Goal: Task Accomplishment & Management: Manage account settings

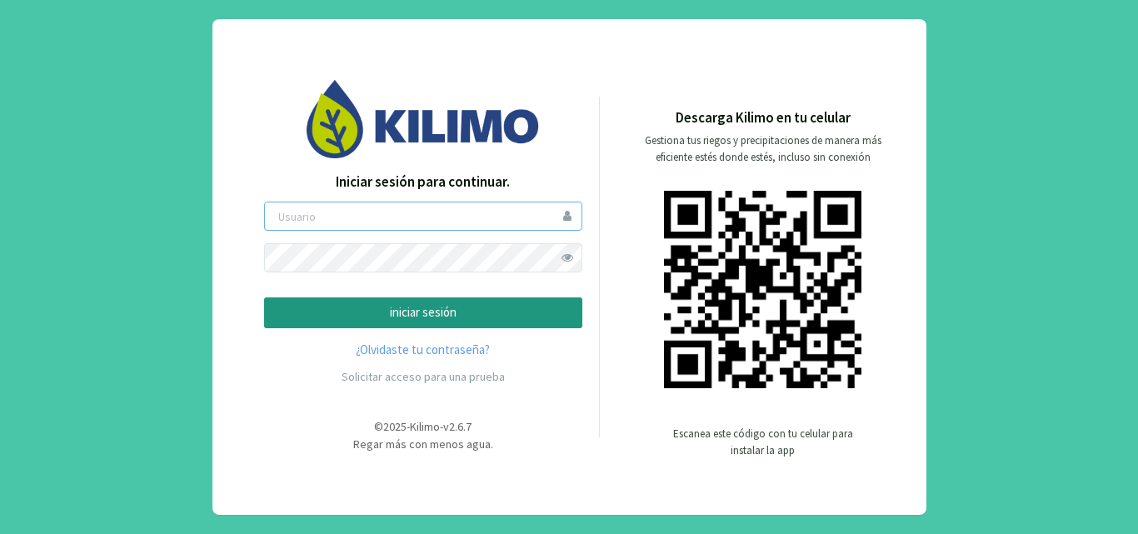
type input "rcatalan"
click at [571, 253] on span at bounding box center [567, 257] width 29 height 29
click at [411, 305] on p "iniciar sesión" at bounding box center [423, 312] width 290 height 19
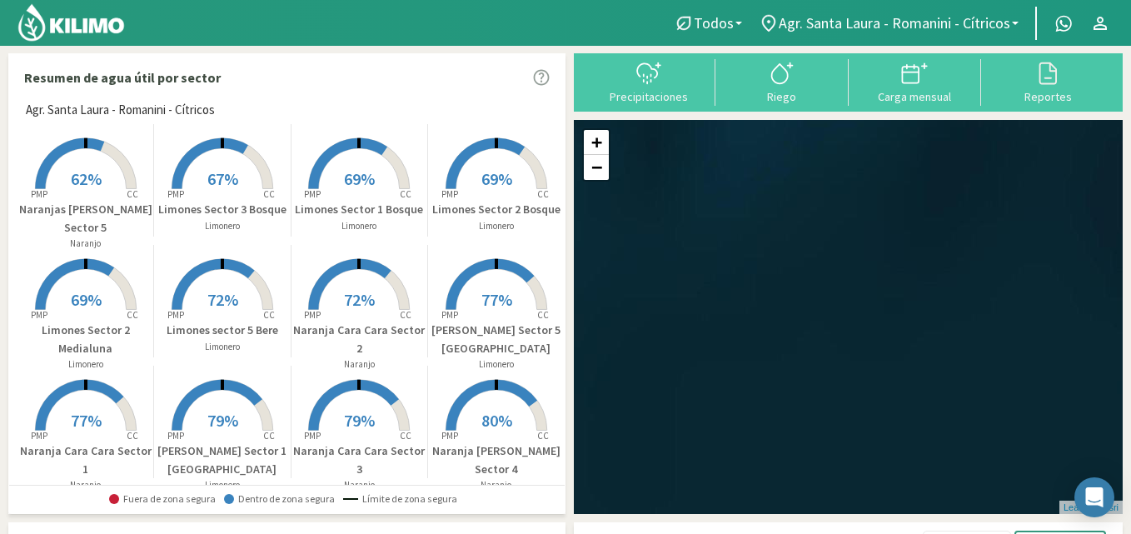
click at [36, 179] on icon at bounding box center [69, 163] width 69 height 51
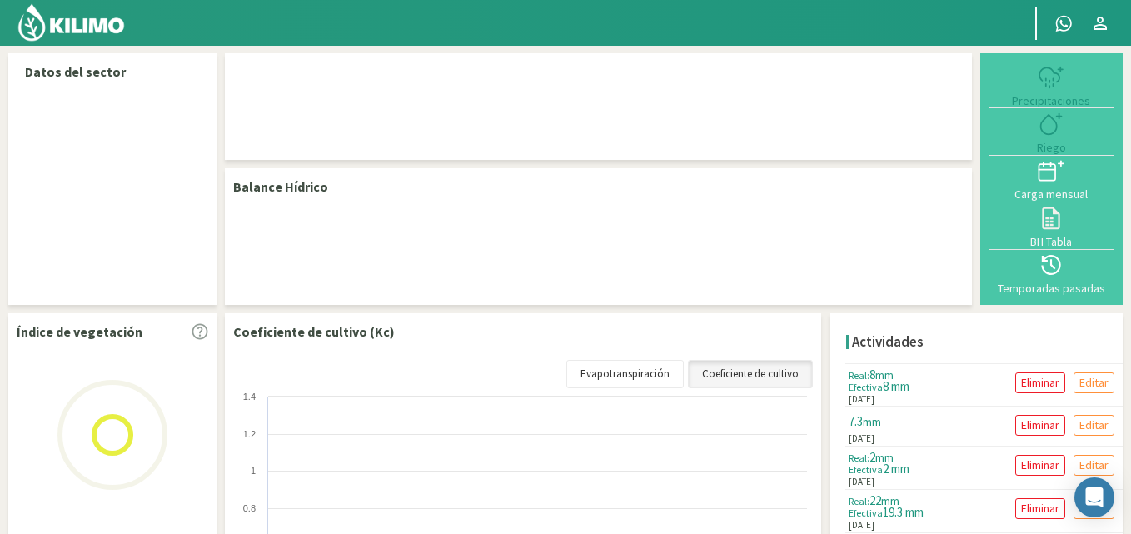
select select "28: Object"
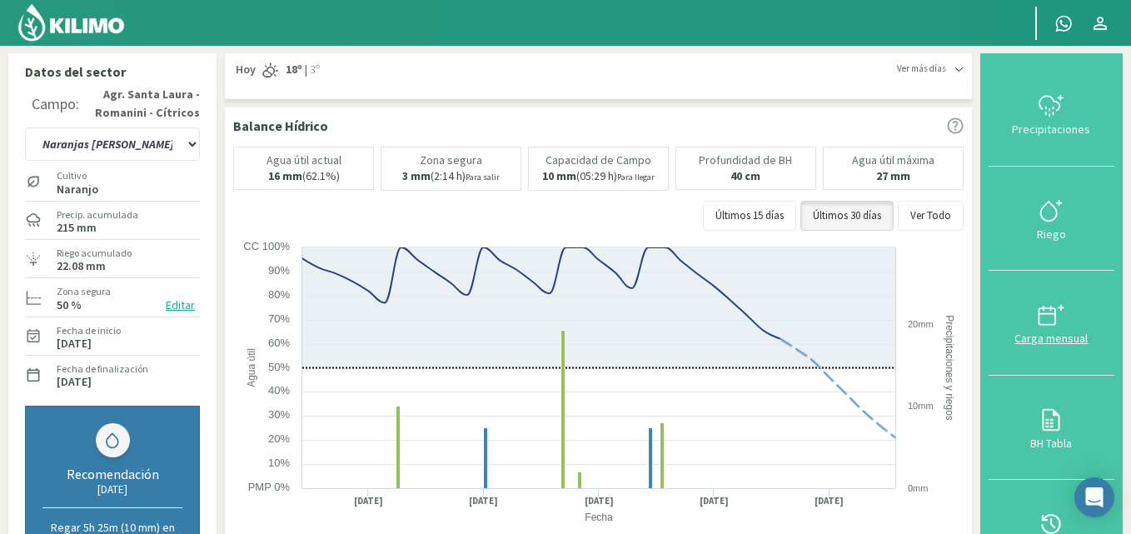
click at [1041, 333] on div "Carga mensual" at bounding box center [1052, 338] width 116 height 12
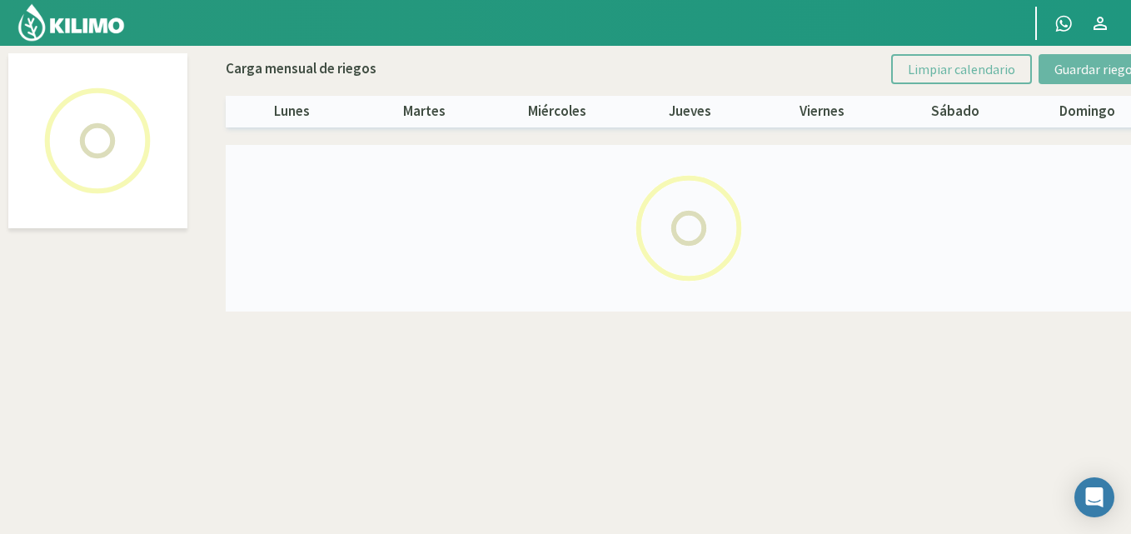
select select "28: Object"
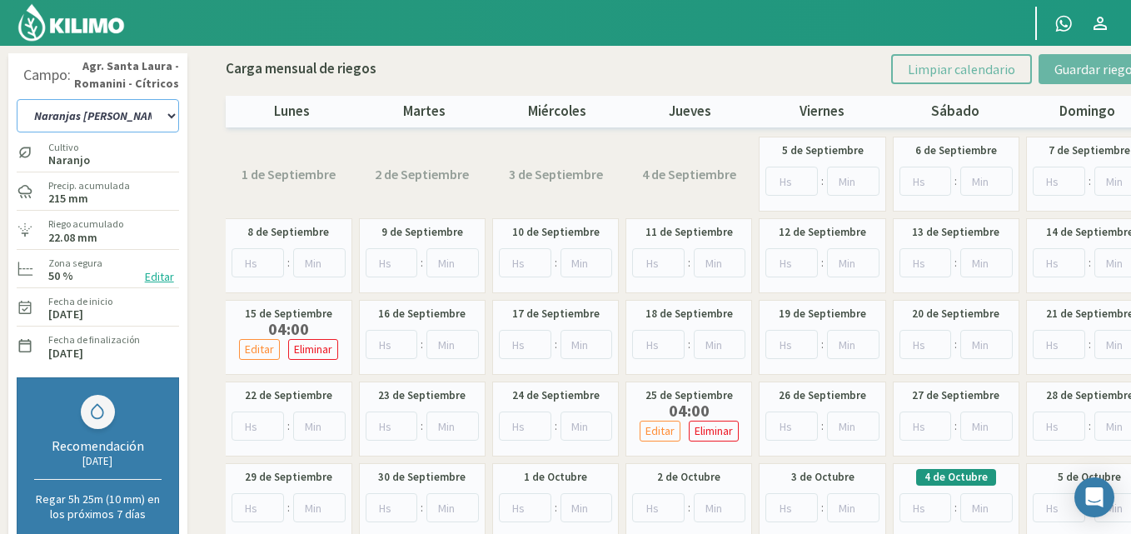
click at [174, 113] on select "12 A-B 14 -A Naranja [US_STATE] Parent [DEMOGRAPHIC_DATA] -[GEOGRAPHIC_DATA] La…" at bounding box center [98, 115] width 162 height 33
click at [168, 113] on select "12 A-B 14 -A Naranja [US_STATE] Parent [DEMOGRAPHIC_DATA] -[GEOGRAPHIC_DATA] La…" at bounding box center [98, 115] width 162 height 33
click at [122, 122] on select "12 A-B 14 -A Naranja [US_STATE] Parent [DEMOGRAPHIC_DATA] -[GEOGRAPHIC_DATA] La…" at bounding box center [98, 115] width 162 height 33
click at [149, 115] on select "12 A-B 14 -A Naranja [US_STATE] Parent [DEMOGRAPHIC_DATA] -[GEOGRAPHIC_DATA] La…" at bounding box center [98, 115] width 162 height 33
click at [105, 116] on select "12 A-B 14 -A Naranja [US_STATE] Parent [DEMOGRAPHIC_DATA] -[GEOGRAPHIC_DATA] La…" at bounding box center [98, 115] width 162 height 33
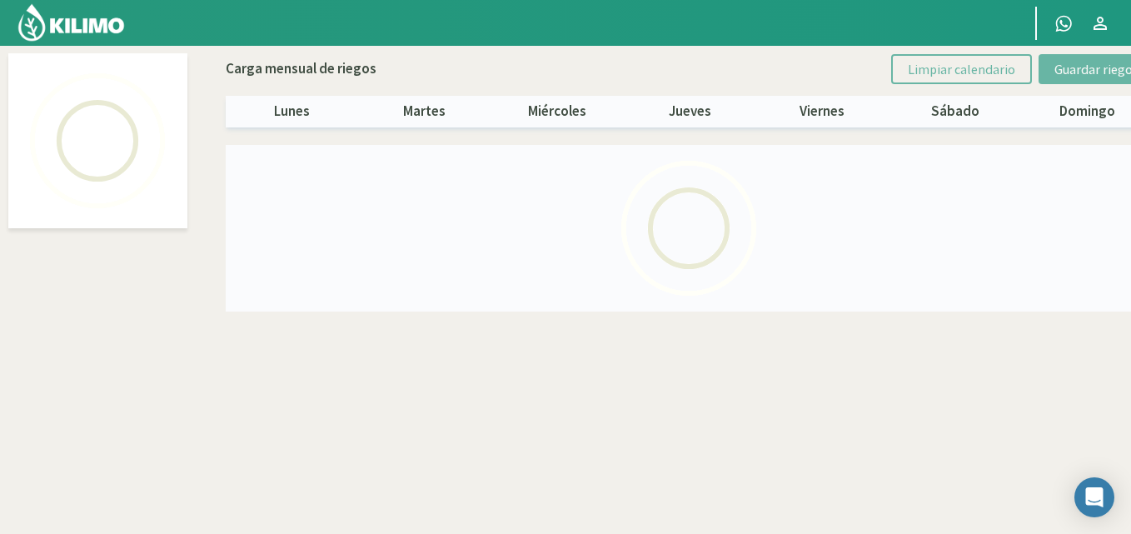
select select "29: Object"
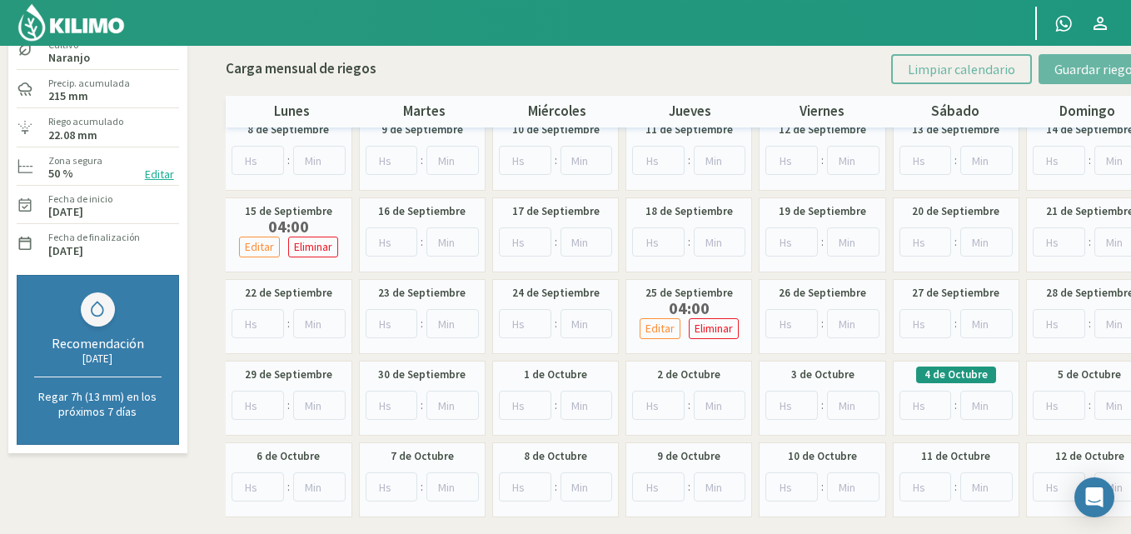
scroll to position [152, 0]
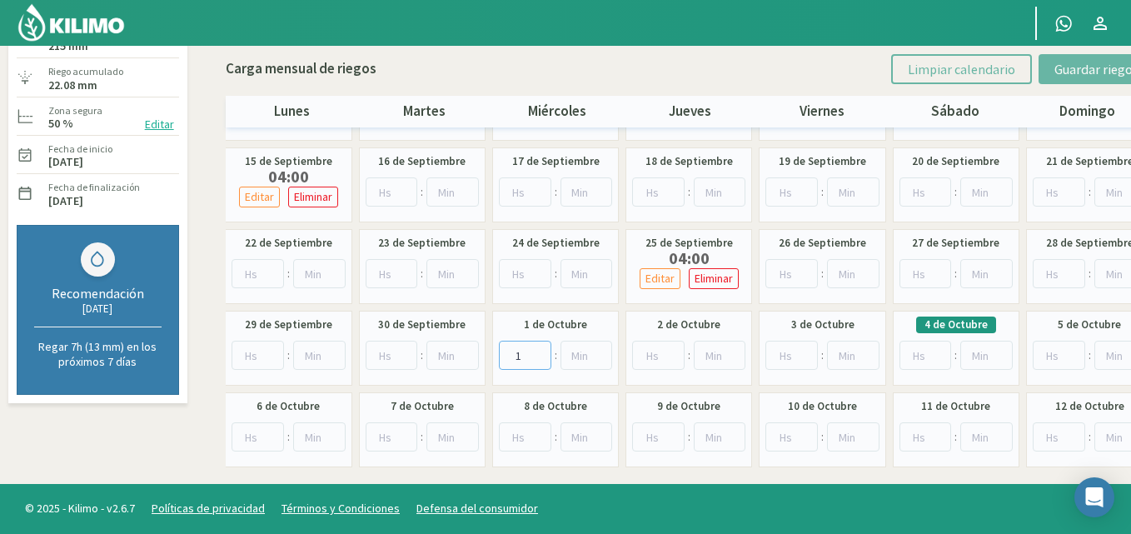
click at [537, 351] on input "1" at bounding box center [525, 355] width 52 height 29
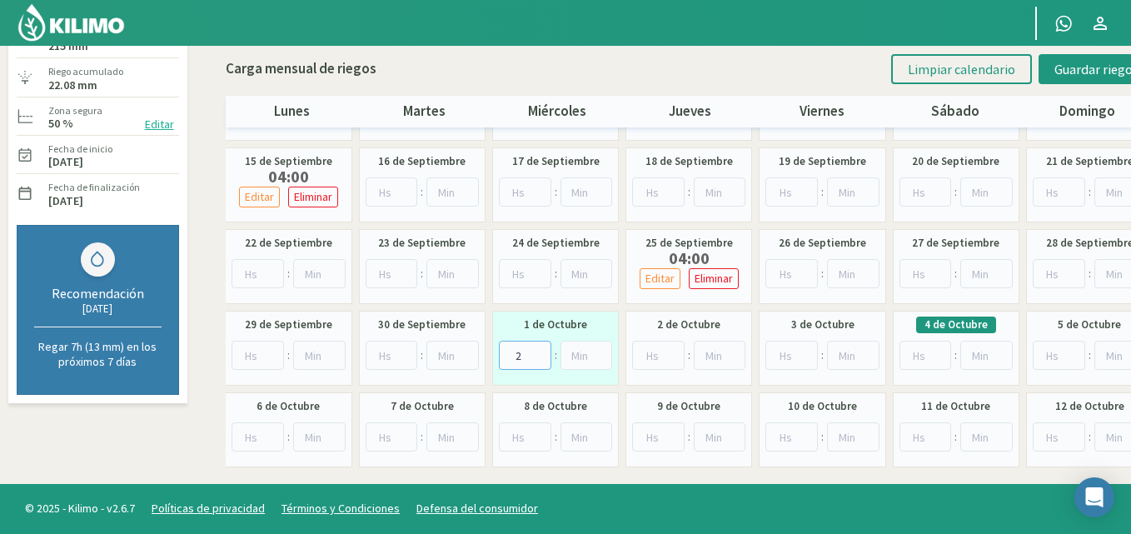
click at [537, 350] on input "2" at bounding box center [525, 355] width 52 height 29
click at [537, 350] on input "3" at bounding box center [525, 355] width 52 height 29
type input "4"
click at [537, 350] on input "4" at bounding box center [525, 355] width 52 height 29
click at [937, 354] on input "1" at bounding box center [926, 355] width 52 height 29
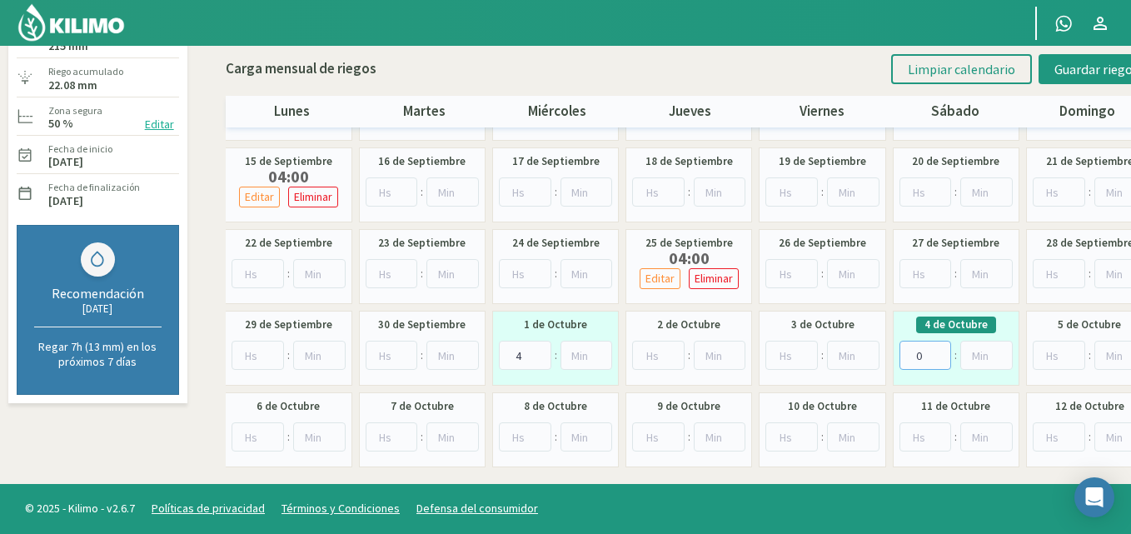
click at [939, 356] on input "0" at bounding box center [926, 355] width 52 height 29
click at [941, 356] on input "0" at bounding box center [926, 355] width 52 height 29
click at [941, 349] on input "1" at bounding box center [926, 355] width 52 height 29
click at [941, 349] on input "2" at bounding box center [926, 355] width 52 height 29
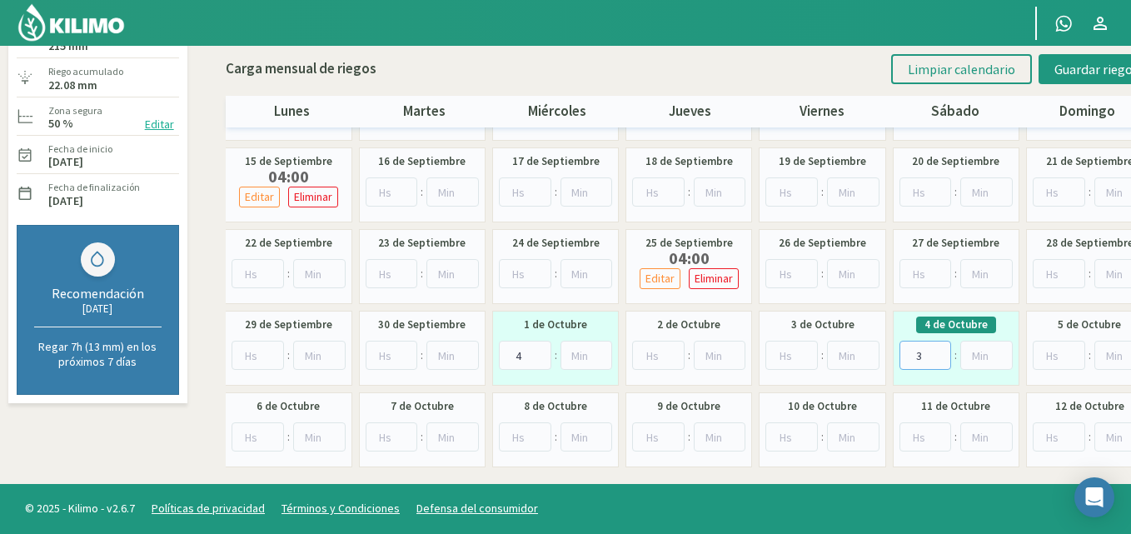
click at [941, 349] on input "3" at bounding box center [926, 355] width 52 height 29
type input "2"
click at [936, 360] on input "2" at bounding box center [926, 355] width 52 height 29
click at [1003, 353] on input "1" at bounding box center [987, 355] width 52 height 29
click at [1003, 353] on input "2" at bounding box center [987, 355] width 52 height 29
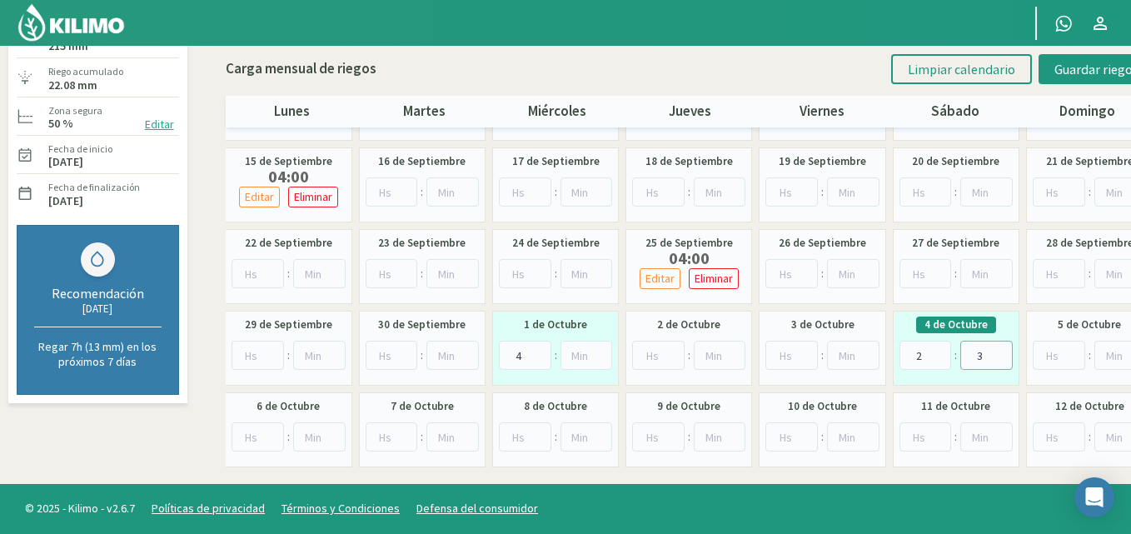
click at [1001, 353] on input "3" at bounding box center [987, 355] width 52 height 29
click at [1001, 353] on input "4" at bounding box center [987, 355] width 52 height 29
click at [1001, 353] on input "5" at bounding box center [987, 355] width 52 height 29
click at [1001, 353] on input "6" at bounding box center [987, 355] width 52 height 29
click at [1001, 352] on input "7" at bounding box center [987, 355] width 52 height 29
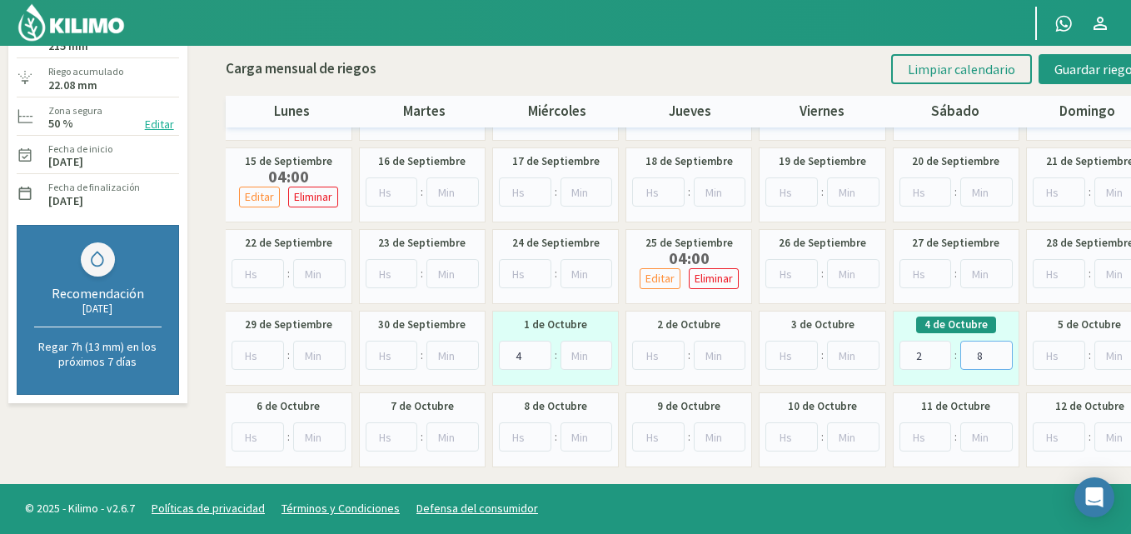
click at [1001, 352] on input "8" at bounding box center [987, 355] width 52 height 29
click at [1001, 352] on input "9" at bounding box center [987, 355] width 52 height 29
click at [1001, 352] on input "10" at bounding box center [987, 355] width 52 height 29
click at [1001, 352] on input "25" at bounding box center [987, 355] width 52 height 29
click at [1001, 352] on input "26" at bounding box center [987, 355] width 52 height 29
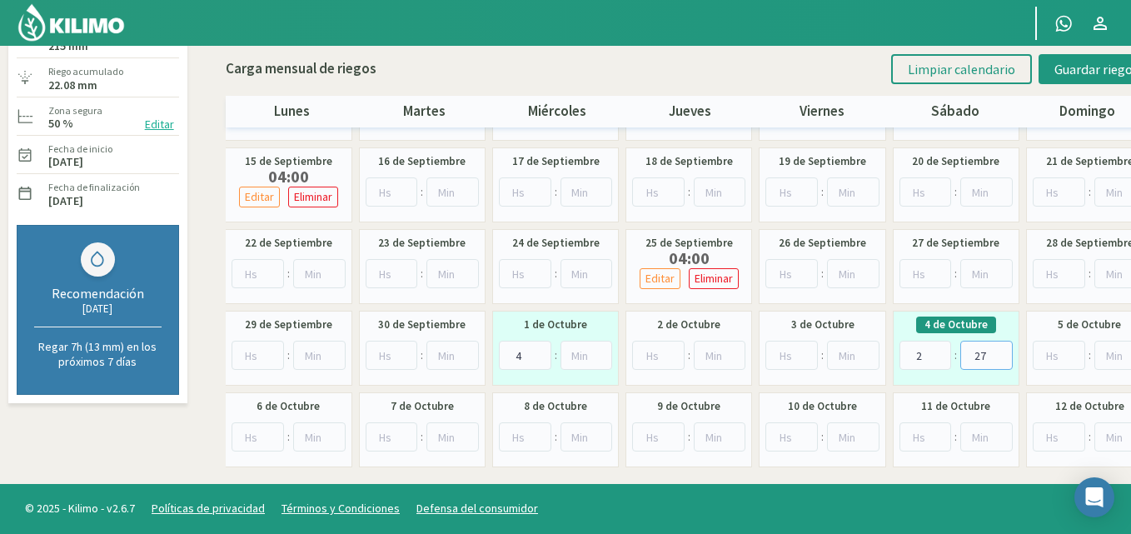
click at [1001, 352] on input "27" at bounding box center [987, 355] width 52 height 29
click at [1001, 352] on input "28" at bounding box center [987, 355] width 52 height 29
click at [1001, 352] on input "29" at bounding box center [987, 355] width 52 height 29
type input "30"
click at [1001, 352] on input "30" at bounding box center [987, 355] width 52 height 29
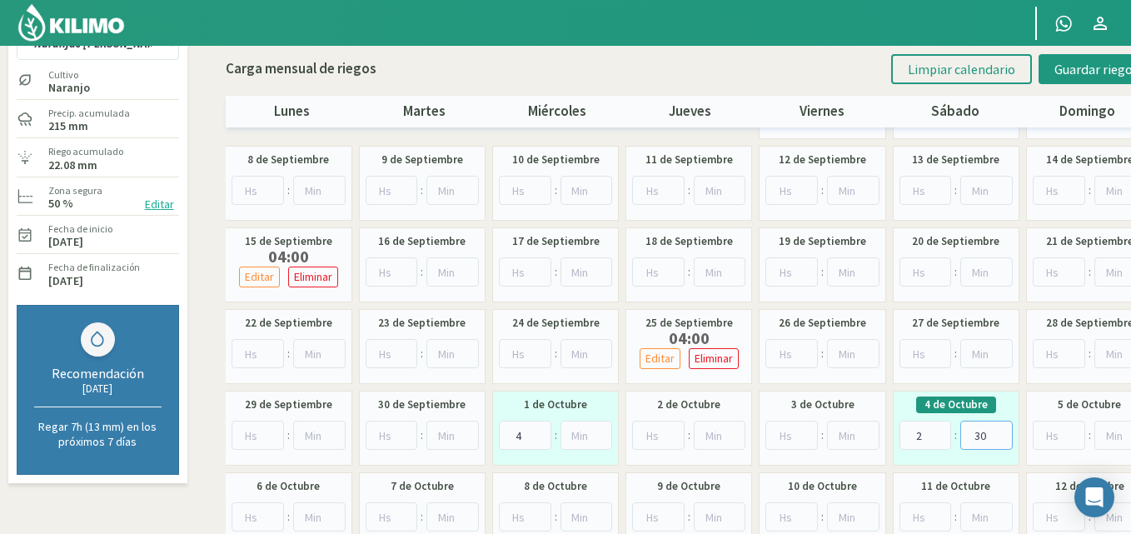
scroll to position [0, 0]
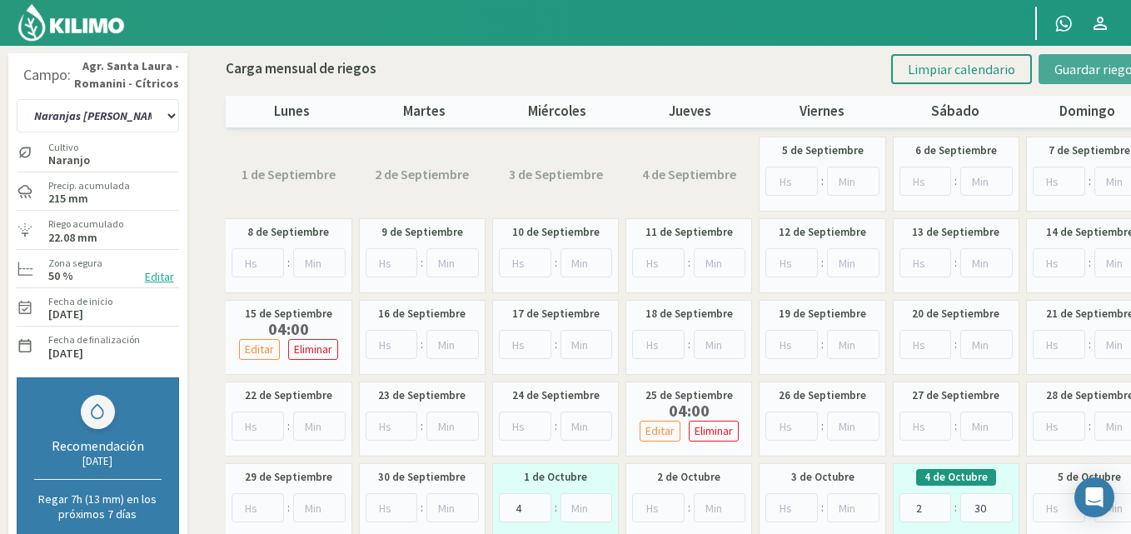
click at [1070, 65] on span "Guardar riegos" at bounding box center [1097, 69] width 84 height 17
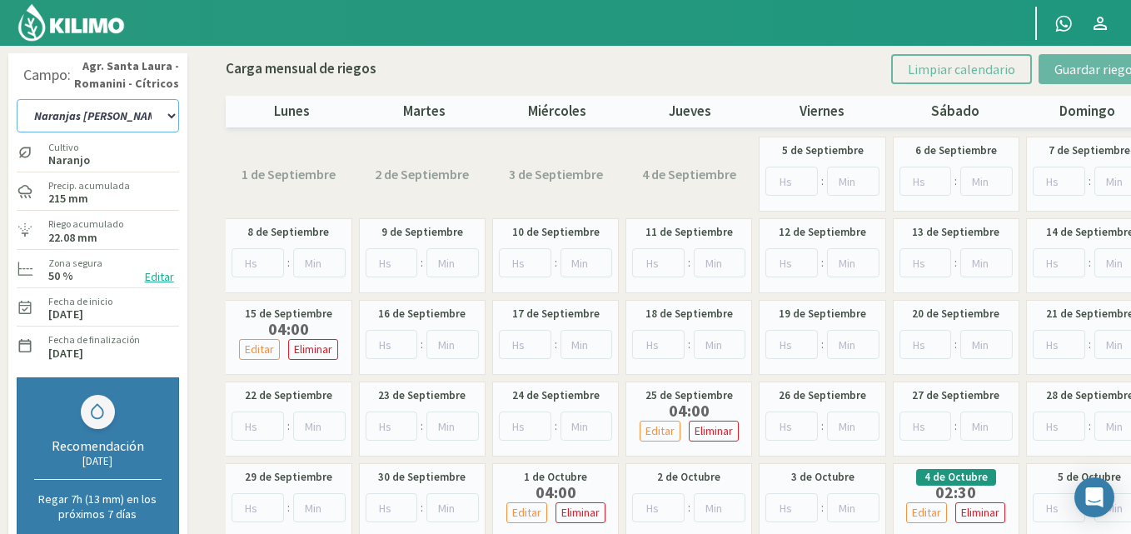
click at [167, 111] on select "12 A-B 14 -A Naranja [US_STATE] Parent [DEMOGRAPHIC_DATA] -[GEOGRAPHIC_DATA] La…" at bounding box center [98, 115] width 162 height 33
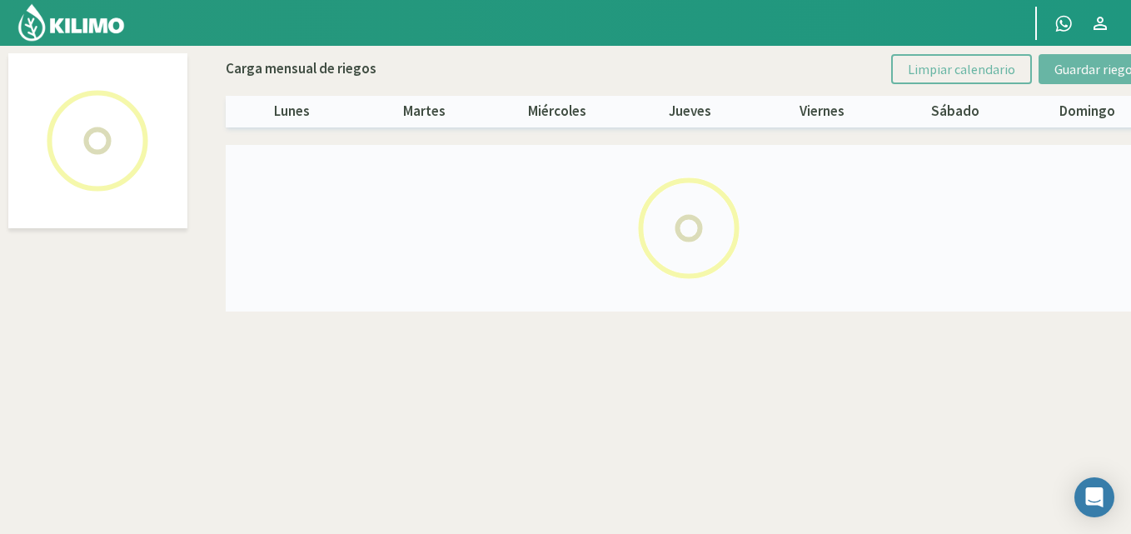
select select "28: Object"
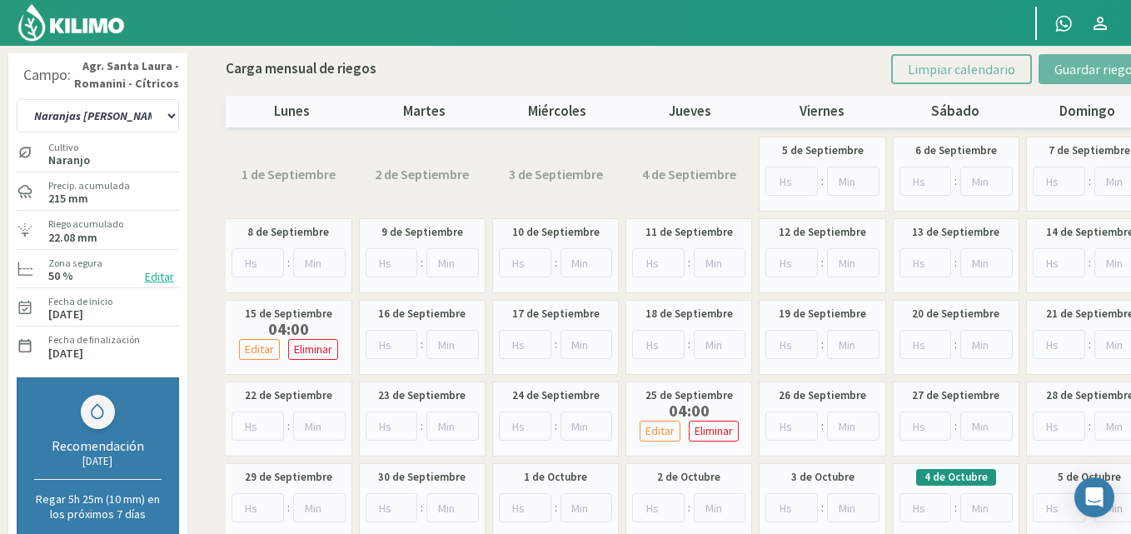
scroll to position [152, 0]
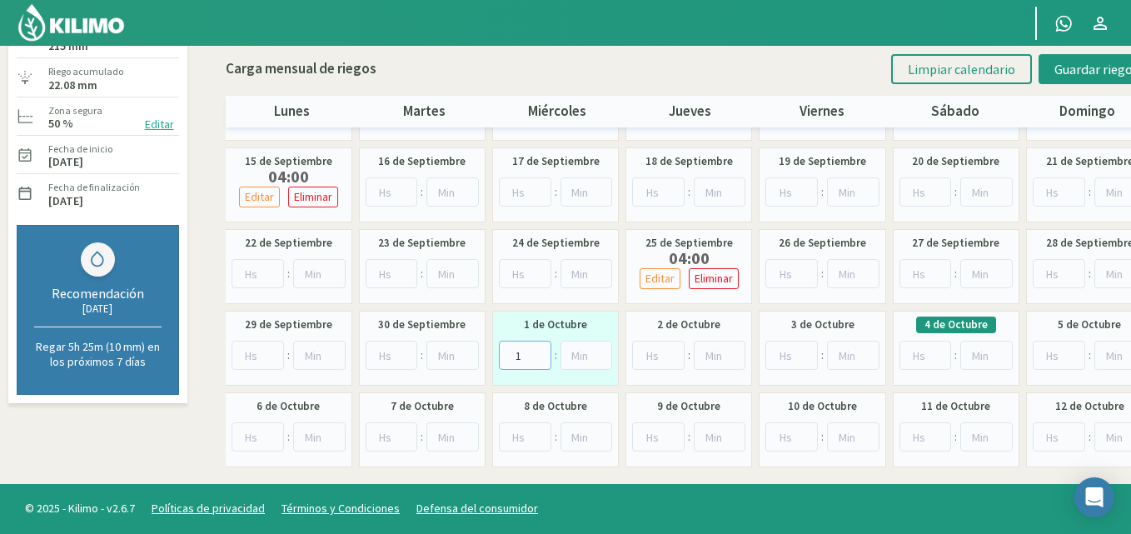
click at [539, 352] on input "1" at bounding box center [525, 355] width 52 height 29
click at [539, 352] on input "2" at bounding box center [525, 355] width 52 height 29
click at [539, 352] on input "3" at bounding box center [525, 355] width 52 height 29
type input "4"
click at [539, 353] on input "4" at bounding box center [525, 355] width 52 height 29
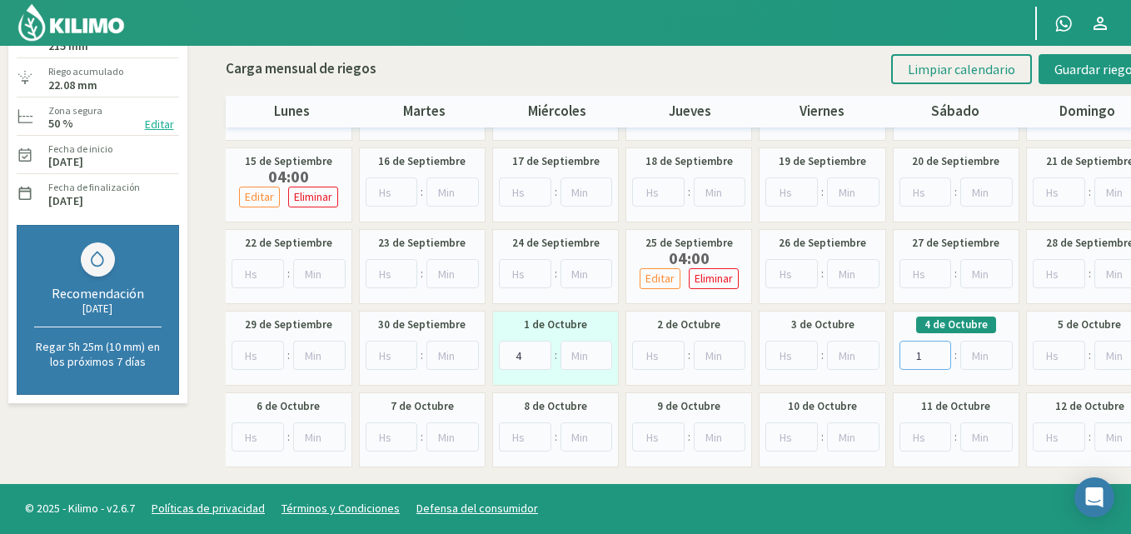
click at [938, 352] on input "1" at bounding box center [926, 355] width 52 height 29
type input "2"
click at [939, 354] on input "2" at bounding box center [926, 355] width 52 height 29
click at [1006, 352] on input "1" at bounding box center [987, 355] width 52 height 29
click at [1006, 352] on input "2" at bounding box center [987, 355] width 52 height 29
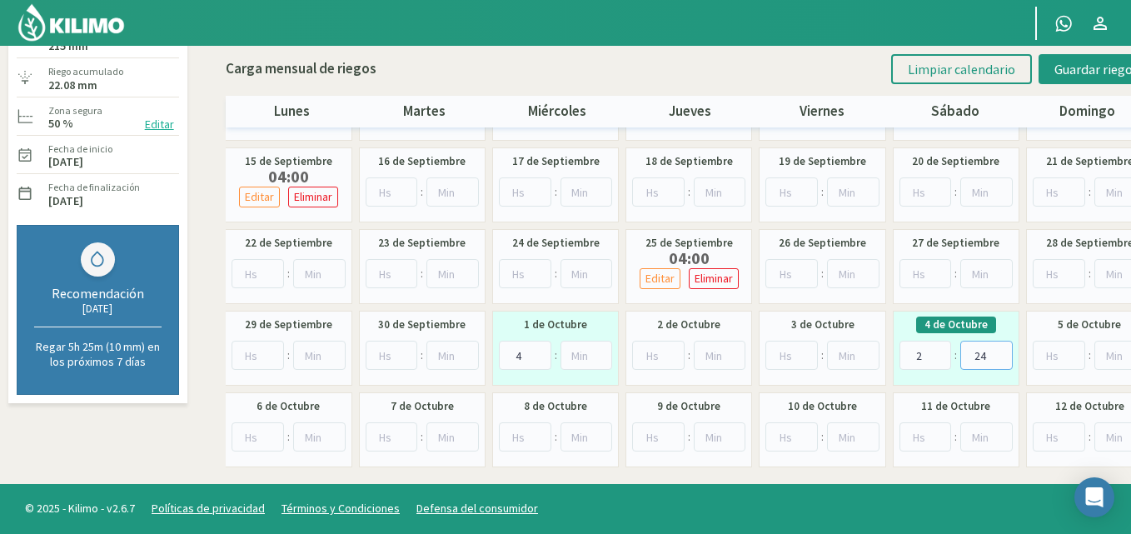
click at [1006, 351] on input "24" at bounding box center [987, 355] width 52 height 29
click at [1004, 352] on input "25" at bounding box center [987, 355] width 52 height 29
click at [1003, 352] on input "26" at bounding box center [987, 355] width 52 height 29
click at [1003, 352] on input "27" at bounding box center [987, 355] width 52 height 29
click at [1003, 352] on input "28" at bounding box center [987, 355] width 52 height 29
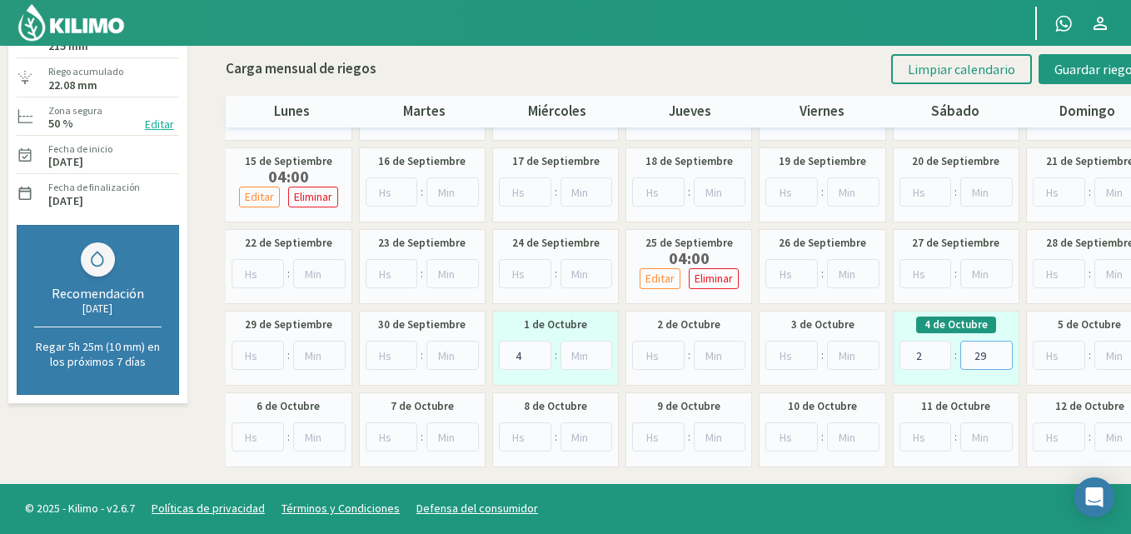
click at [1003, 352] on input "29" at bounding box center [987, 355] width 52 height 29
type input "30"
click at [1003, 352] on input "30" at bounding box center [987, 355] width 52 height 29
click at [1071, 63] on span "Guardar riegos" at bounding box center [1097, 69] width 84 height 17
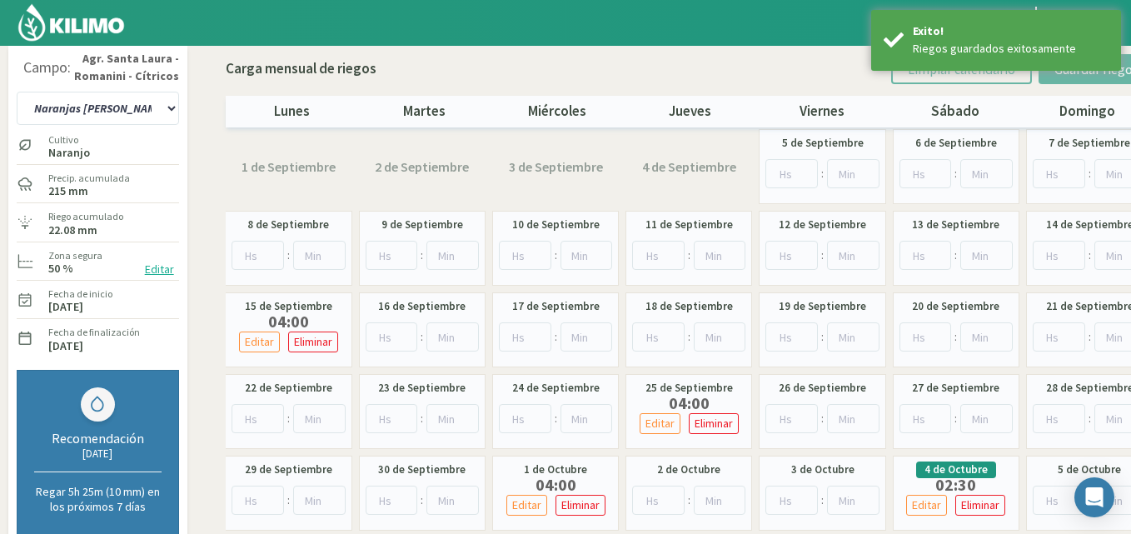
scroll to position [0, 0]
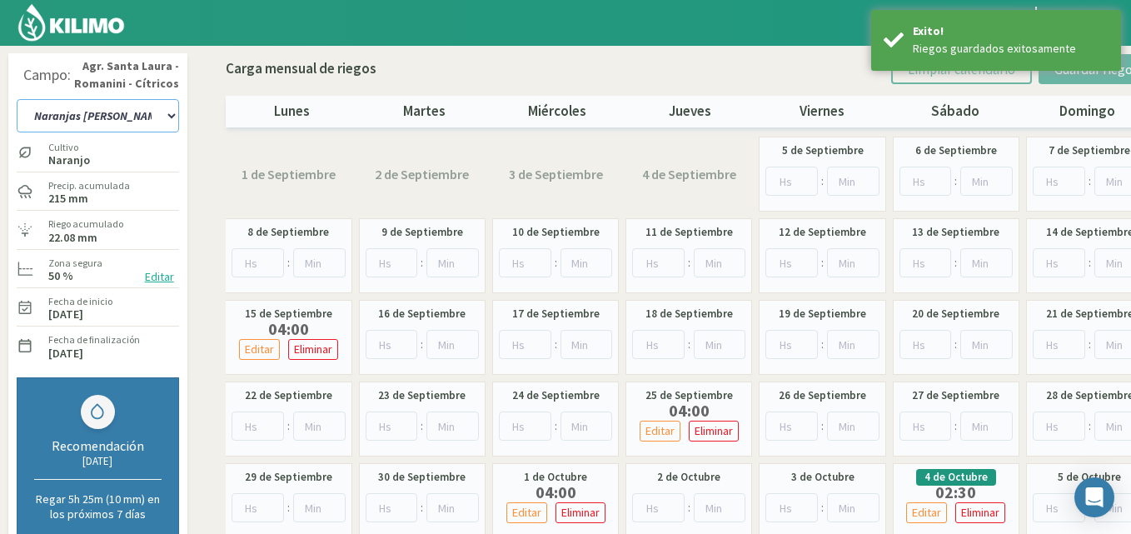
click at [172, 112] on select "12 A-B 14 -A Naranja [US_STATE] Parent [DEMOGRAPHIC_DATA] -[GEOGRAPHIC_DATA] La…" at bounding box center [98, 115] width 162 height 33
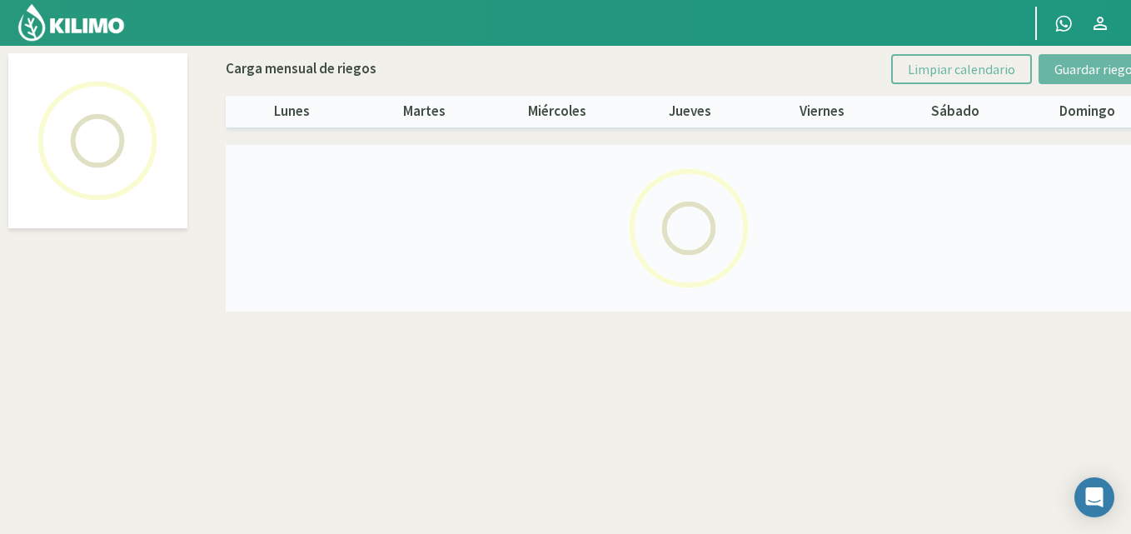
select select "25: Object"
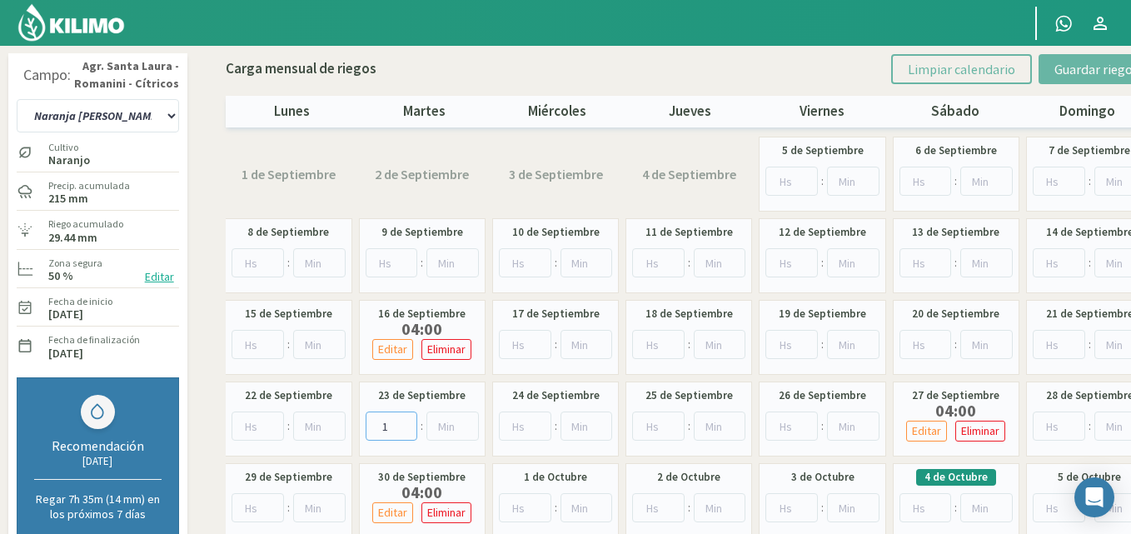
click at [403, 423] on input "1" at bounding box center [392, 426] width 52 height 29
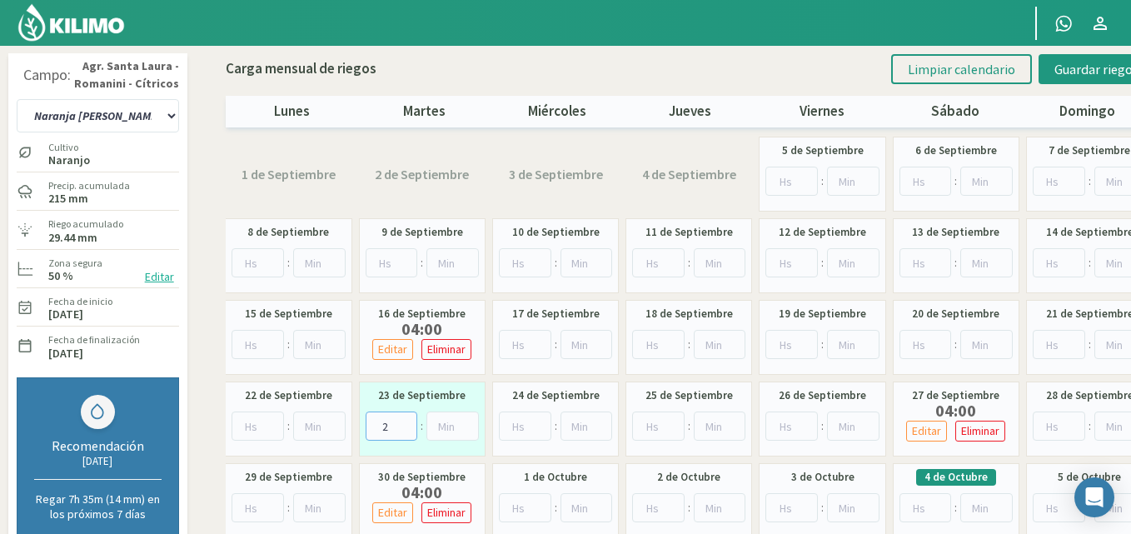
click at [403, 423] on input "2" at bounding box center [392, 426] width 52 height 29
click at [403, 423] on input "3" at bounding box center [392, 426] width 52 height 29
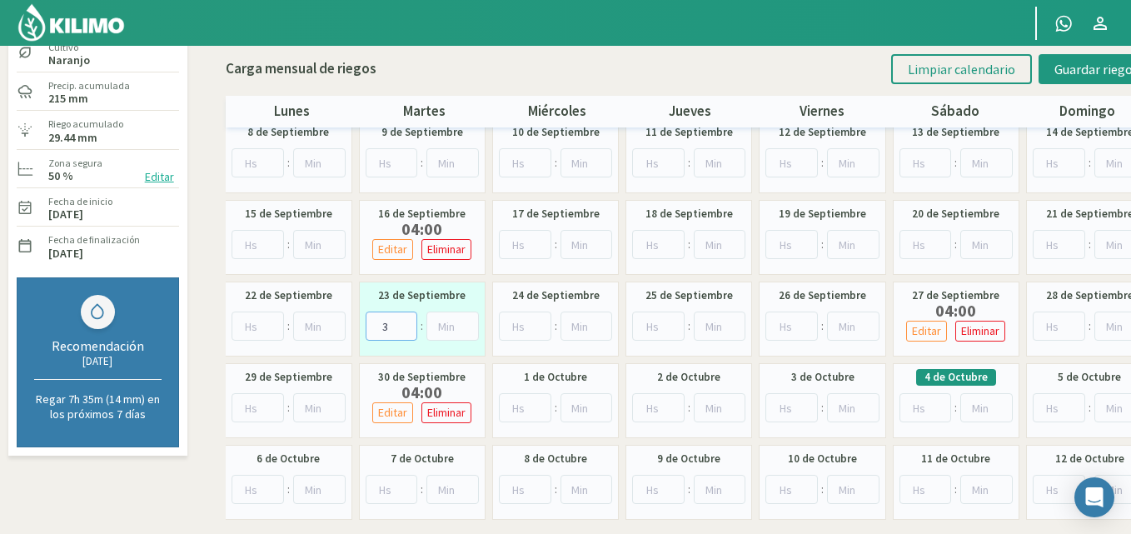
scroll to position [152, 0]
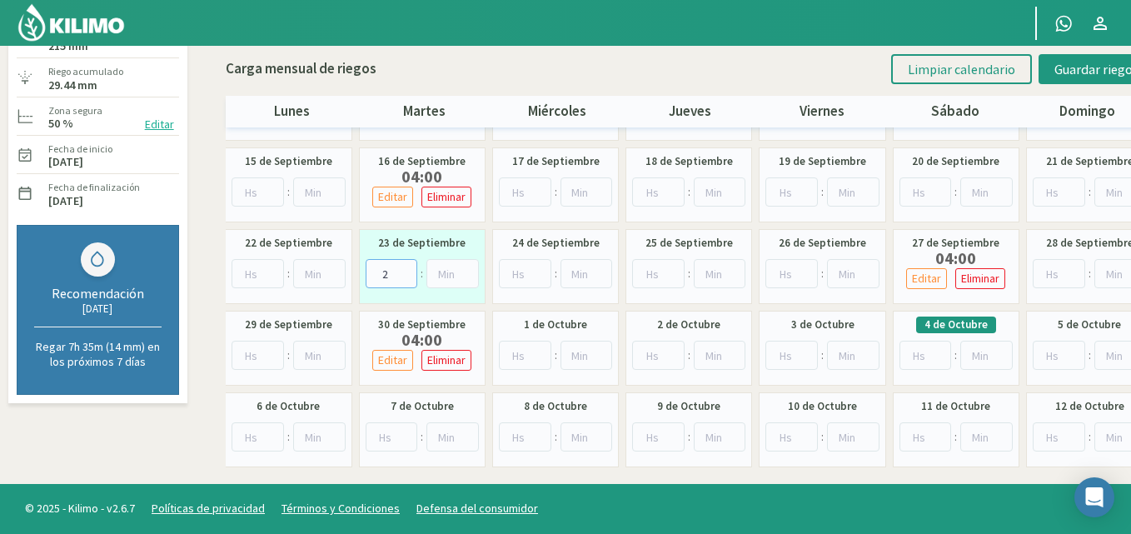
click at [404, 275] on input "2" at bounding box center [392, 273] width 52 height 29
click at [404, 275] on input "1" at bounding box center [392, 273] width 52 height 29
type input "0"
click at [404, 275] on input "0" at bounding box center [392, 273] width 52 height 29
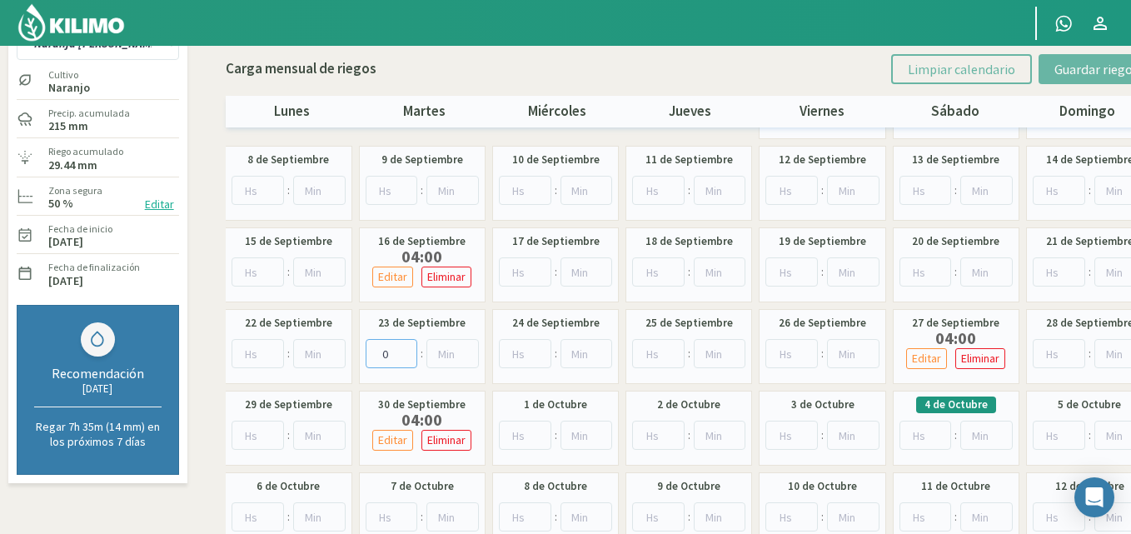
scroll to position [0, 0]
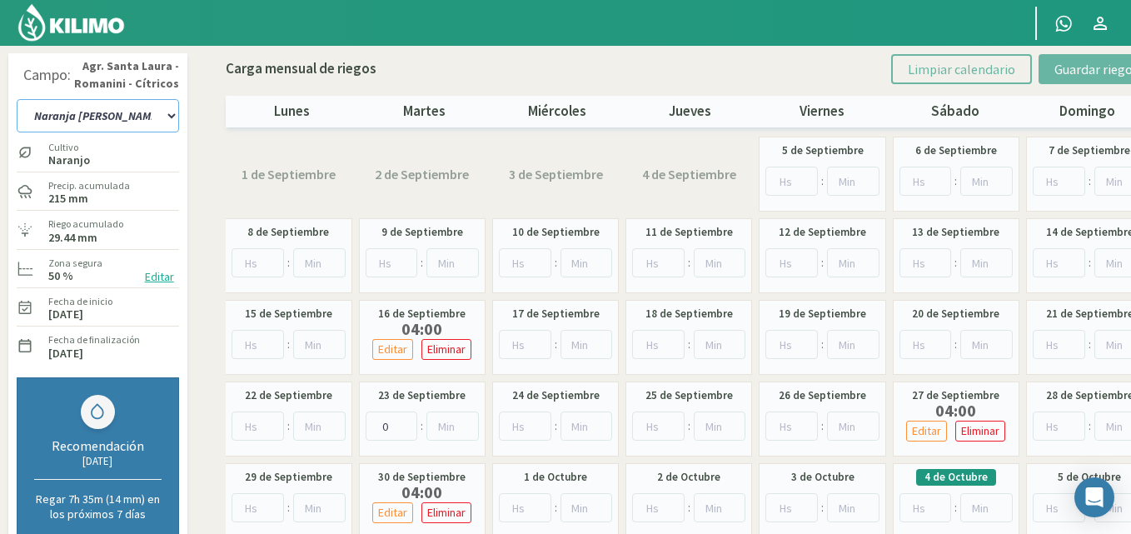
click at [175, 114] on select "12 A-B 14 -A Naranja [US_STATE] Parent [DEMOGRAPHIC_DATA] -[GEOGRAPHIC_DATA] La…" at bounding box center [98, 115] width 162 height 33
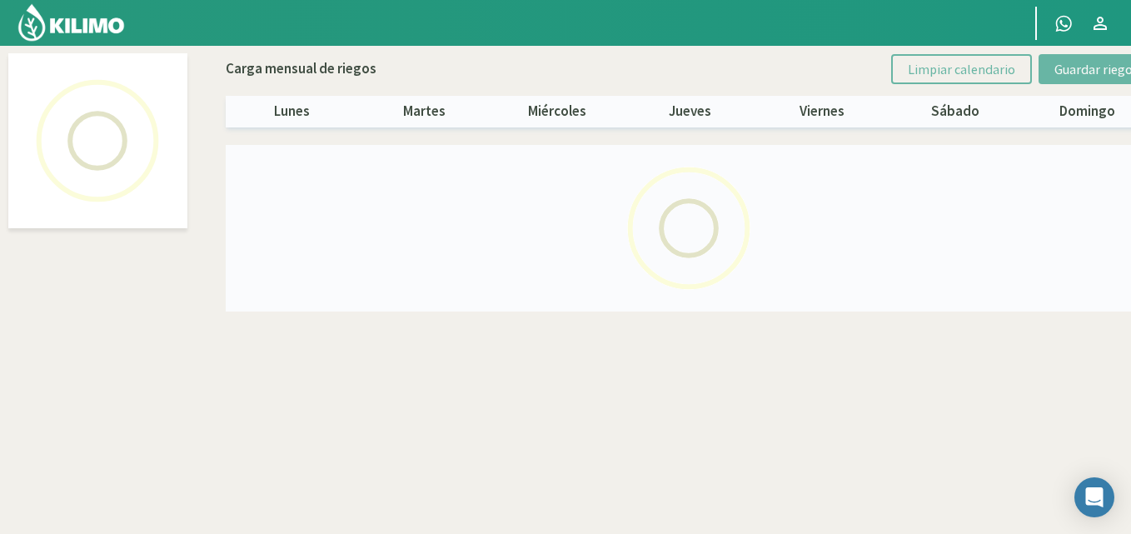
select select "27: Object"
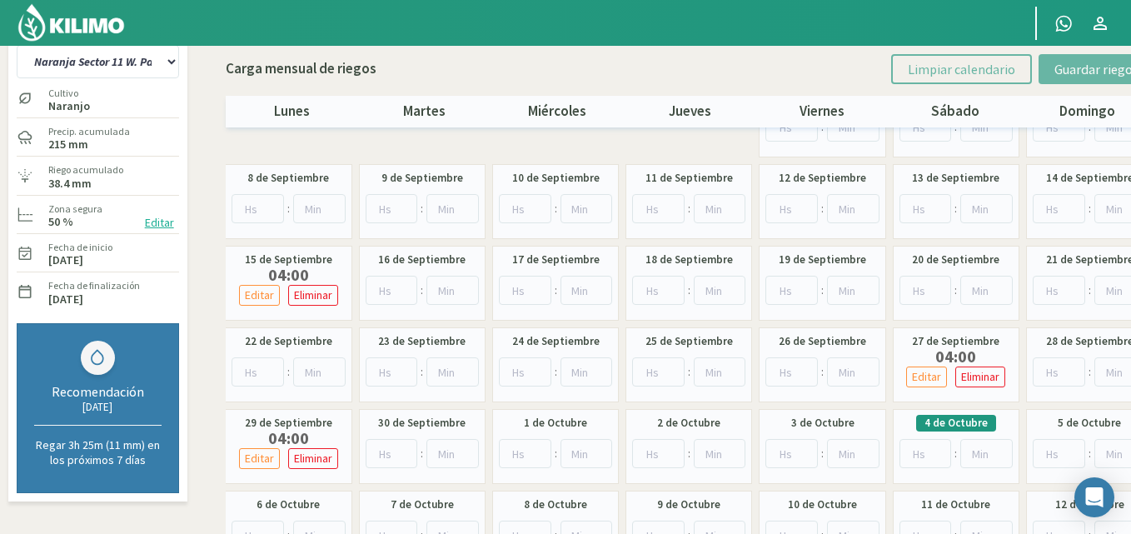
scroll to position [83, 0]
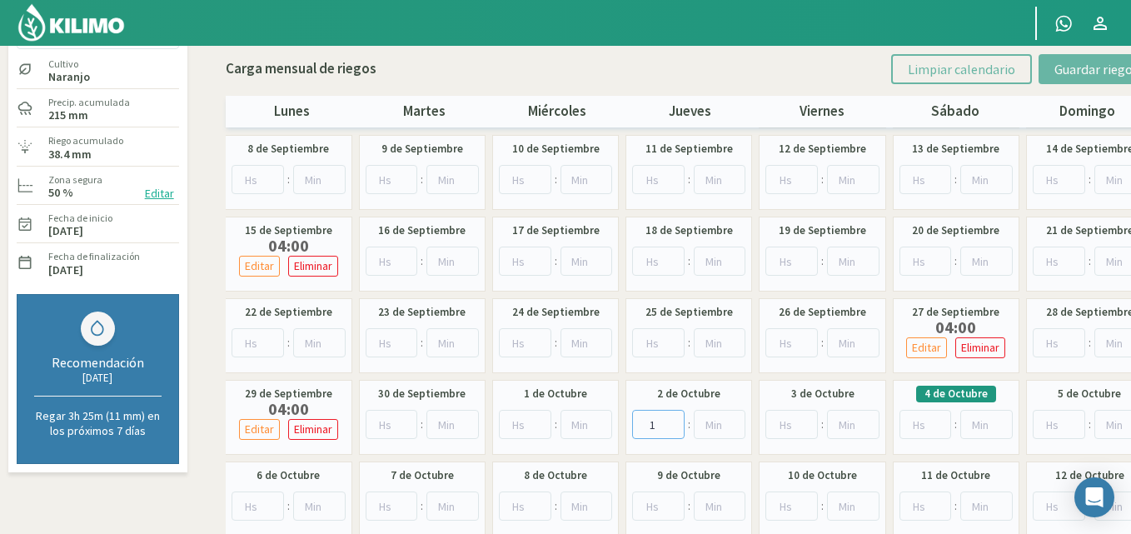
click at [672, 421] on input "1" at bounding box center [658, 424] width 52 height 29
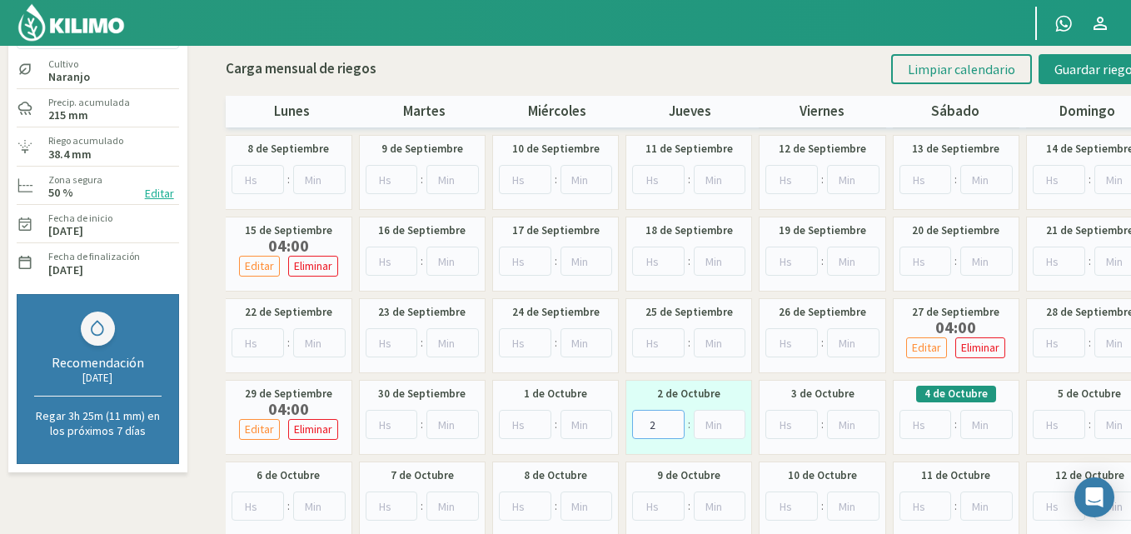
click at [672, 421] on input "2" at bounding box center [658, 424] width 52 height 29
click at [672, 421] on input "3" at bounding box center [658, 424] width 52 height 29
type input "4"
click at [672, 421] on input "4" at bounding box center [658, 424] width 52 height 29
click at [1081, 63] on span "Guardar riegos" at bounding box center [1097, 69] width 84 height 17
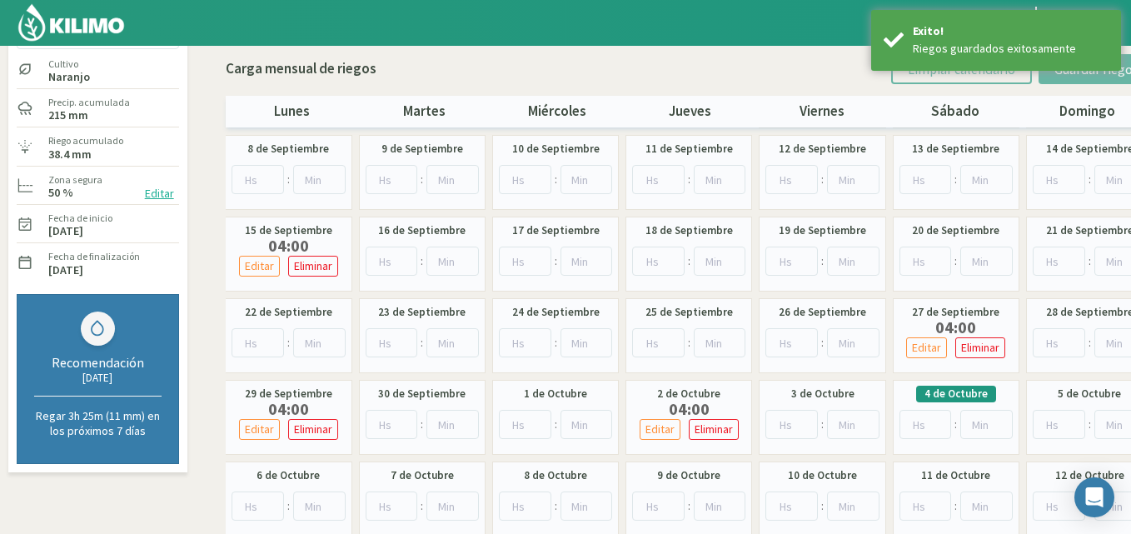
scroll to position [0, 0]
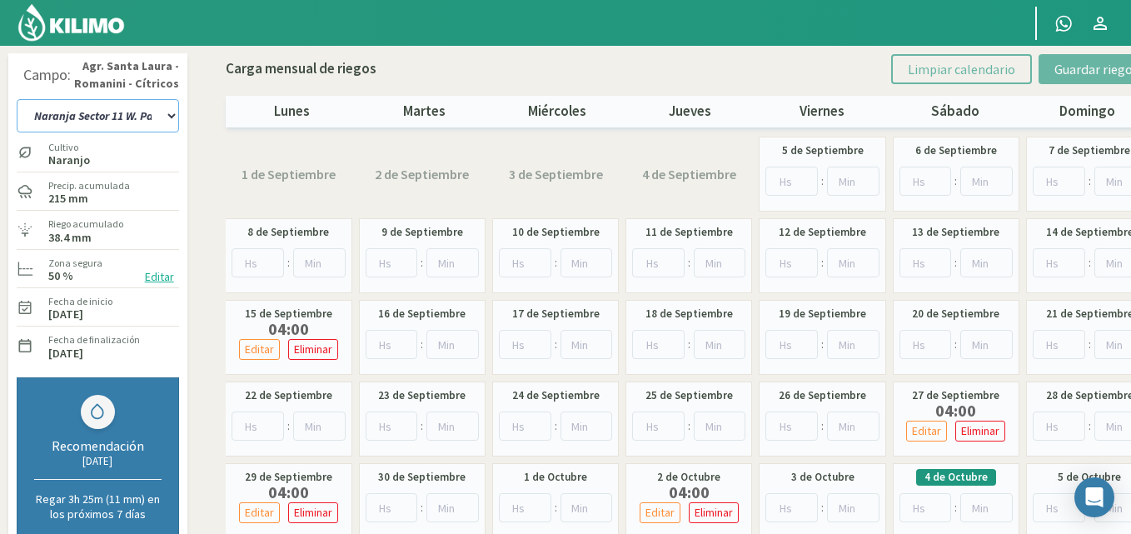
click at [172, 114] on select "12 A-B 14 -A Naranja [US_STATE] Parent [DEMOGRAPHIC_DATA] -[GEOGRAPHIC_DATA] La…" at bounding box center [98, 115] width 162 height 33
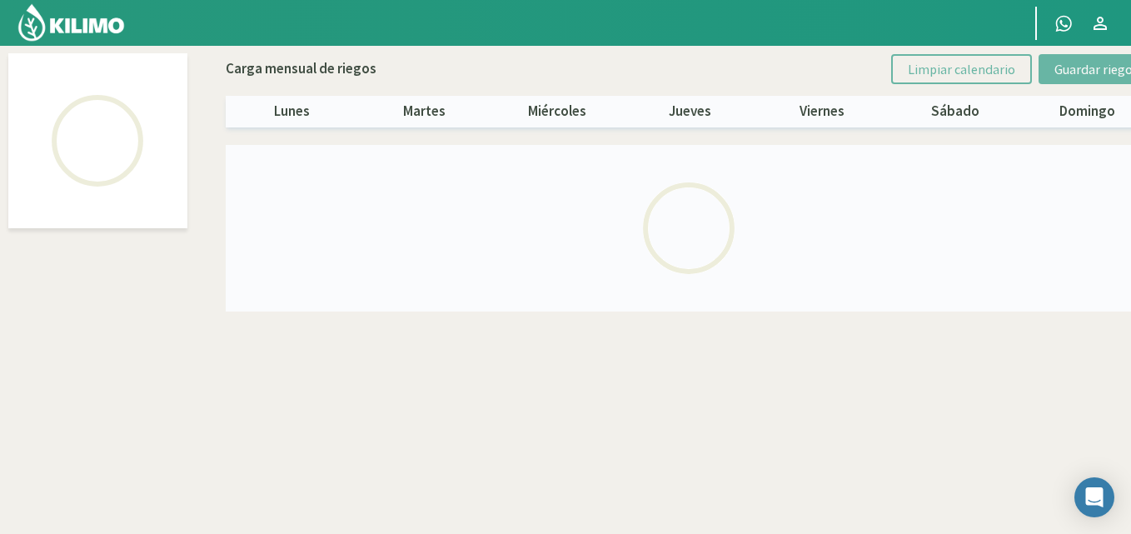
select select "26: Object"
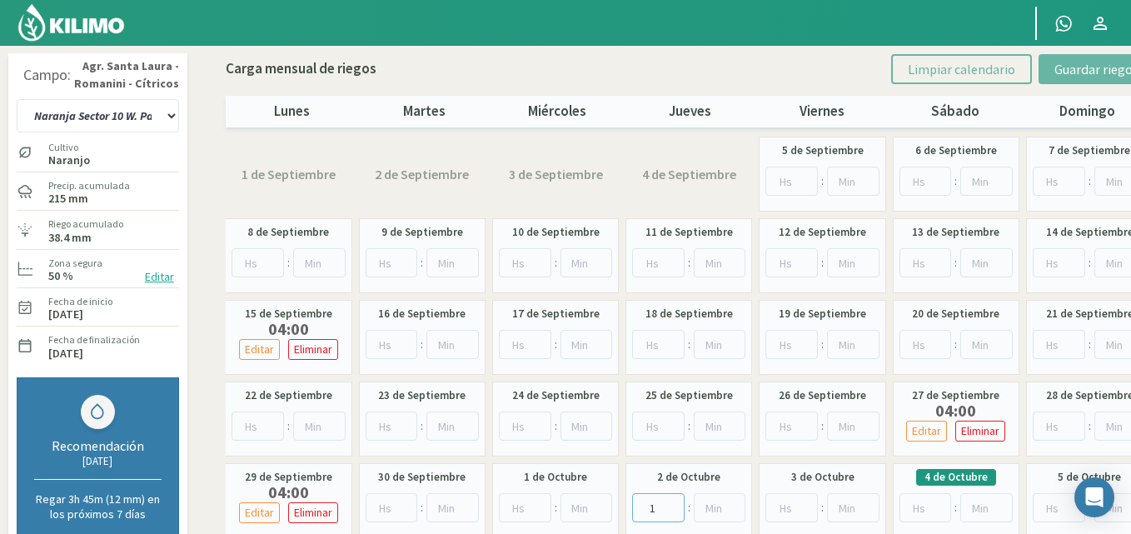
click at [674, 502] on input "1" at bounding box center [658, 507] width 52 height 29
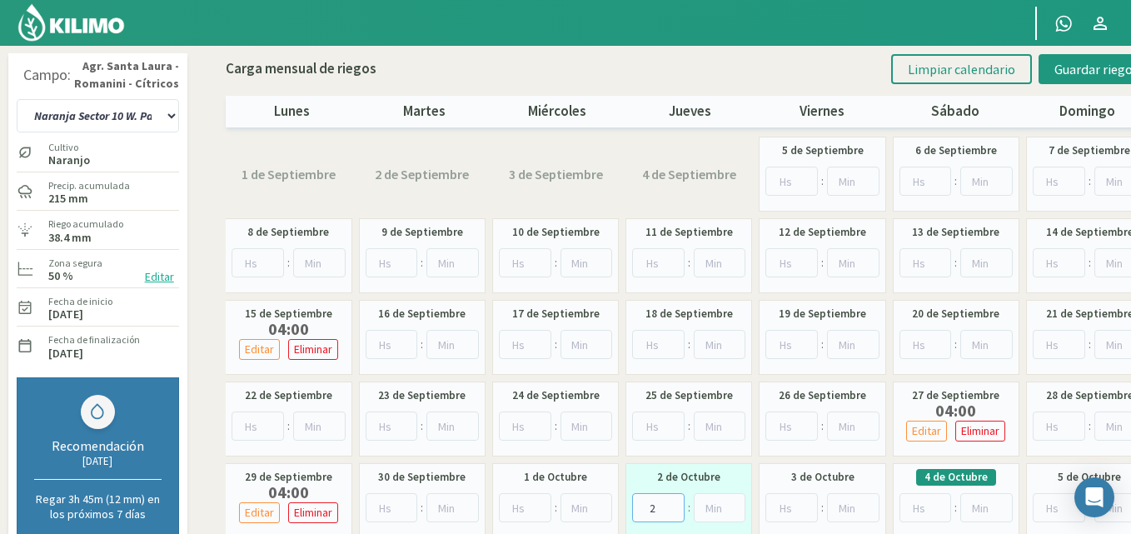
click at [674, 502] on input "2" at bounding box center [658, 507] width 52 height 29
click at [674, 502] on input "3" at bounding box center [658, 507] width 52 height 29
type input "4"
click at [674, 502] on input "4" at bounding box center [658, 507] width 52 height 29
click at [1074, 69] on span "Guardar riegos" at bounding box center [1097, 69] width 84 height 17
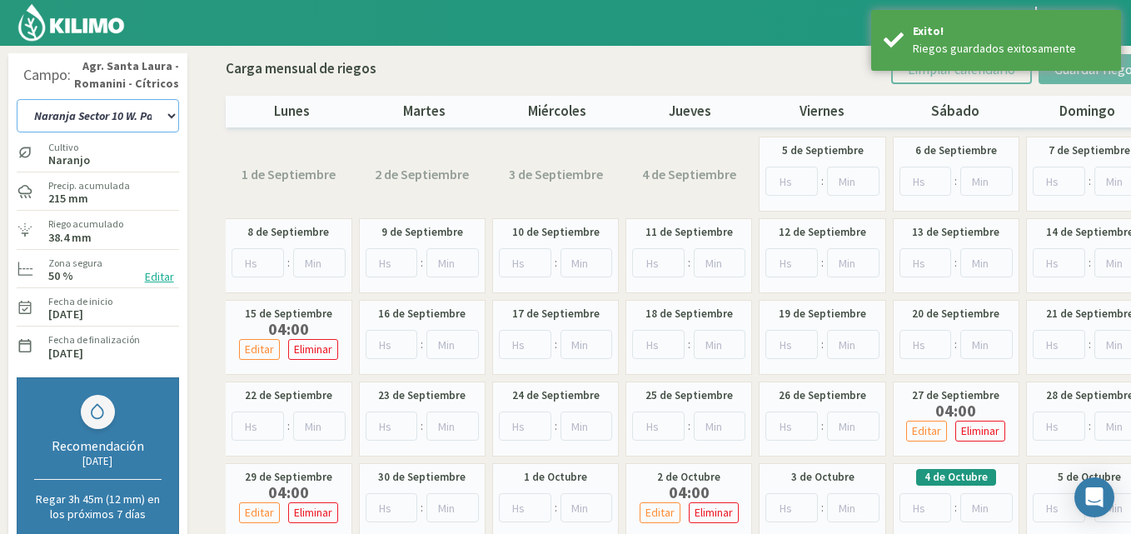
click at [166, 112] on select "12 A-B 14 -A Naranja [US_STATE] Parent [DEMOGRAPHIC_DATA] -[GEOGRAPHIC_DATA] La…" at bounding box center [98, 115] width 162 height 33
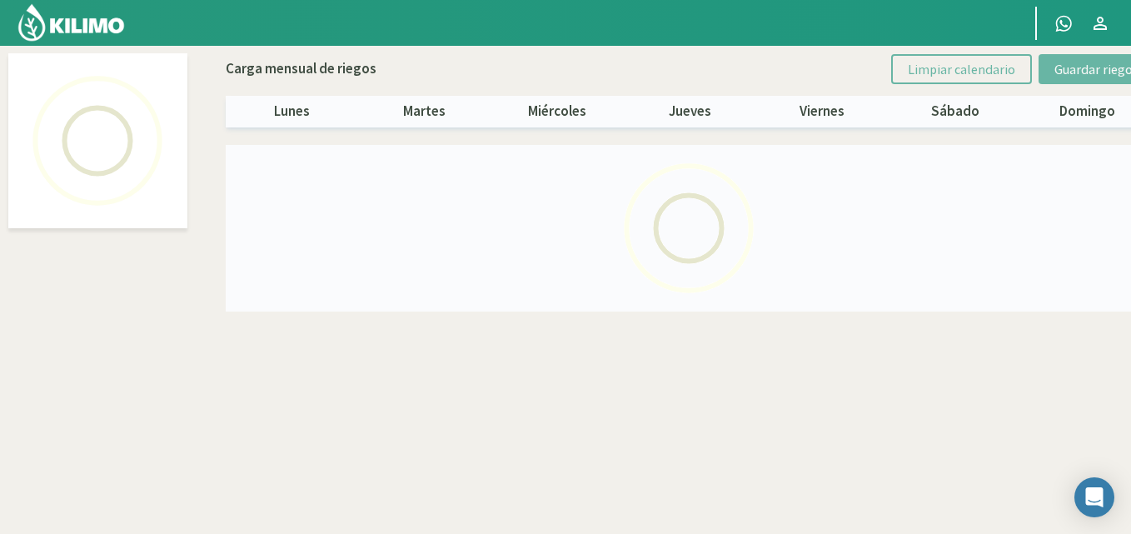
select select "24: Object"
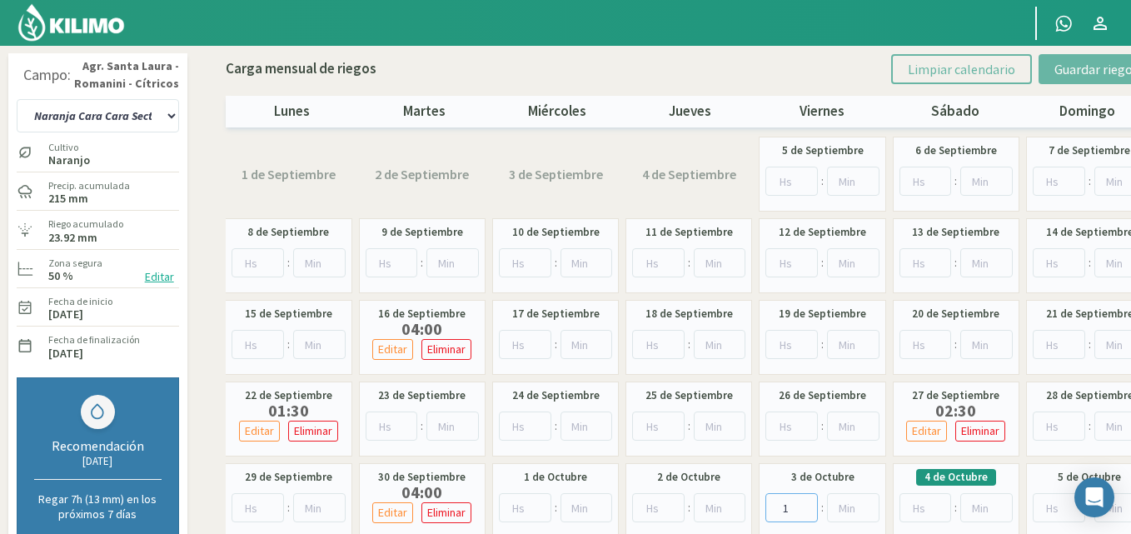
click at [804, 506] on input "1" at bounding box center [792, 507] width 52 height 29
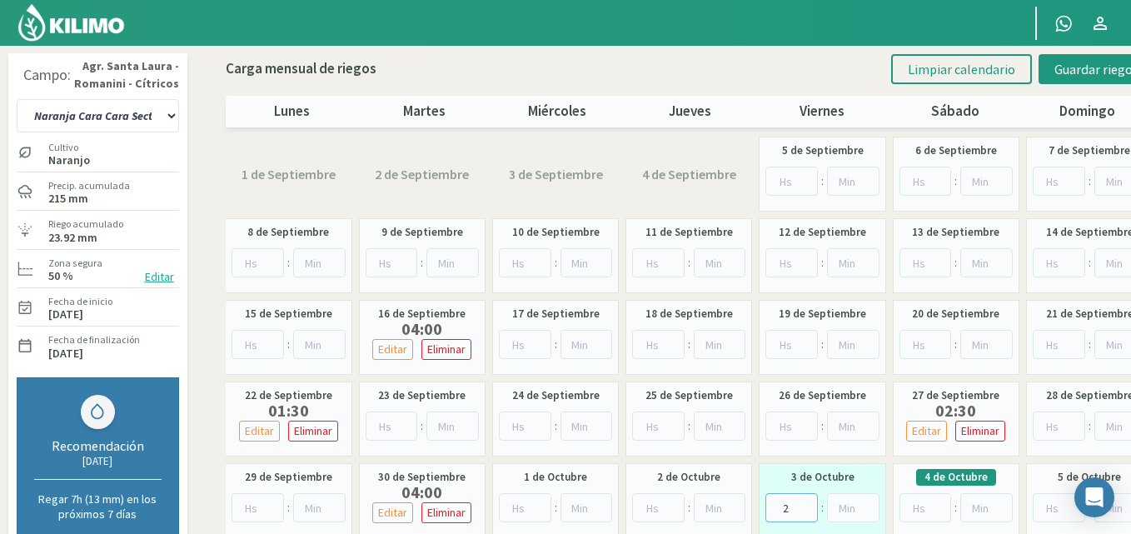
type input "2"
click at [804, 506] on input "2" at bounding box center [792, 507] width 52 height 29
click at [868, 505] on input "27" at bounding box center [853, 507] width 52 height 29
click at [868, 505] on input "28" at bounding box center [853, 507] width 52 height 29
click at [868, 505] on input "29" at bounding box center [853, 507] width 52 height 29
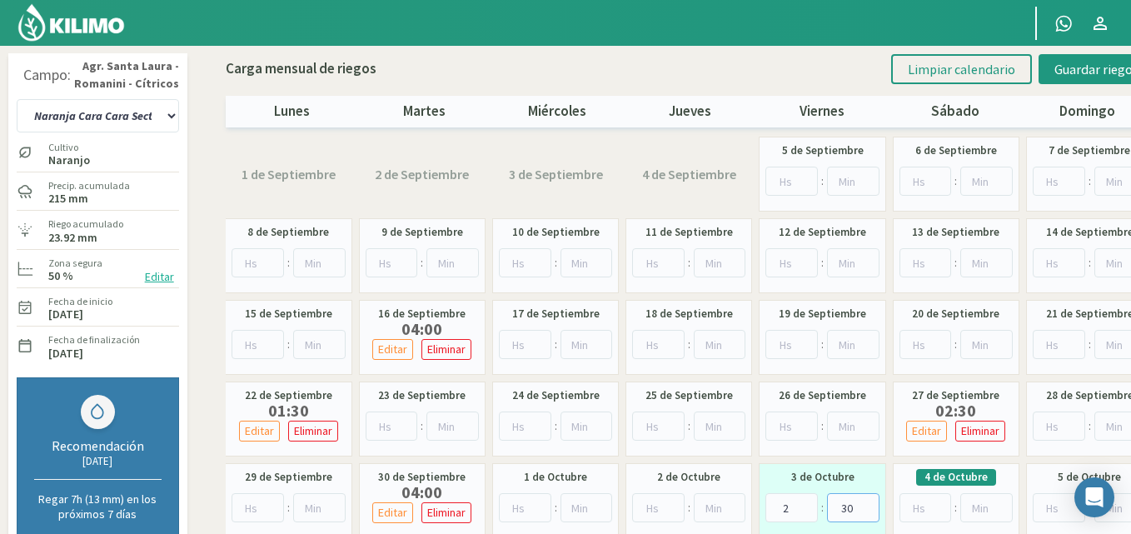
type input "30"
click at [868, 505] on input "30" at bounding box center [853, 507] width 52 height 29
click at [1053, 62] on button "Guardar riegos" at bounding box center [1097, 69] width 116 height 30
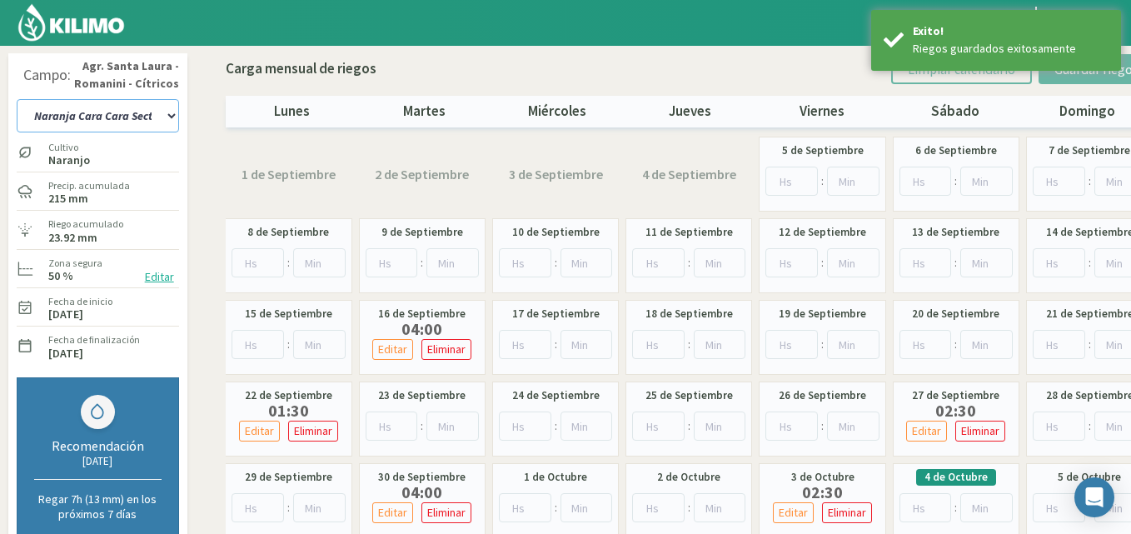
click at [170, 116] on select "12 A-B 14 -A Naranja [US_STATE] Parent [DEMOGRAPHIC_DATA] -[GEOGRAPHIC_DATA] La…" at bounding box center [98, 115] width 162 height 33
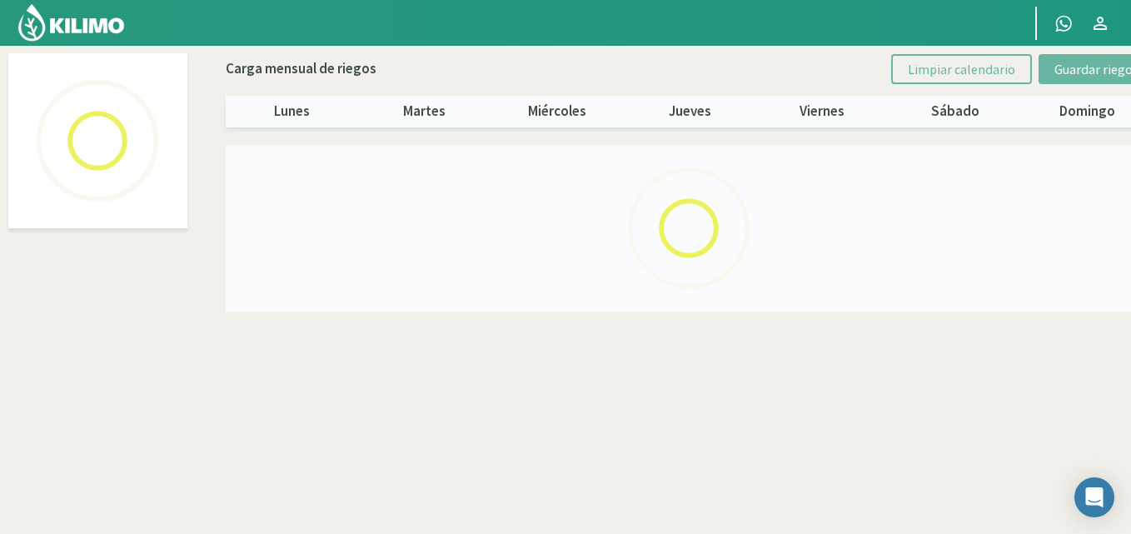
select select "23: Object"
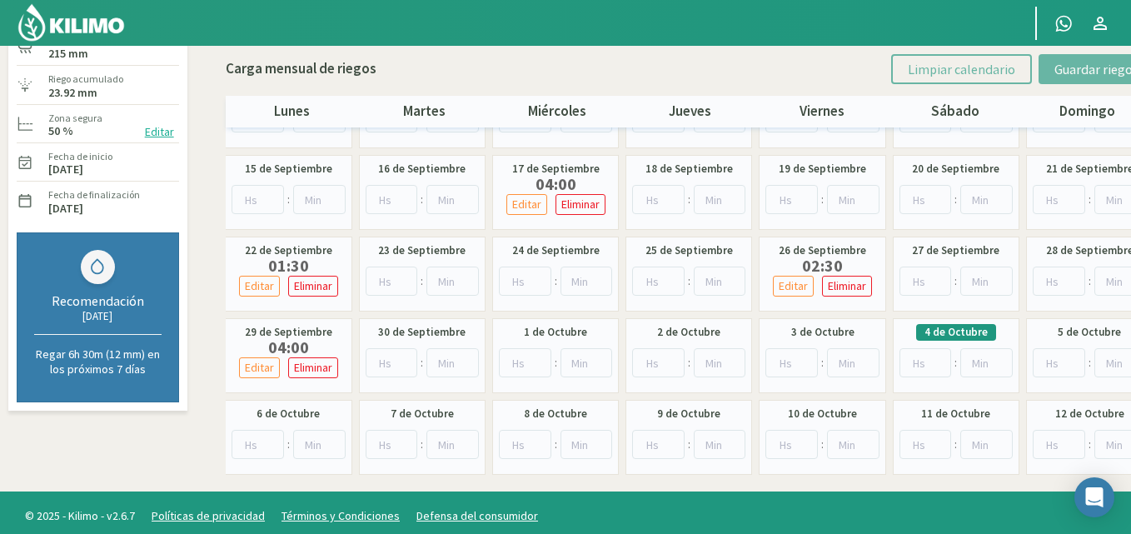
scroll to position [152, 0]
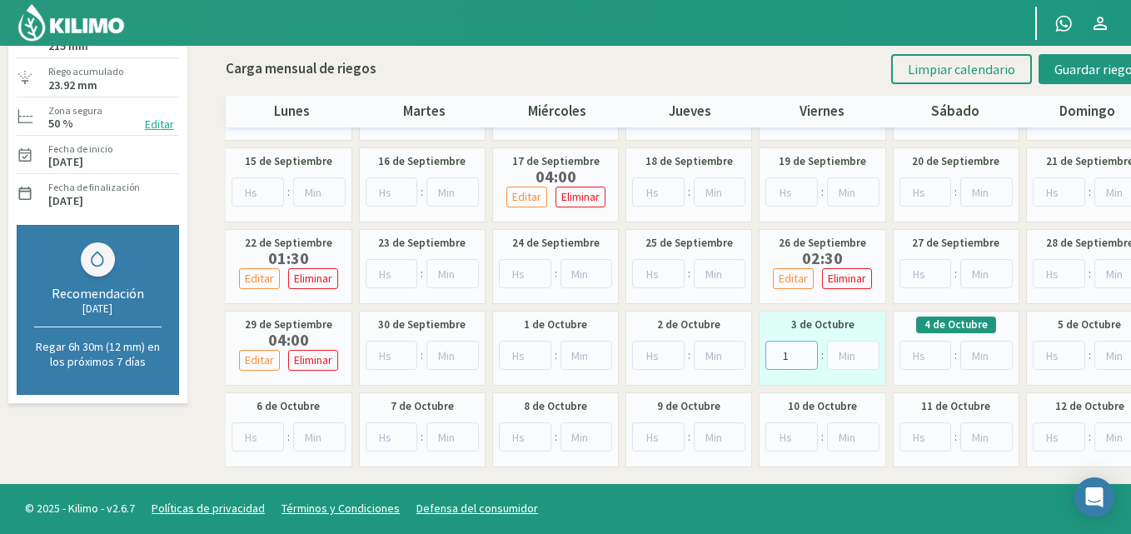
click at [809, 350] on input "1" at bounding box center [792, 355] width 52 height 29
type input "2"
click at [809, 350] on input "2" at bounding box center [792, 355] width 52 height 29
click at [870, 352] on input "1" at bounding box center [853, 355] width 52 height 29
click at [870, 352] on input "2" at bounding box center [853, 355] width 52 height 29
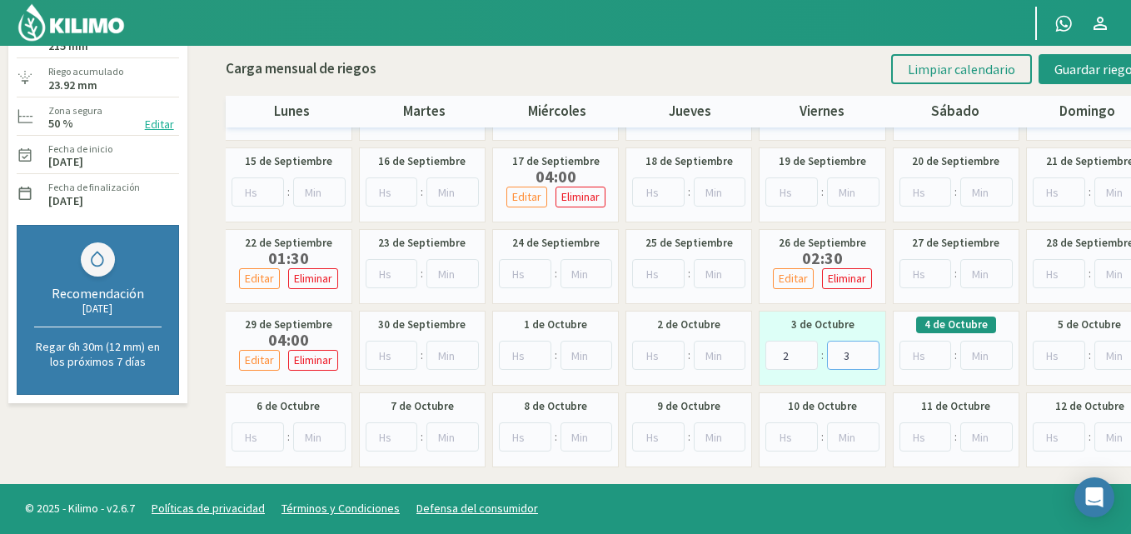
click at [870, 352] on input "3" at bounding box center [853, 355] width 52 height 29
click at [870, 352] on input "4" at bounding box center [853, 355] width 52 height 29
click at [870, 352] on input "5" at bounding box center [853, 355] width 52 height 29
click at [870, 352] on input "6" at bounding box center [853, 355] width 52 height 29
click at [870, 352] on input "25" at bounding box center [853, 355] width 52 height 29
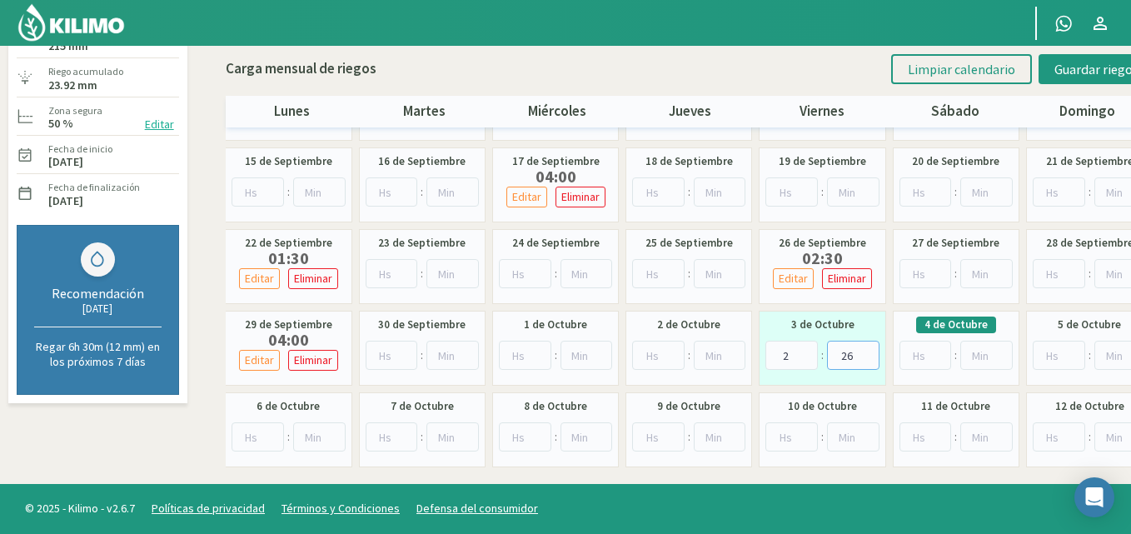
click at [870, 352] on input "26" at bounding box center [853, 355] width 52 height 29
click at [870, 352] on input "27" at bounding box center [853, 355] width 52 height 29
click at [870, 352] on input "28" at bounding box center [853, 355] width 52 height 29
click at [870, 352] on input "29" at bounding box center [853, 355] width 52 height 29
type input "30"
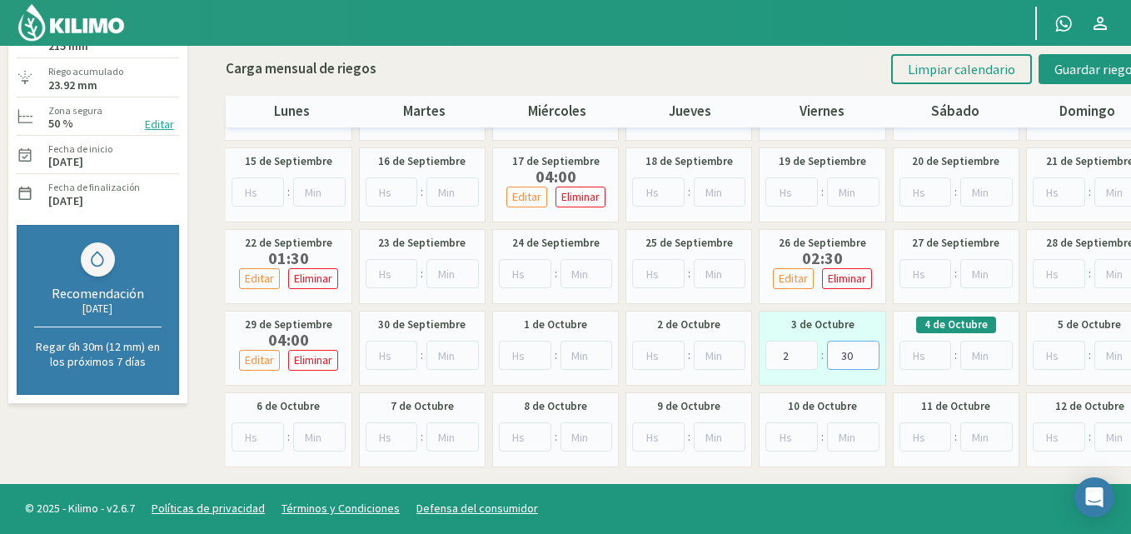
click at [870, 352] on input "30" at bounding box center [853, 355] width 52 height 29
click at [1062, 66] on span "Guardar riegos" at bounding box center [1097, 69] width 84 height 17
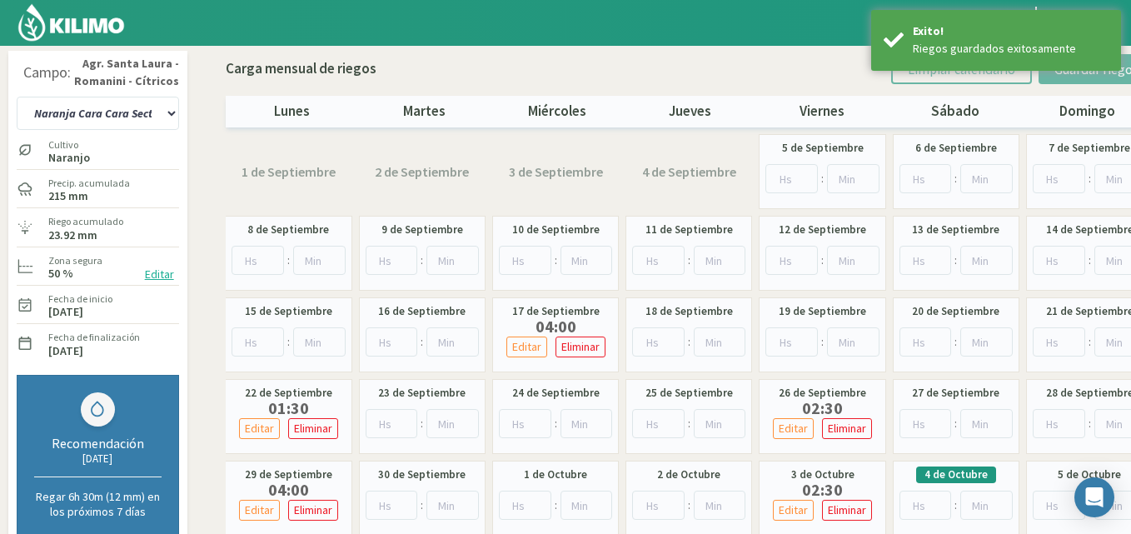
scroll to position [0, 0]
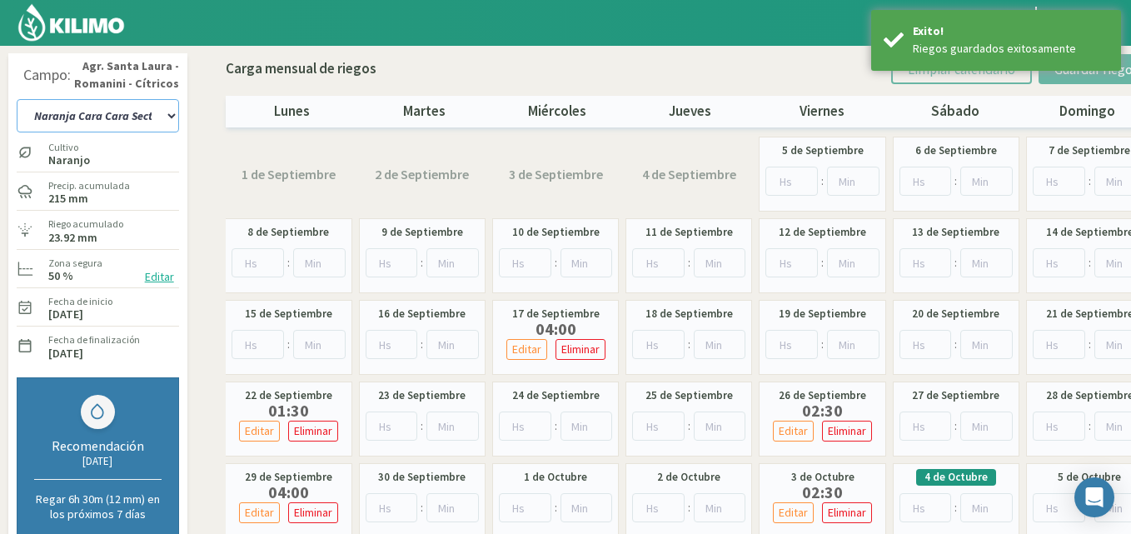
click at [171, 115] on select "12 A-B 14 -A Naranja [US_STATE] Parent [DEMOGRAPHIC_DATA] -[GEOGRAPHIC_DATA] La…" at bounding box center [98, 115] width 162 height 33
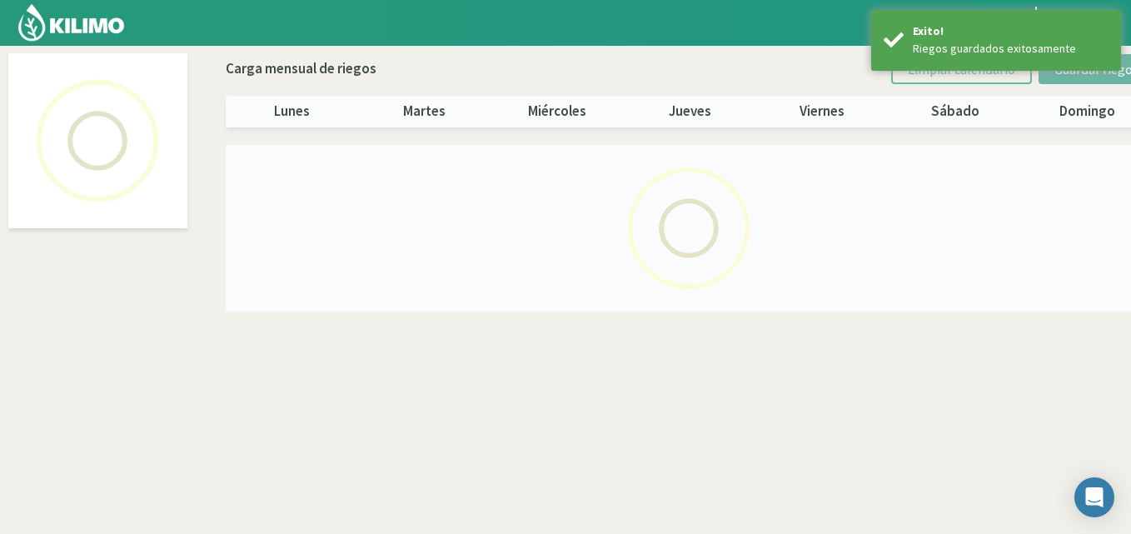
select select "22: Object"
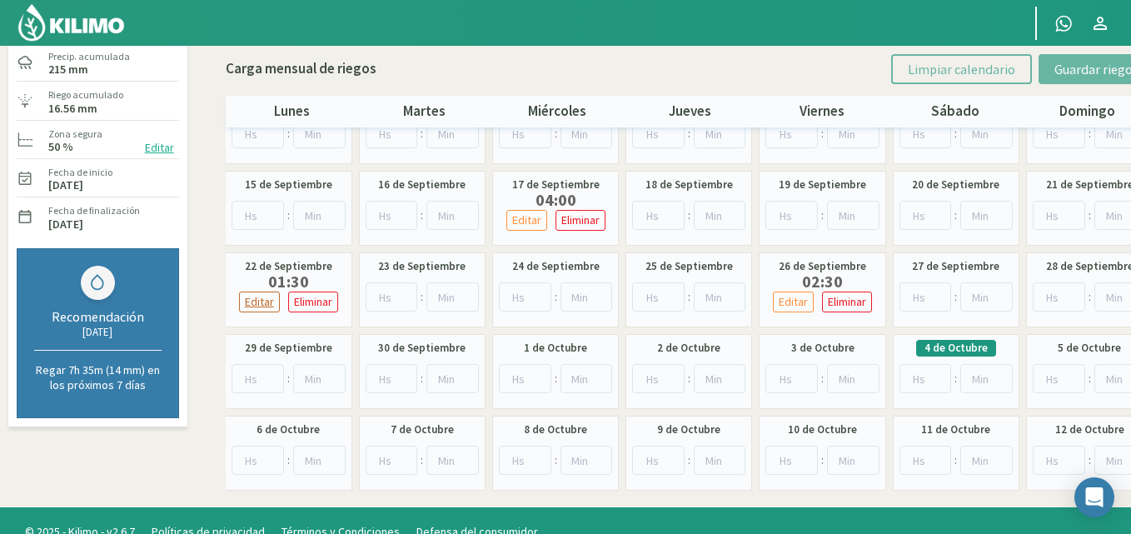
scroll to position [152, 0]
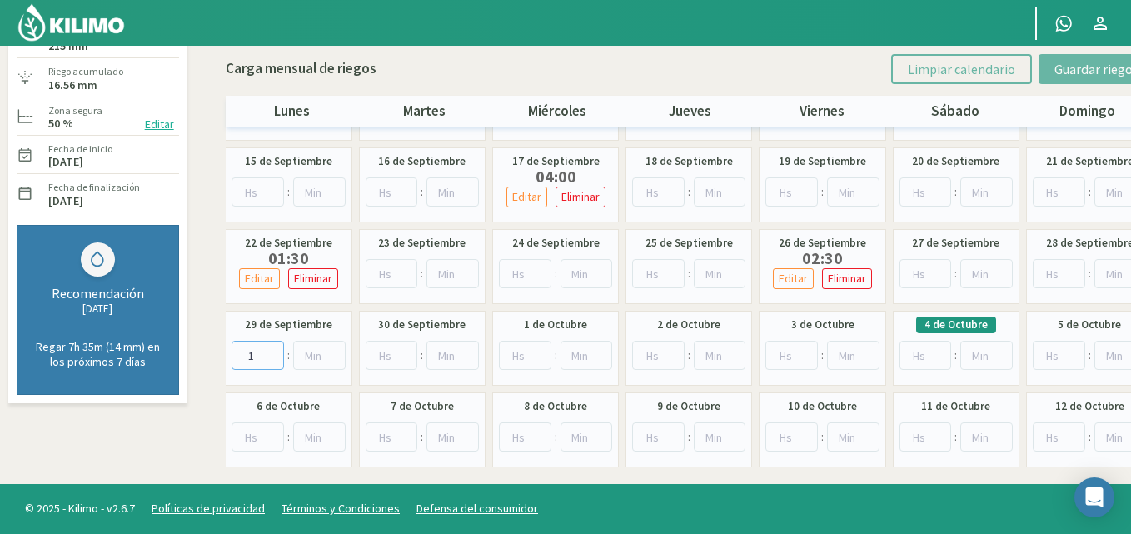
click at [272, 352] on input "1" at bounding box center [258, 355] width 52 height 29
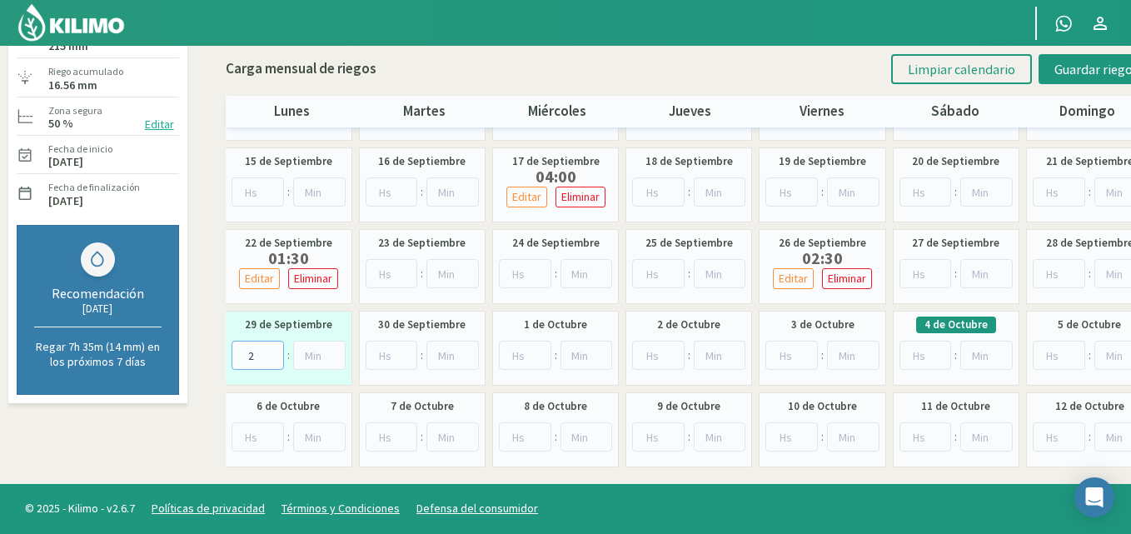
click at [273, 351] on input "2" at bounding box center [258, 355] width 52 height 29
click at [273, 351] on input "3" at bounding box center [258, 355] width 52 height 29
type input "4"
click at [273, 351] on input "4" at bounding box center [258, 355] width 52 height 29
click at [806, 351] on input "1" at bounding box center [792, 355] width 52 height 29
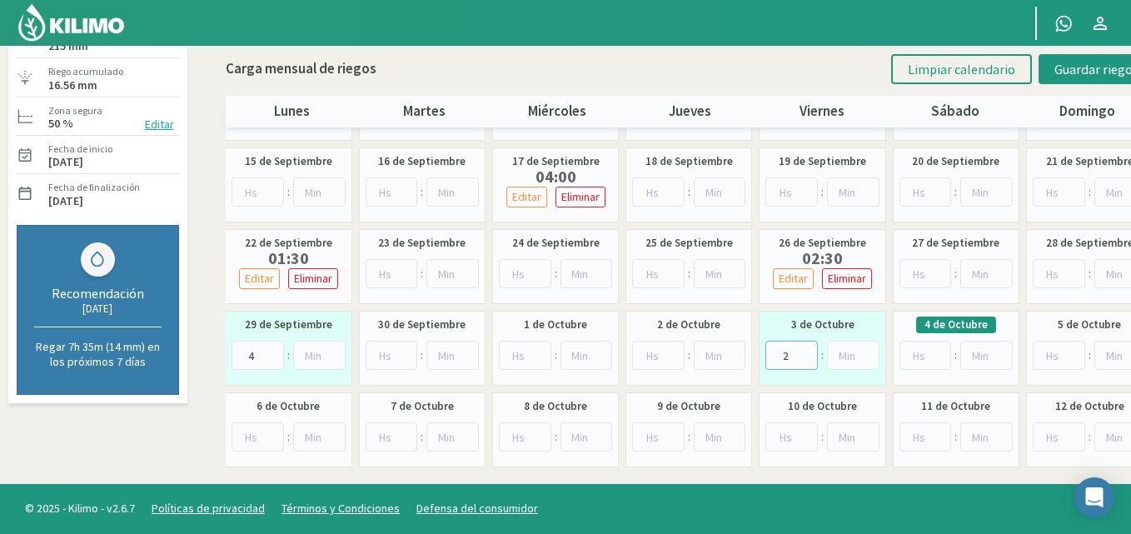
type input "2"
click at [806, 351] on input "2" at bounding box center [792, 355] width 52 height 29
click at [871, 352] on input "23" at bounding box center [853, 355] width 52 height 29
click at [871, 352] on input "24" at bounding box center [853, 355] width 52 height 29
click at [871, 352] on input "25" at bounding box center [853, 355] width 52 height 29
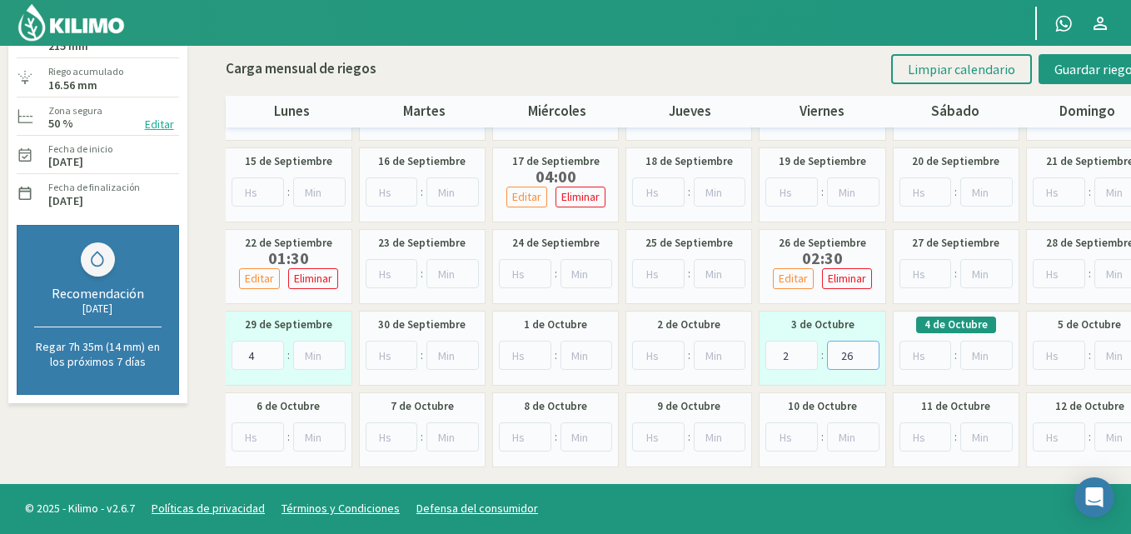
click at [871, 352] on input "26" at bounding box center [853, 355] width 52 height 29
click at [871, 352] on input "27" at bounding box center [853, 355] width 52 height 29
click at [871, 352] on input "28" at bounding box center [853, 355] width 52 height 29
click at [871, 352] on input "29" at bounding box center [853, 355] width 52 height 29
type input "30"
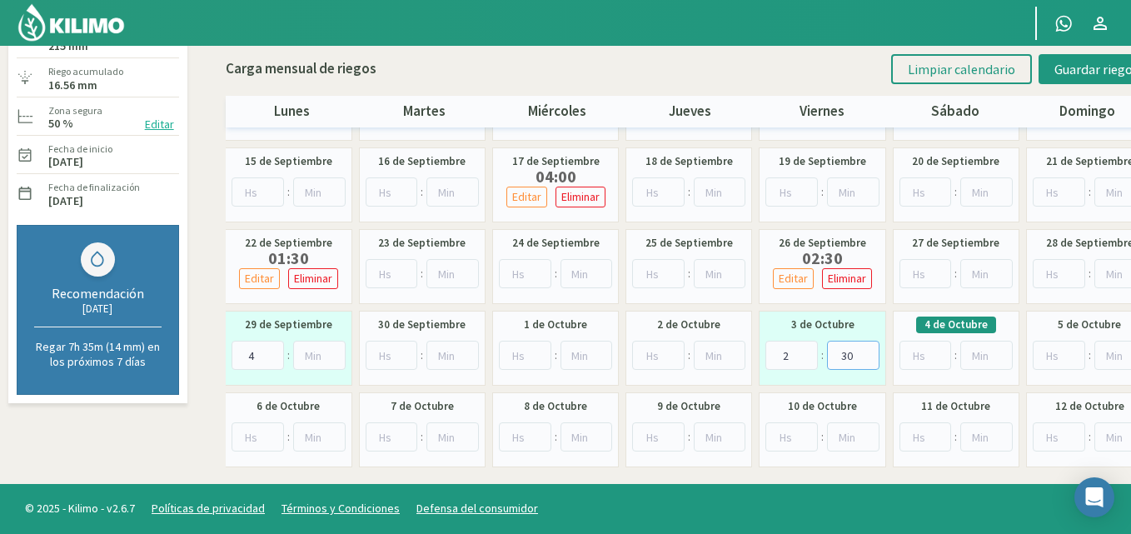
click at [871, 352] on input "30" at bounding box center [853, 355] width 52 height 29
click at [1059, 67] on span "Guardar riegos" at bounding box center [1097, 69] width 84 height 17
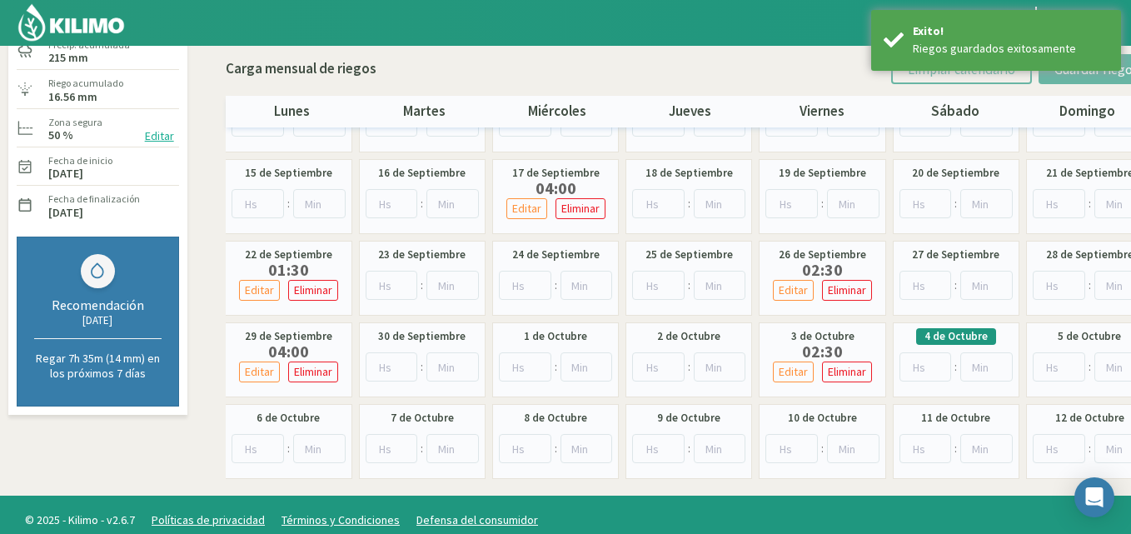
scroll to position [0, 0]
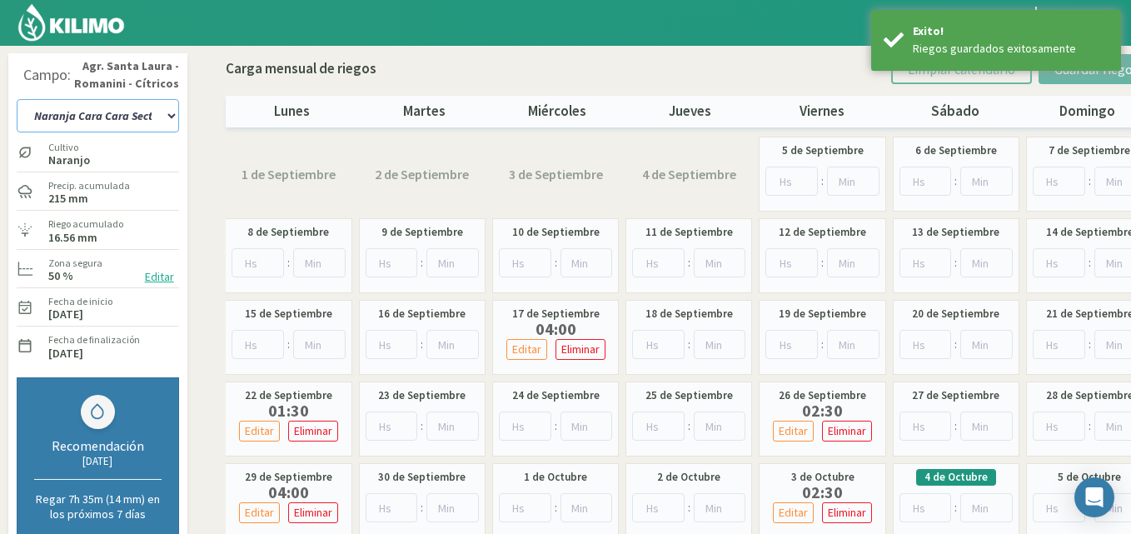
click at [171, 114] on select "12 A-B 14 -A Naranja [US_STATE] Parent [DEMOGRAPHIC_DATA] -[GEOGRAPHIC_DATA] La…" at bounding box center [98, 115] width 162 height 33
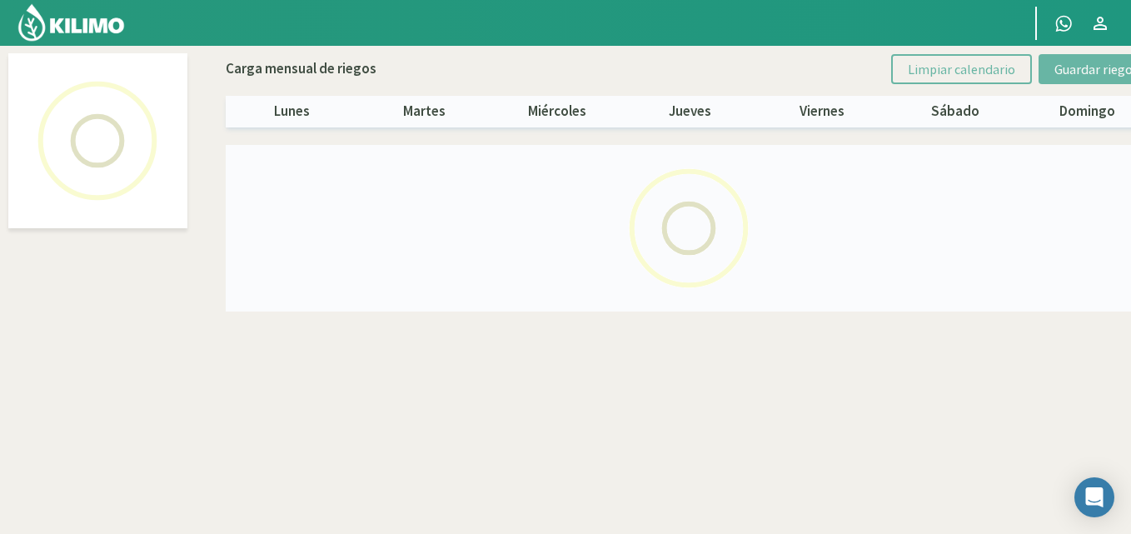
select select "21: Object"
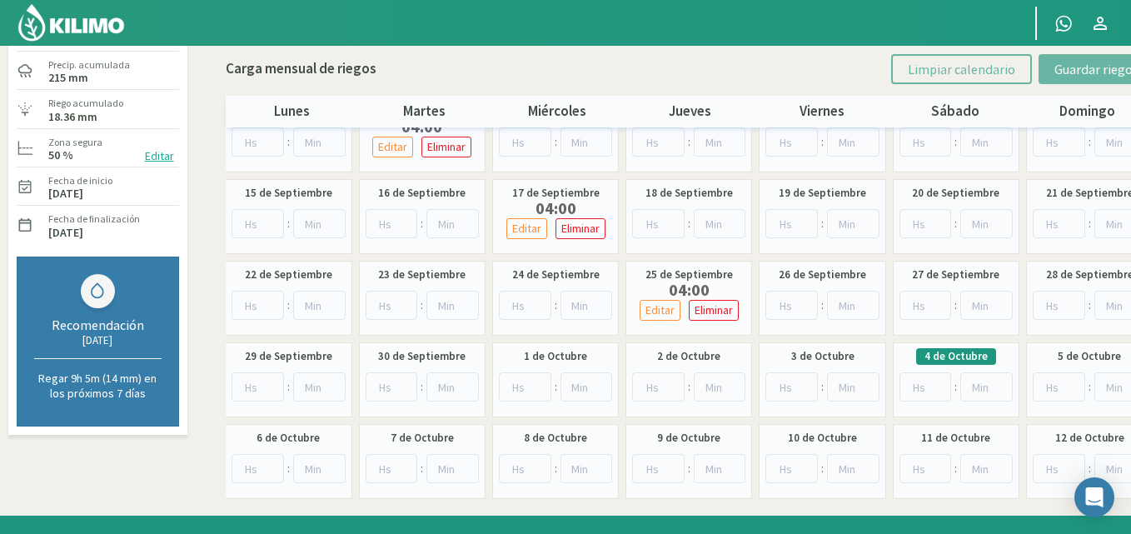
scroll to position [152, 0]
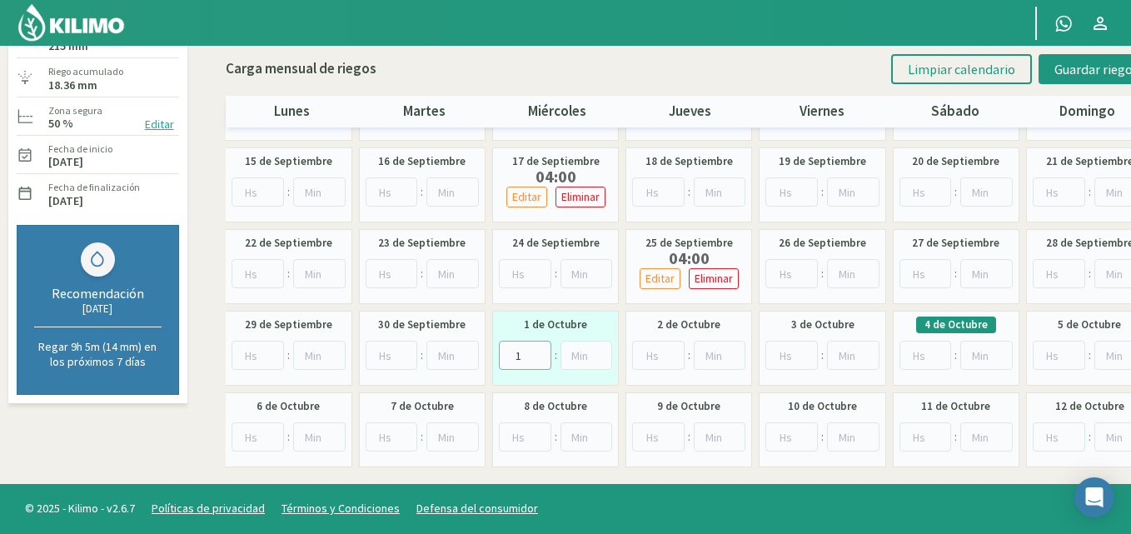
click at [540, 354] on input "1" at bounding box center [525, 355] width 52 height 29
click at [540, 354] on input "2" at bounding box center [525, 355] width 52 height 29
click at [540, 354] on input "3" at bounding box center [525, 355] width 52 height 29
click at [540, 354] on input "4" at bounding box center [525, 355] width 52 height 29
type input "5"
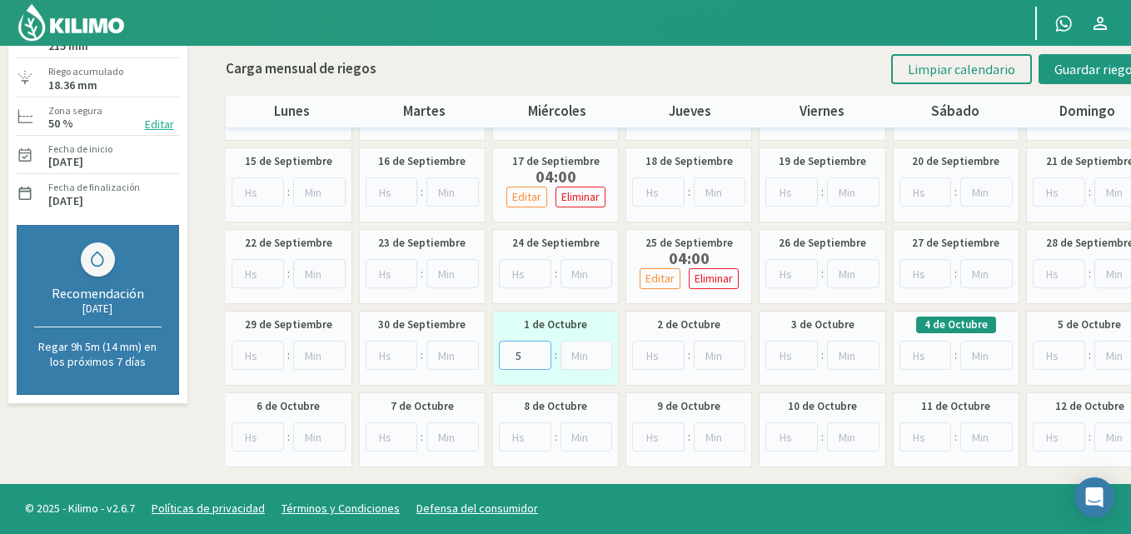
click at [540, 354] on input "5" at bounding box center [525, 355] width 52 height 29
click at [939, 351] on input "1" at bounding box center [926, 355] width 52 height 29
click at [939, 351] on input "2" at bounding box center [926, 355] width 52 height 29
click at [939, 351] on input "3" at bounding box center [926, 355] width 52 height 29
type input "4"
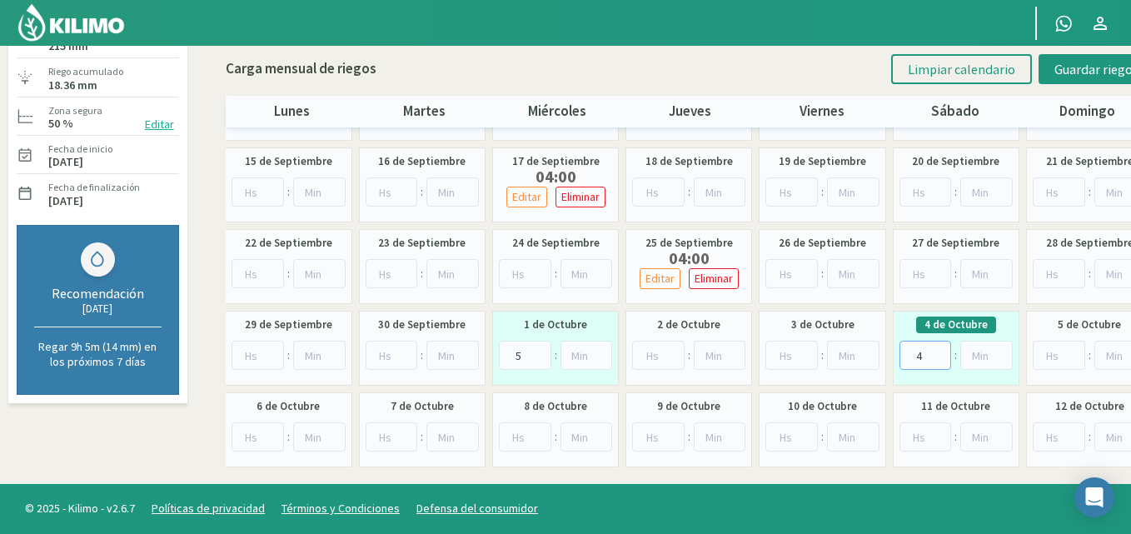
click at [939, 351] on input "4" at bounding box center [926, 355] width 52 height 29
type input "4"
click at [540, 360] on input "4" at bounding box center [525, 355] width 52 height 29
click at [1068, 61] on span "Guardar riegos" at bounding box center [1097, 69] width 84 height 17
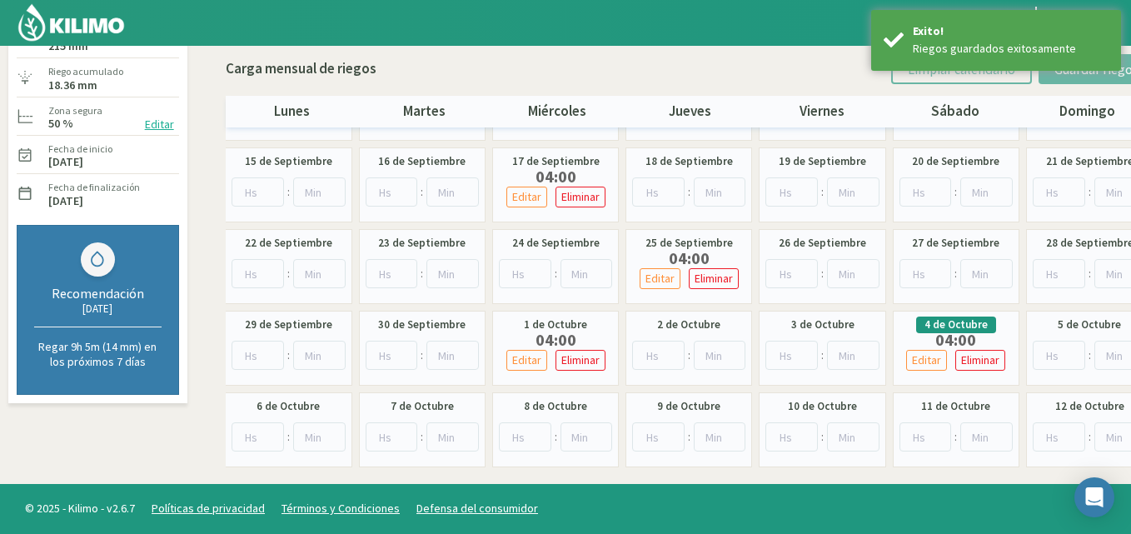
scroll to position [0, 0]
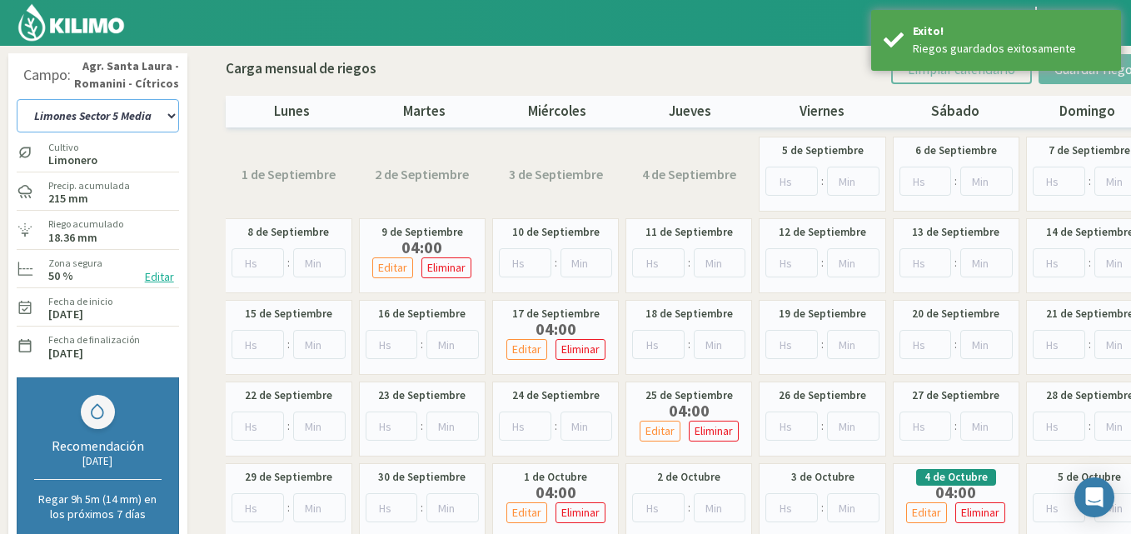
click at [168, 112] on select "12 A-B 14 -A Naranja [US_STATE] Parent [DEMOGRAPHIC_DATA] -[GEOGRAPHIC_DATA] La…" at bounding box center [98, 115] width 162 height 33
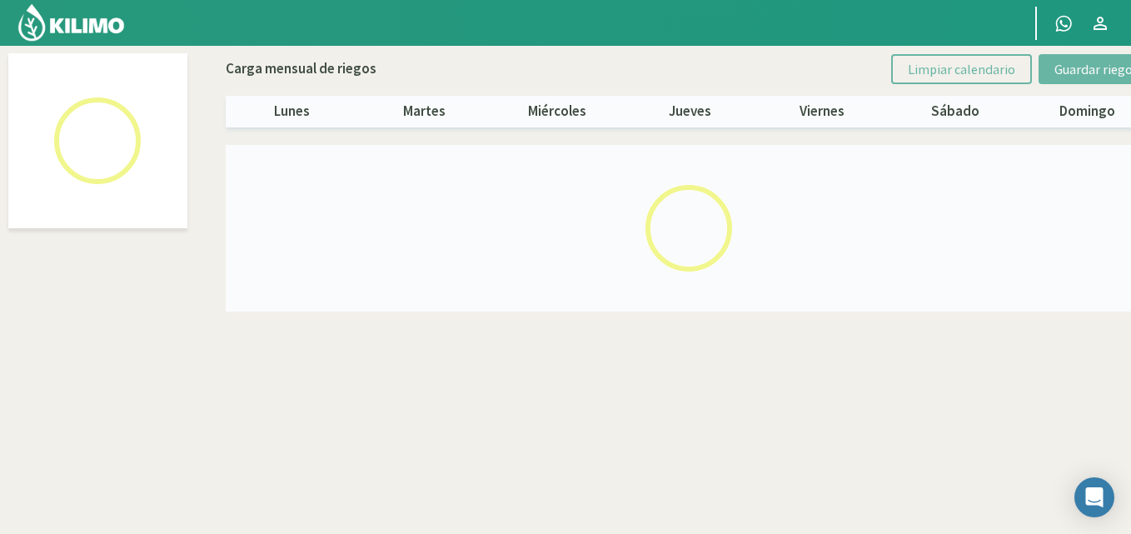
select select "19: Object"
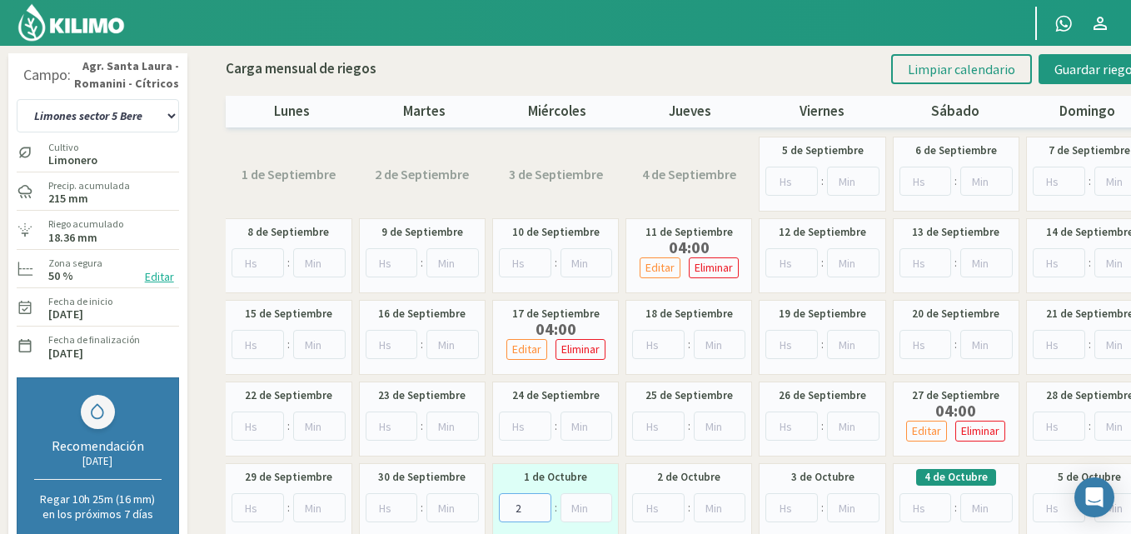
click at [538, 505] on input "2" at bounding box center [525, 507] width 52 height 29
click at [538, 505] on input "3" at bounding box center [525, 507] width 52 height 29
click at [538, 505] on input "4" at bounding box center [525, 507] width 52 height 29
type input "5"
click at [538, 505] on input "5" at bounding box center [525, 507] width 52 height 29
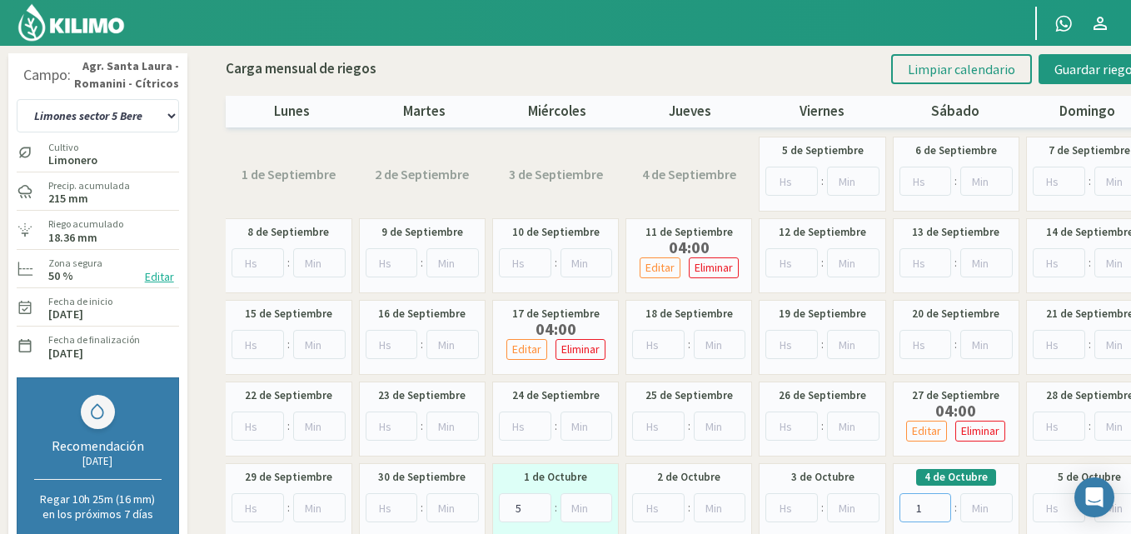
click at [939, 504] on input "1" at bounding box center [926, 507] width 52 height 29
click at [939, 504] on input "2" at bounding box center [926, 507] width 52 height 29
click at [939, 504] on input "3" at bounding box center [926, 507] width 52 height 29
type input "4"
click at [939, 504] on input "4" at bounding box center [926, 507] width 52 height 29
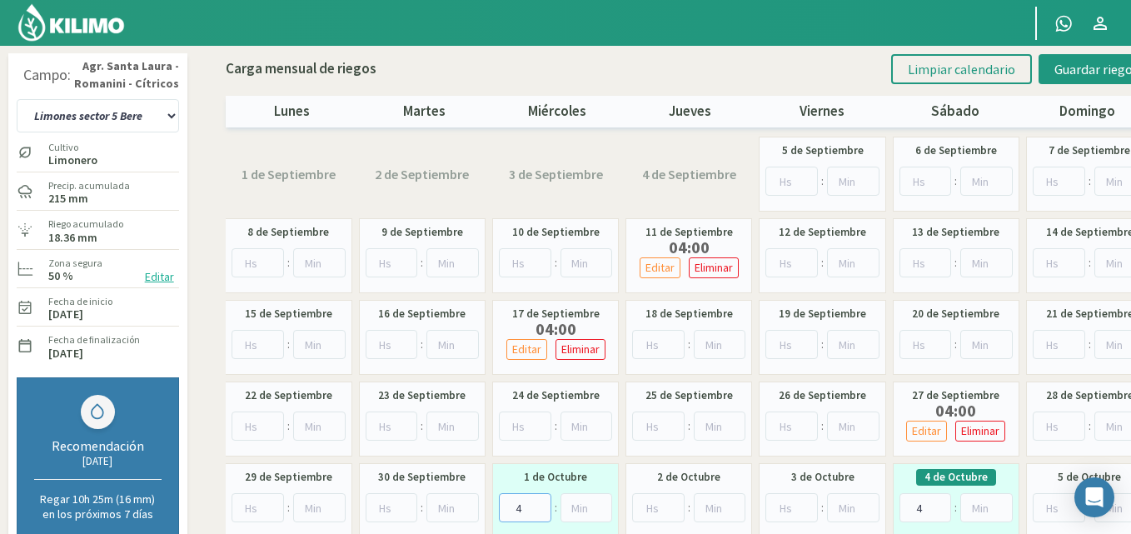
type input "4"
click at [540, 512] on input "4" at bounding box center [525, 507] width 52 height 29
click at [1064, 67] on span "Guardar riegos" at bounding box center [1097, 69] width 84 height 17
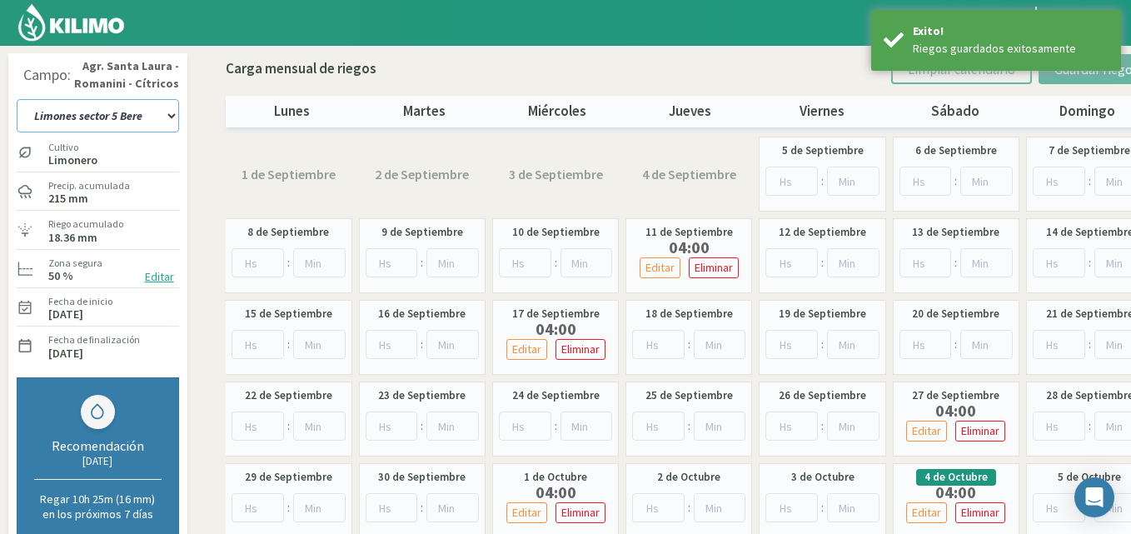
click at [167, 116] on select "12 A-B 14 -A Naranja [US_STATE] Parent [DEMOGRAPHIC_DATA] -[GEOGRAPHIC_DATA] La…" at bounding box center [98, 115] width 162 height 33
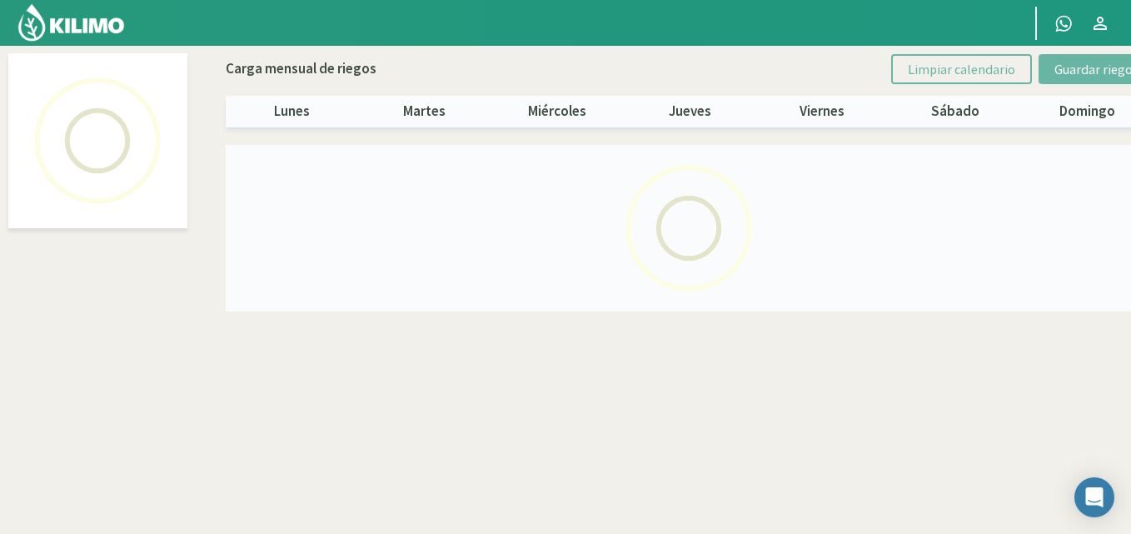
select select "18: Object"
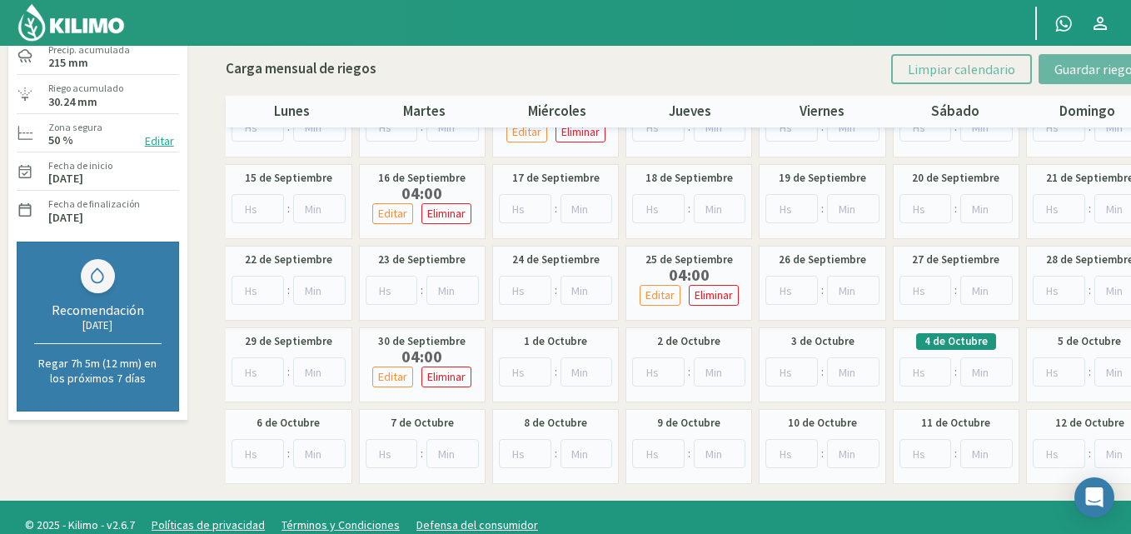
scroll to position [152, 0]
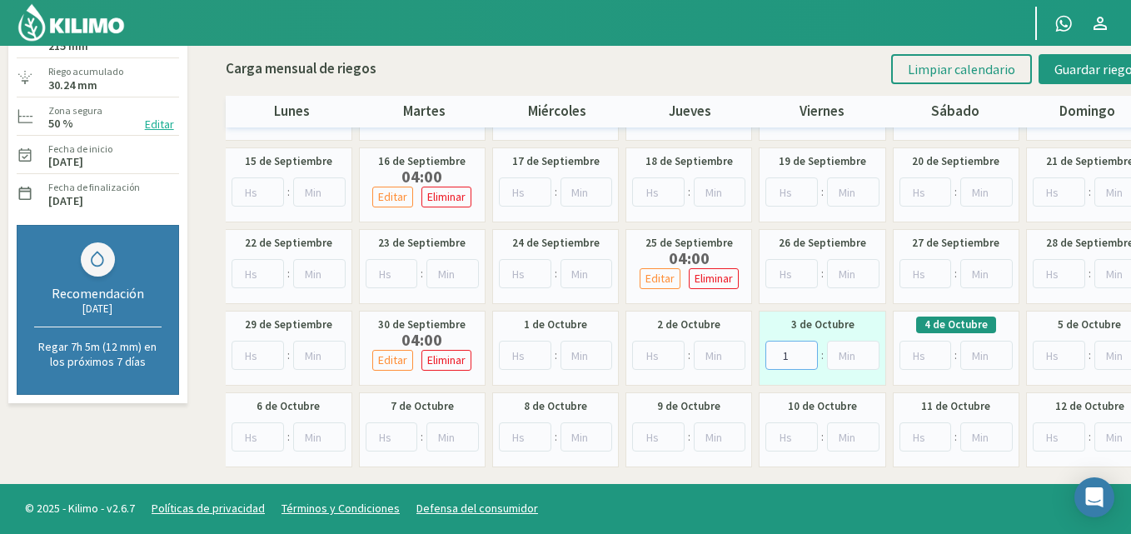
click at [806, 350] on input "1" at bounding box center [792, 355] width 52 height 29
click at [806, 350] on input "2" at bounding box center [792, 355] width 52 height 29
click at [806, 350] on input "3" at bounding box center [792, 355] width 52 height 29
click at [806, 350] on input "4" at bounding box center [792, 355] width 52 height 29
click at [806, 350] on input "5" at bounding box center [792, 355] width 52 height 29
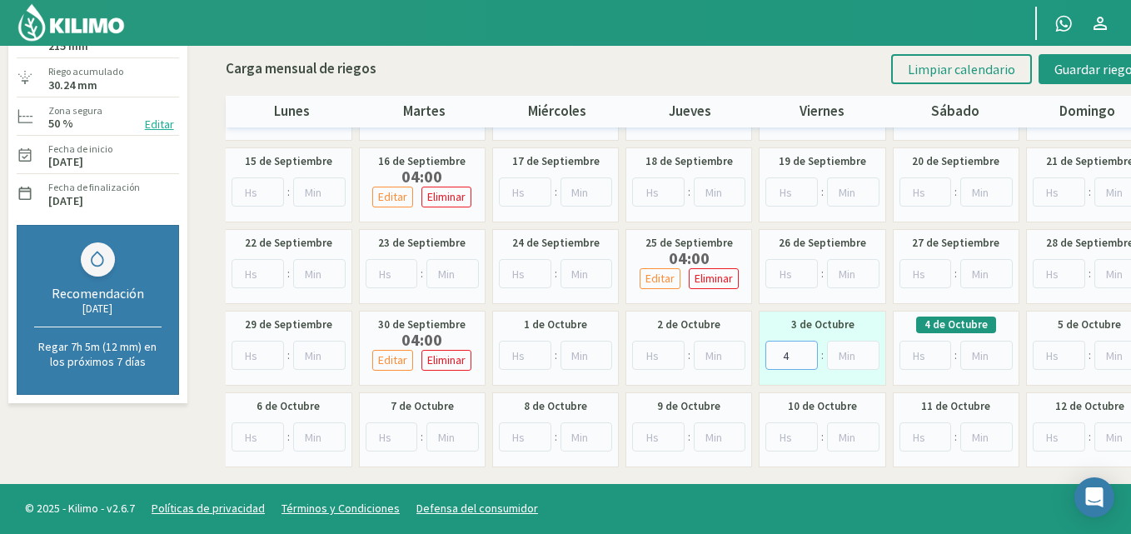
type input "4"
click at [807, 360] on input "4" at bounding box center [792, 355] width 52 height 29
click at [1112, 65] on span "Guardar riegos" at bounding box center [1097, 69] width 84 height 17
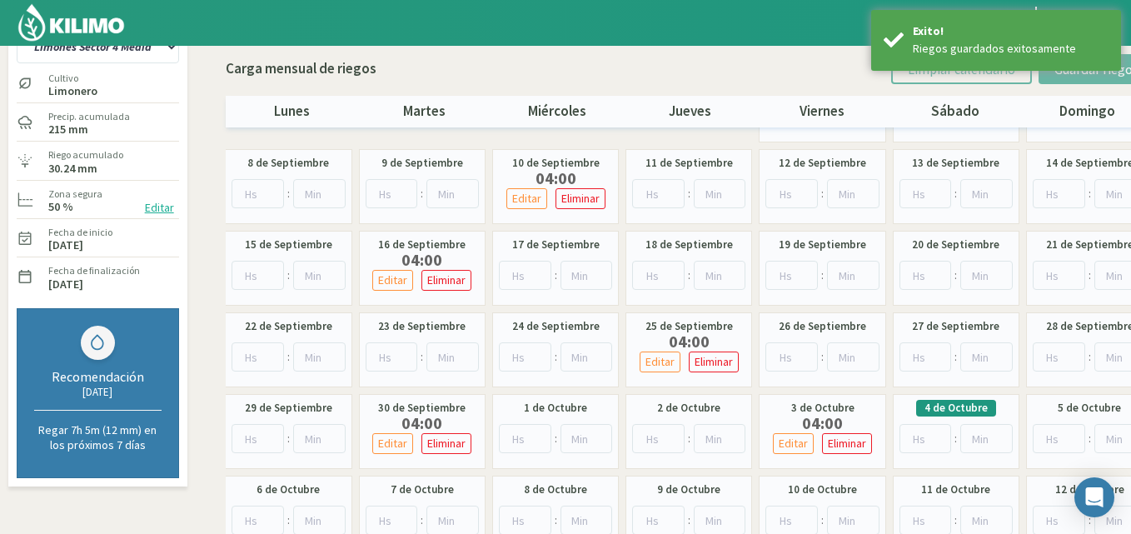
scroll to position [0, 0]
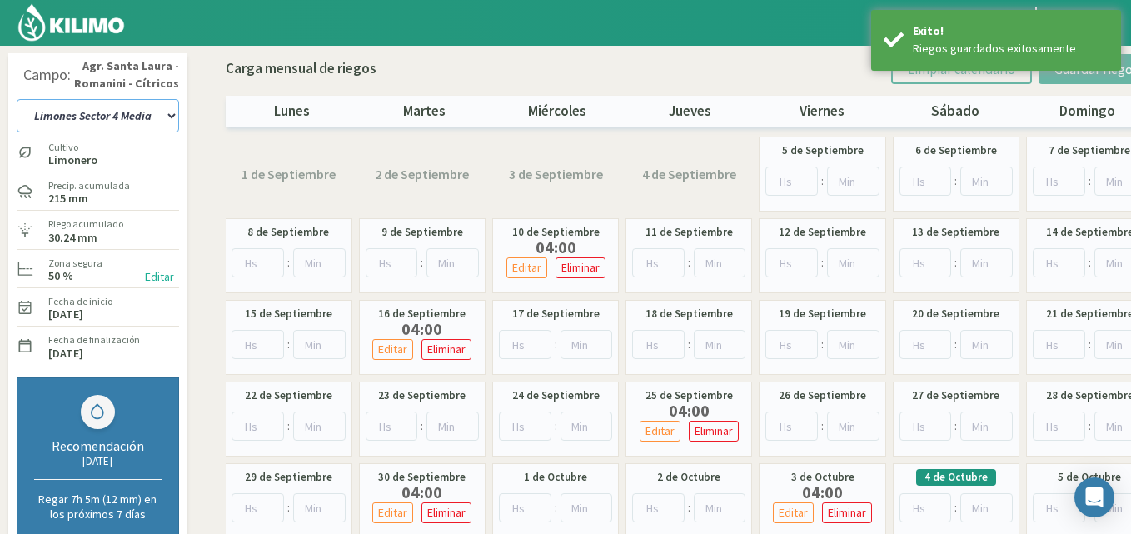
click at [174, 118] on select "12 A-B 14 -A Naranja [US_STATE] Parent [DEMOGRAPHIC_DATA] -[GEOGRAPHIC_DATA] La…" at bounding box center [98, 115] width 162 height 33
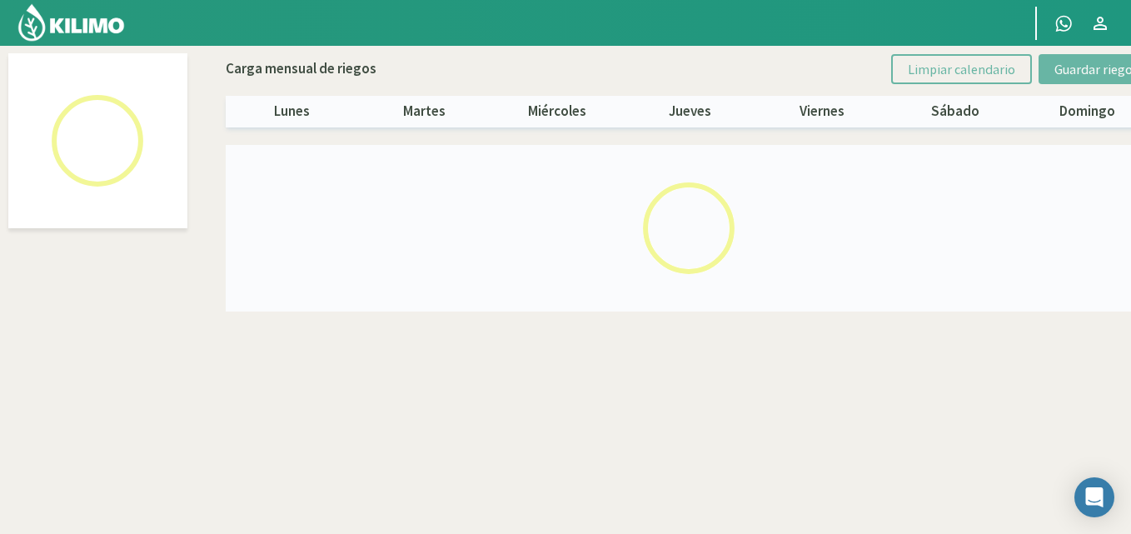
select select "17: Object"
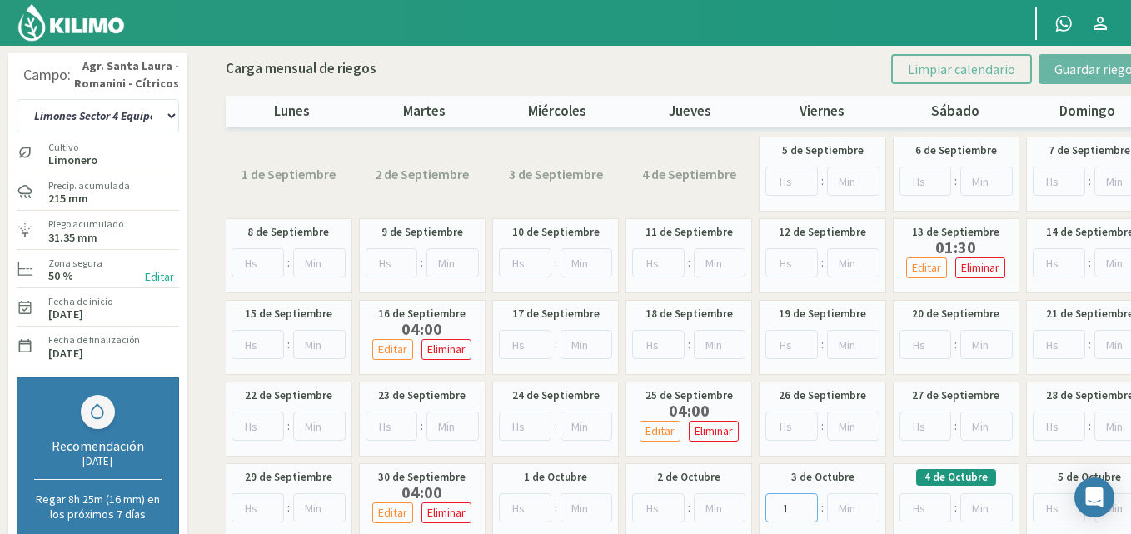
click at [806, 504] on input "1" at bounding box center [792, 507] width 52 height 29
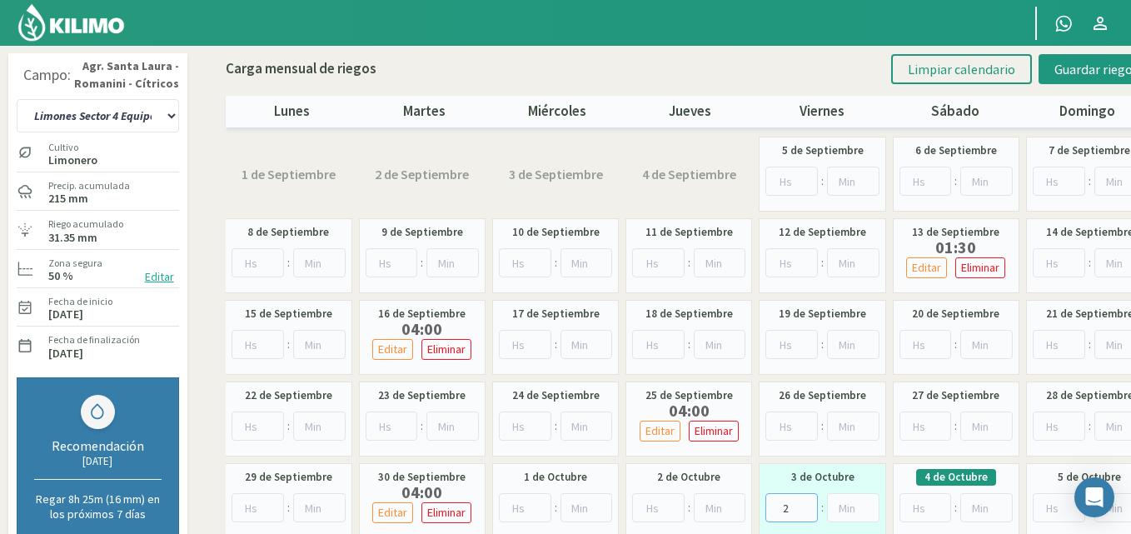
click at [806, 504] on input "2" at bounding box center [792, 507] width 52 height 29
click at [806, 504] on input "3" at bounding box center [792, 507] width 52 height 29
type input "4"
click at [806, 504] on input "4" at bounding box center [792, 507] width 52 height 29
click at [1074, 65] on span "Guardar riegos" at bounding box center [1097, 69] width 84 height 17
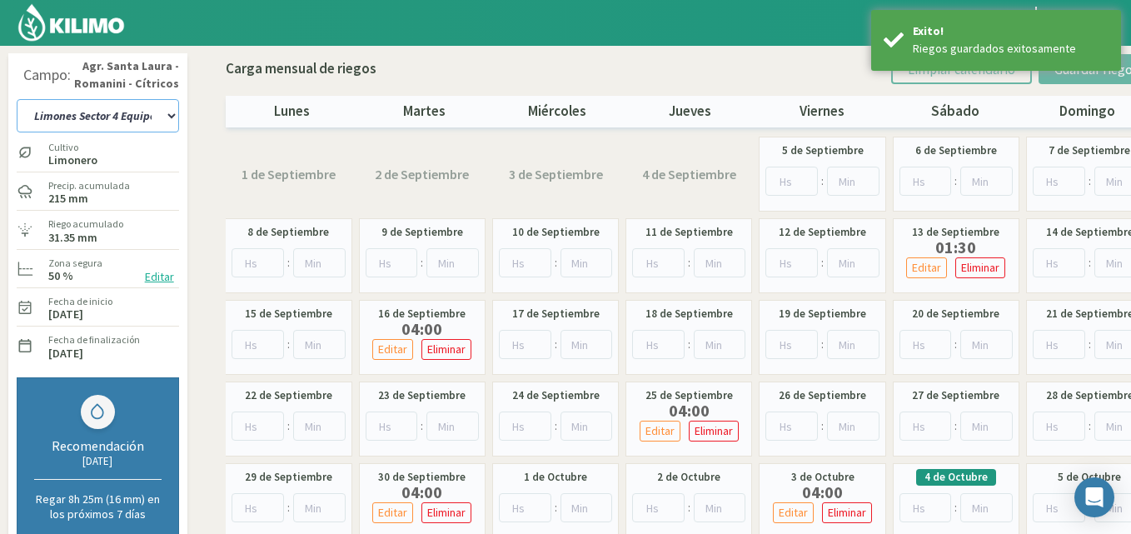
click at [171, 112] on select "12 A-B 14 -A Naranja [US_STATE] Parent [DEMOGRAPHIC_DATA] -[GEOGRAPHIC_DATA] La…" at bounding box center [98, 115] width 162 height 33
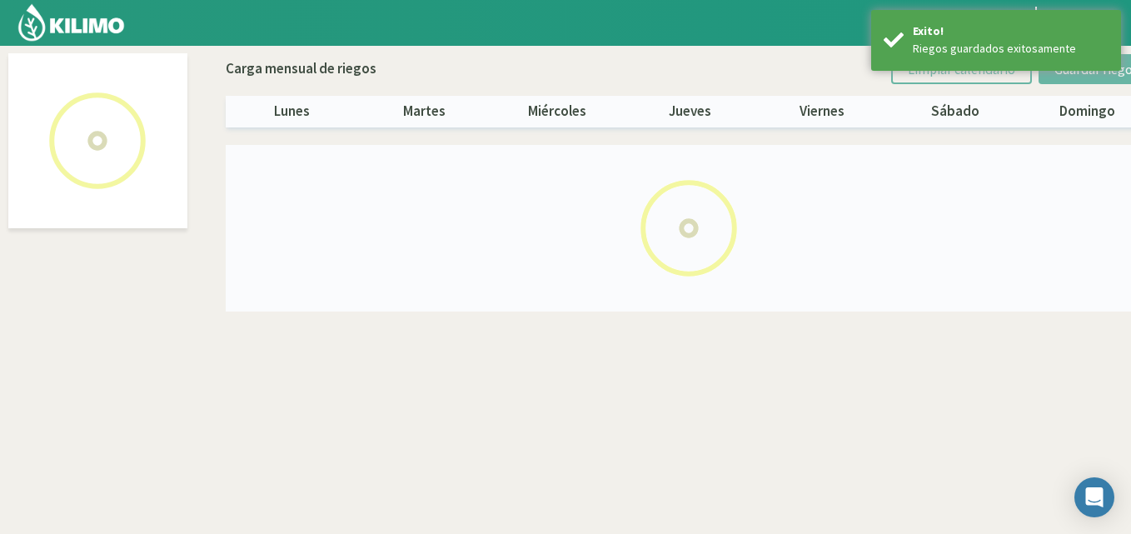
select select "16: Object"
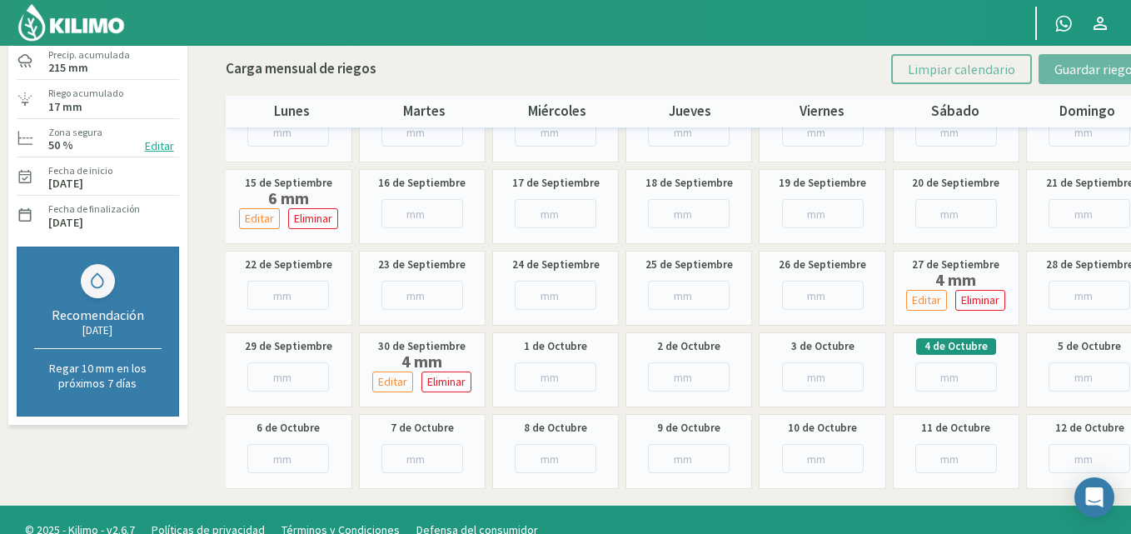
scroll to position [152, 0]
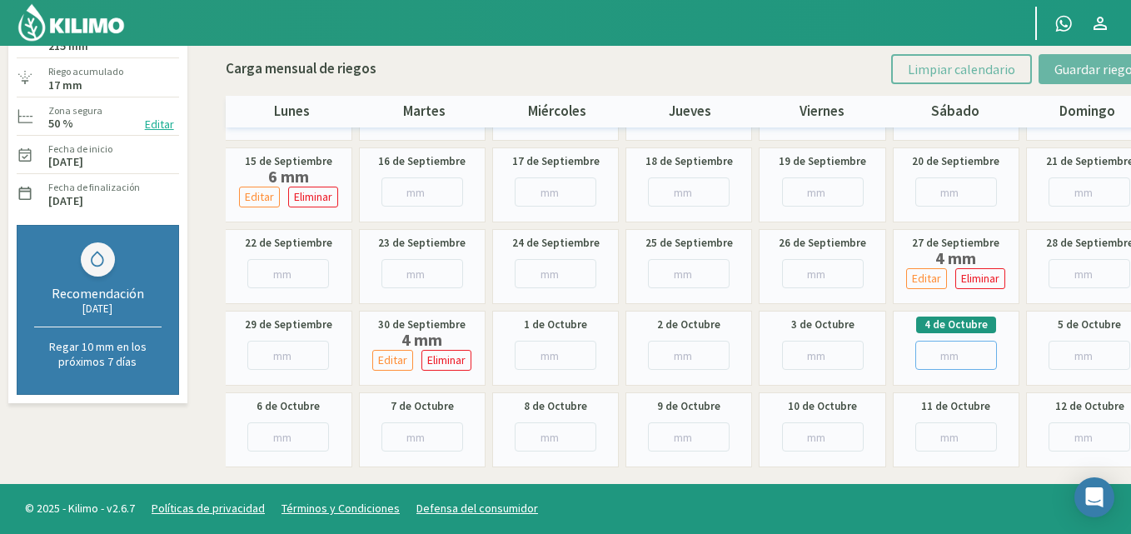
click at [935, 352] on input "number" at bounding box center [957, 355] width 82 height 29
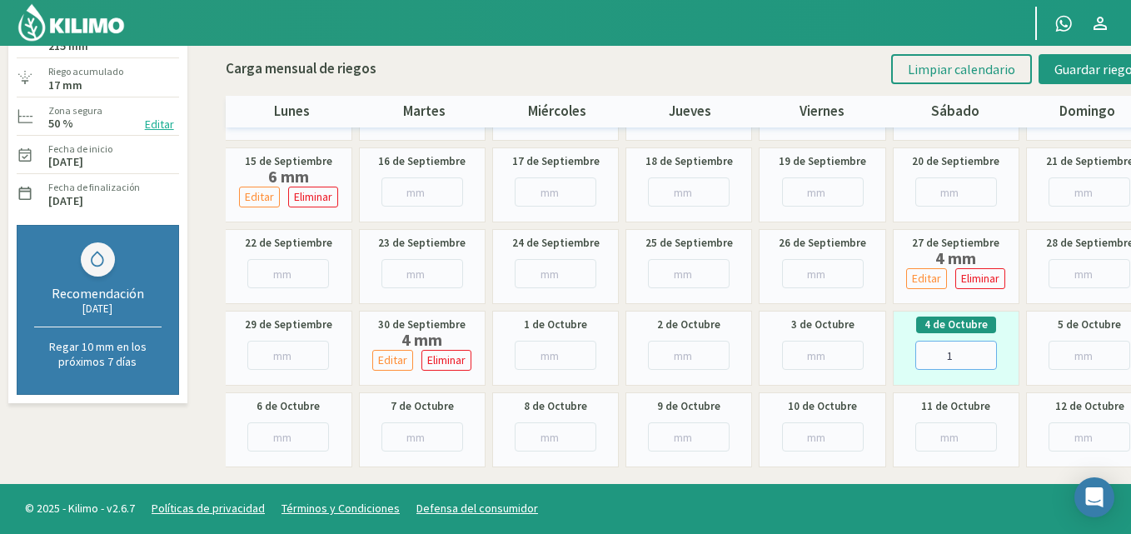
click at [982, 352] on input "1" at bounding box center [957, 355] width 82 height 29
click at [982, 352] on input "2" at bounding box center [957, 355] width 82 height 29
click at [982, 352] on input "3" at bounding box center [957, 355] width 82 height 29
click at [982, 352] on input "4" at bounding box center [957, 355] width 82 height 29
click at [985, 361] on input "3" at bounding box center [957, 355] width 82 height 29
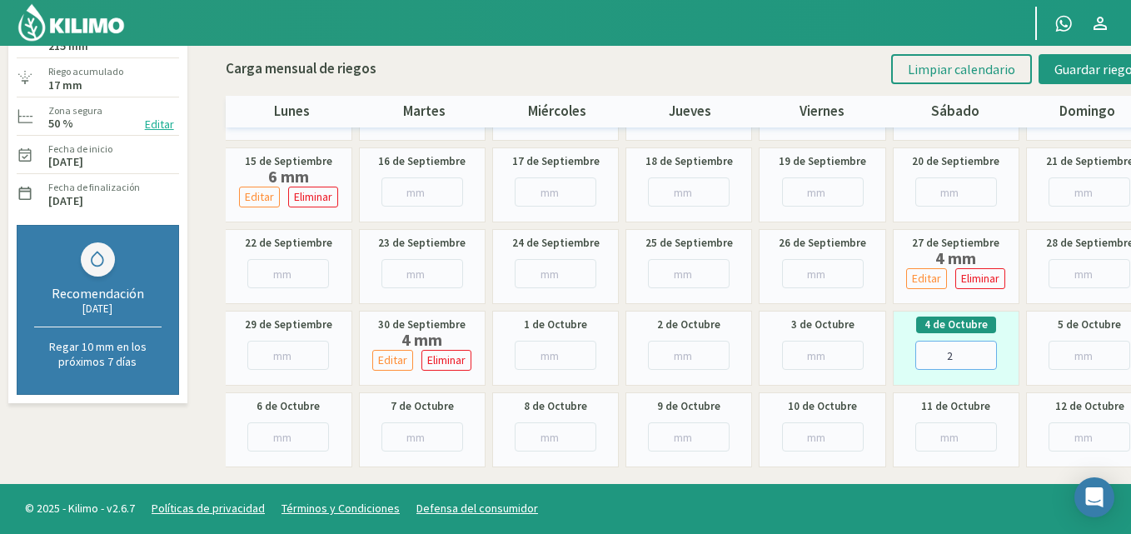
click at [985, 361] on input "2" at bounding box center [957, 355] width 82 height 29
click at [985, 361] on input "1" at bounding box center [957, 355] width 82 height 29
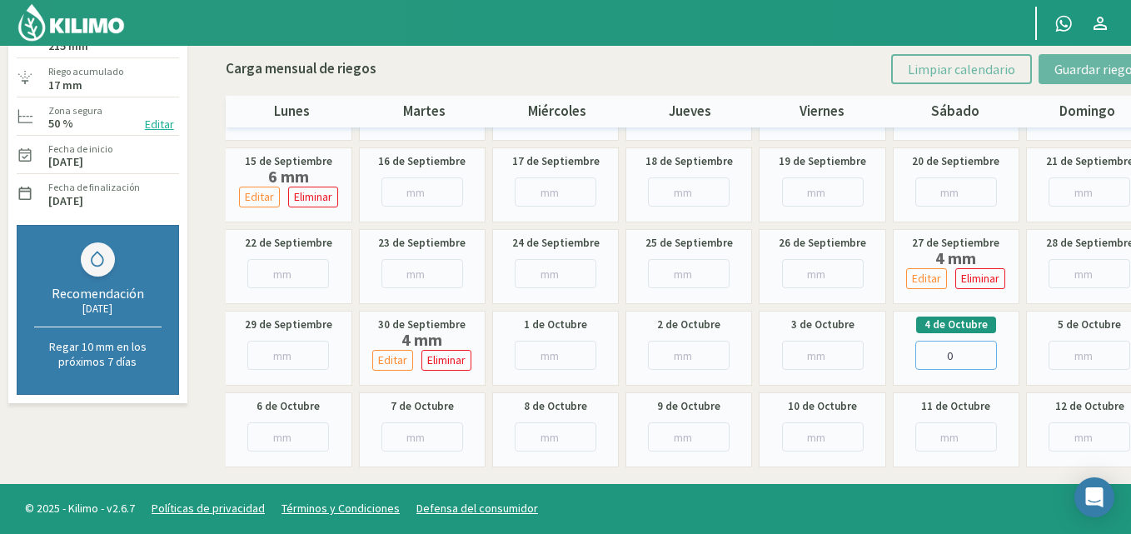
type input "0"
click at [985, 361] on input "0" at bounding box center [957, 355] width 82 height 29
click at [856, 351] on input "1" at bounding box center [823, 355] width 82 height 29
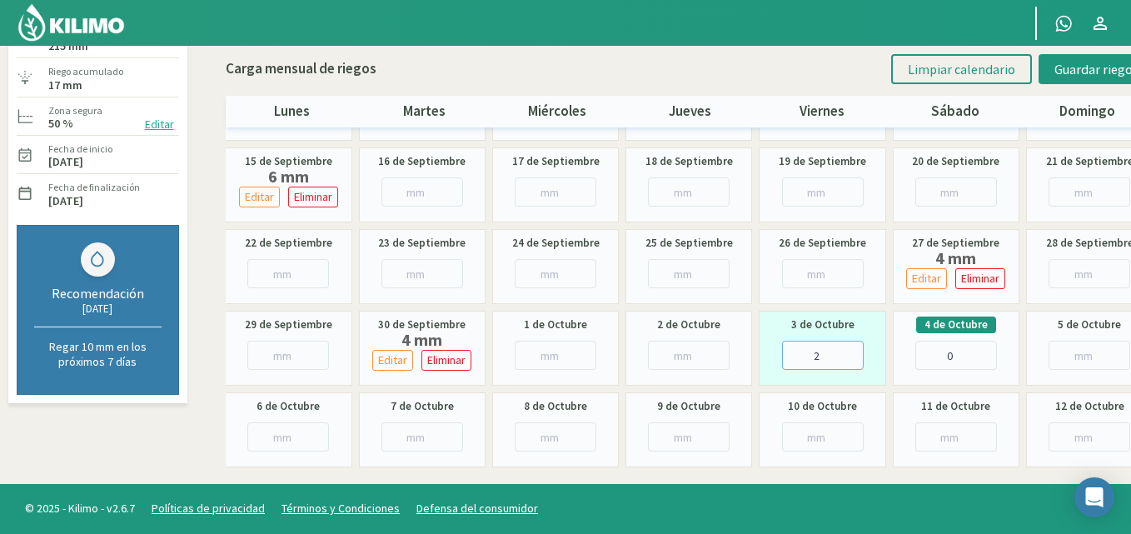
click at [856, 351] on input "2" at bounding box center [823, 355] width 82 height 29
click at [856, 351] on input "3" at bounding box center [823, 355] width 82 height 29
type input "4"
click at [856, 351] on input "4" at bounding box center [823, 355] width 82 height 29
click at [1069, 67] on span "Guardar riegos" at bounding box center [1097, 69] width 84 height 17
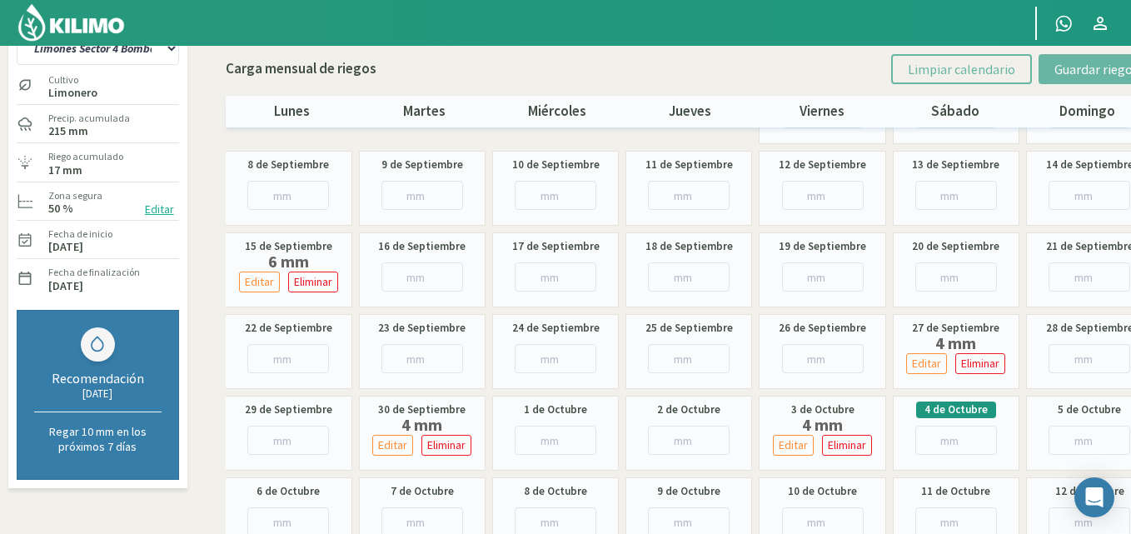
scroll to position [0, 0]
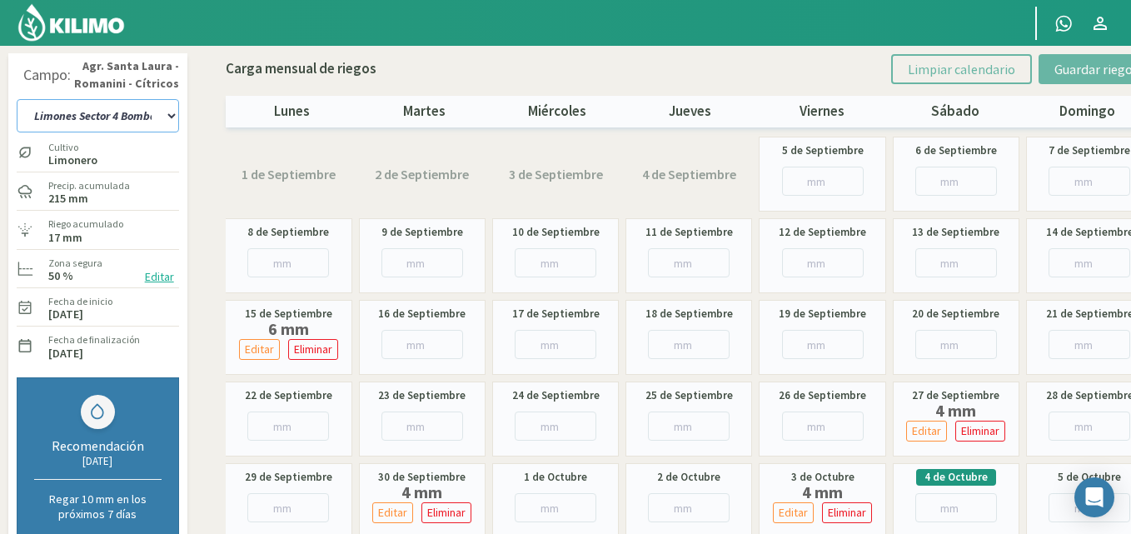
click at [167, 113] on select "12 A-B 14 -A Naranja [US_STATE] Parent [DEMOGRAPHIC_DATA] -[GEOGRAPHIC_DATA] La…" at bounding box center [98, 115] width 162 height 33
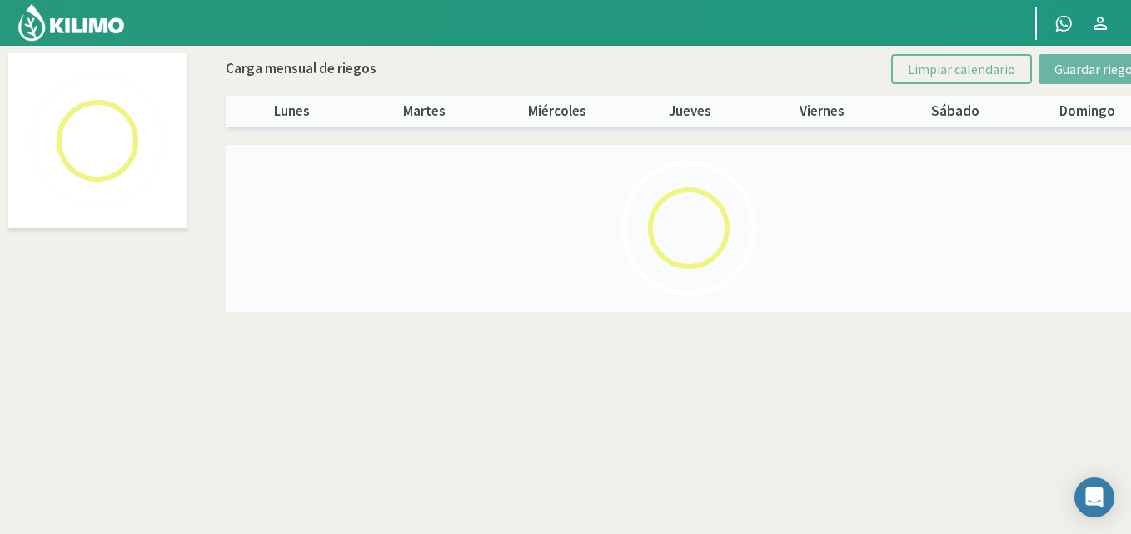
select select "15: Object"
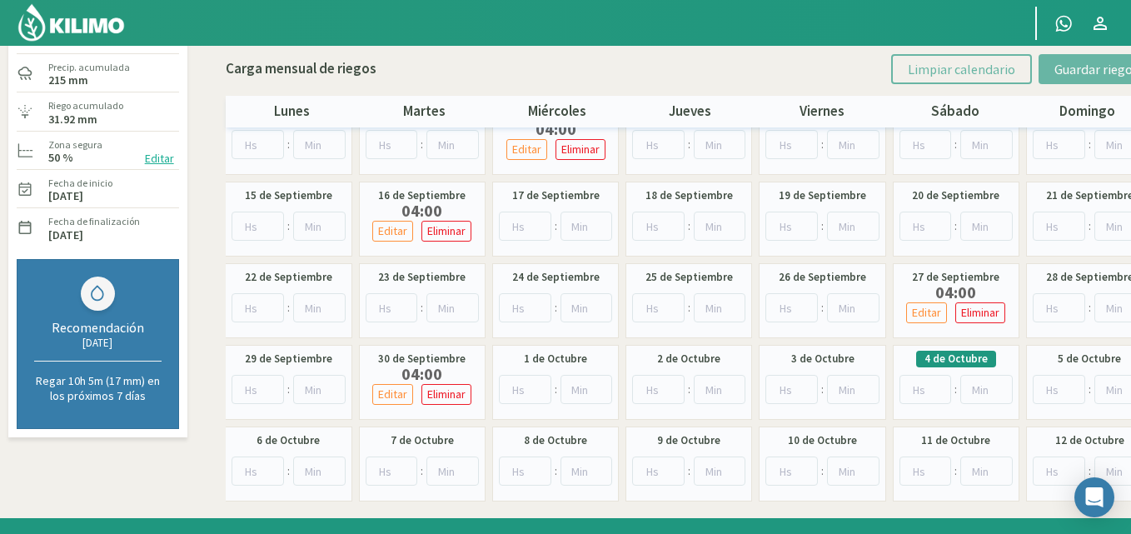
scroll to position [152, 0]
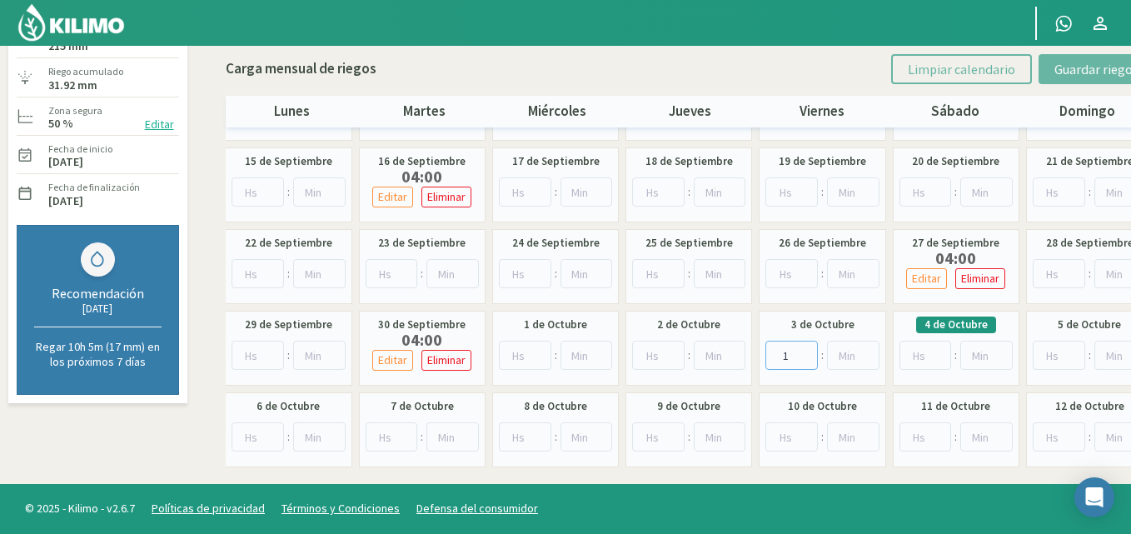
click at [806, 351] on input "1" at bounding box center [792, 355] width 52 height 29
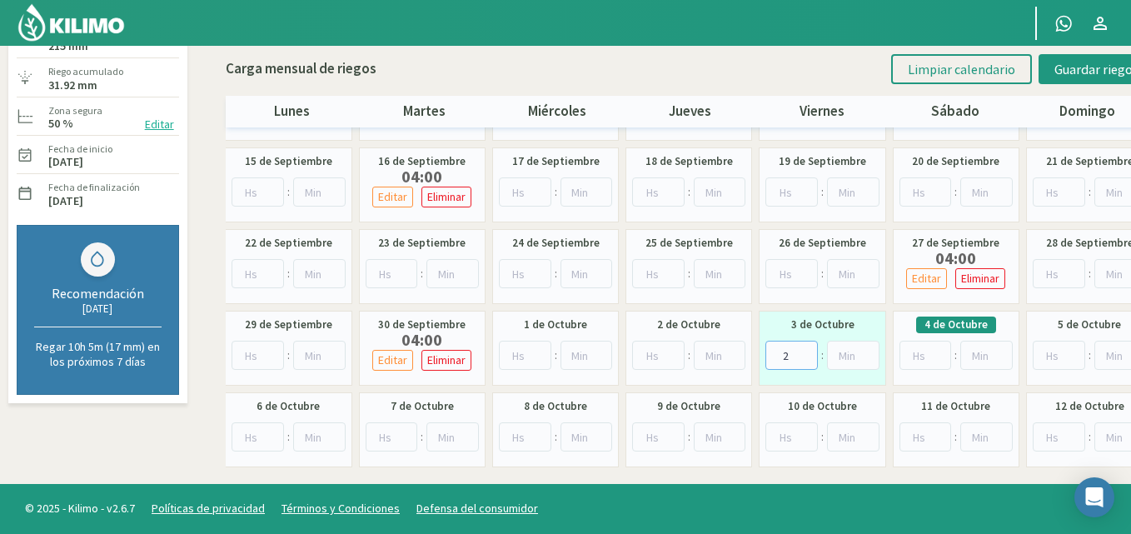
click at [806, 351] on input "2" at bounding box center [792, 355] width 52 height 29
click at [806, 351] on input "3" at bounding box center [792, 355] width 52 height 29
type input "4"
click at [806, 351] on input "4" at bounding box center [792, 355] width 52 height 29
click at [1059, 67] on span "Guardar riegos" at bounding box center [1097, 69] width 84 height 17
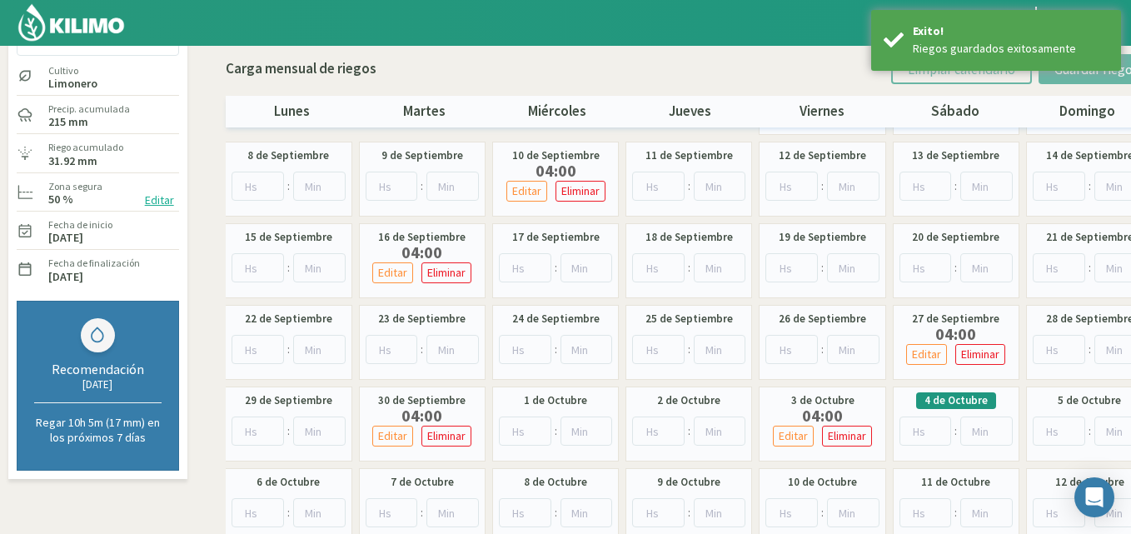
scroll to position [0, 0]
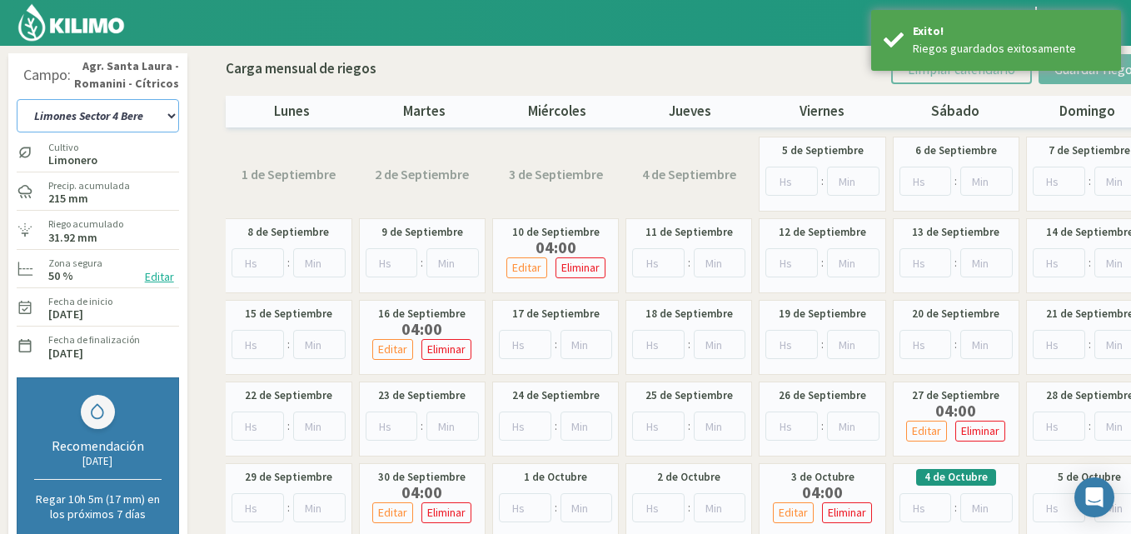
click at [167, 116] on select "12 A-B 14 -A Naranja [US_STATE] Parent [DEMOGRAPHIC_DATA] -[GEOGRAPHIC_DATA] La…" at bounding box center [98, 115] width 162 height 33
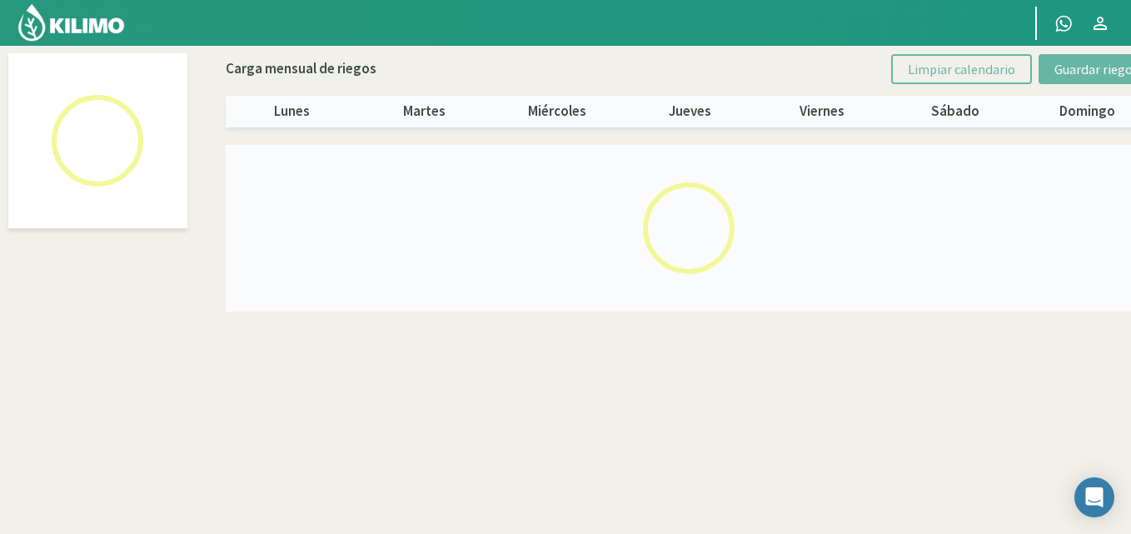
select select "14: Object"
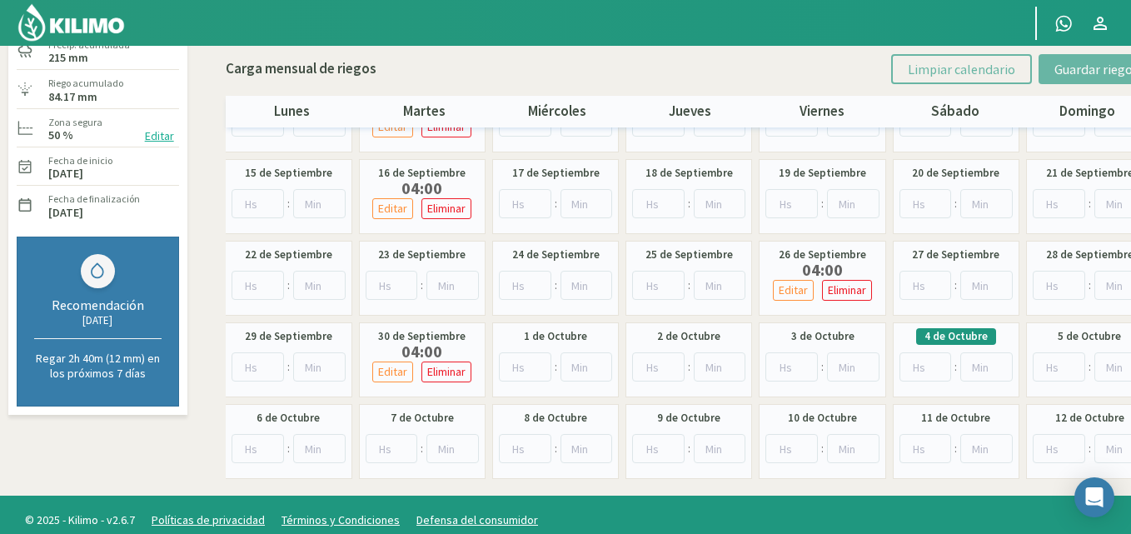
scroll to position [152, 0]
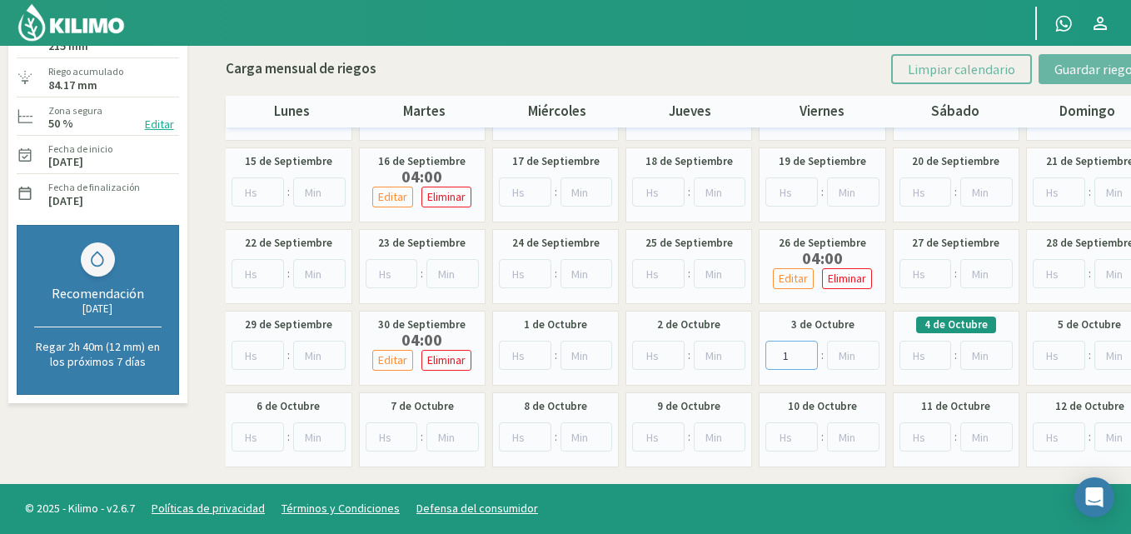
click at [804, 348] on input "1" at bounding box center [792, 355] width 52 height 29
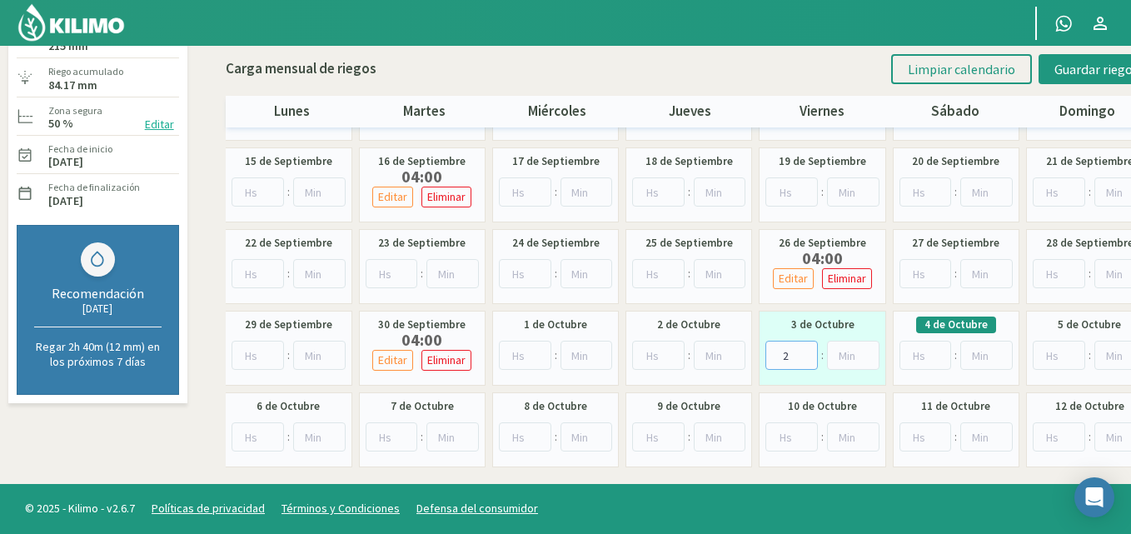
click at [805, 347] on input "2" at bounding box center [792, 355] width 52 height 29
click at [805, 347] on input "3" at bounding box center [792, 355] width 52 height 29
type input "4"
click at [805, 347] on input "4" at bounding box center [792, 355] width 52 height 29
click at [1080, 64] on span "Guardar riegos" at bounding box center [1097, 69] width 84 height 17
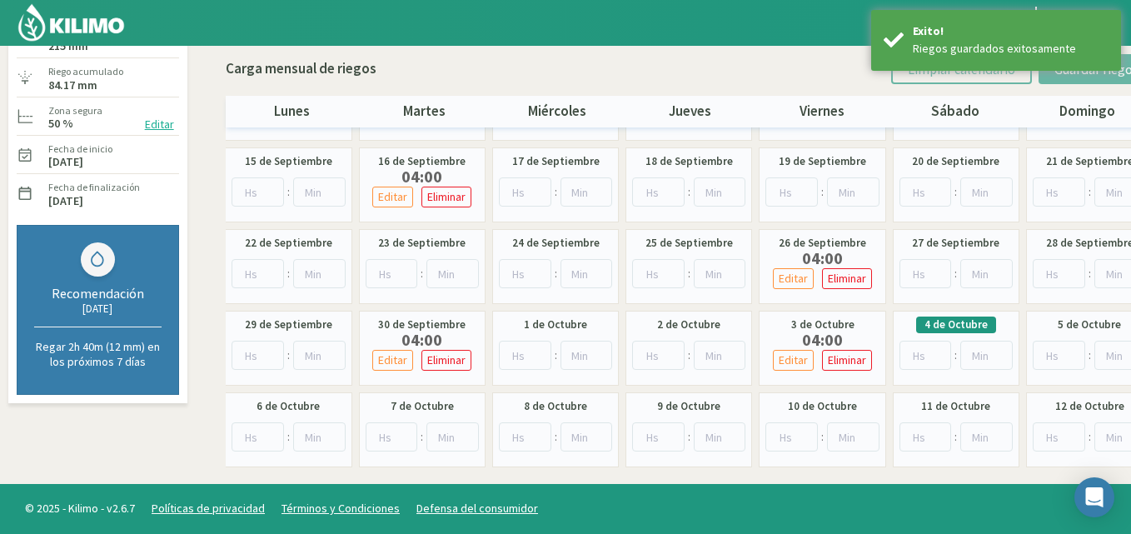
scroll to position [0, 0]
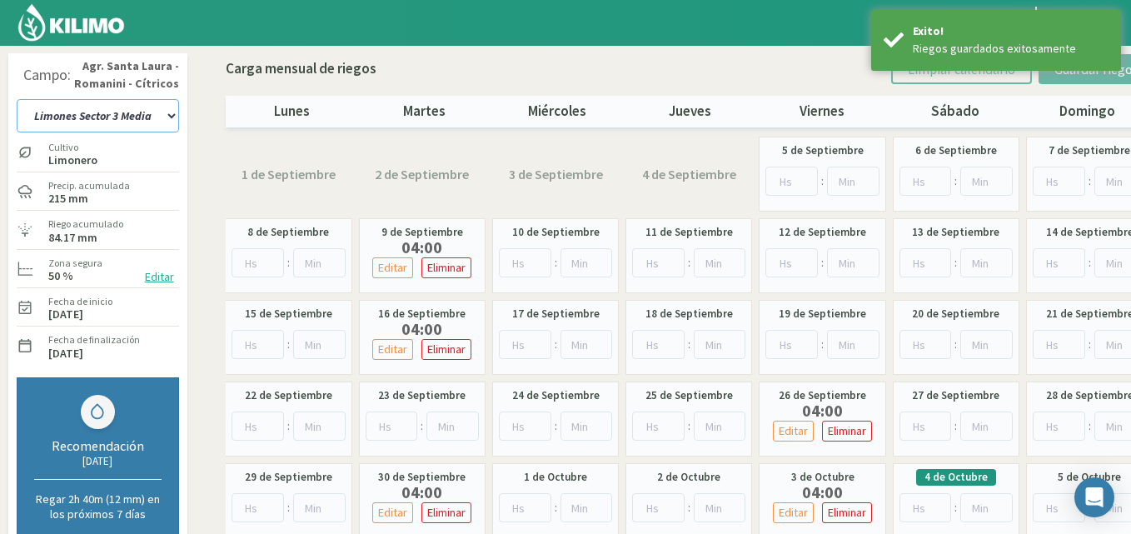
click at [172, 113] on select "12 A-B 14 -A Naranja [US_STATE] Parent [DEMOGRAPHIC_DATA] -[GEOGRAPHIC_DATA] La…" at bounding box center [98, 115] width 162 height 33
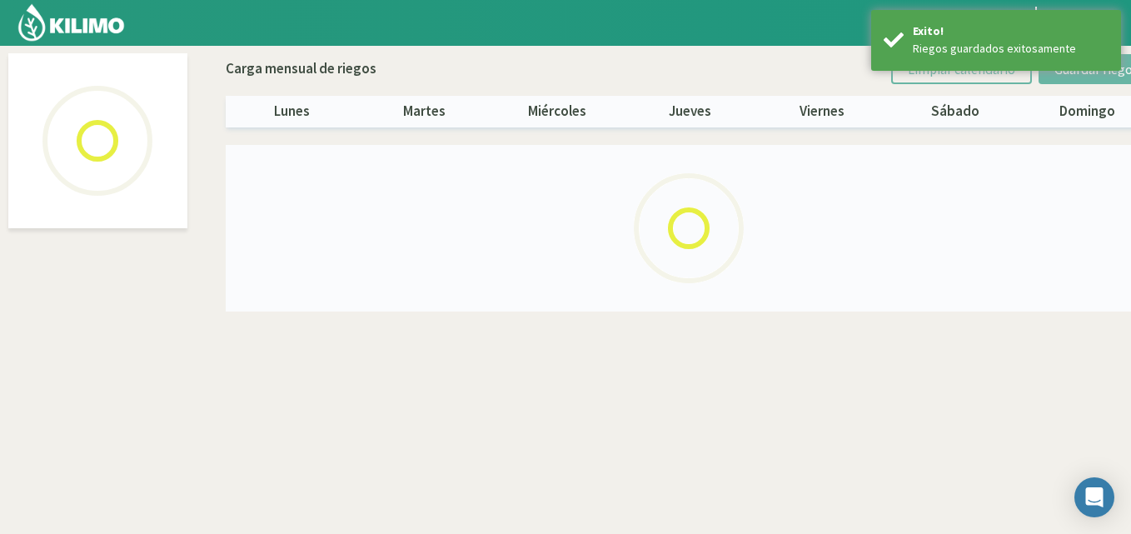
select select "13: Object"
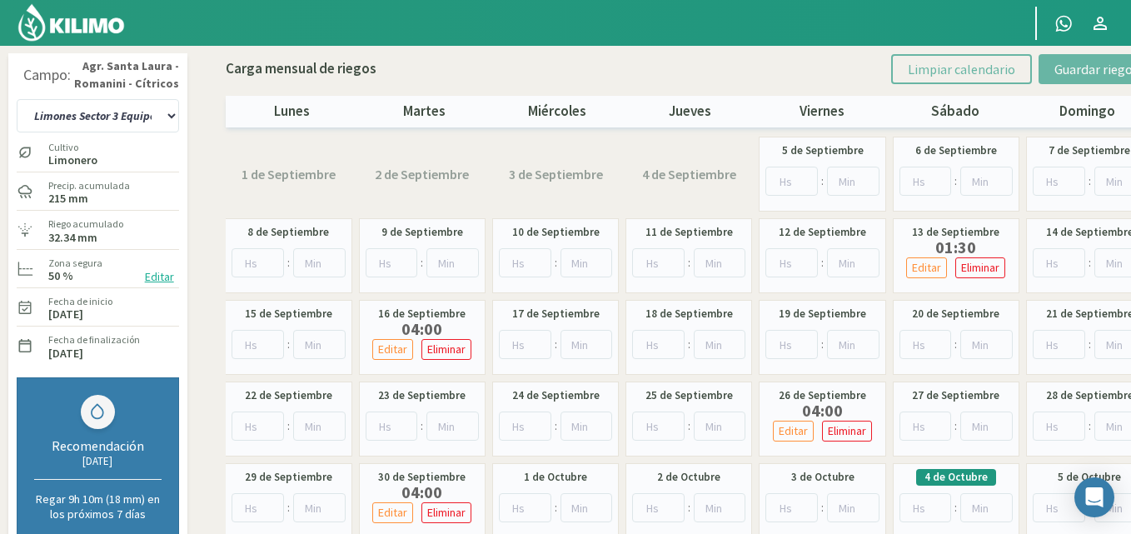
scroll to position [83, 0]
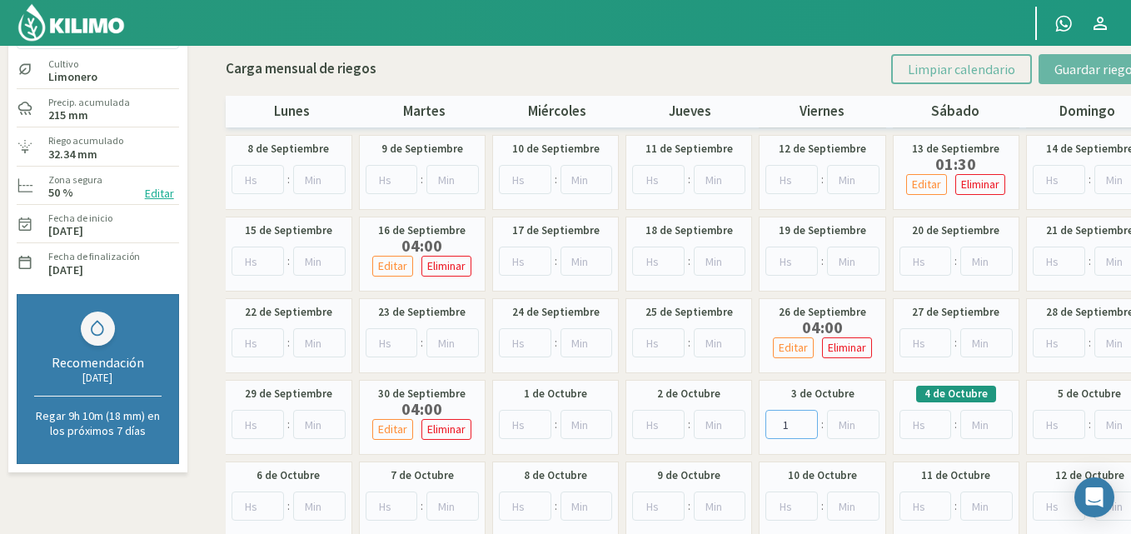
click at [809, 418] on input "1" at bounding box center [792, 424] width 52 height 29
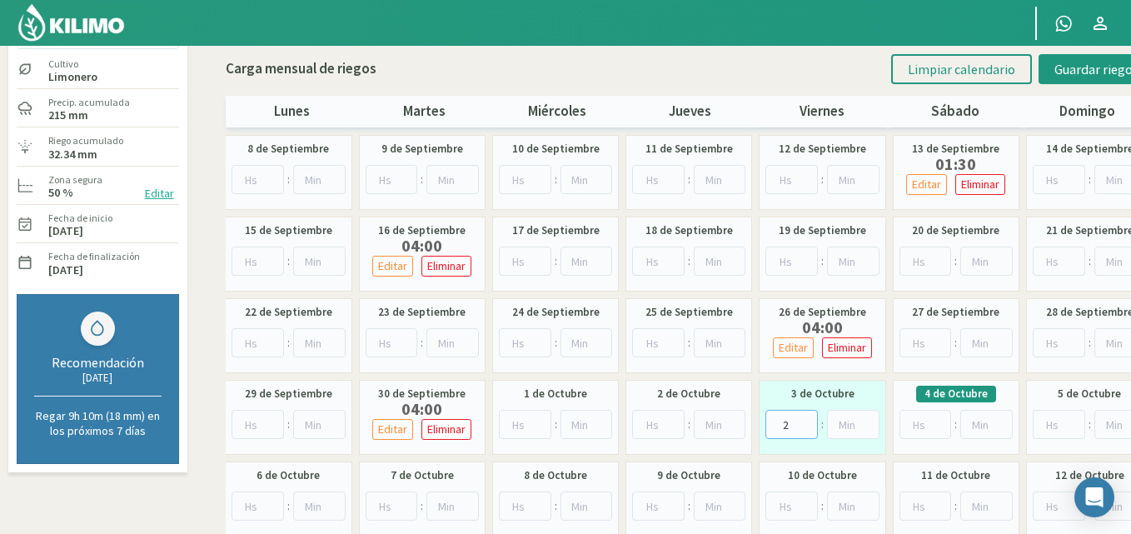
click at [809, 418] on input "2" at bounding box center [792, 424] width 52 height 29
click at [809, 418] on input "3" at bounding box center [792, 424] width 52 height 29
type input "4"
click at [809, 418] on input "4" at bounding box center [792, 424] width 52 height 29
click at [1055, 57] on button "Guardar riegos" at bounding box center [1097, 69] width 116 height 30
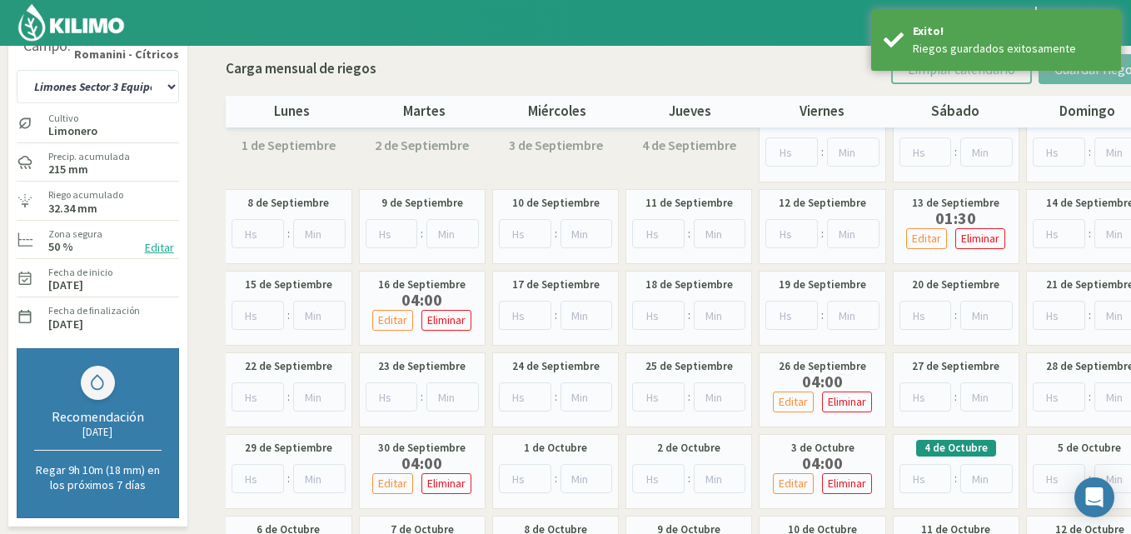
scroll to position [0, 0]
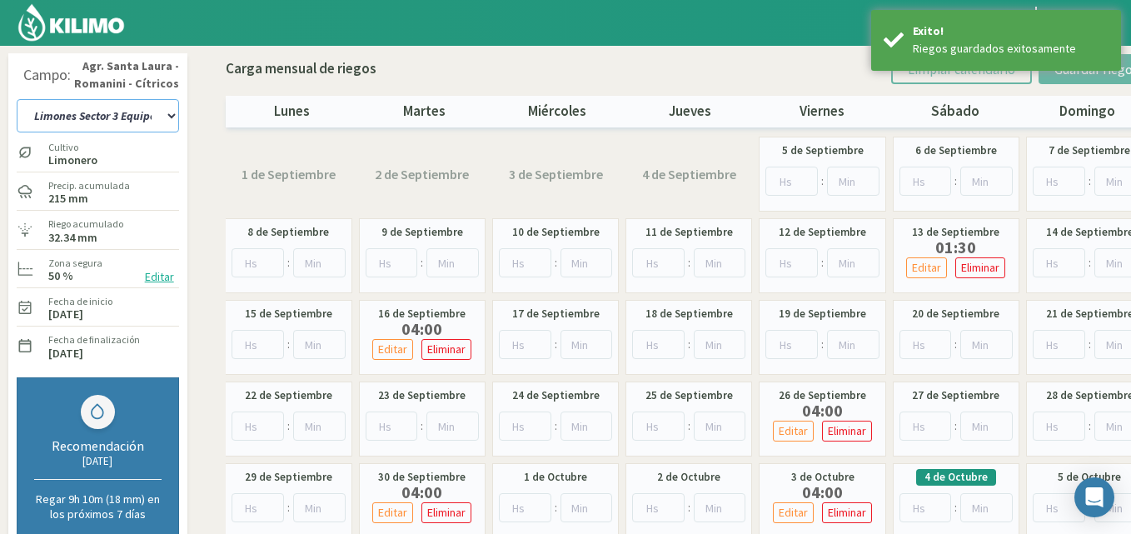
click at [171, 116] on select "12 A-B 14 -A Naranja [US_STATE] Parent [DEMOGRAPHIC_DATA] -[GEOGRAPHIC_DATA] La…" at bounding box center [98, 115] width 162 height 33
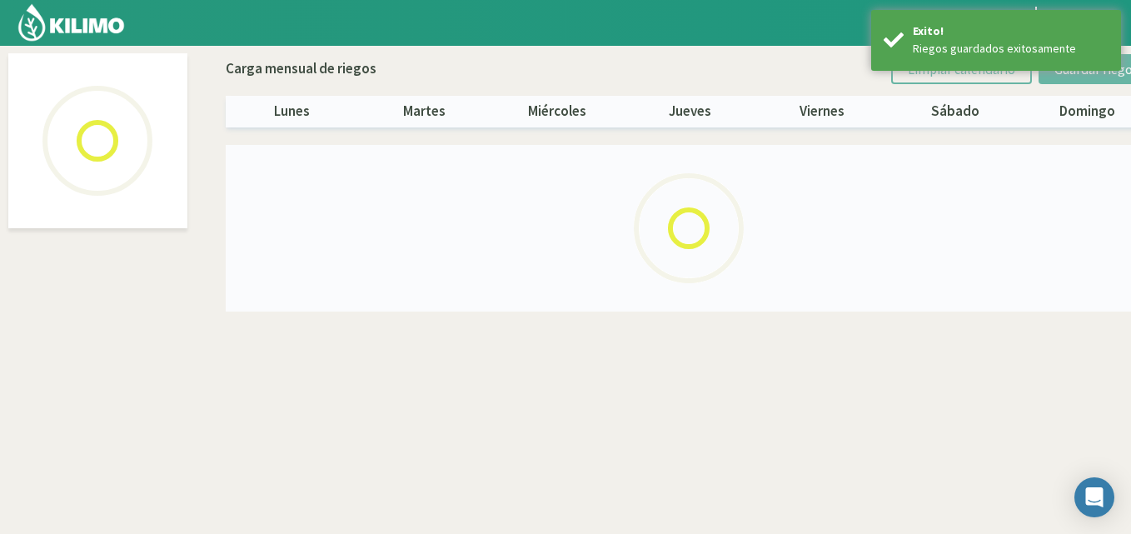
select select "12: Object"
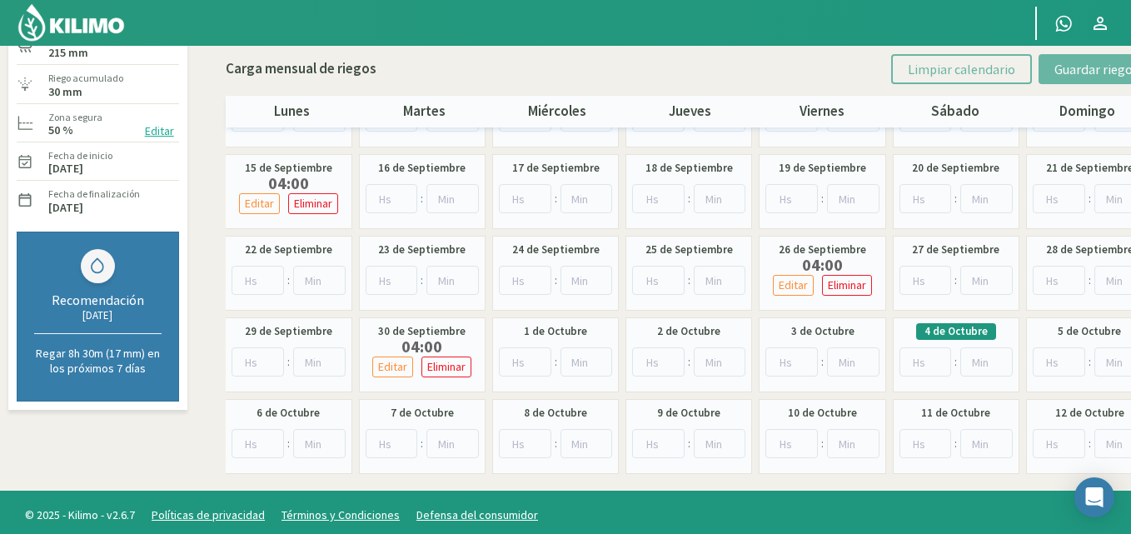
scroll to position [152, 0]
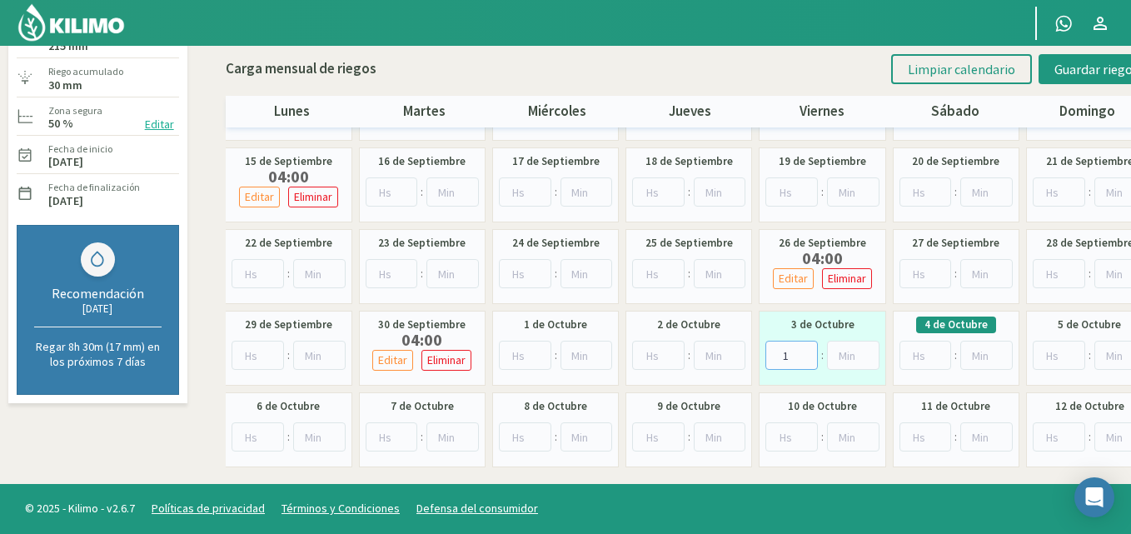
click at [805, 349] on input "1" at bounding box center [792, 355] width 52 height 29
click at [805, 349] on input "2" at bounding box center [792, 355] width 52 height 29
click at [805, 349] on input "3" at bounding box center [792, 355] width 52 height 29
type input "4"
click at [805, 348] on input "4" at bounding box center [792, 355] width 52 height 29
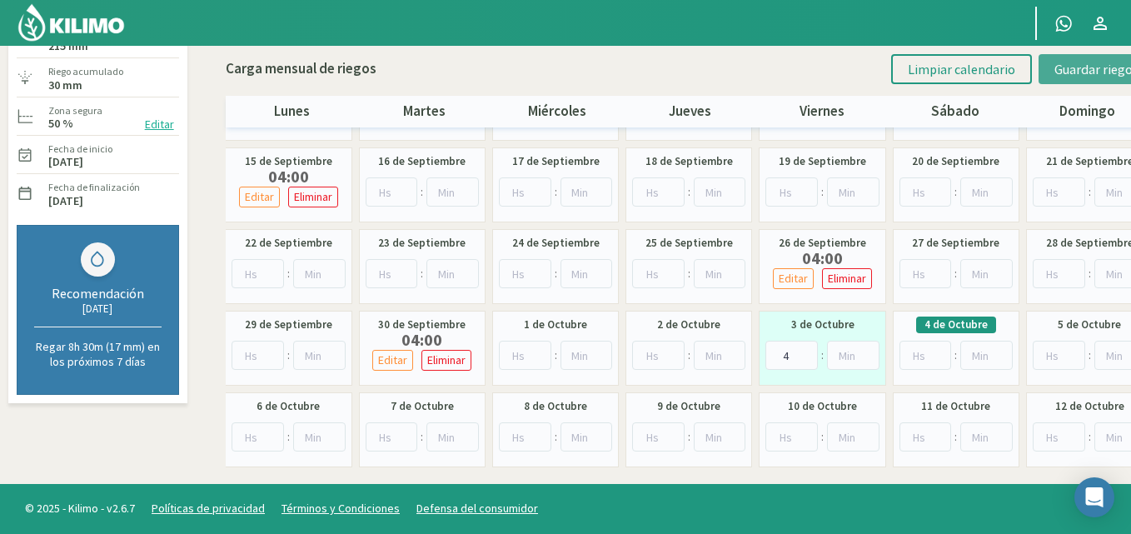
click at [1076, 62] on span "Guardar riegos" at bounding box center [1097, 69] width 84 height 17
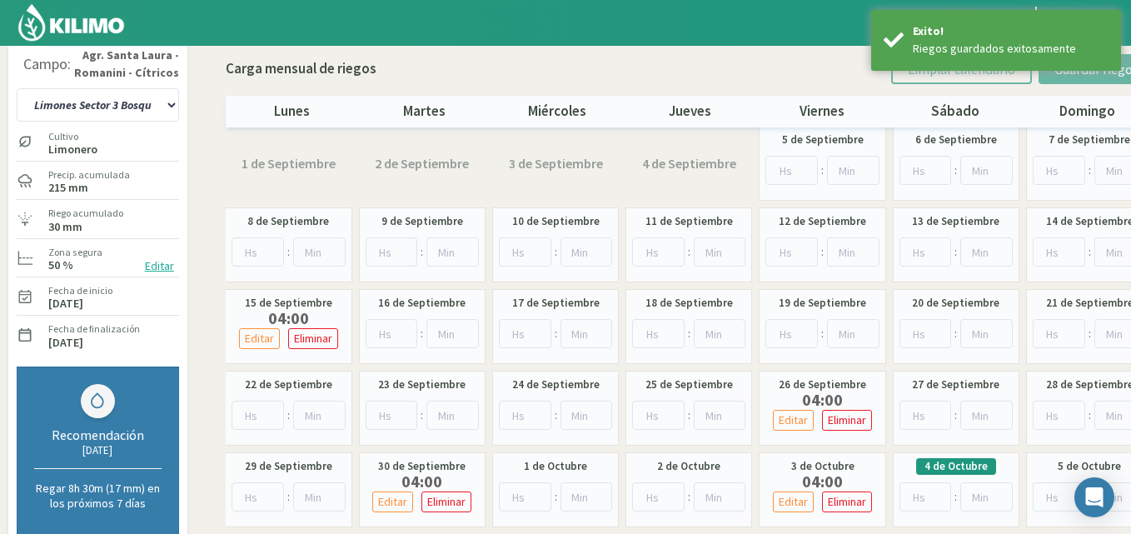
scroll to position [0, 0]
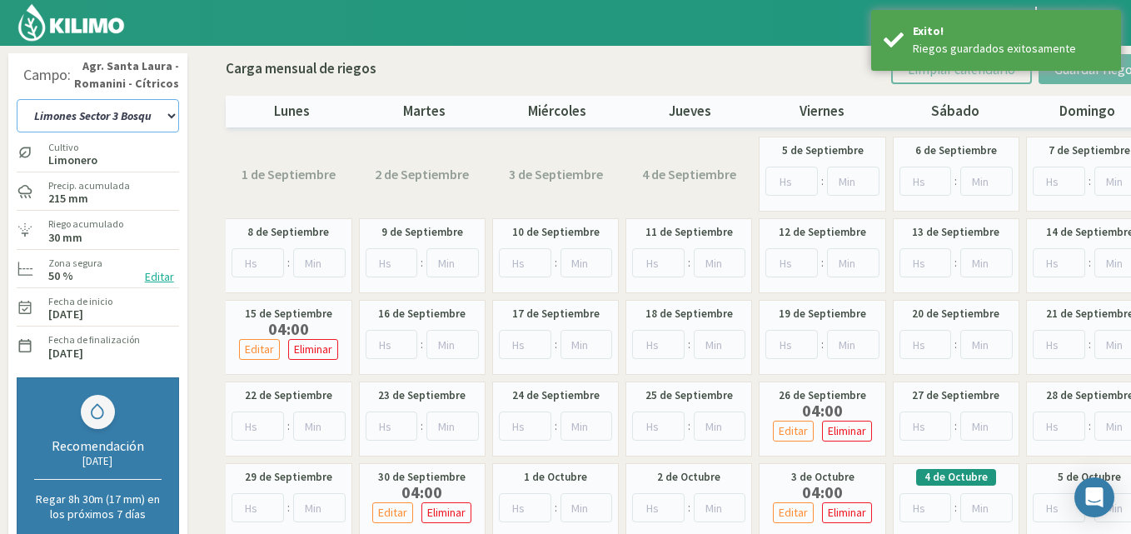
click at [172, 114] on select "12 A-B 14 -A Naranja [US_STATE] Parent [DEMOGRAPHIC_DATA] -[GEOGRAPHIC_DATA] La…" at bounding box center [98, 115] width 162 height 33
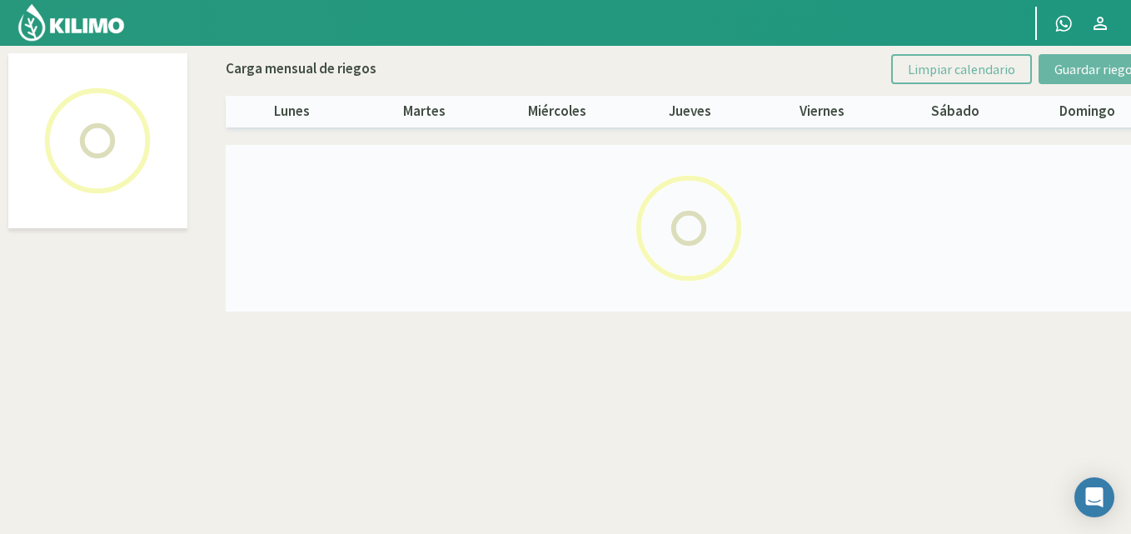
select select "11: Object"
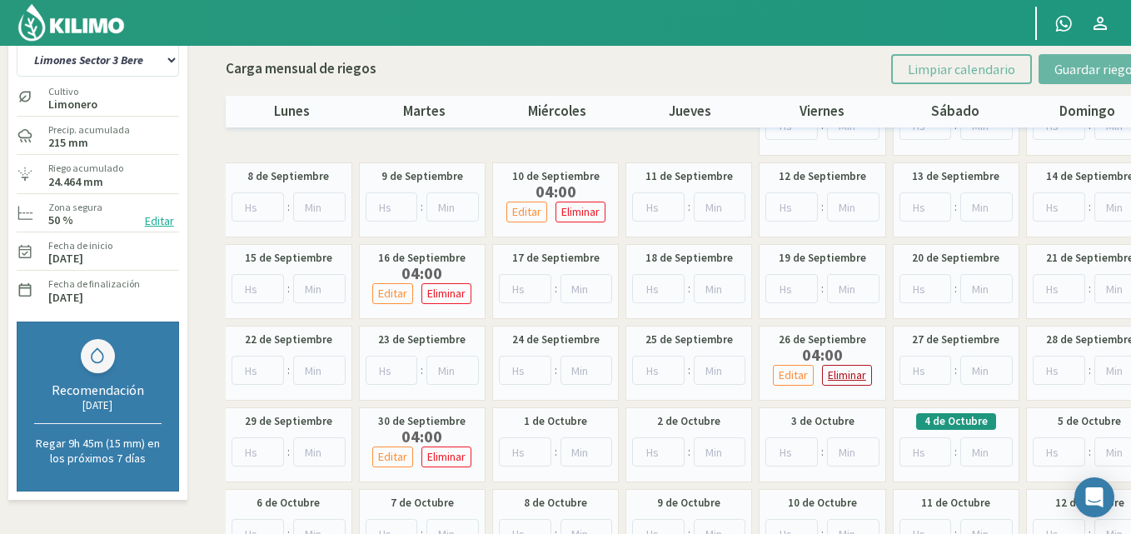
scroll to position [152, 0]
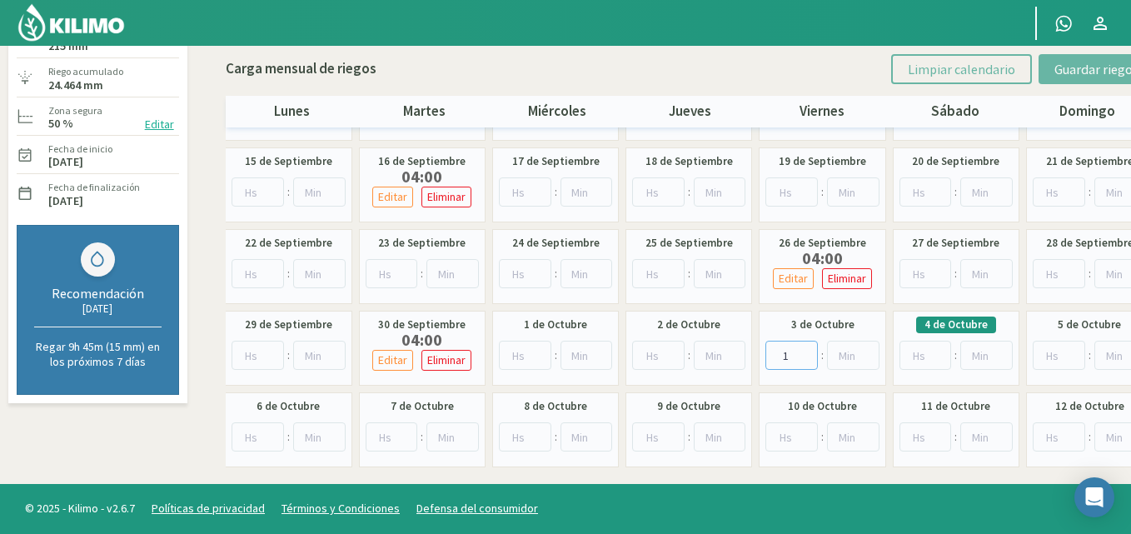
click at [800, 351] on input "1" at bounding box center [792, 355] width 52 height 29
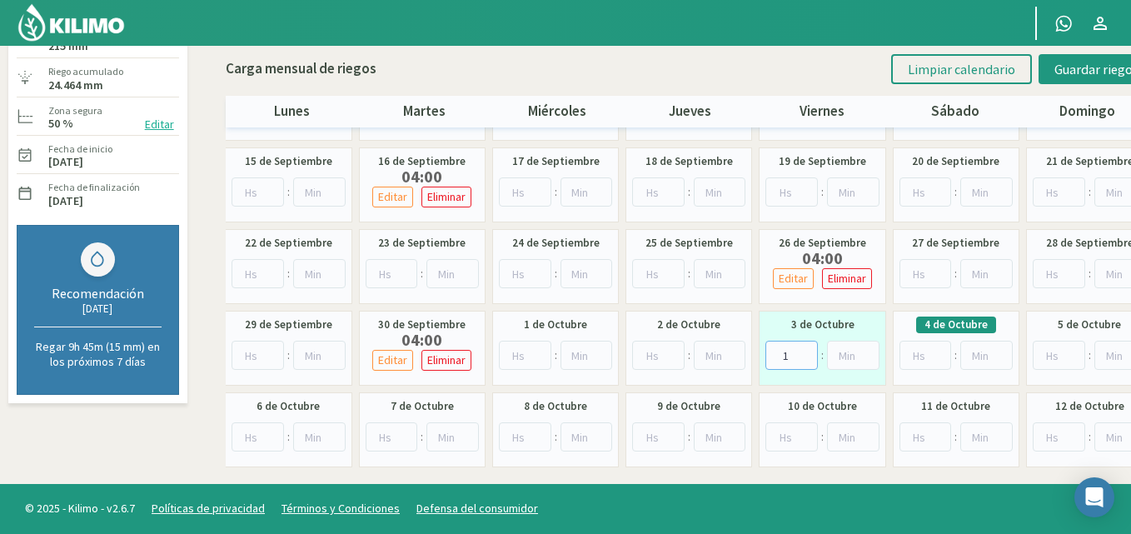
click at [796, 348] on input "1" at bounding box center [792, 355] width 52 height 29
click at [807, 352] on input "2" at bounding box center [792, 355] width 52 height 29
click at [807, 352] on input "3" at bounding box center [792, 355] width 52 height 29
type input "4"
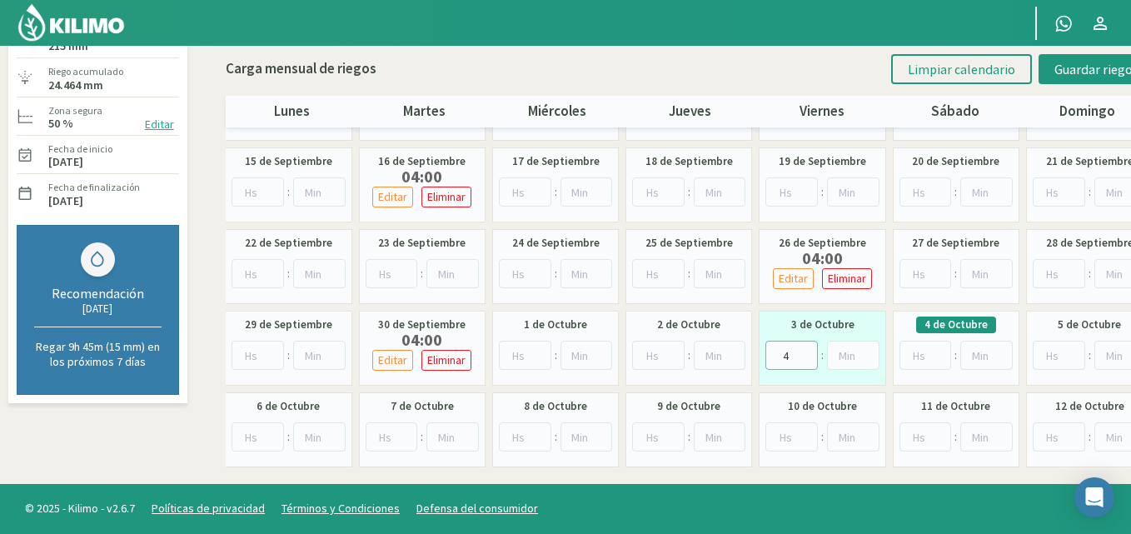
click at [807, 352] on input "4" at bounding box center [792, 355] width 52 height 29
click at [1077, 69] on span "Guardar riegos" at bounding box center [1097, 69] width 84 height 17
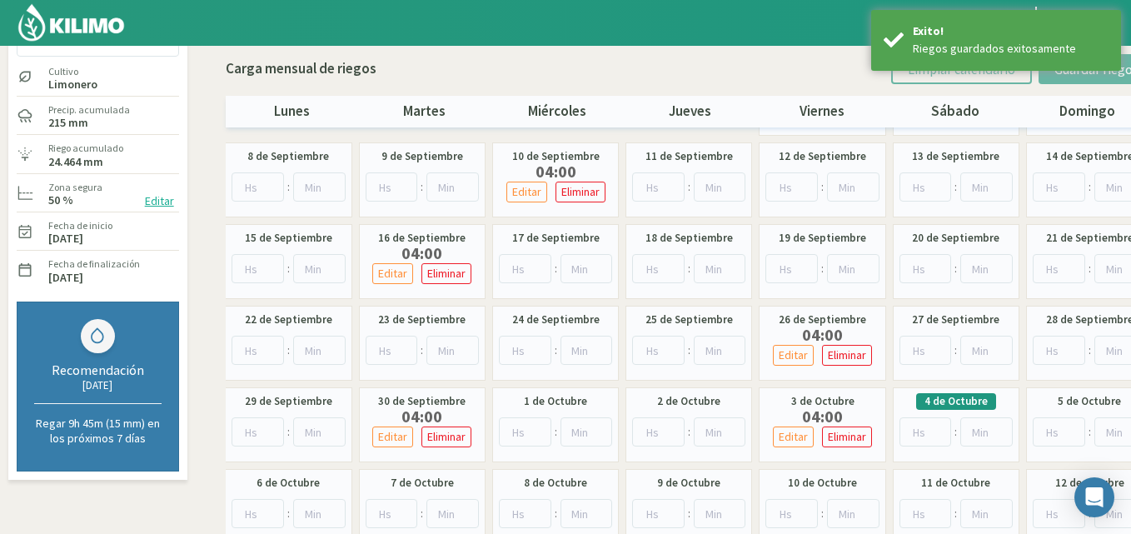
scroll to position [0, 0]
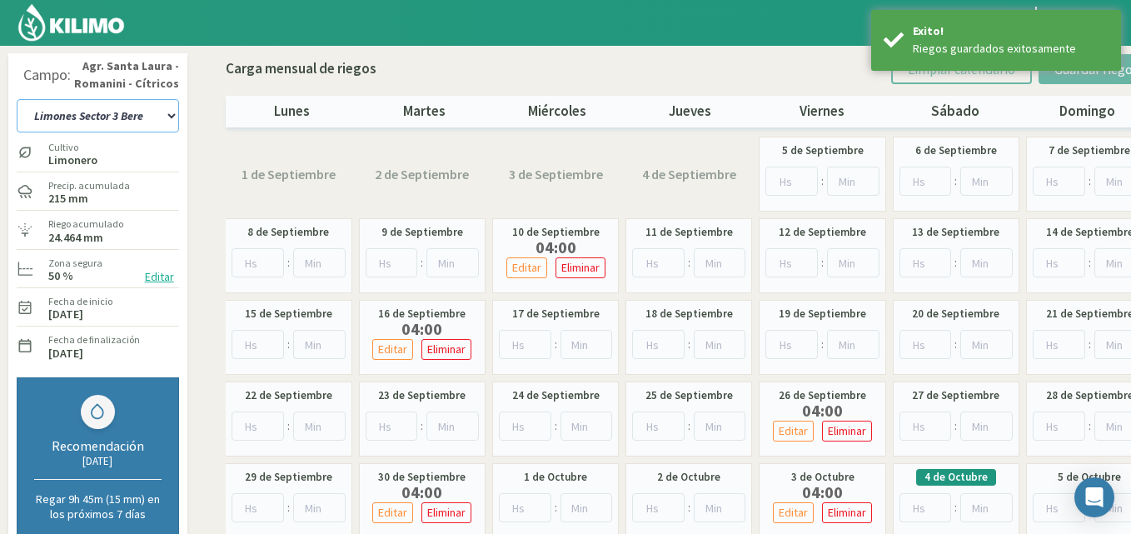
click at [170, 113] on select "12 A-B 14 -A Naranja [US_STATE] Parent [DEMOGRAPHIC_DATA] -[GEOGRAPHIC_DATA] La…" at bounding box center [98, 115] width 162 height 33
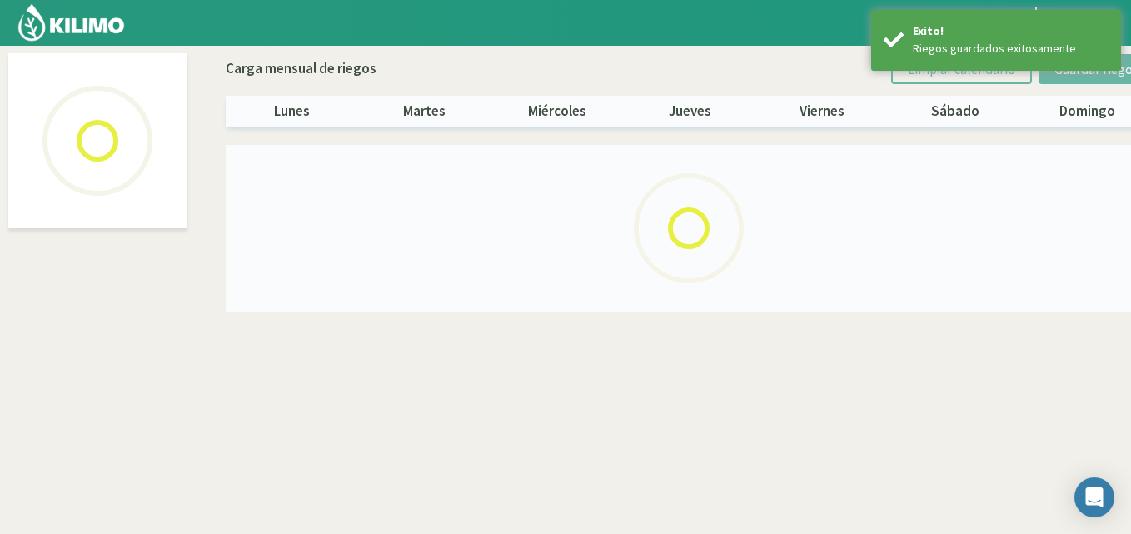
select select "10: Object"
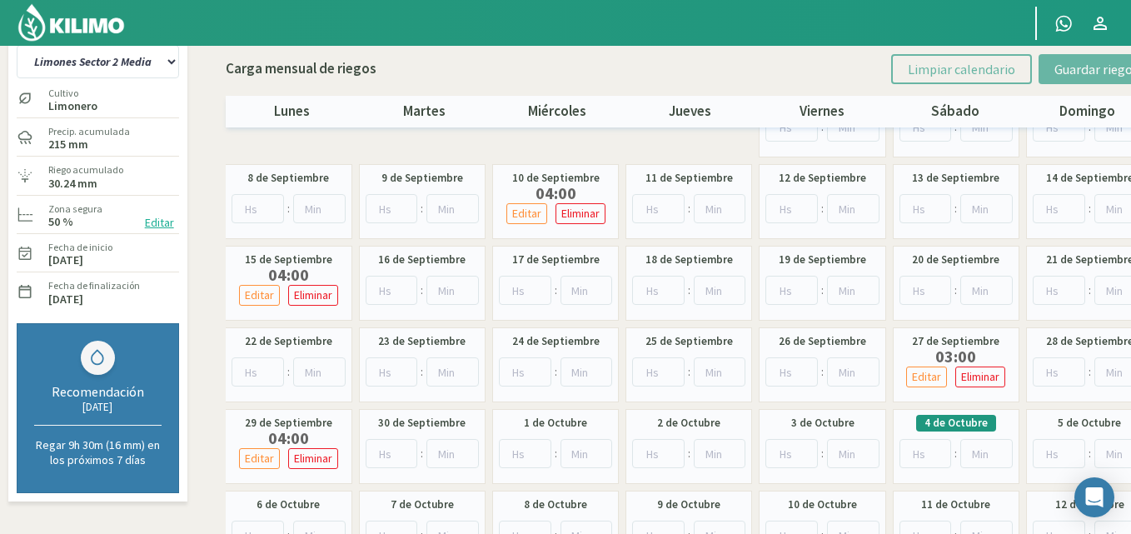
scroll to position [83, 0]
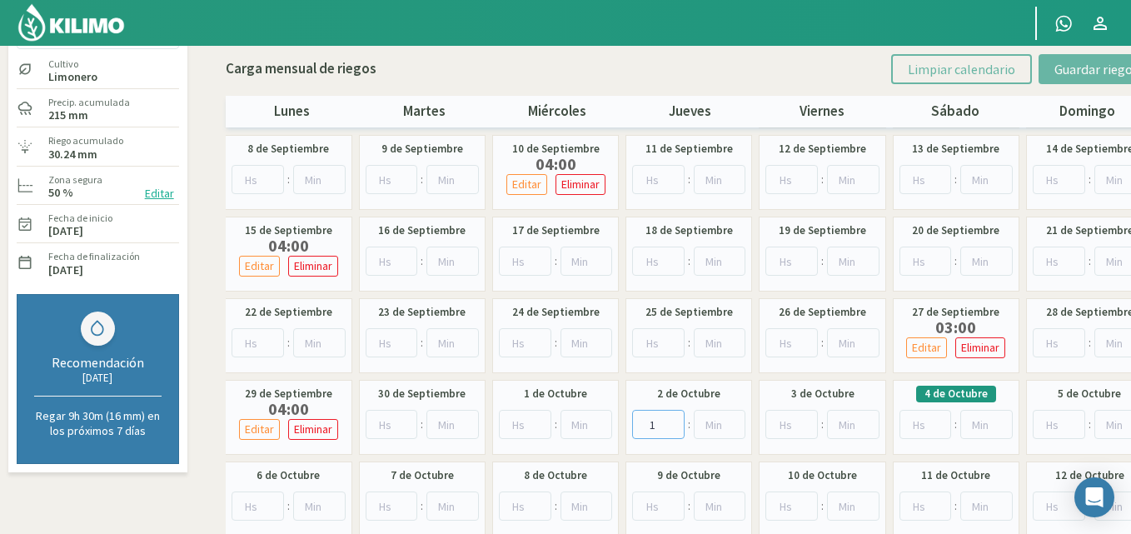
click at [670, 420] on input "1" at bounding box center [658, 424] width 52 height 29
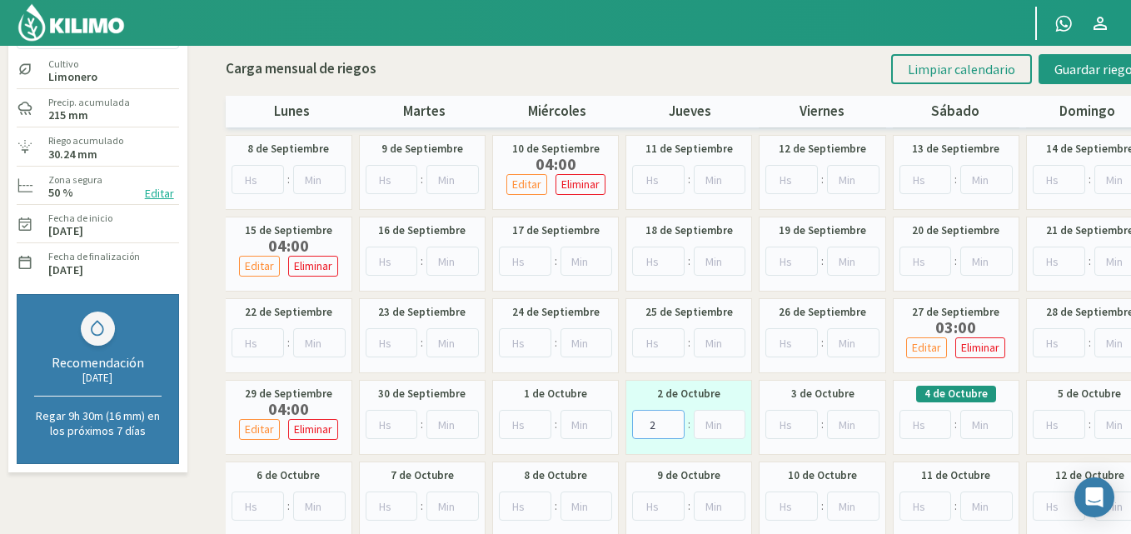
click at [670, 420] on input "2" at bounding box center [658, 424] width 52 height 29
click at [670, 420] on input "3" at bounding box center [658, 424] width 52 height 29
type input "4"
click at [670, 420] on input "4" at bounding box center [658, 424] width 52 height 29
click at [1066, 67] on span "Guardar riegos" at bounding box center [1097, 69] width 84 height 17
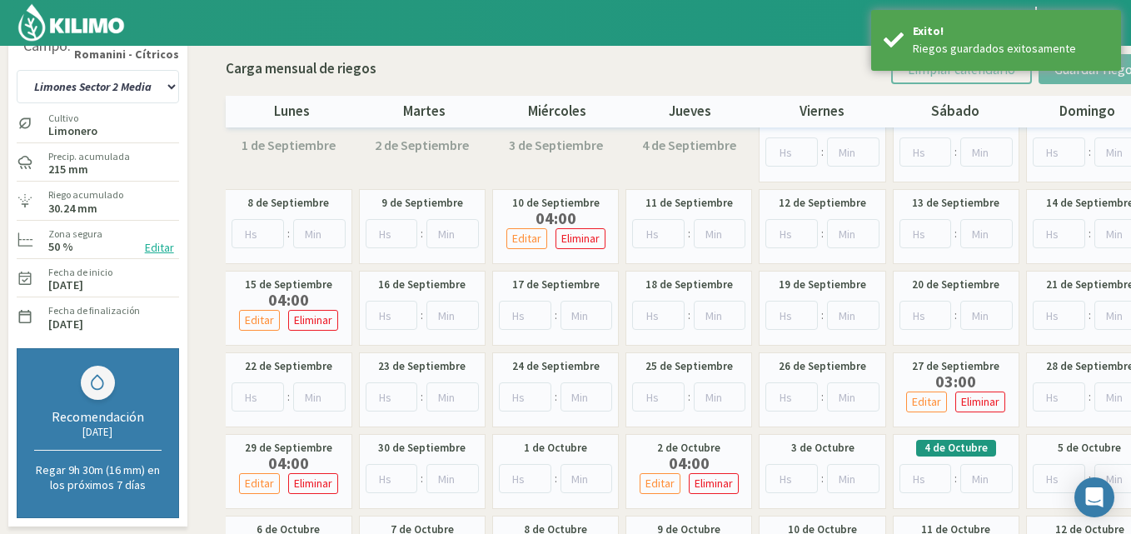
scroll to position [0, 0]
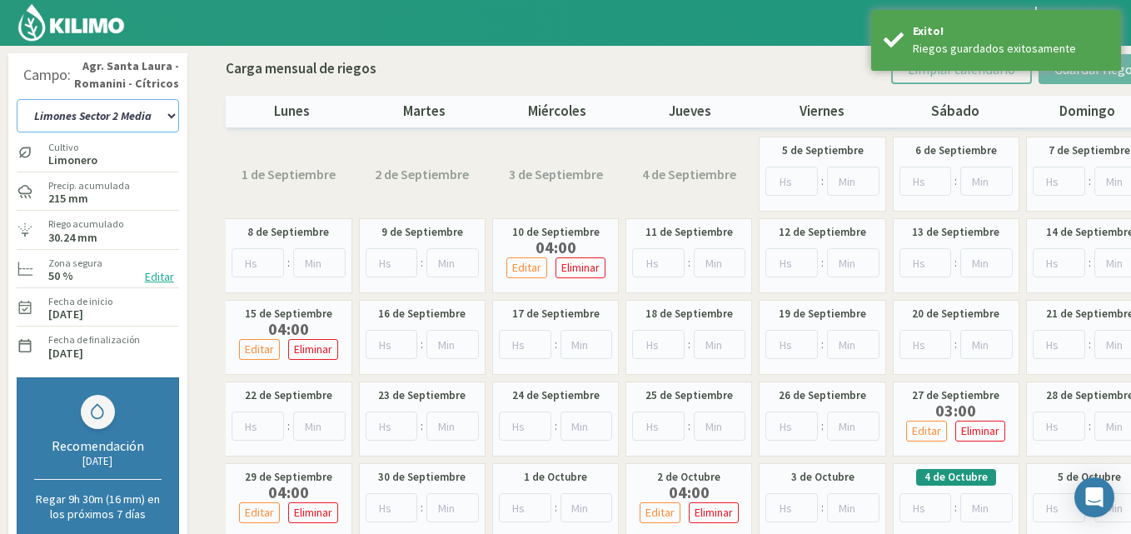
click at [172, 117] on select "12 A-B 14 -A Naranja [US_STATE] Parent [DEMOGRAPHIC_DATA] -[GEOGRAPHIC_DATA] La…" at bounding box center [98, 115] width 162 height 33
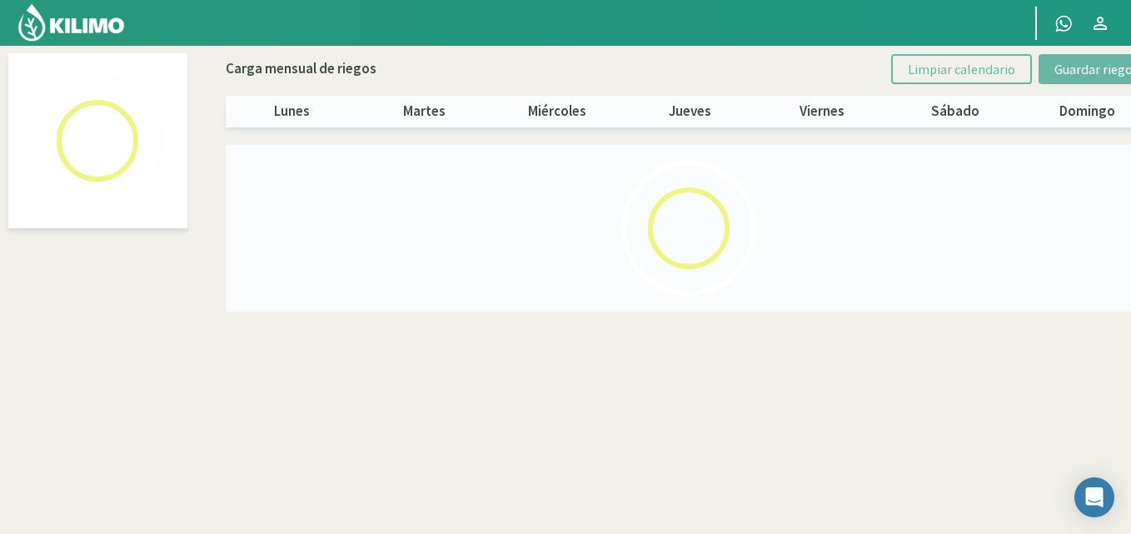
select select "9: Object"
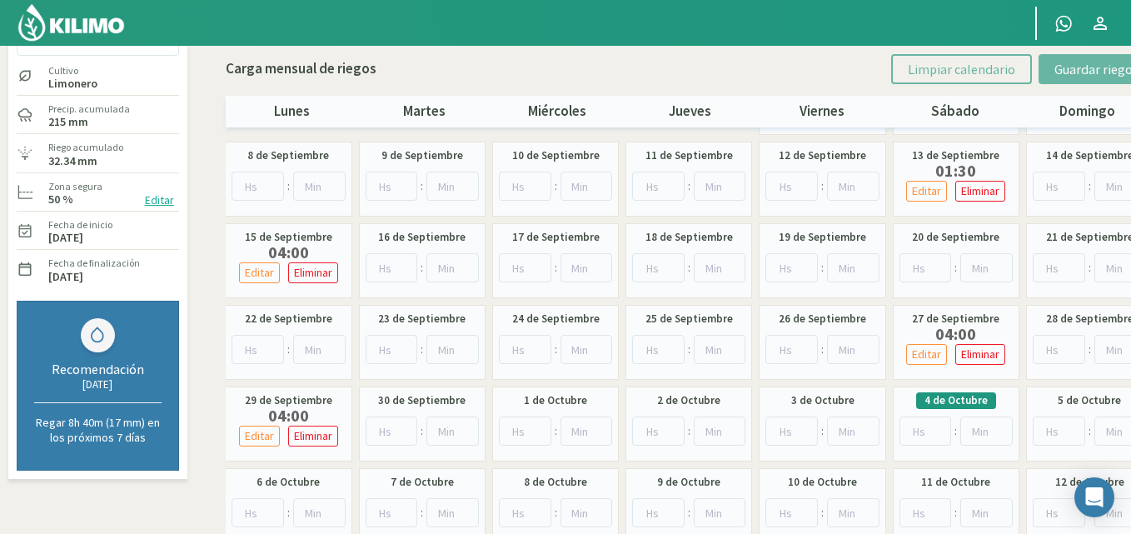
scroll to position [152, 0]
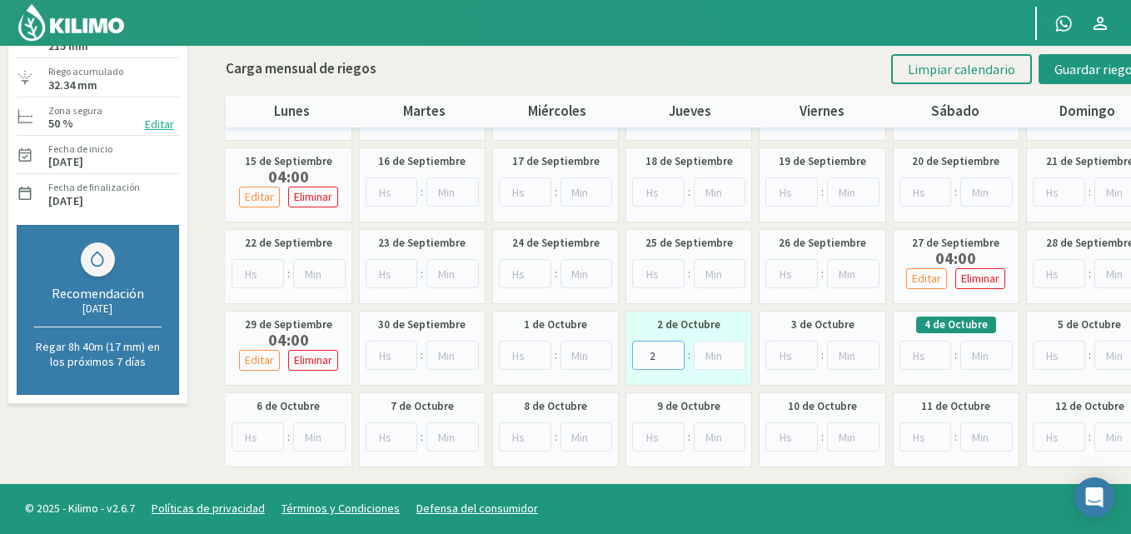
click at [671, 353] on input "2" at bounding box center [658, 355] width 52 height 29
click at [671, 352] on input "3" at bounding box center [658, 355] width 52 height 29
type input "4"
click at [671, 352] on input "4" at bounding box center [658, 355] width 52 height 29
click at [1082, 67] on span "Guardar riegos" at bounding box center [1097, 69] width 84 height 17
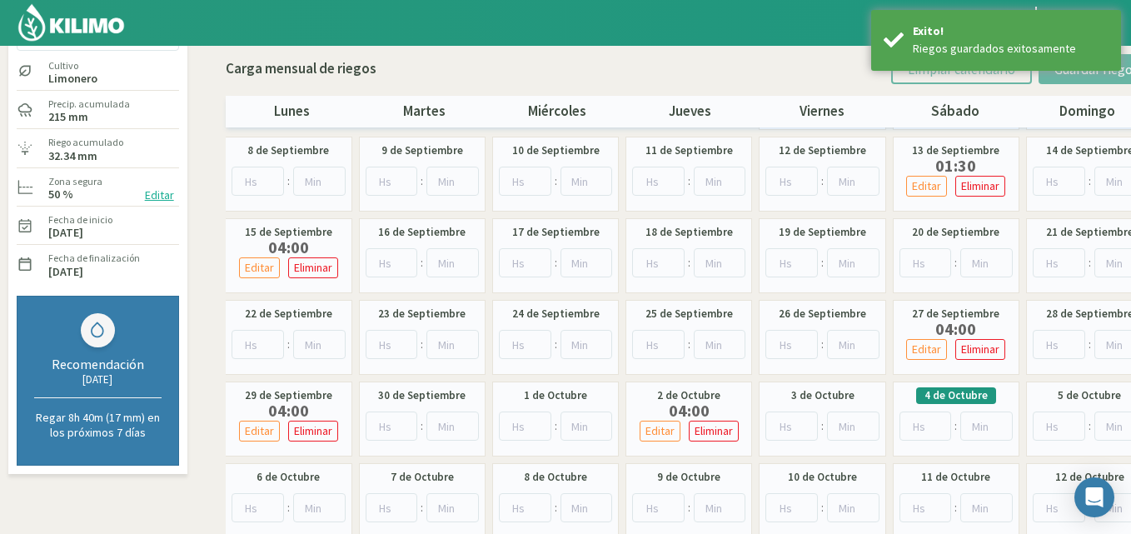
scroll to position [0, 0]
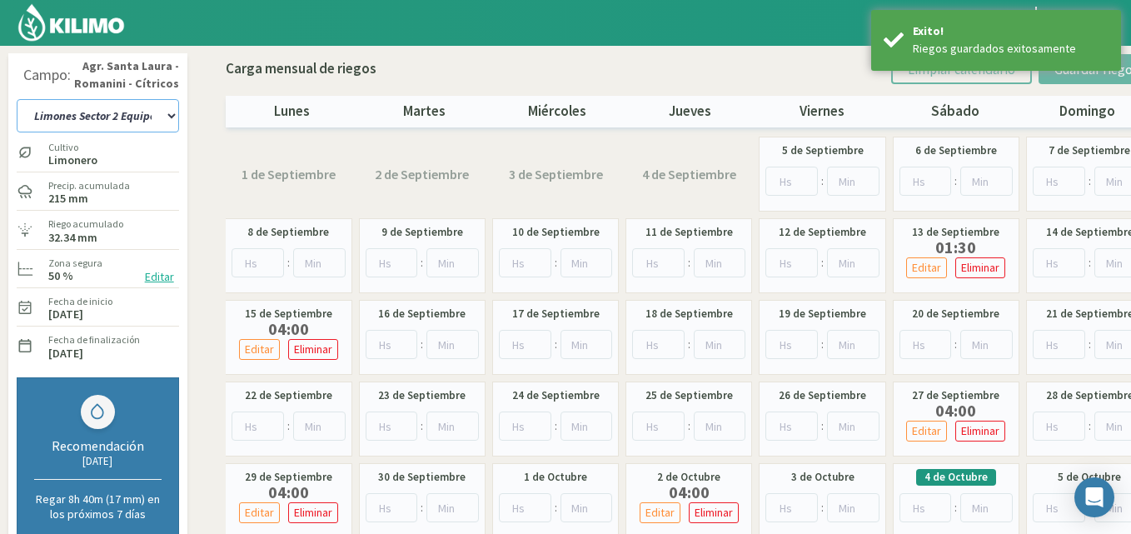
click at [169, 118] on select "12 A-B 14 -A Naranja [US_STATE] Parent [DEMOGRAPHIC_DATA] -[GEOGRAPHIC_DATA] La…" at bounding box center [98, 115] width 162 height 33
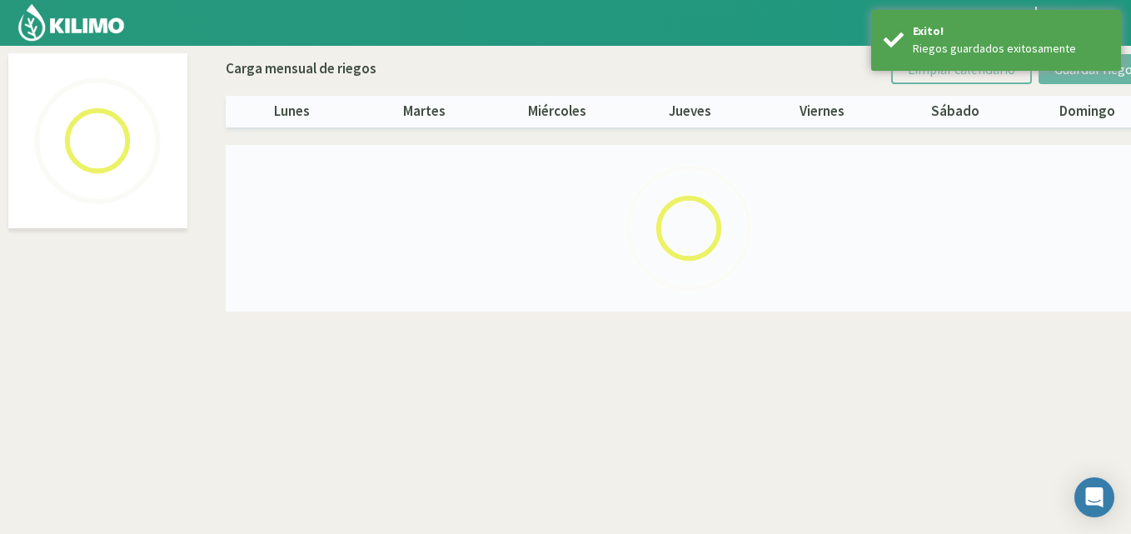
select select "8: Object"
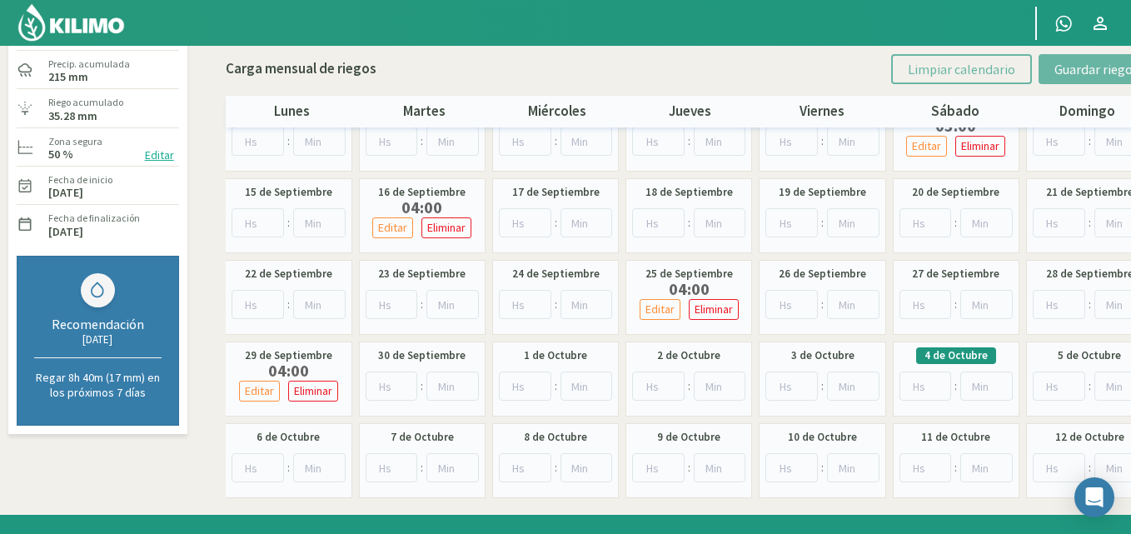
scroll to position [152, 0]
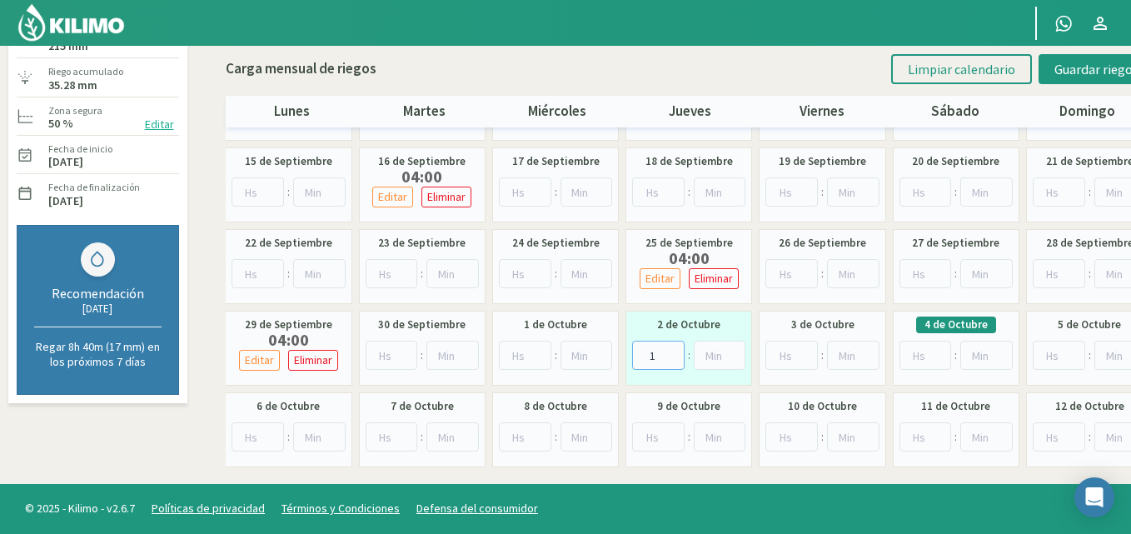
click at [671, 352] on input "1" at bounding box center [658, 355] width 52 height 29
click at [670, 352] on input "2" at bounding box center [658, 355] width 52 height 29
click at [669, 352] on input "3" at bounding box center [658, 355] width 52 height 29
type input "4"
click at [669, 352] on input "4" at bounding box center [658, 355] width 52 height 29
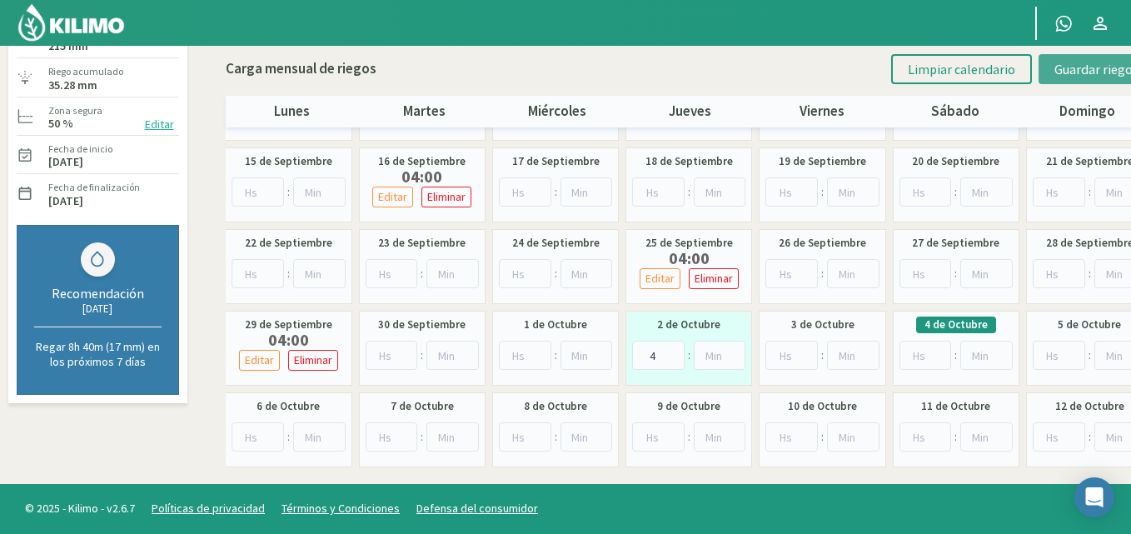
click at [1064, 61] on span "Guardar riegos" at bounding box center [1097, 69] width 84 height 17
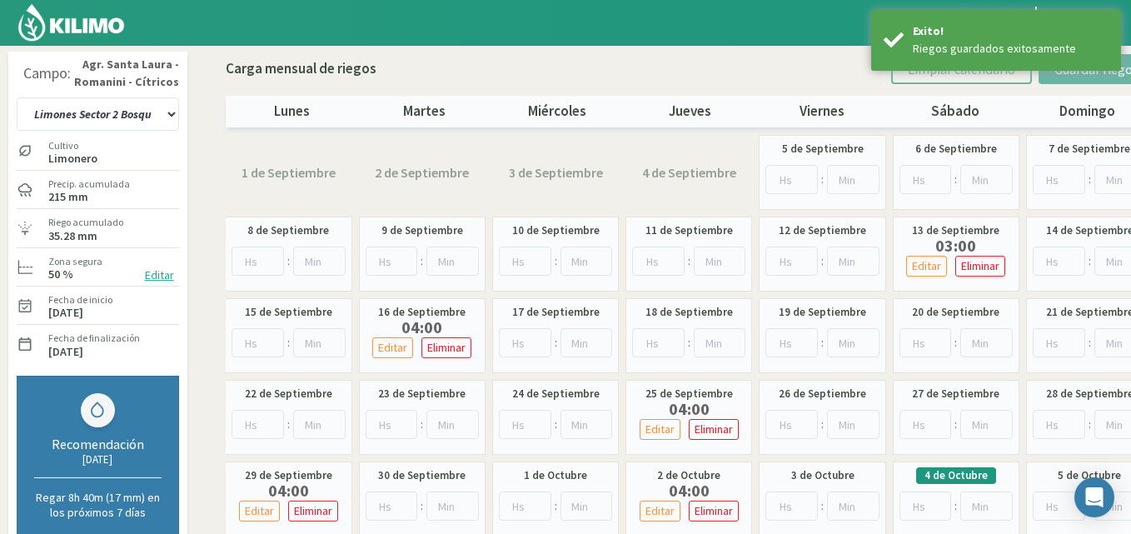
scroll to position [0, 0]
click at [170, 115] on select "12 A-B 14 -A Naranja [US_STATE] Parent [DEMOGRAPHIC_DATA] -[GEOGRAPHIC_DATA] La…" at bounding box center [98, 115] width 162 height 33
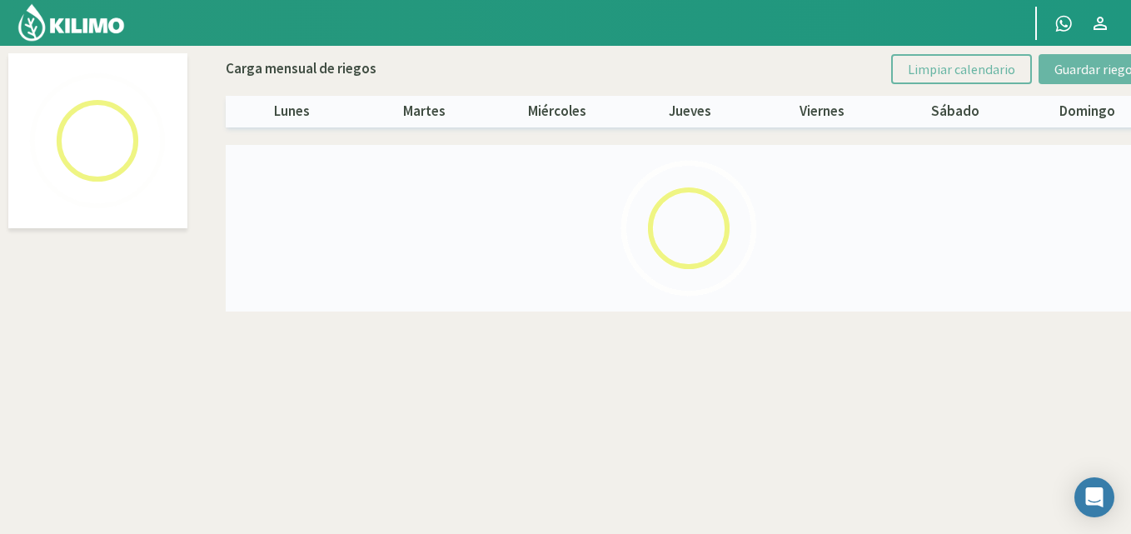
select select "7: Object"
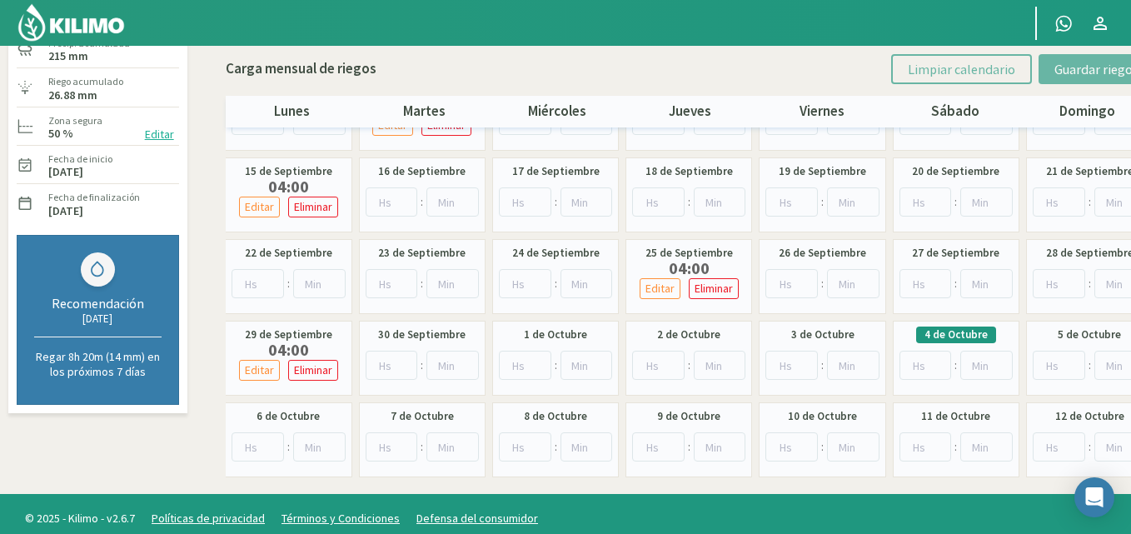
scroll to position [152, 0]
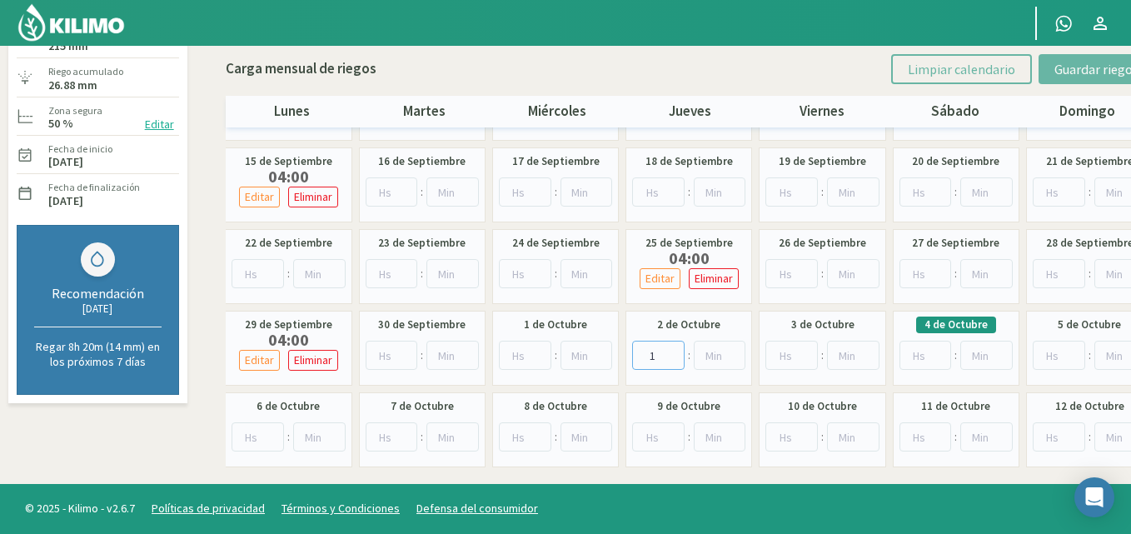
click at [672, 352] on input "1" at bounding box center [658, 355] width 52 height 29
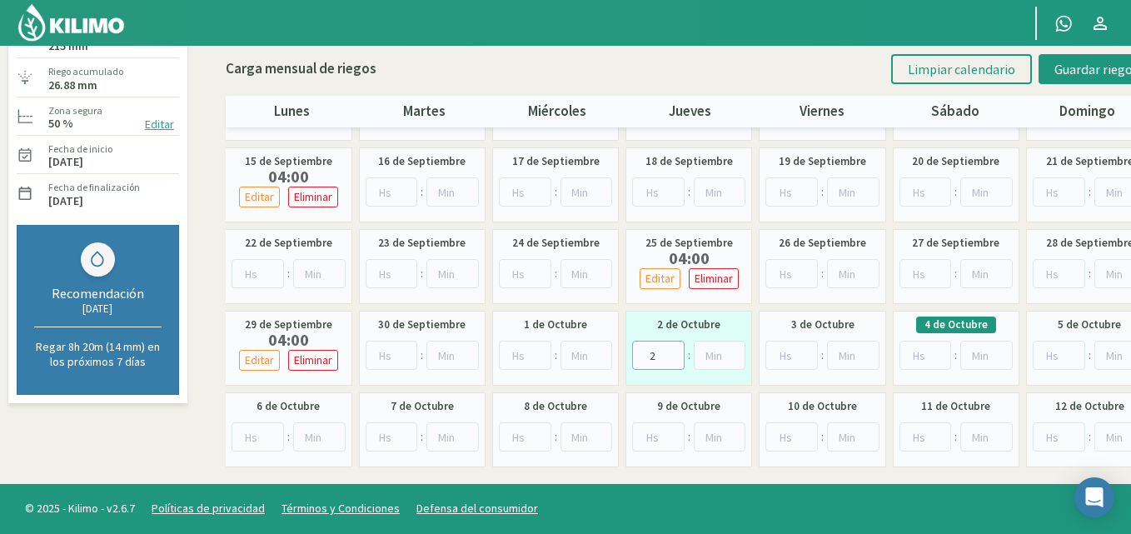
click at [672, 352] on input "2" at bounding box center [658, 355] width 52 height 29
click at [672, 352] on input "3" at bounding box center [658, 355] width 52 height 29
type input "4"
click at [672, 352] on input "4" at bounding box center [658, 355] width 52 height 29
click at [1058, 61] on span "Guardar riegos" at bounding box center [1097, 69] width 84 height 17
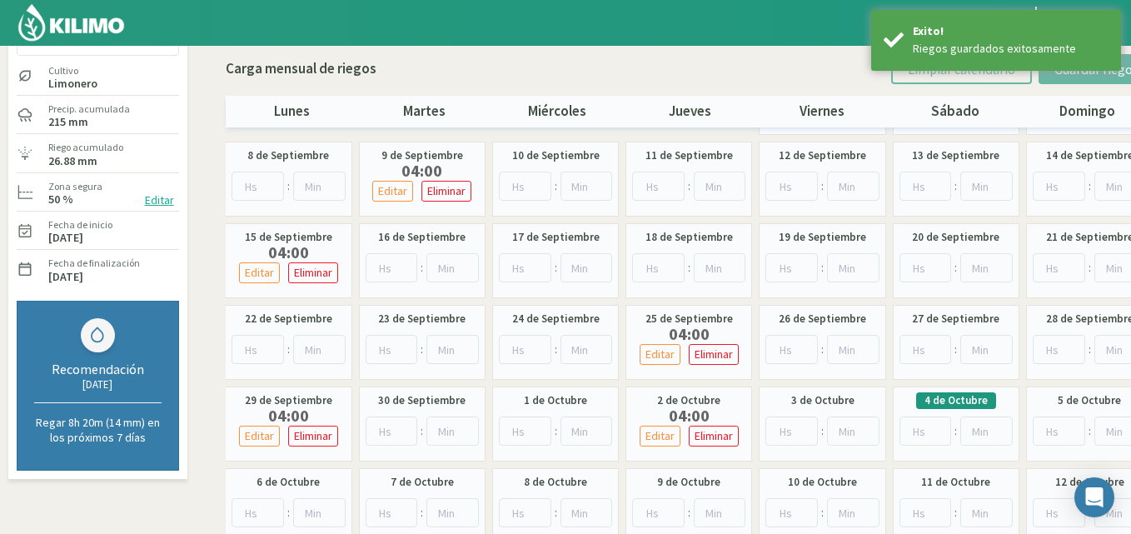
scroll to position [0, 0]
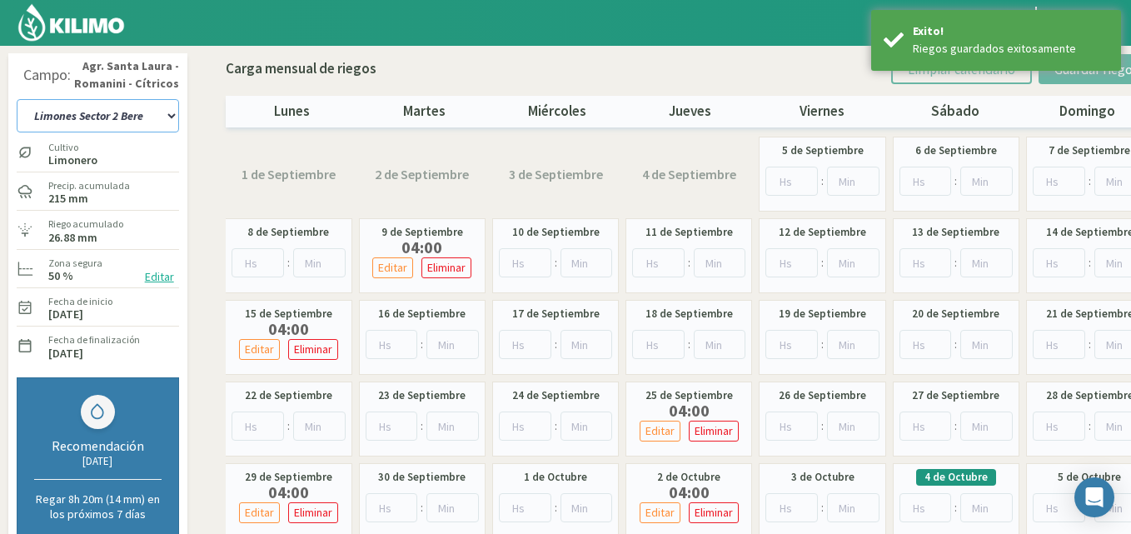
click at [170, 117] on select "12 A-B 14 -A Naranja [US_STATE] Parent [DEMOGRAPHIC_DATA] -[GEOGRAPHIC_DATA] La…" at bounding box center [98, 115] width 162 height 33
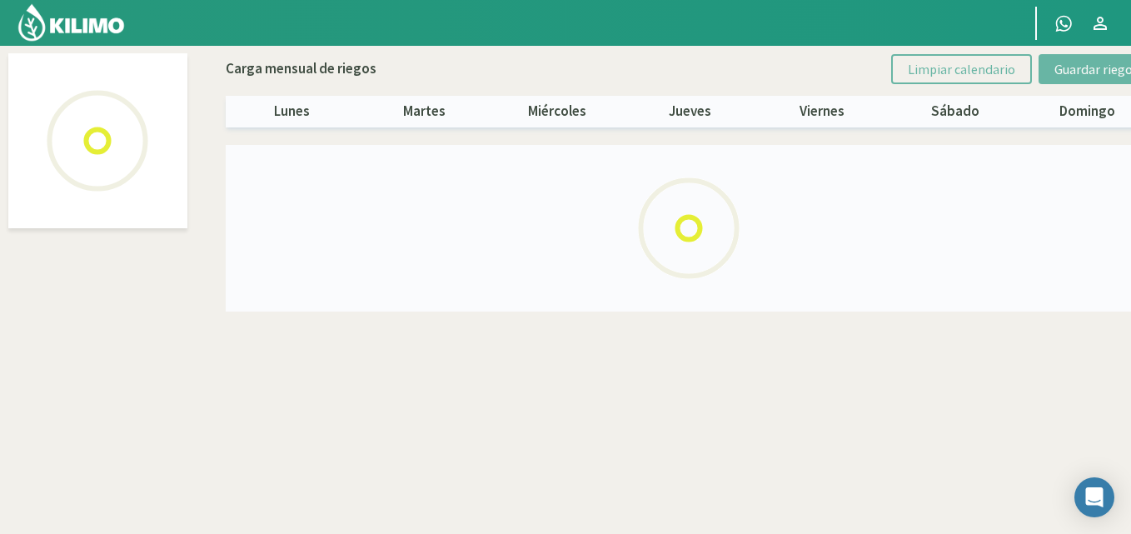
select select "6: Object"
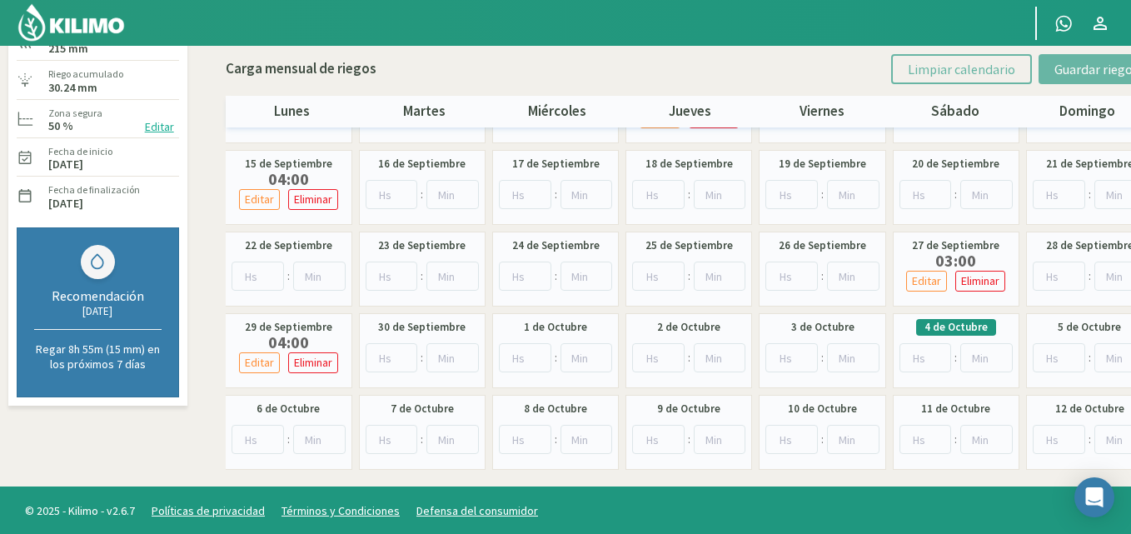
scroll to position [152, 0]
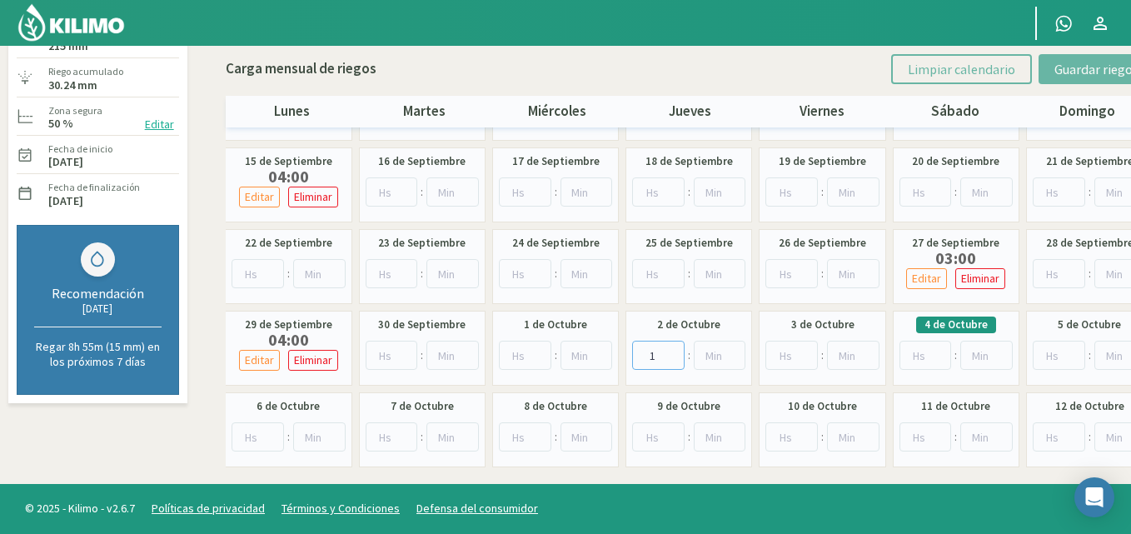
click at [675, 352] on input "1" at bounding box center [658, 355] width 52 height 29
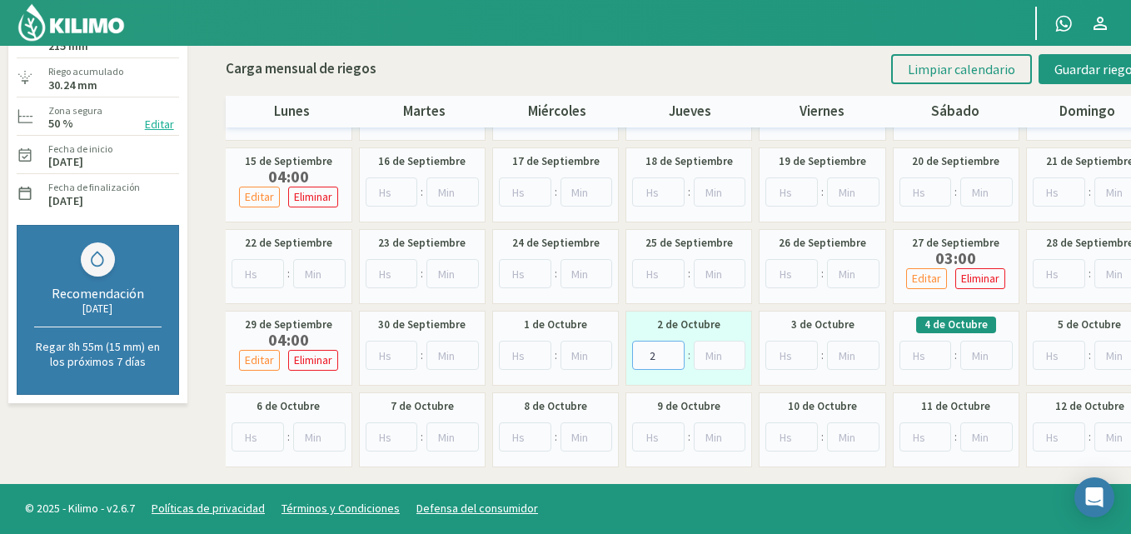
click at [675, 352] on input "2" at bounding box center [658, 355] width 52 height 29
click at [675, 352] on input "3" at bounding box center [658, 355] width 52 height 29
type input "4"
click at [675, 352] on input "4" at bounding box center [658, 355] width 52 height 29
click at [1050, 62] on button "Guardar riegos" at bounding box center [1097, 69] width 116 height 30
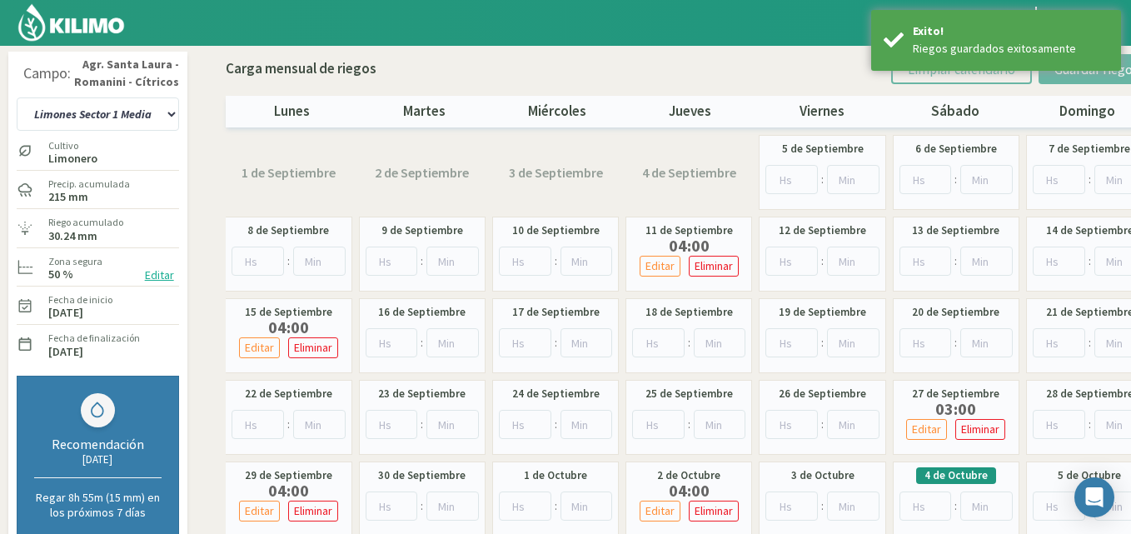
scroll to position [0, 0]
click at [171, 111] on select "12 A-B 14 -A Naranja [US_STATE] Parent [DEMOGRAPHIC_DATA] -[GEOGRAPHIC_DATA] La…" at bounding box center [98, 115] width 162 height 33
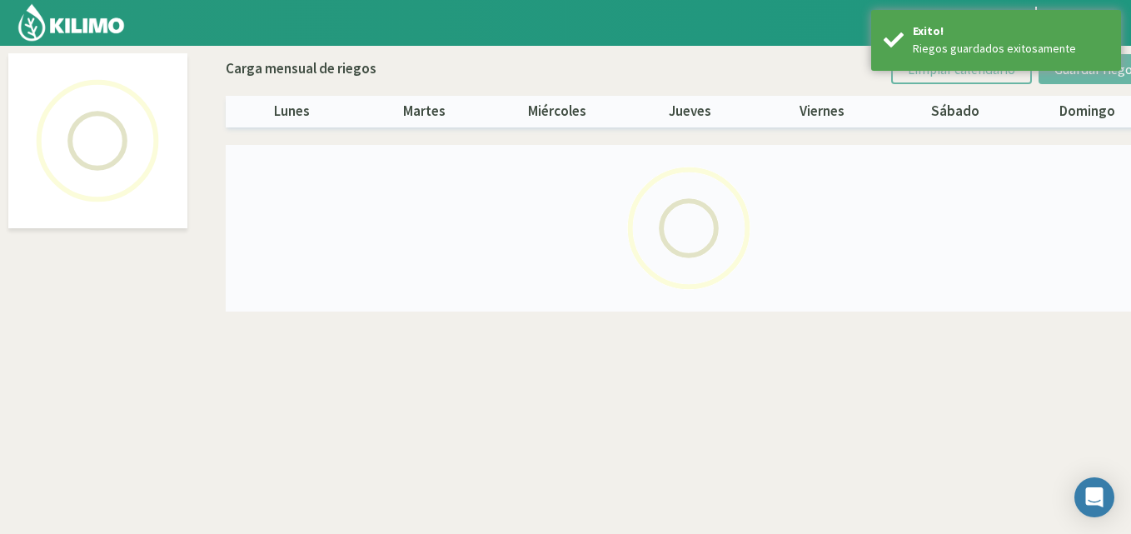
select select "5: Object"
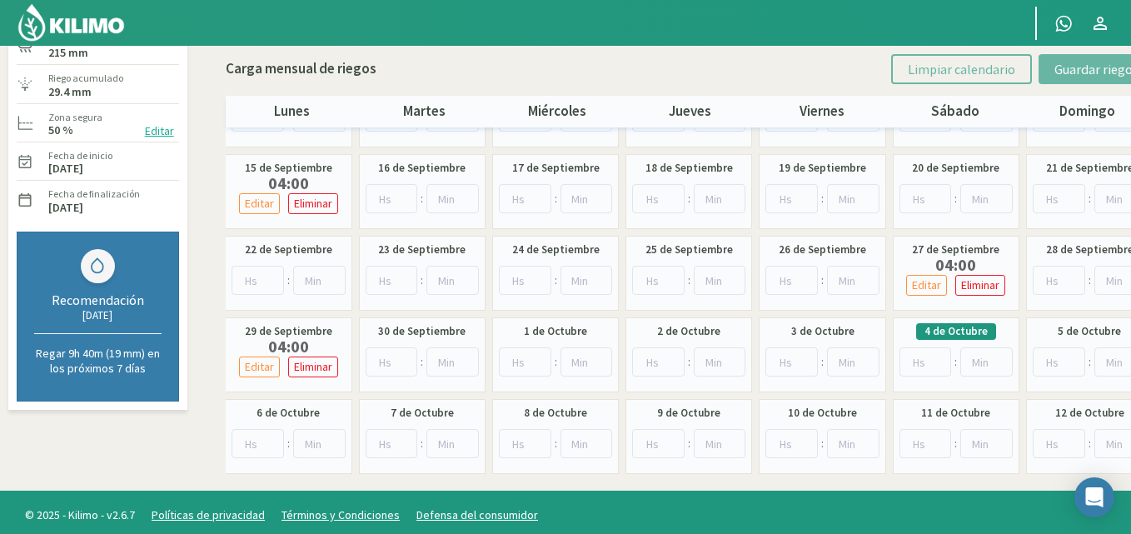
scroll to position [152, 0]
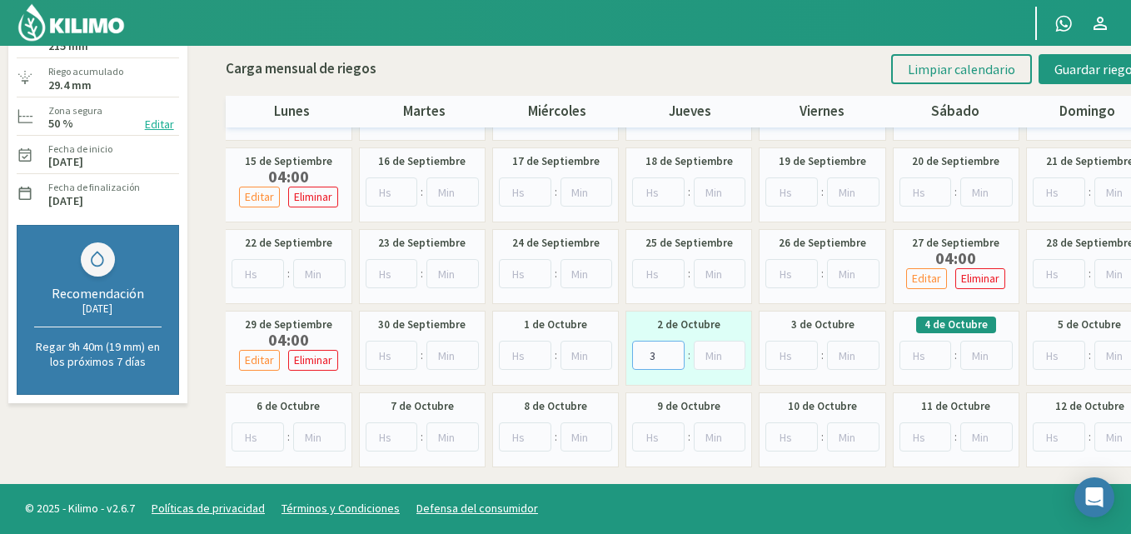
click at [674, 347] on input "3" at bounding box center [658, 355] width 52 height 29
type input "4"
click at [674, 347] on input "4" at bounding box center [658, 355] width 52 height 29
click at [1055, 67] on button "Guardar riegos" at bounding box center [1097, 69] width 116 height 30
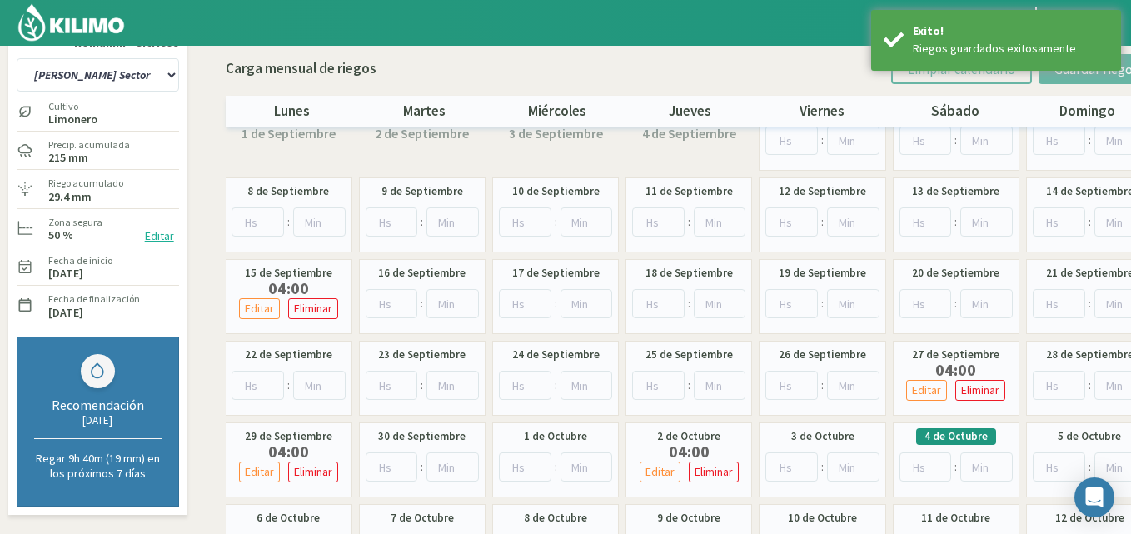
scroll to position [0, 0]
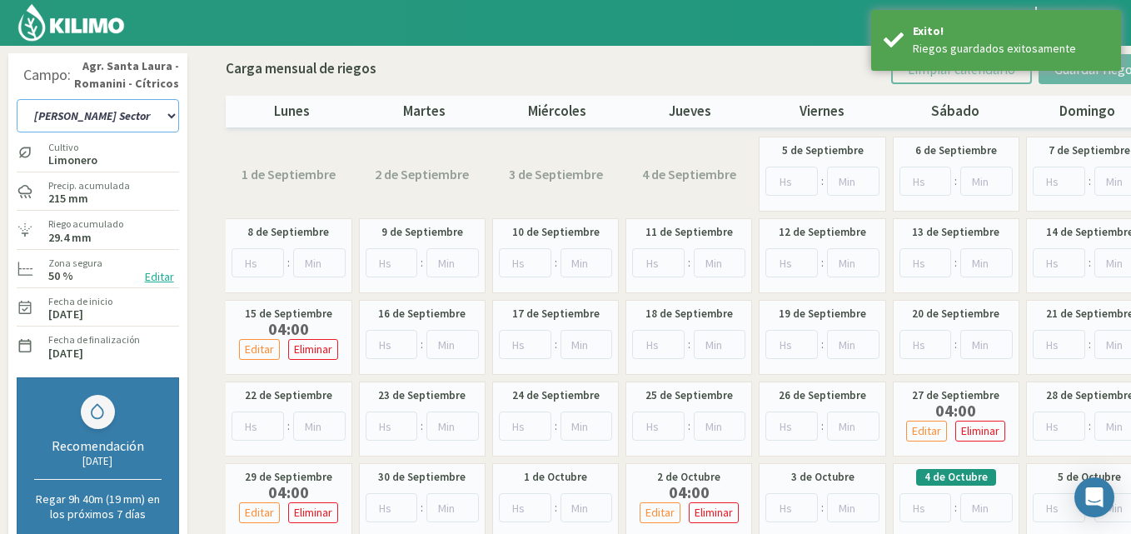
click at [170, 115] on select "12 A-B 14 -A Naranja [US_STATE] Parent [DEMOGRAPHIC_DATA] -[GEOGRAPHIC_DATA] La…" at bounding box center [98, 115] width 162 height 33
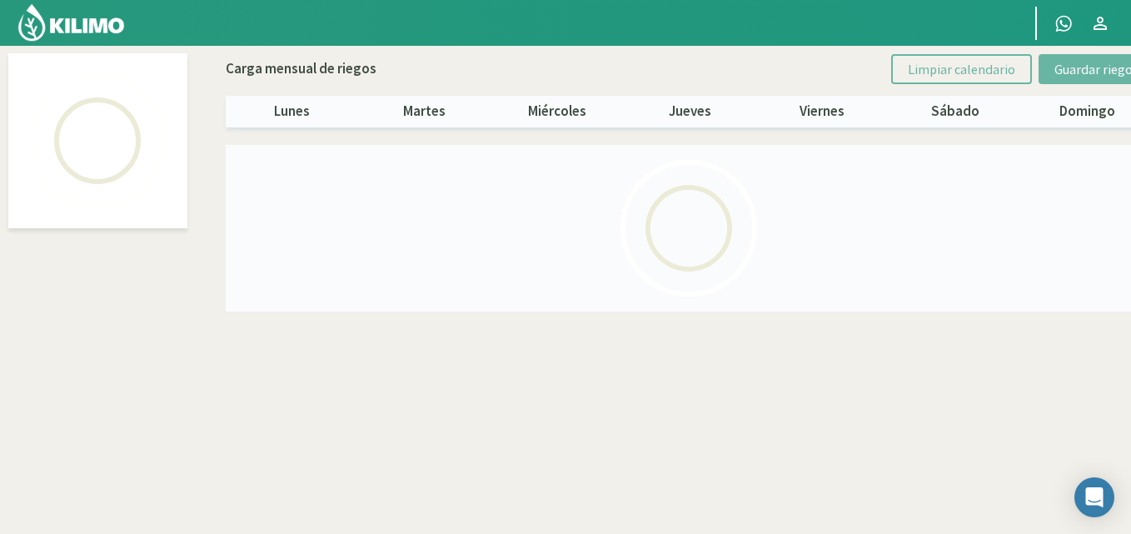
select select "4: Object"
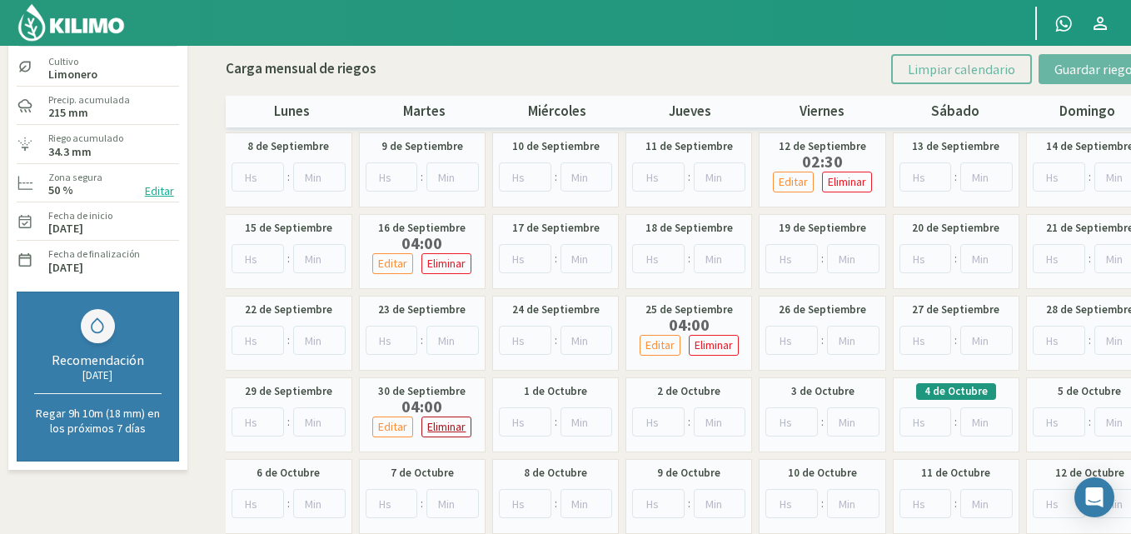
scroll to position [152, 0]
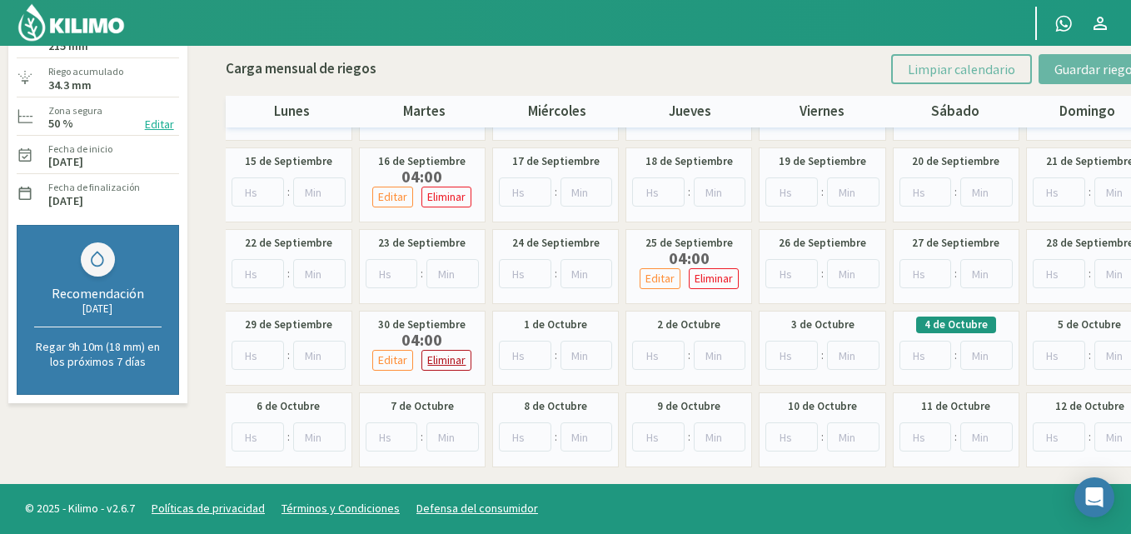
click at [442, 354] on p "Eliminar" at bounding box center [446, 360] width 38 height 19
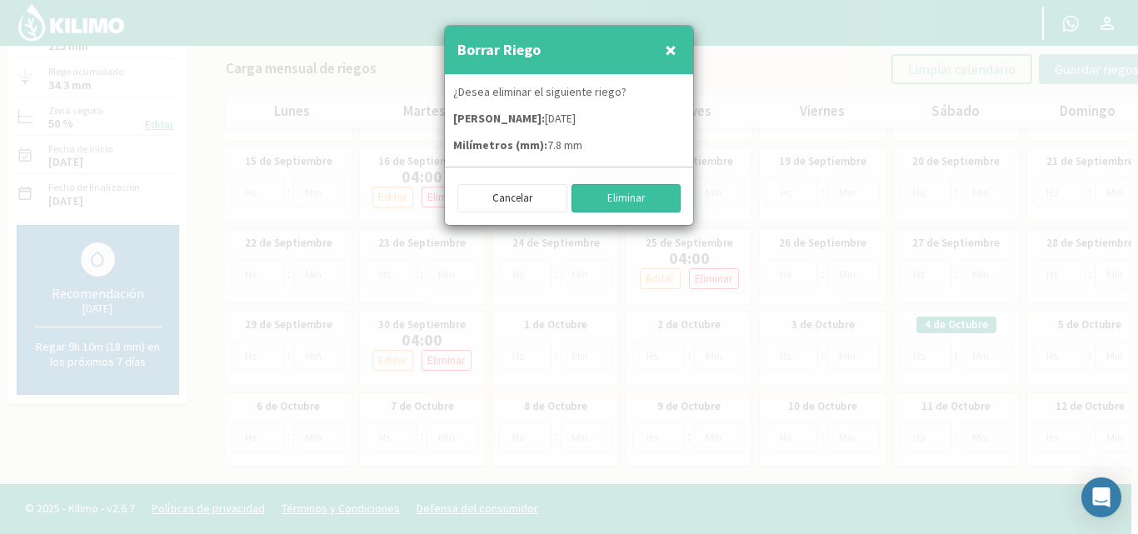
click at [622, 195] on button "Eliminar" at bounding box center [627, 198] width 110 height 28
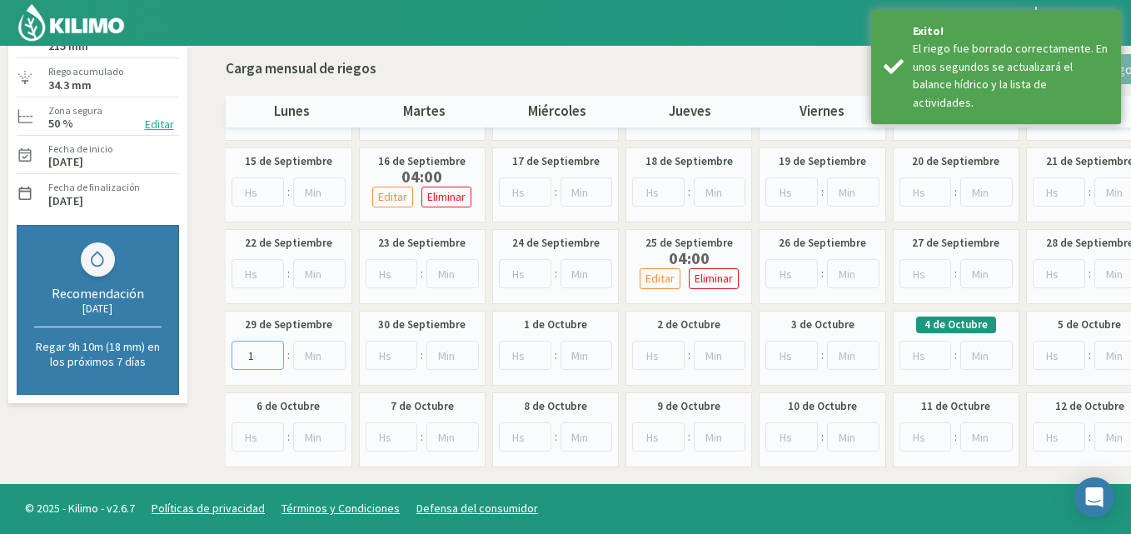
click at [273, 350] on input "1" at bounding box center [258, 355] width 52 height 29
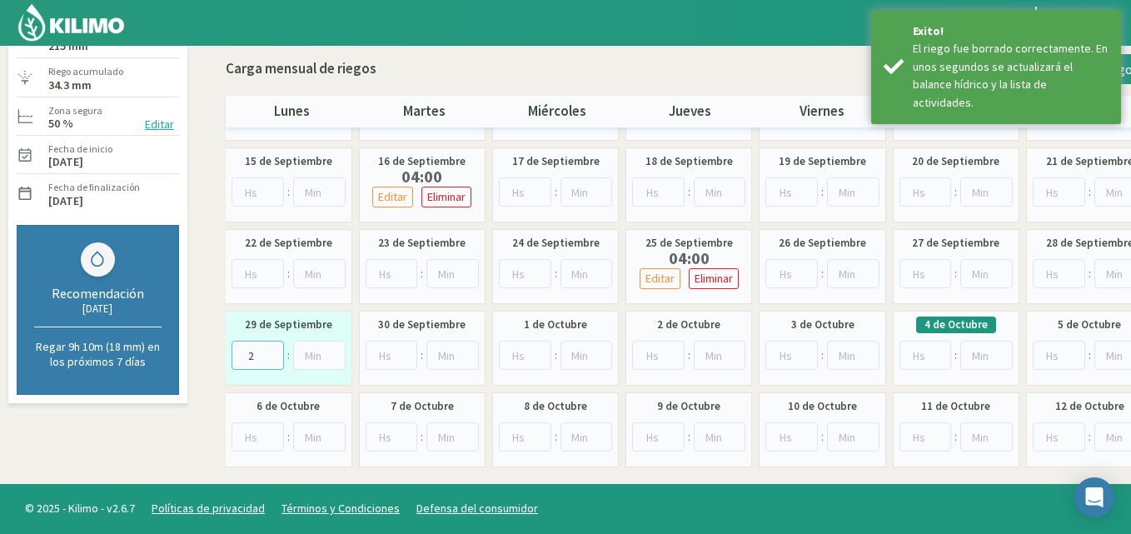
click at [273, 350] on input "2" at bounding box center [258, 355] width 52 height 29
click at [273, 350] on input "3" at bounding box center [258, 355] width 52 height 29
type input "4"
click at [277, 351] on input "4" at bounding box center [258, 355] width 52 height 29
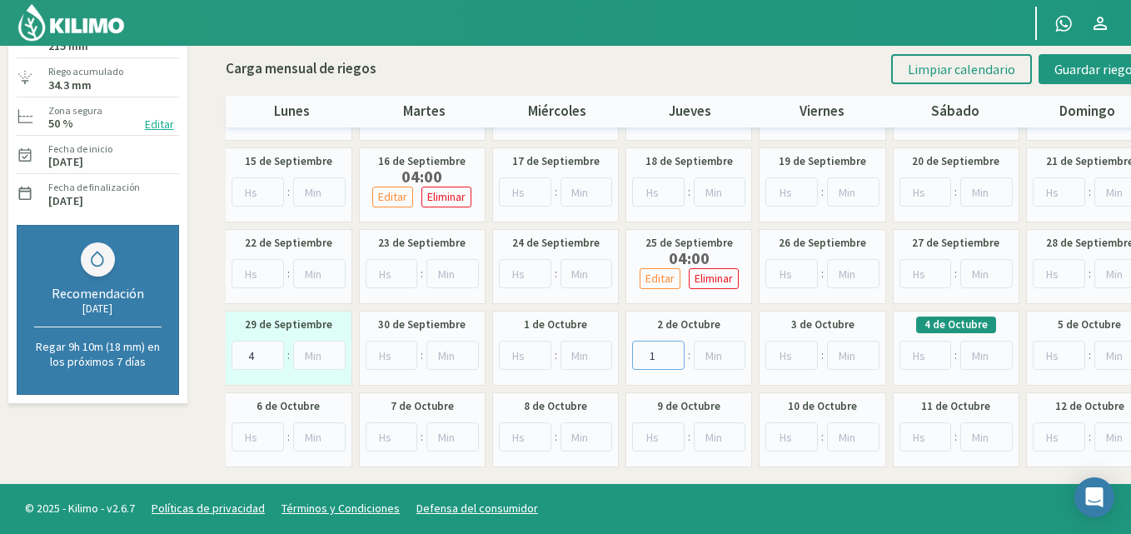
click at [674, 348] on input "1" at bounding box center [658, 355] width 52 height 29
click at [674, 347] on input "2" at bounding box center [658, 355] width 52 height 29
click at [674, 347] on input "3" at bounding box center [658, 355] width 52 height 29
type input "4"
click at [674, 347] on input "4" at bounding box center [658, 355] width 52 height 29
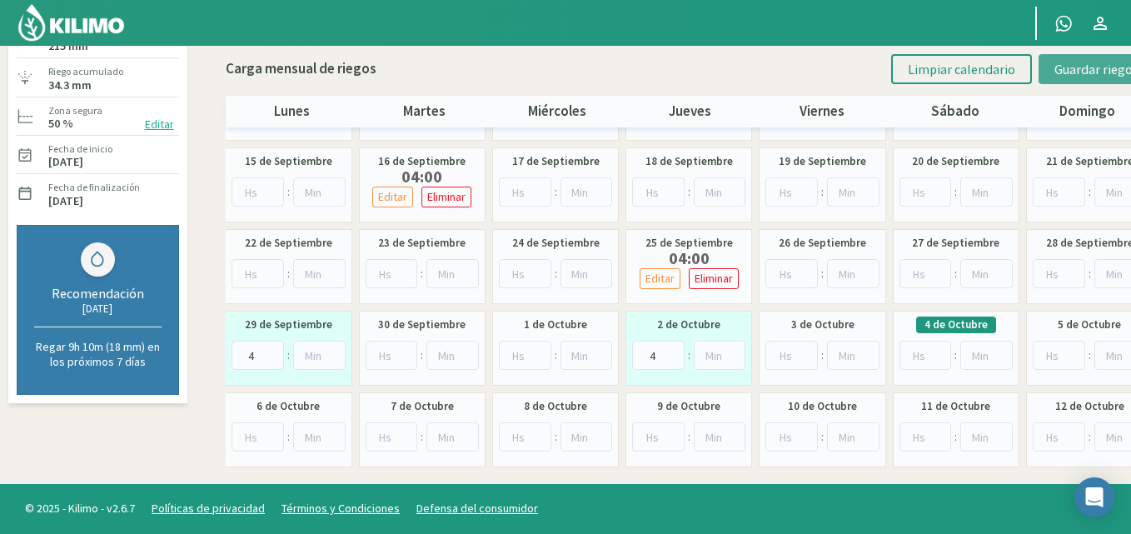
click at [1076, 62] on span "Guardar riegos" at bounding box center [1097, 69] width 84 height 17
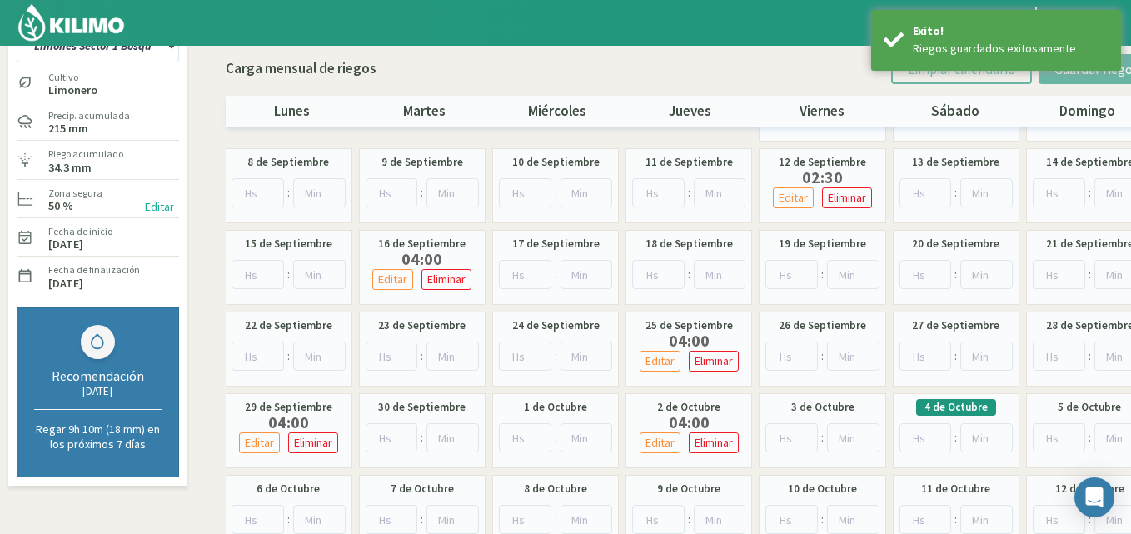
scroll to position [0, 0]
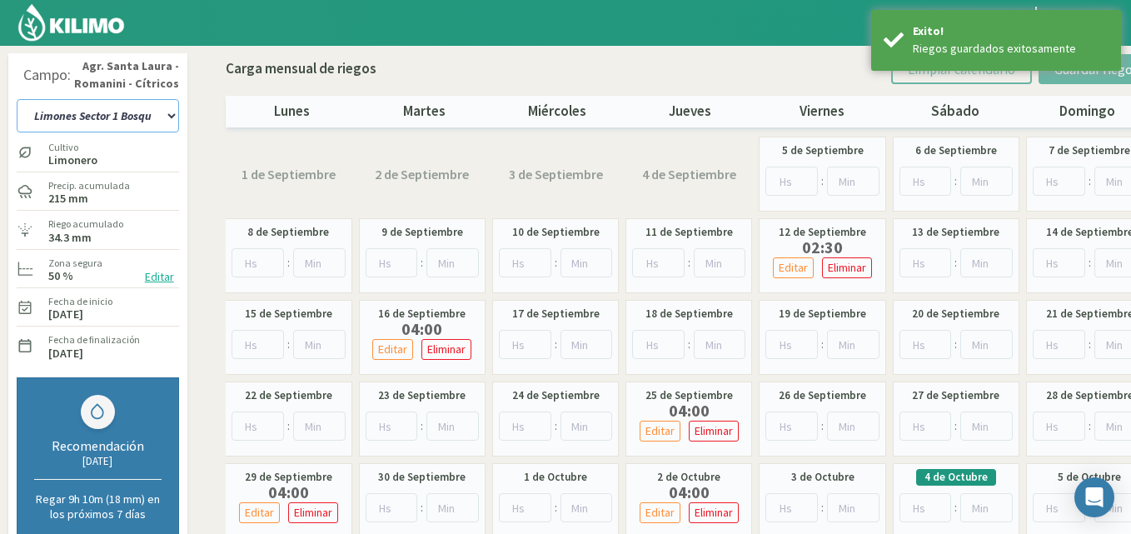
click at [175, 112] on select "12 A-B 14 -A Naranja [US_STATE] Parent [DEMOGRAPHIC_DATA] -[GEOGRAPHIC_DATA] La…" at bounding box center [98, 115] width 162 height 33
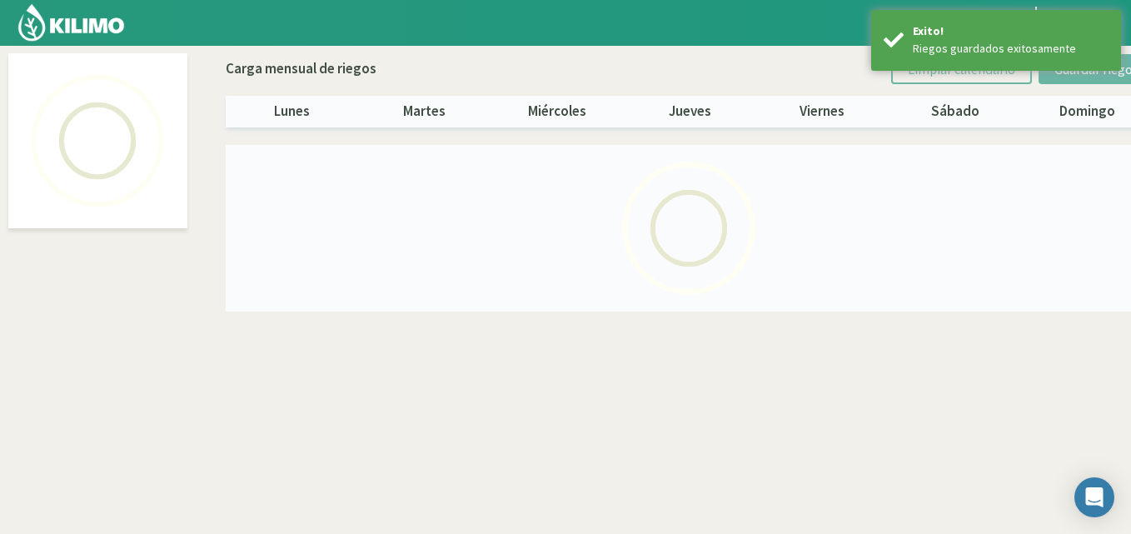
select select "3: Object"
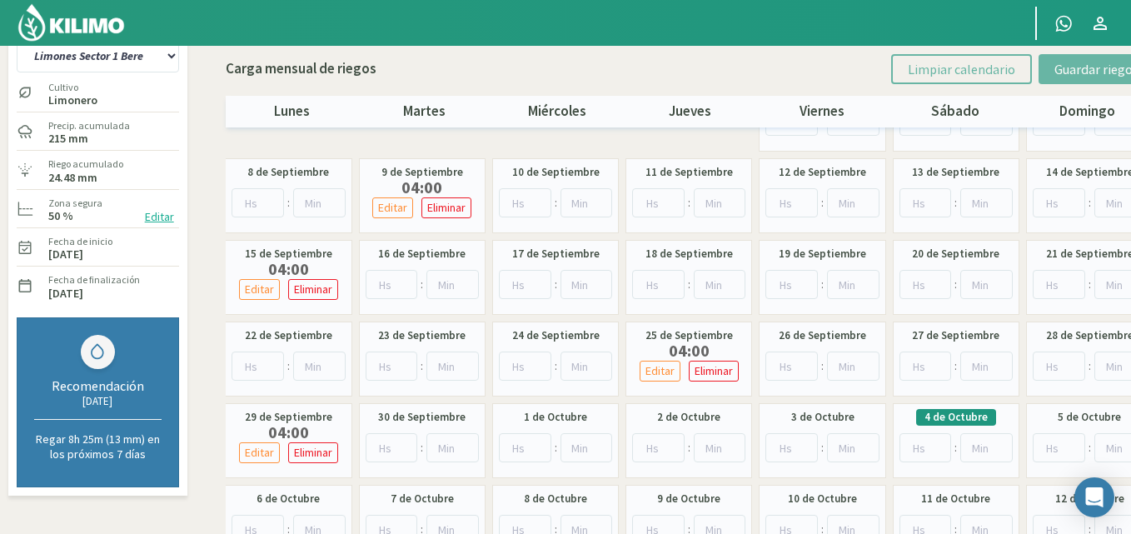
scroll to position [152, 0]
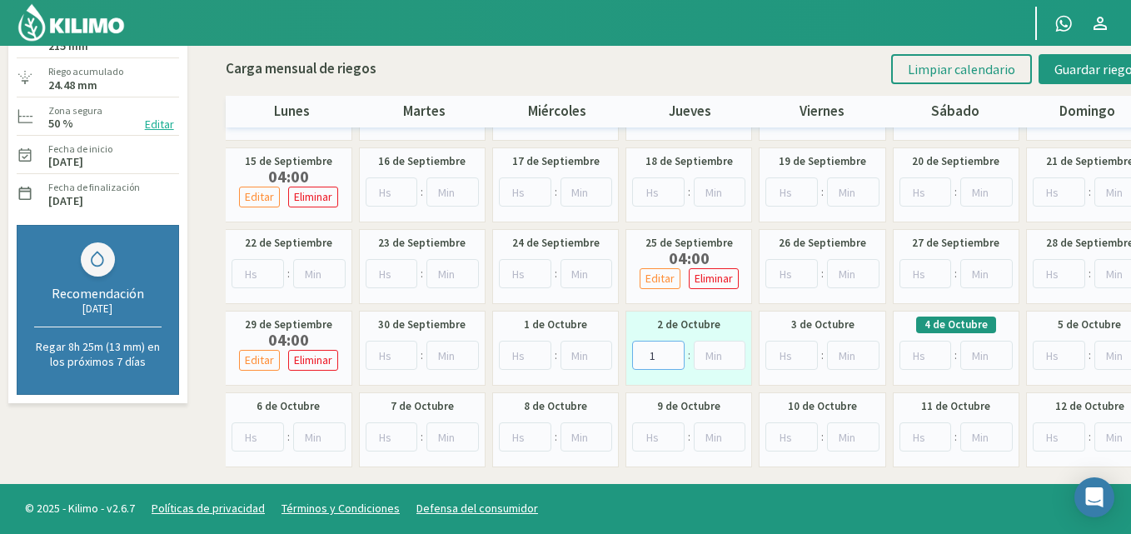
click at [674, 350] on input "1" at bounding box center [658, 355] width 52 height 29
click at [674, 350] on input "2" at bounding box center [658, 355] width 52 height 29
click at [674, 350] on input "3" at bounding box center [658, 355] width 52 height 29
type input "4"
click at [675, 349] on input "4" at bounding box center [658, 355] width 52 height 29
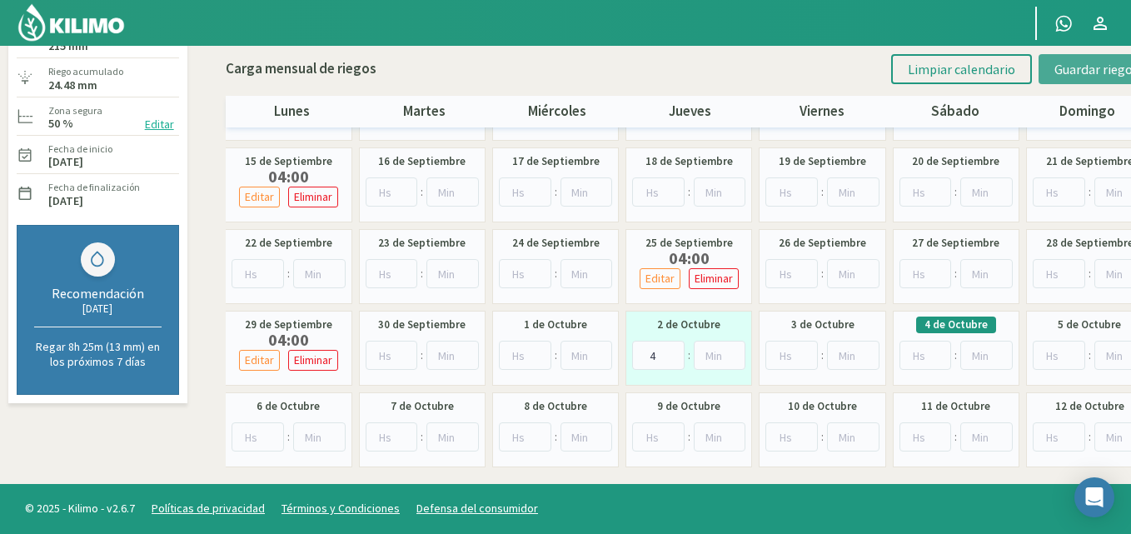
click at [1065, 66] on span "Guardar riegos" at bounding box center [1097, 69] width 84 height 17
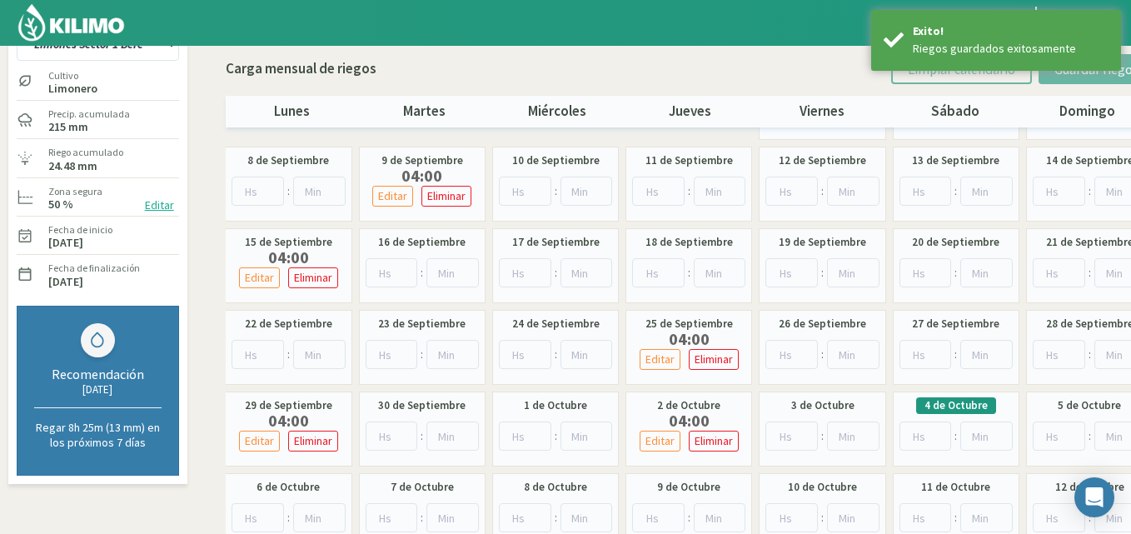
scroll to position [0, 0]
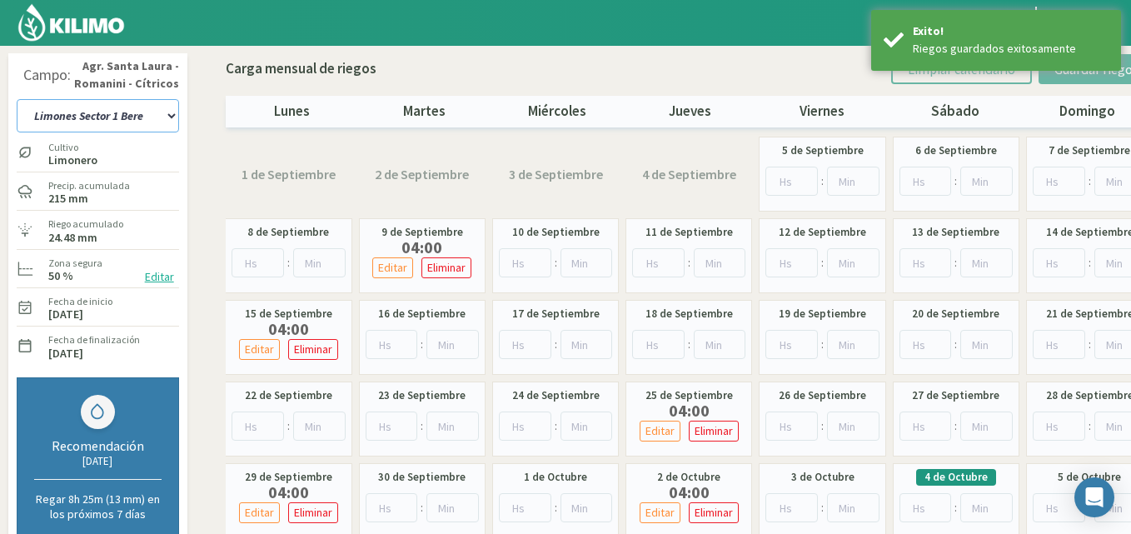
click at [166, 112] on select "12 A-B 14 -A Naranja [US_STATE] Parent [DEMOGRAPHIC_DATA] -[GEOGRAPHIC_DATA] La…" at bounding box center [98, 115] width 162 height 33
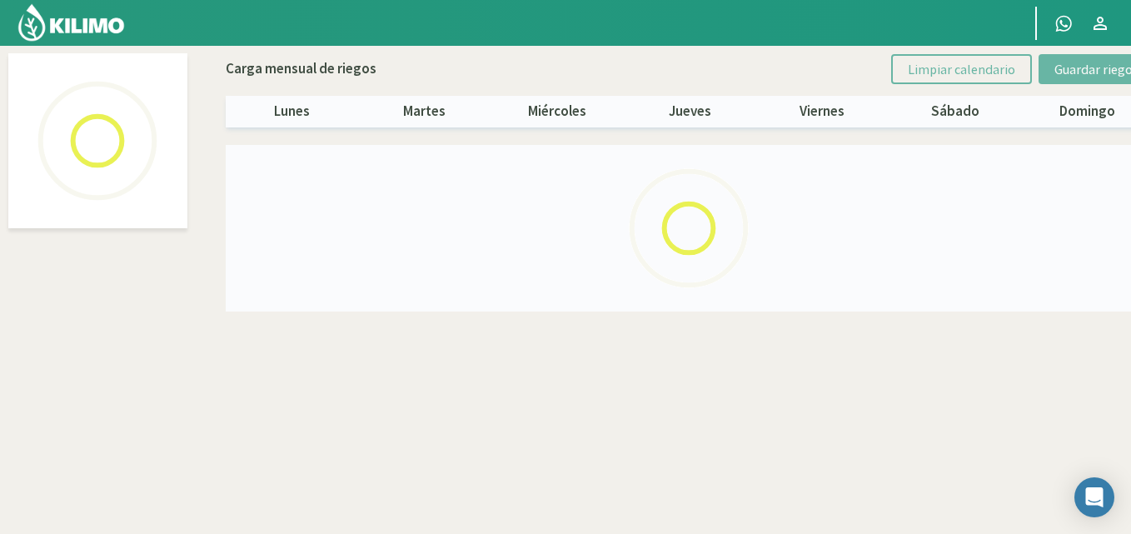
select select "2: Object"
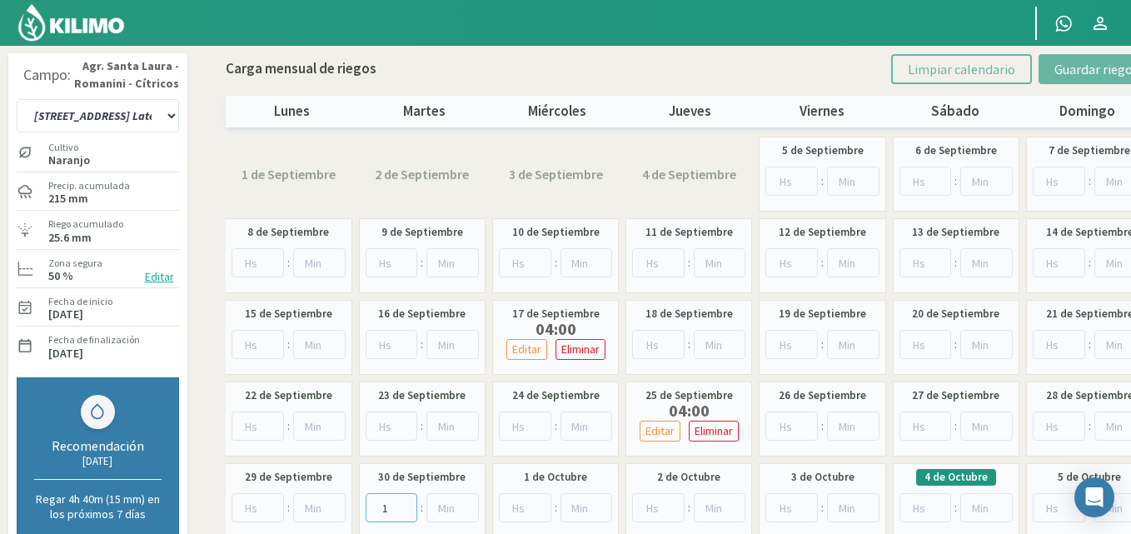
click at [402, 503] on input "1" at bounding box center [392, 507] width 52 height 29
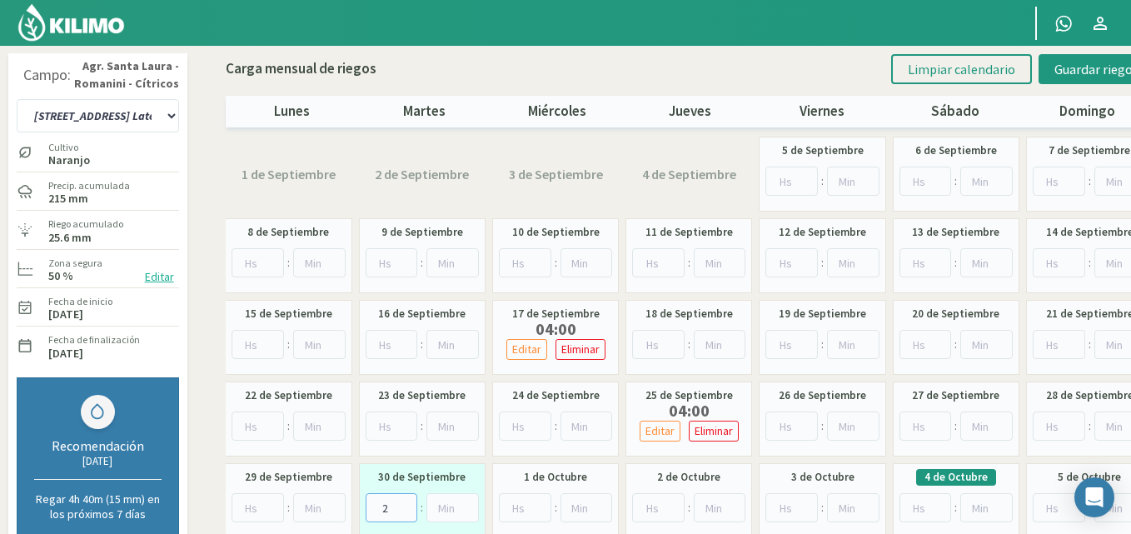
click at [402, 503] on input "2" at bounding box center [392, 507] width 52 height 29
click at [402, 503] on input "3" at bounding box center [392, 507] width 52 height 29
click at [402, 503] on input "4" at bounding box center [392, 507] width 52 height 29
click at [402, 502] on input "5" at bounding box center [392, 507] width 52 height 29
type input "4"
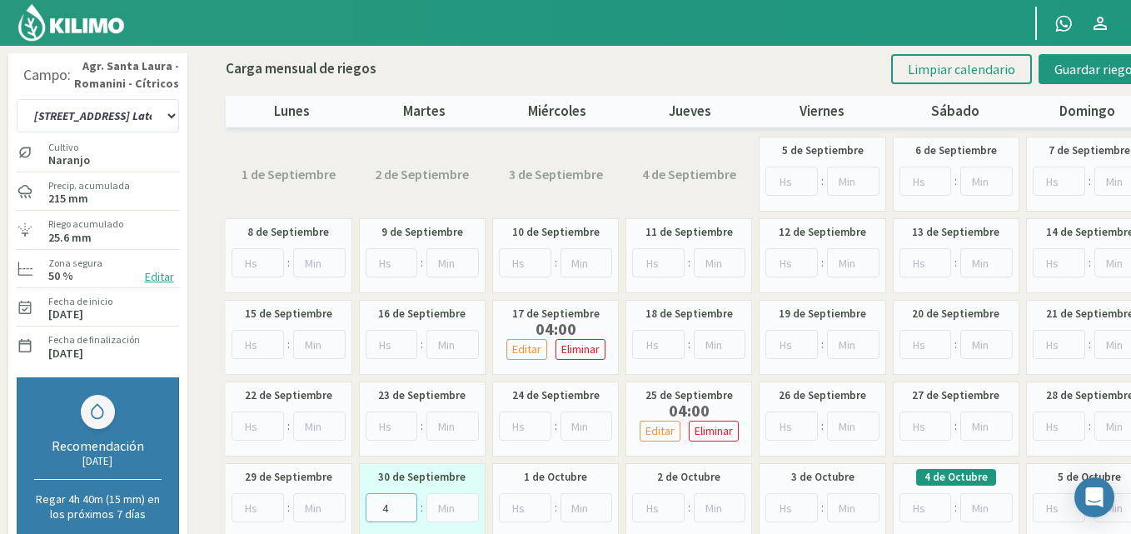
click at [407, 511] on input "4" at bounding box center [392, 507] width 52 height 29
click at [938, 503] on input "1" at bounding box center [926, 507] width 52 height 29
click at [939, 502] on input "2" at bounding box center [926, 507] width 52 height 29
click at [940, 502] on input "3" at bounding box center [926, 507] width 52 height 29
type input "4"
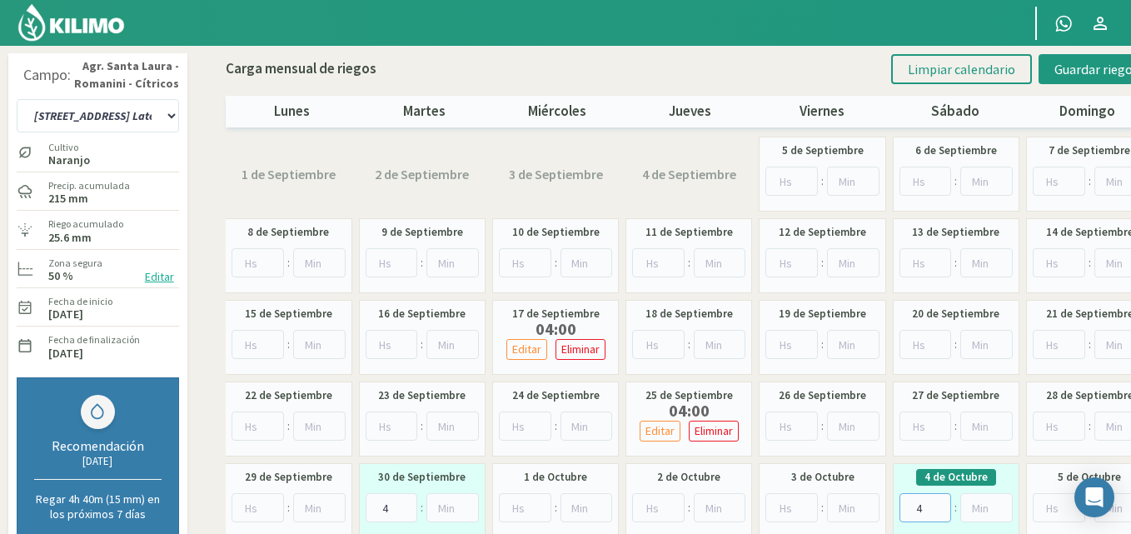
click at [942, 501] on input "4" at bounding box center [926, 507] width 52 height 29
click at [1066, 64] on span "Guardar riegos" at bounding box center [1097, 69] width 84 height 17
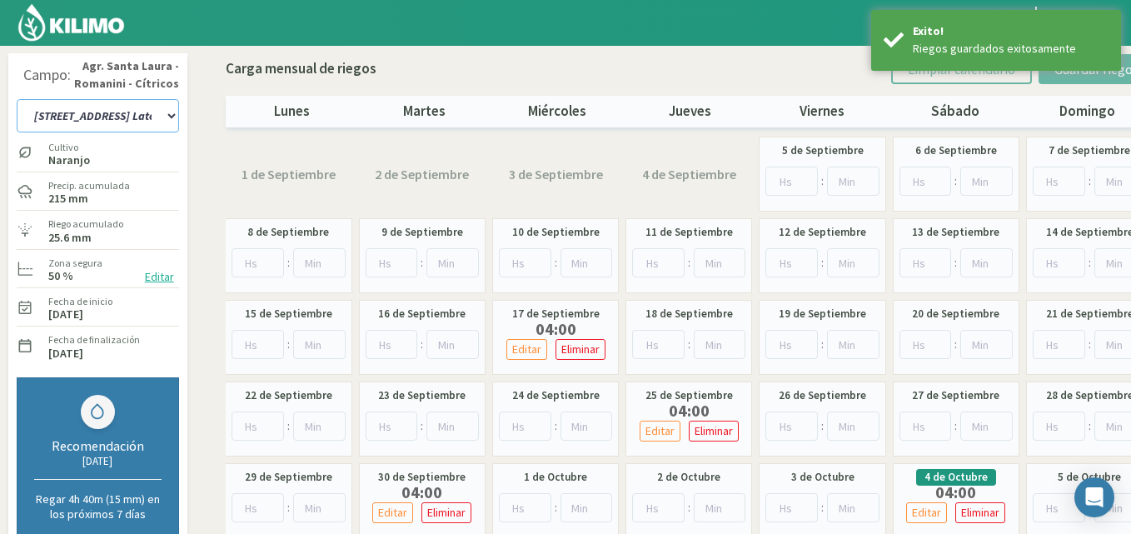
click at [170, 113] on select "12 A-B 14 -A Naranja [US_STATE] Parent [DEMOGRAPHIC_DATA] -[GEOGRAPHIC_DATA] La…" at bounding box center [98, 115] width 162 height 33
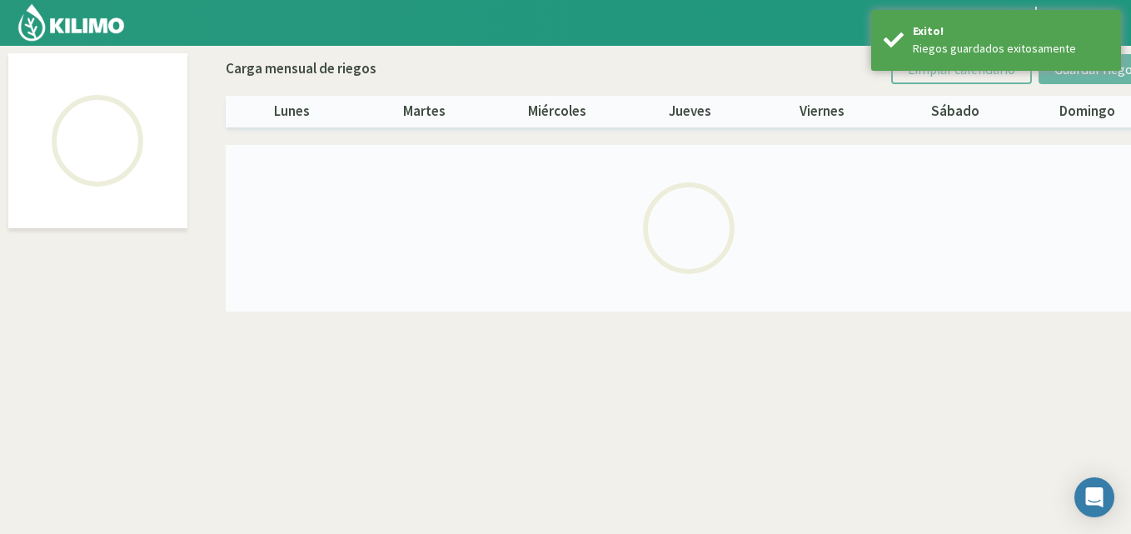
select select "1: Object"
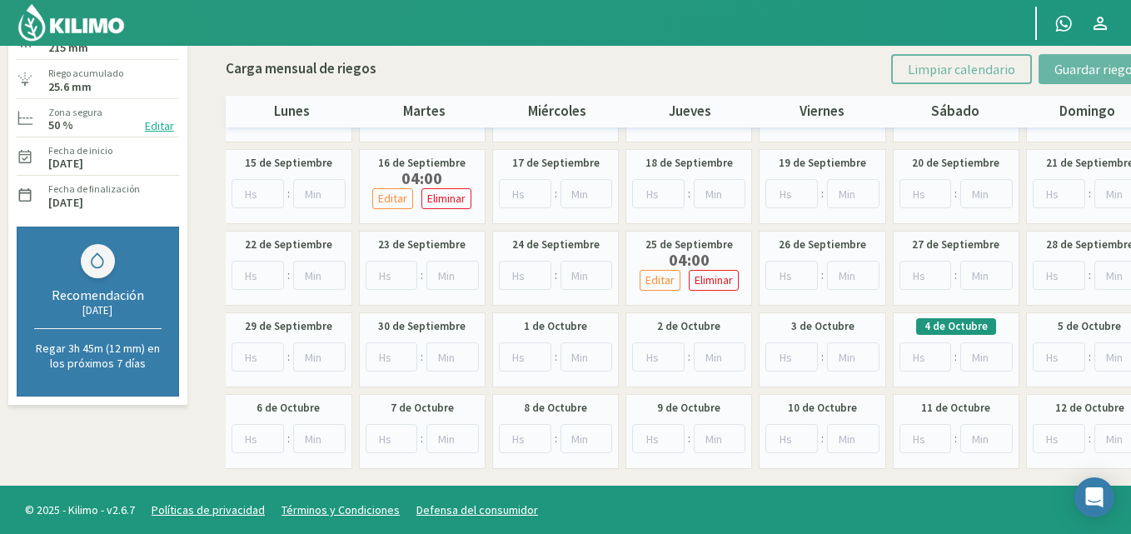
scroll to position [152, 0]
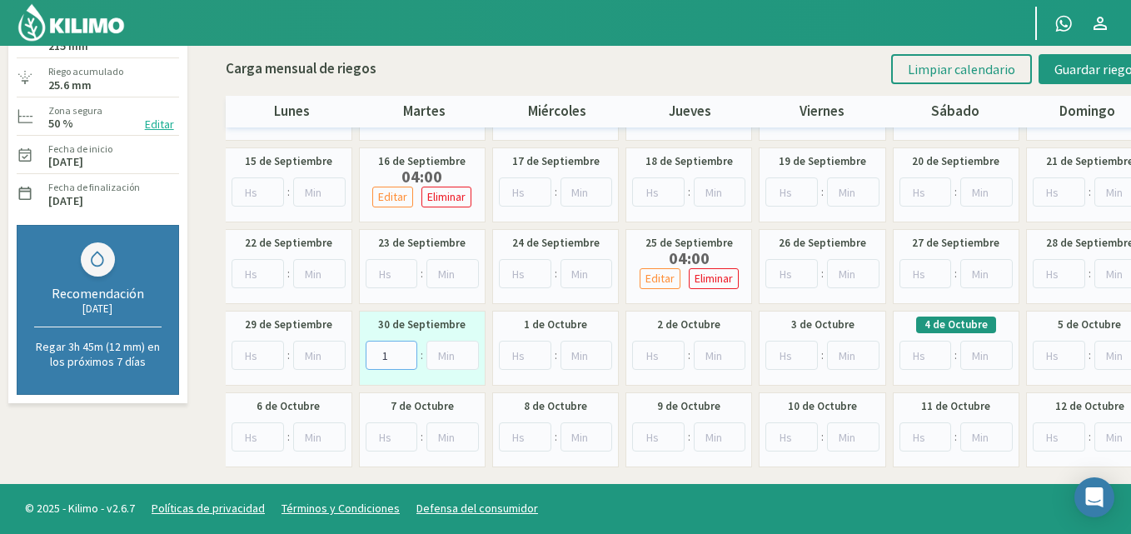
click at [403, 353] on input "1" at bounding box center [392, 355] width 52 height 29
click at [403, 353] on input "2" at bounding box center [392, 355] width 52 height 29
click at [403, 353] on input "3" at bounding box center [392, 355] width 52 height 29
type input "4"
click at [403, 353] on input "4" at bounding box center [392, 355] width 52 height 29
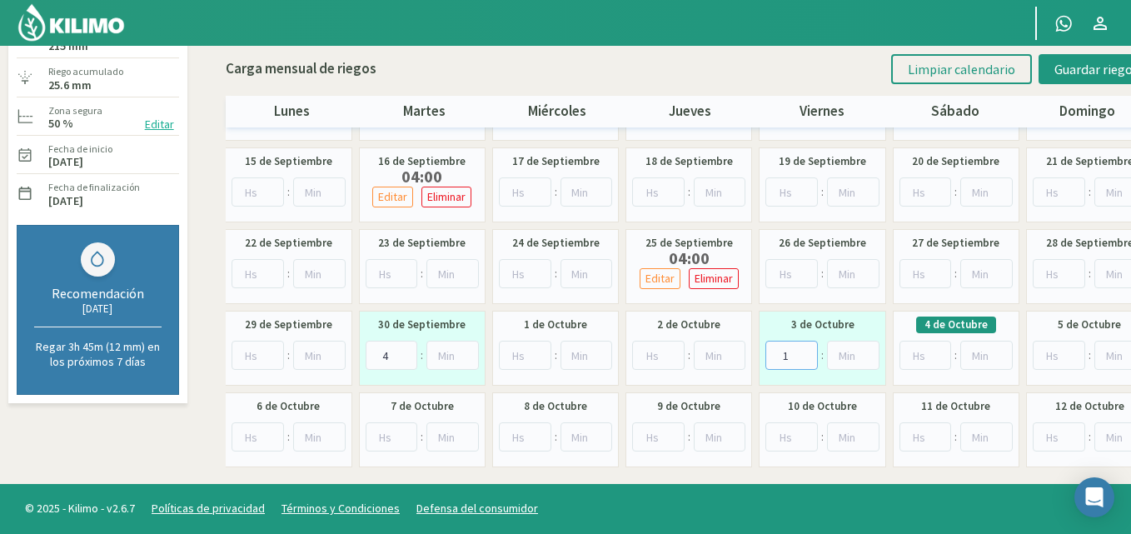
click at [804, 349] on input "1" at bounding box center [792, 355] width 52 height 29
click at [805, 349] on input "2" at bounding box center [792, 355] width 52 height 29
click at [805, 349] on input "3" at bounding box center [792, 355] width 52 height 29
type input "4"
click at [805, 349] on input "4" at bounding box center [792, 355] width 52 height 29
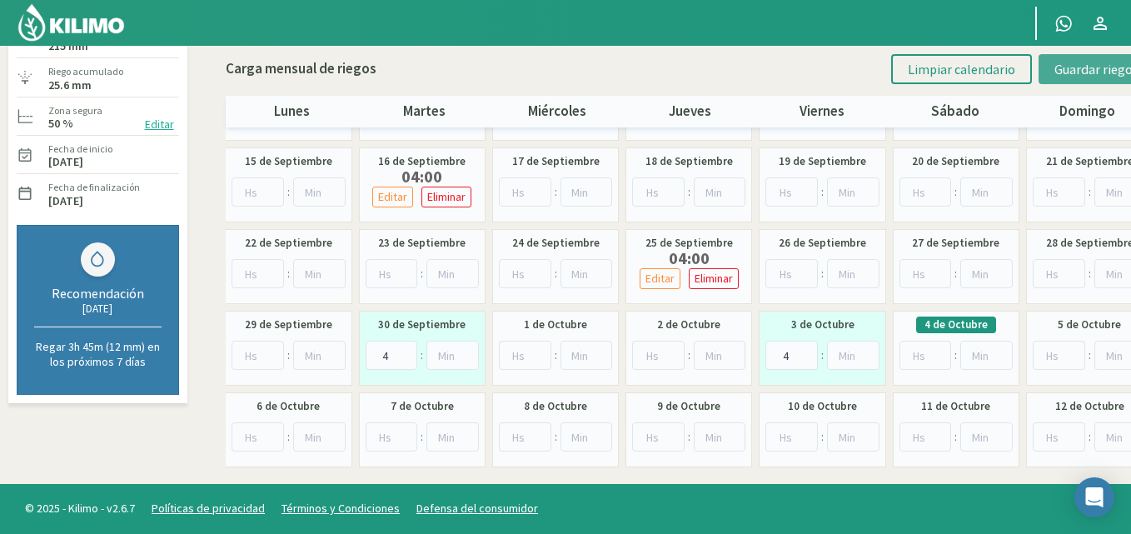
click at [1067, 69] on span "Guardar riegos" at bounding box center [1097, 69] width 84 height 17
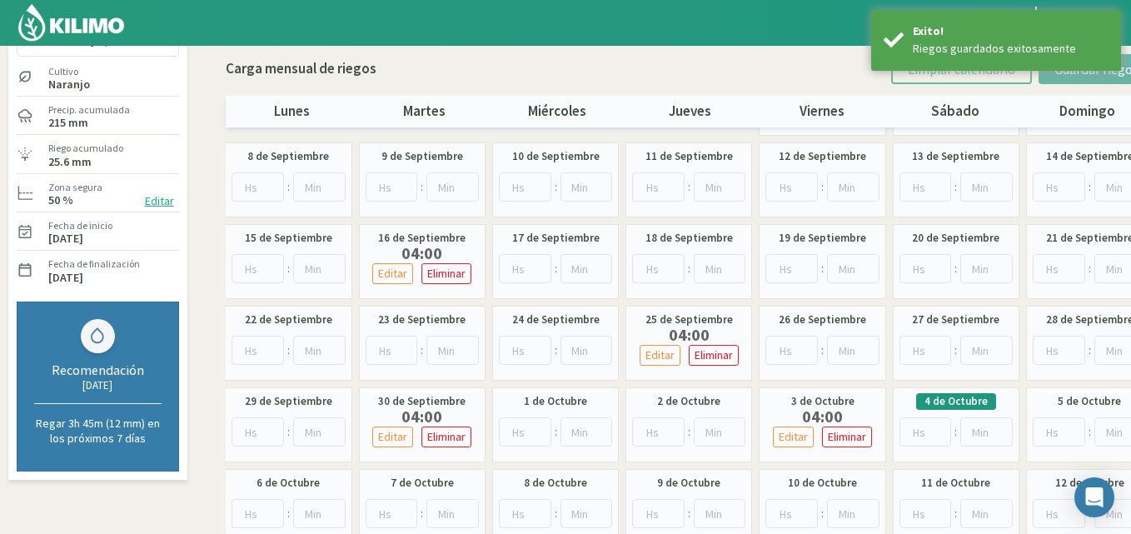
scroll to position [0, 0]
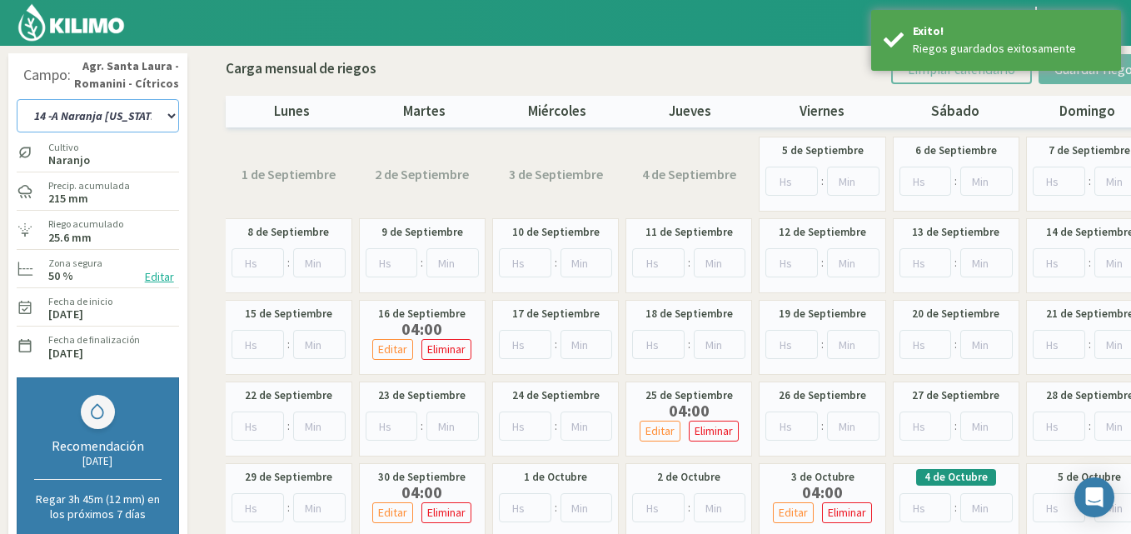
click at [172, 114] on select "12 A-B 14 -A Naranja [US_STATE] Parent [DEMOGRAPHIC_DATA] -[GEOGRAPHIC_DATA] La…" at bounding box center [98, 115] width 162 height 33
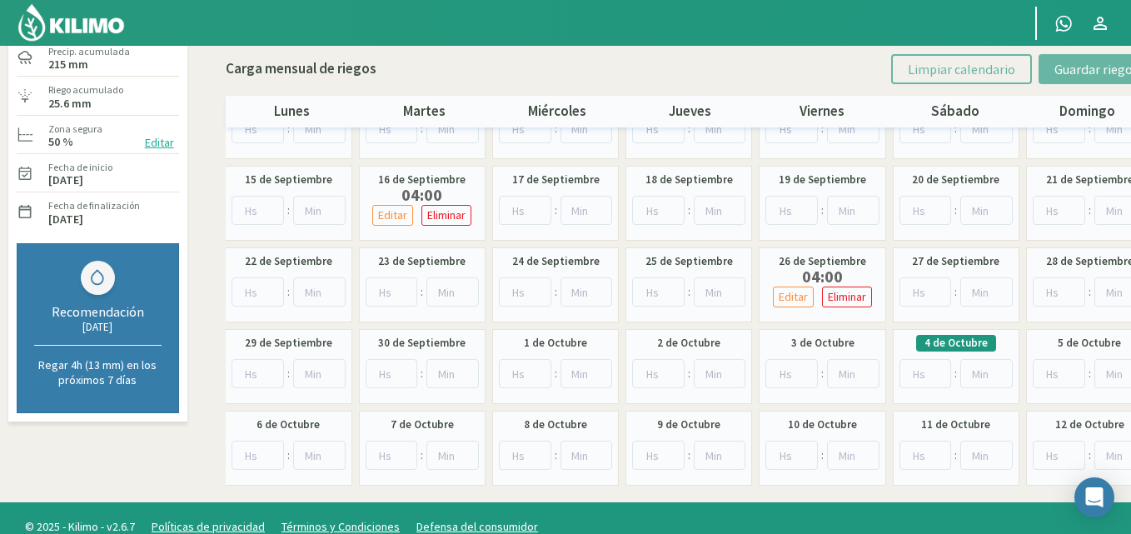
scroll to position [152, 0]
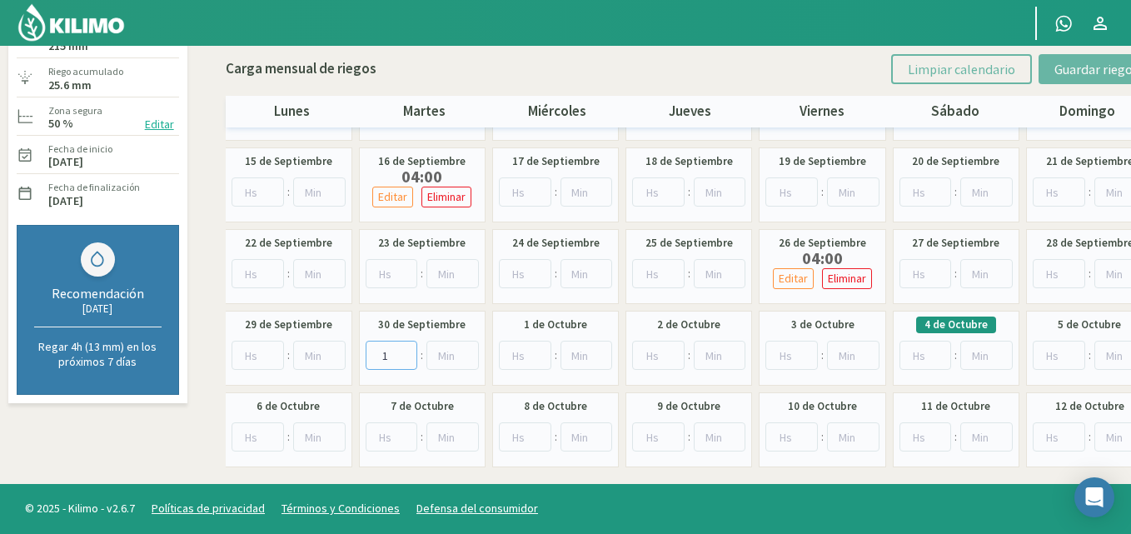
click at [408, 351] on input "1" at bounding box center [392, 355] width 52 height 29
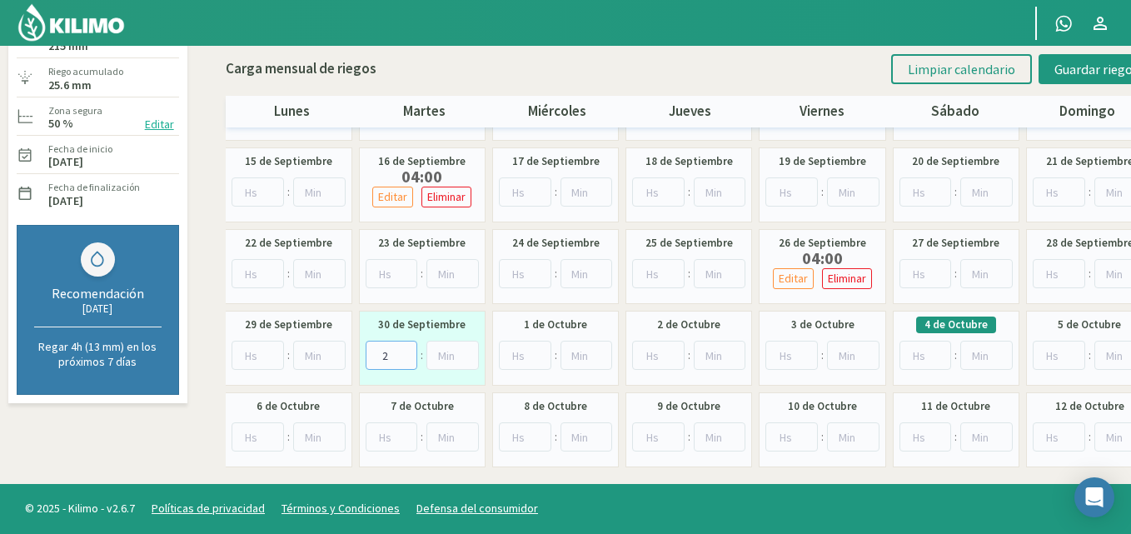
click at [408, 352] on input "2" at bounding box center [392, 355] width 52 height 29
click at [408, 352] on input "3" at bounding box center [392, 355] width 52 height 29
type input "4"
click at [408, 352] on input "4" at bounding box center [392, 355] width 52 height 29
click at [808, 352] on input "1" at bounding box center [792, 355] width 52 height 29
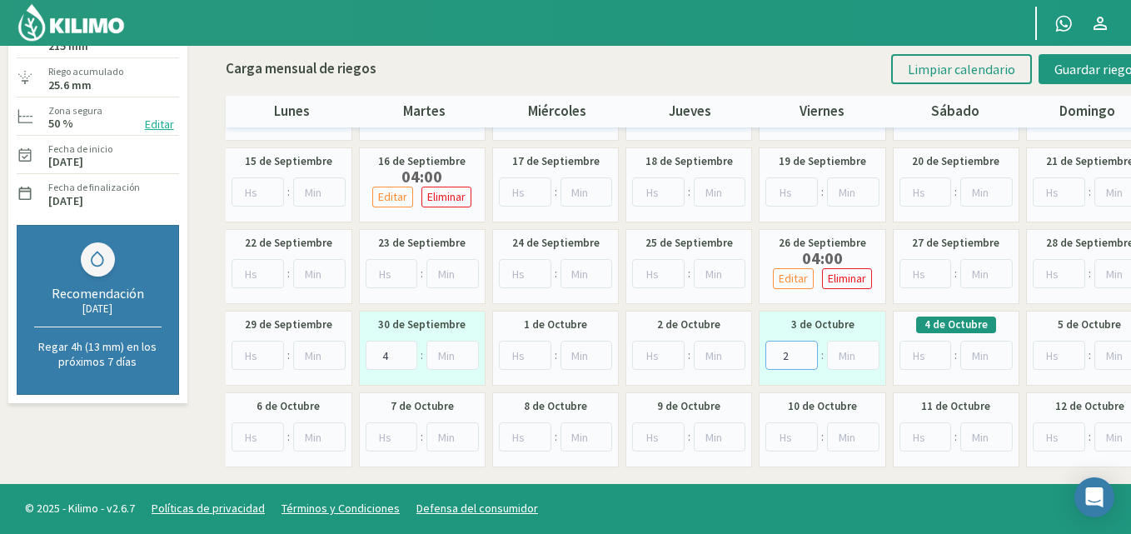
click at [808, 352] on input "2" at bounding box center [792, 355] width 52 height 29
click at [808, 352] on input "3" at bounding box center [792, 355] width 52 height 29
click at [808, 349] on input "4" at bounding box center [792, 355] width 52 height 29
click at [806, 343] on input "5" at bounding box center [792, 355] width 52 height 29
type input "4"
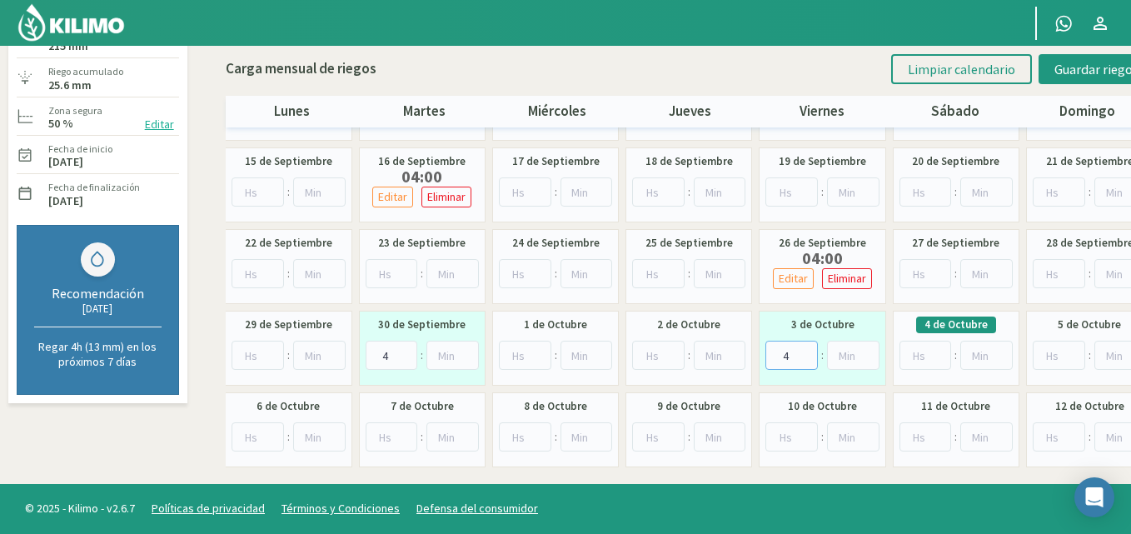
click at [803, 357] on input "4" at bounding box center [792, 355] width 52 height 29
click at [1072, 57] on button "Guardar riegos" at bounding box center [1097, 69] width 116 height 30
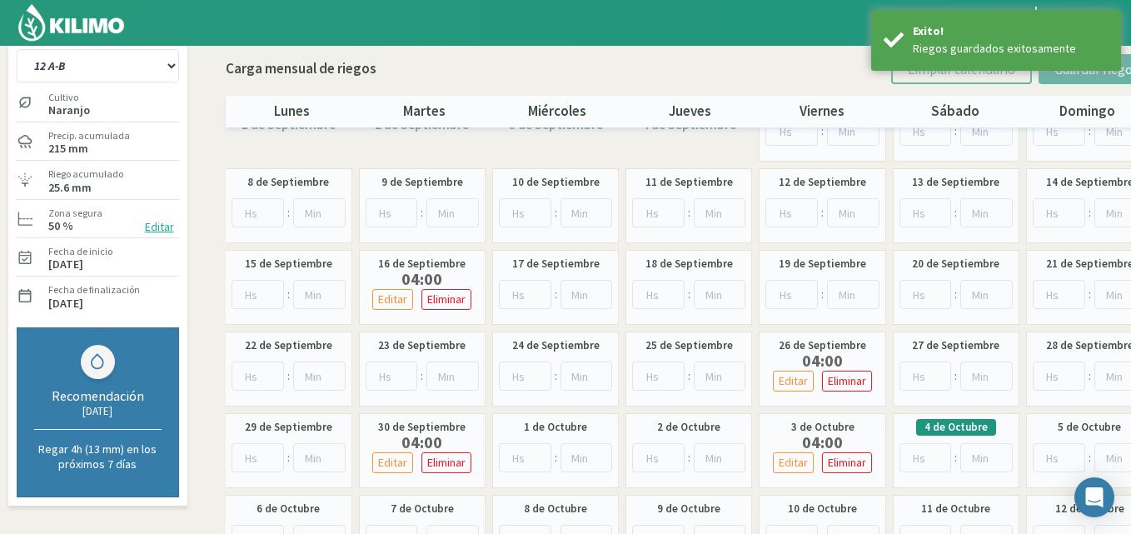
scroll to position [0, 0]
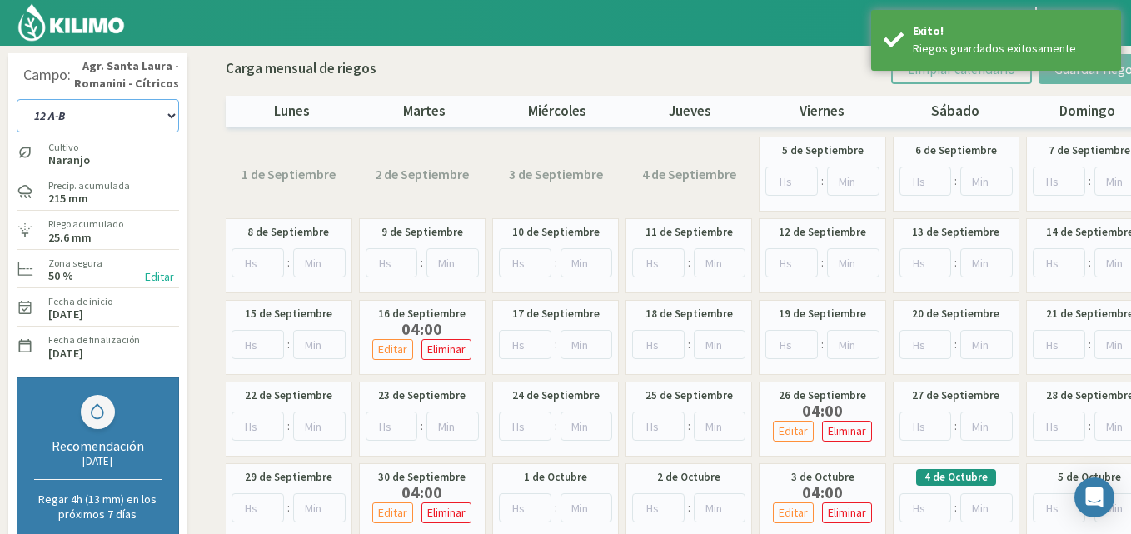
click at [168, 112] on select "12 A-B 14 -A Naranja [US_STATE] Parent [DEMOGRAPHIC_DATA] -[GEOGRAPHIC_DATA] La…" at bounding box center [98, 115] width 162 height 33
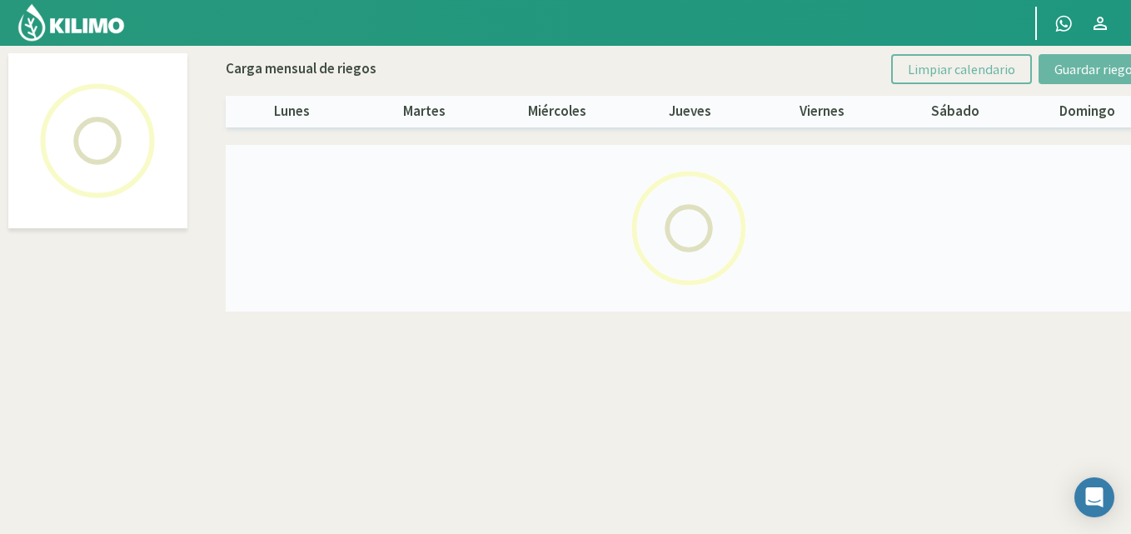
select select "8: Object"
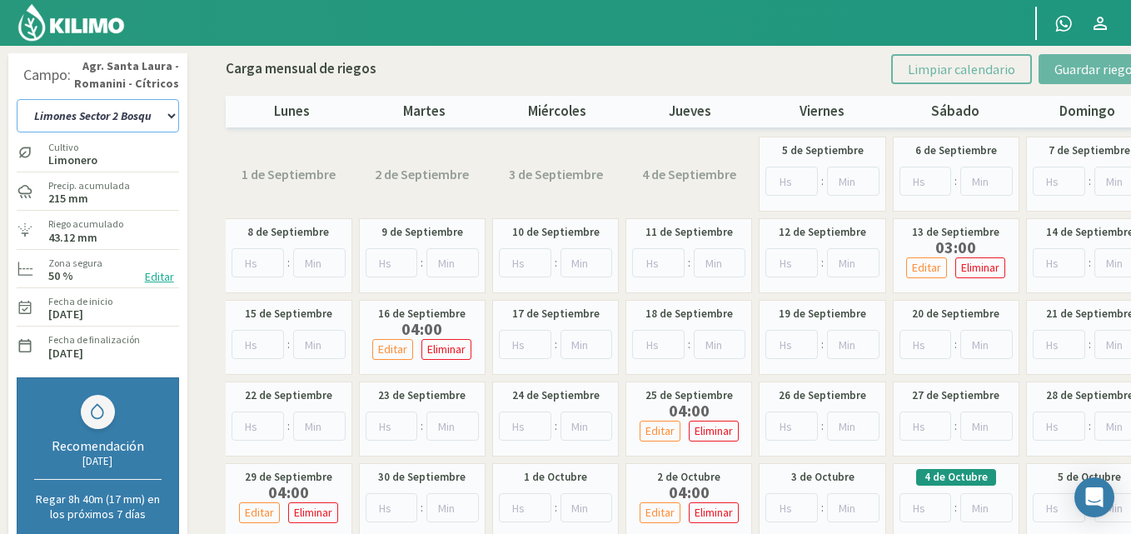
click at [171, 121] on select "12 A-B 14 -A Naranja [US_STATE] Parent [DEMOGRAPHIC_DATA] -[GEOGRAPHIC_DATA] La…" at bounding box center [98, 115] width 162 height 33
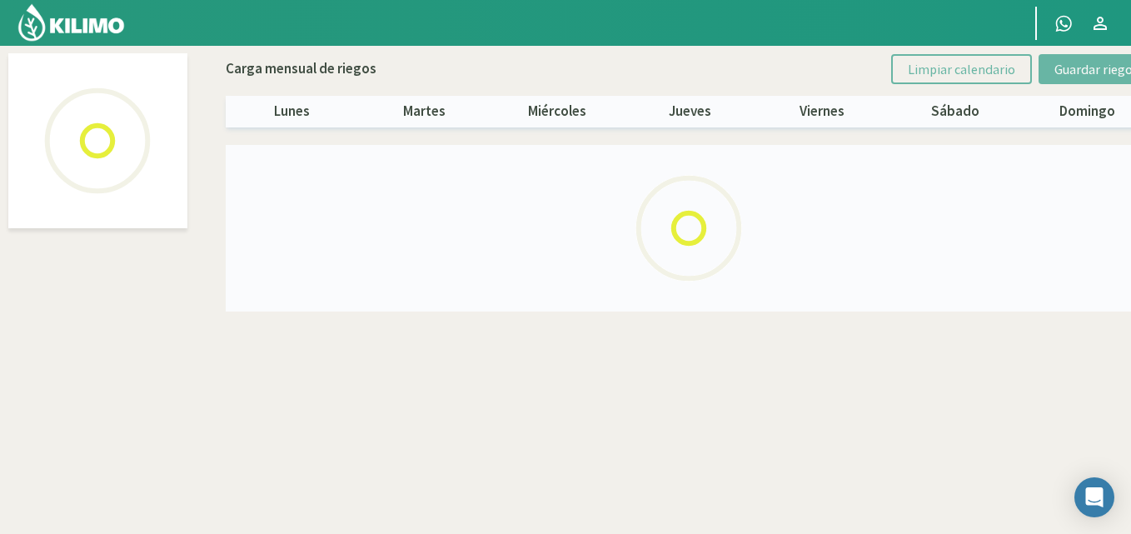
select select "16: Object"
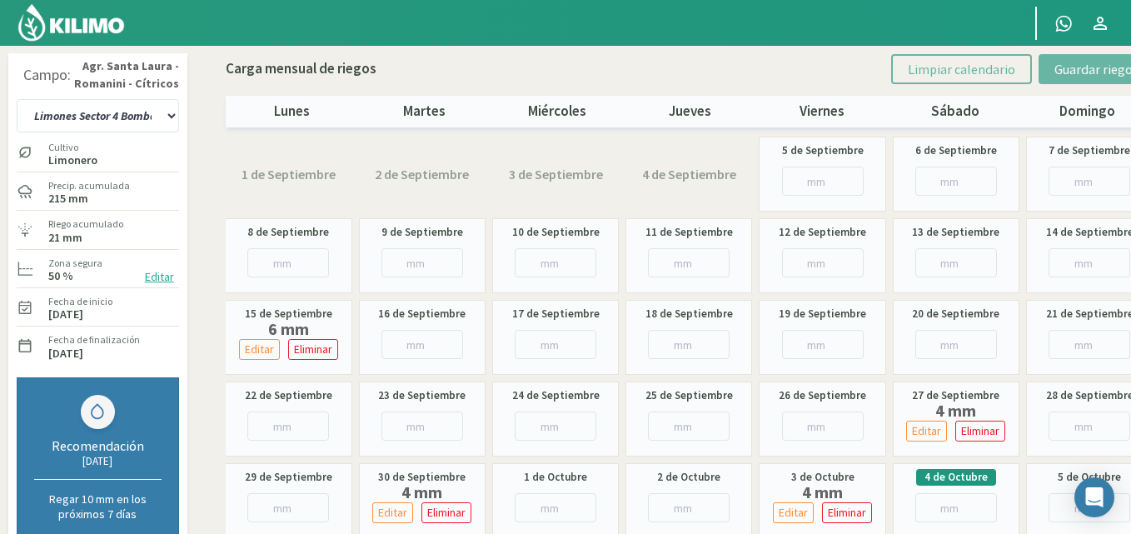
click at [47, 21] on img at bounding box center [71, 22] width 109 height 40
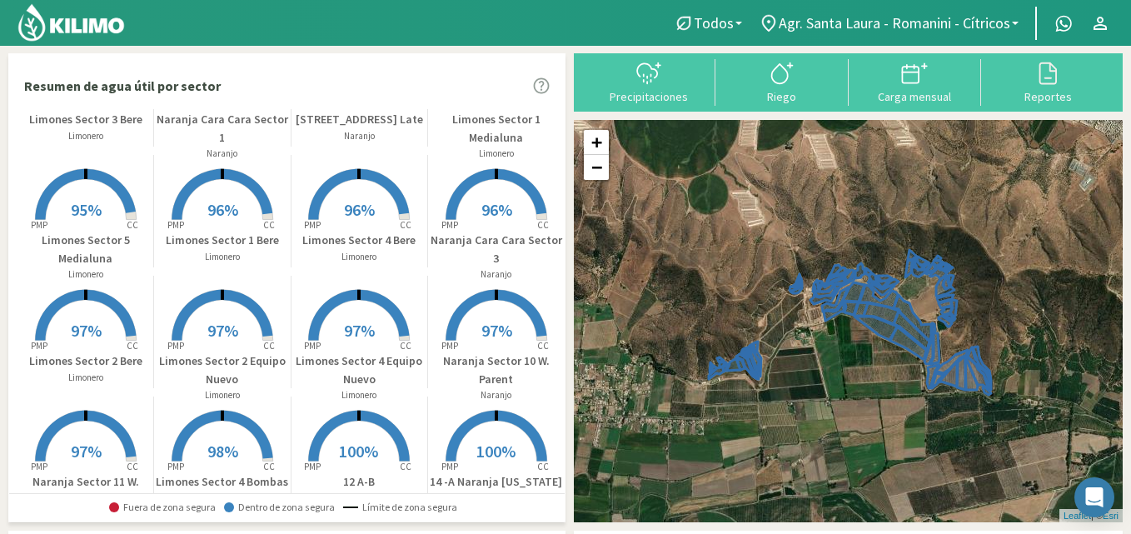
scroll to position [500, 0]
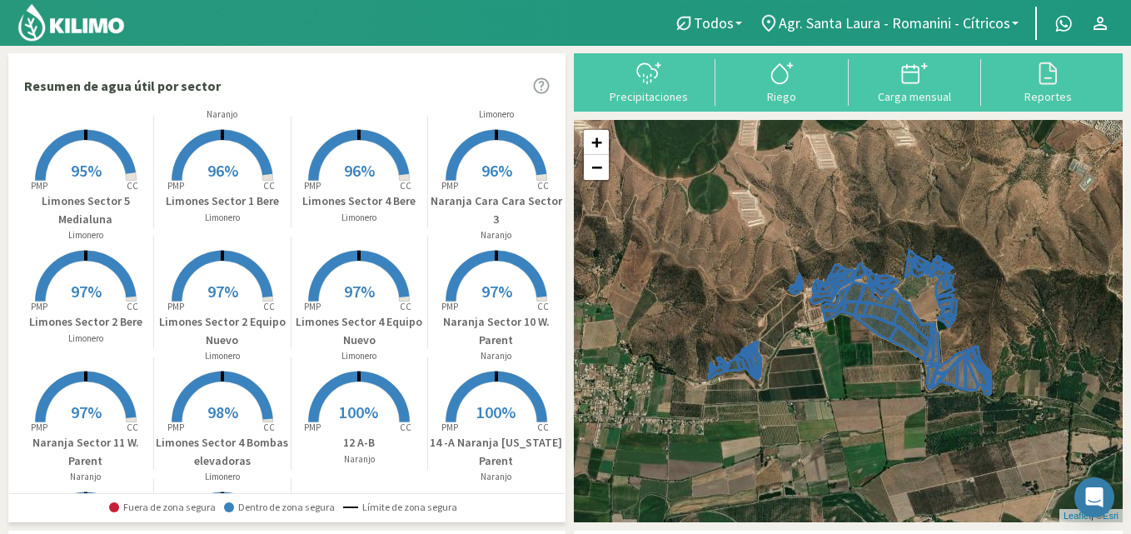
click at [224, 427] on rect at bounding box center [222, 423] width 133 height 133
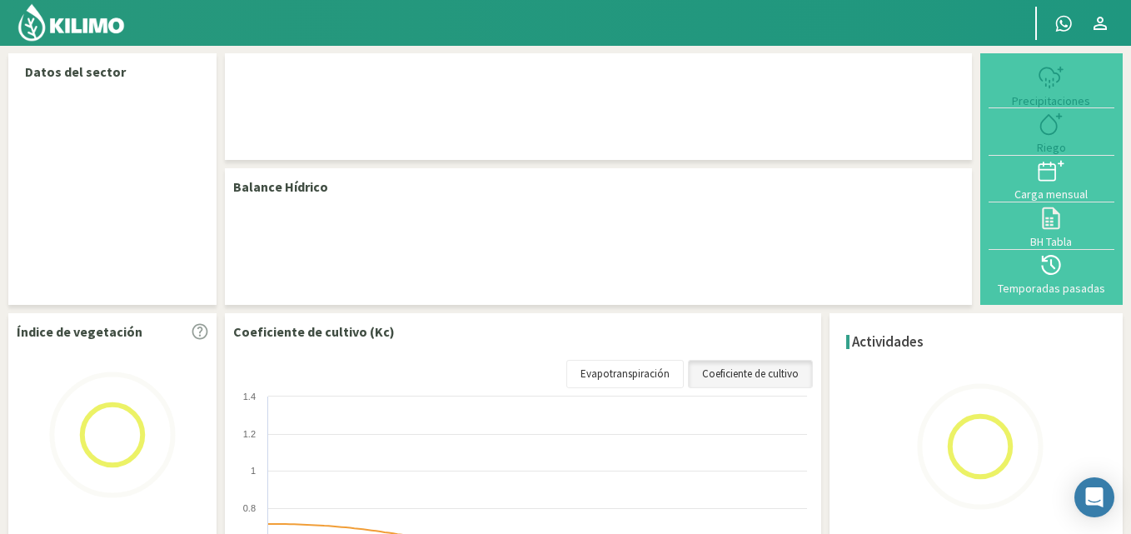
select select "16: Object"
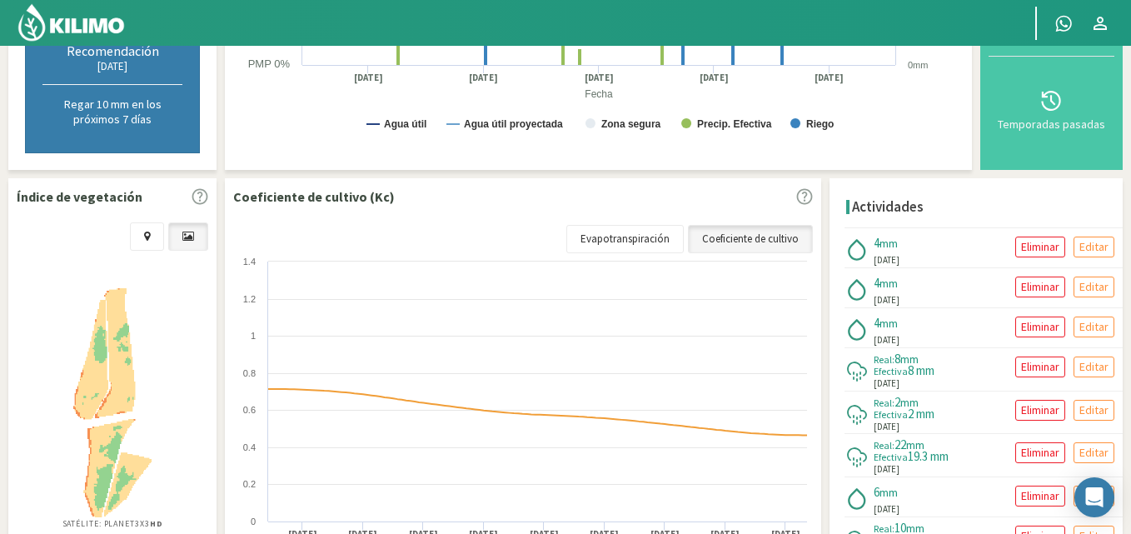
scroll to position [422, 0]
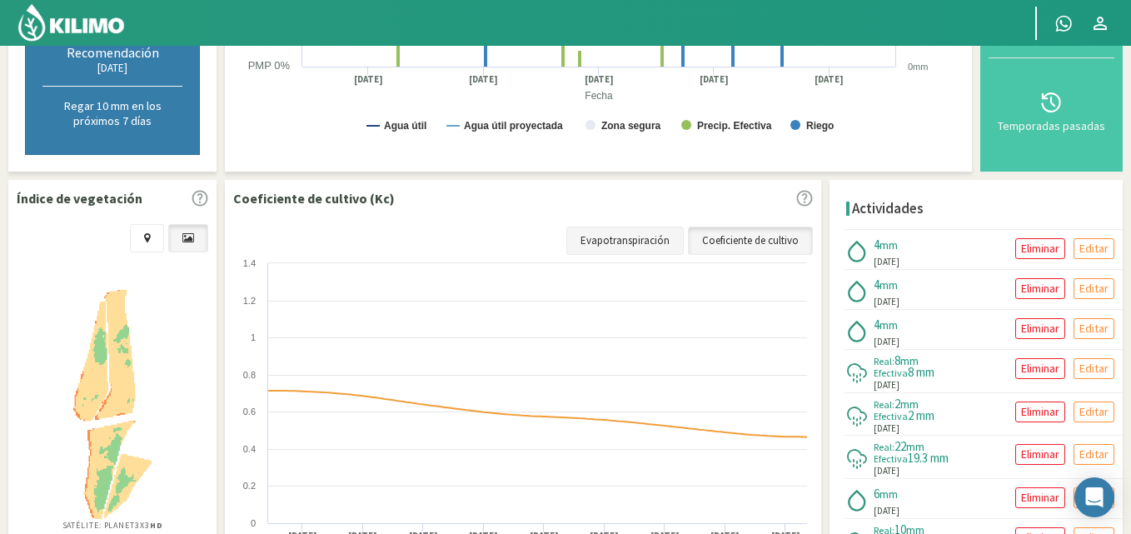
click at [653, 237] on link "Evapotranspiración" at bounding box center [625, 241] width 117 height 28
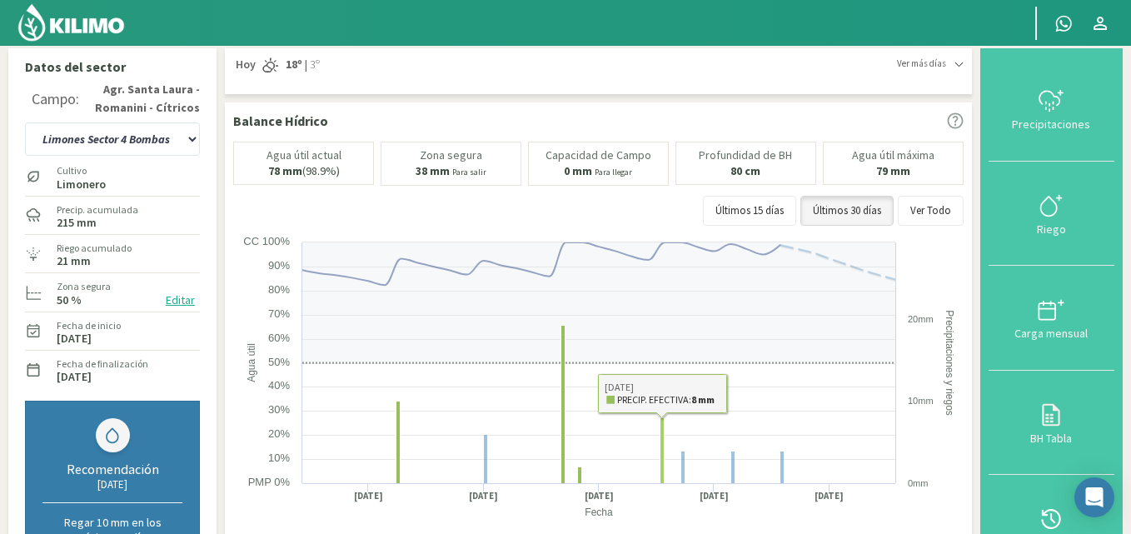
scroll to position [0, 0]
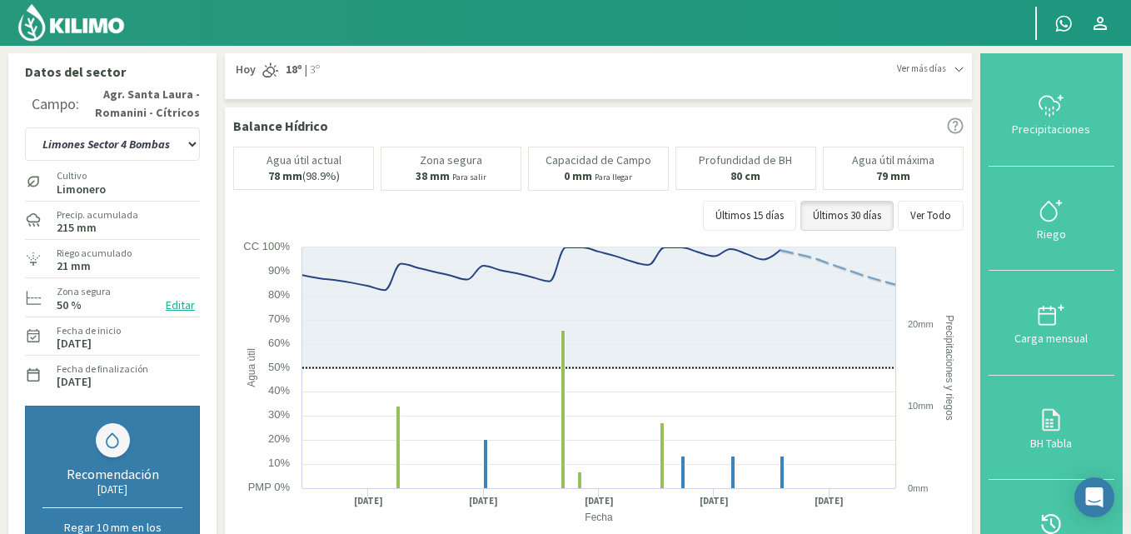
click at [964, 66] on icon at bounding box center [959, 69] width 9 height 9
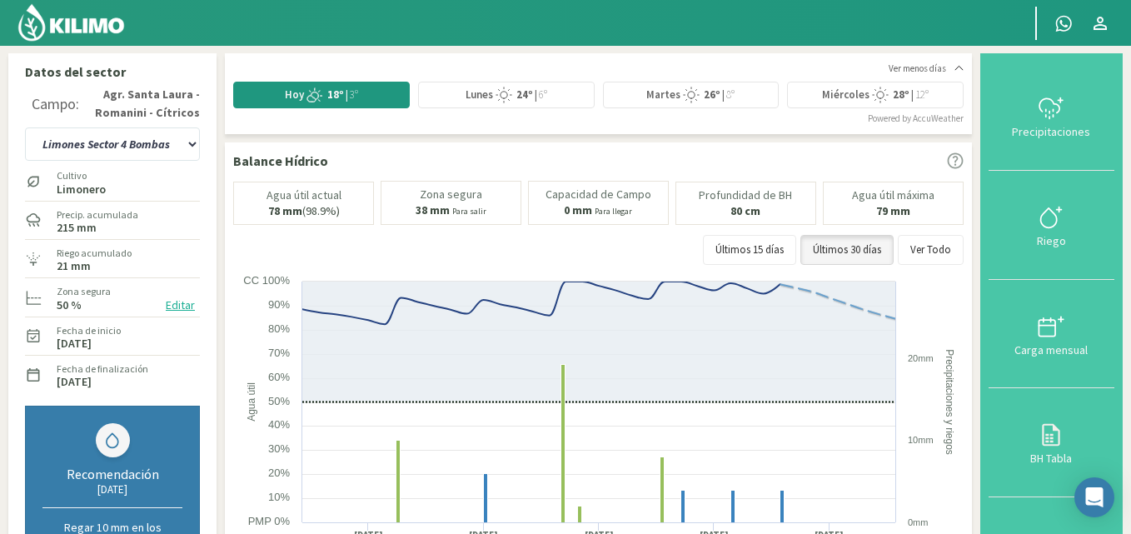
click at [964, 65] on icon at bounding box center [959, 67] width 9 height 9
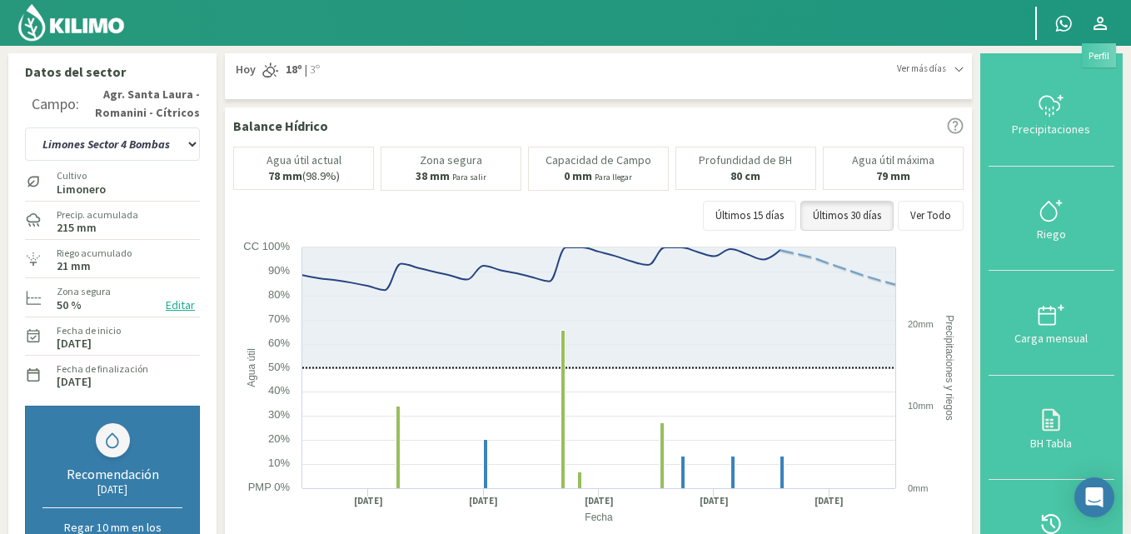
click at [1099, 19] on icon at bounding box center [1100, 23] width 13 height 13
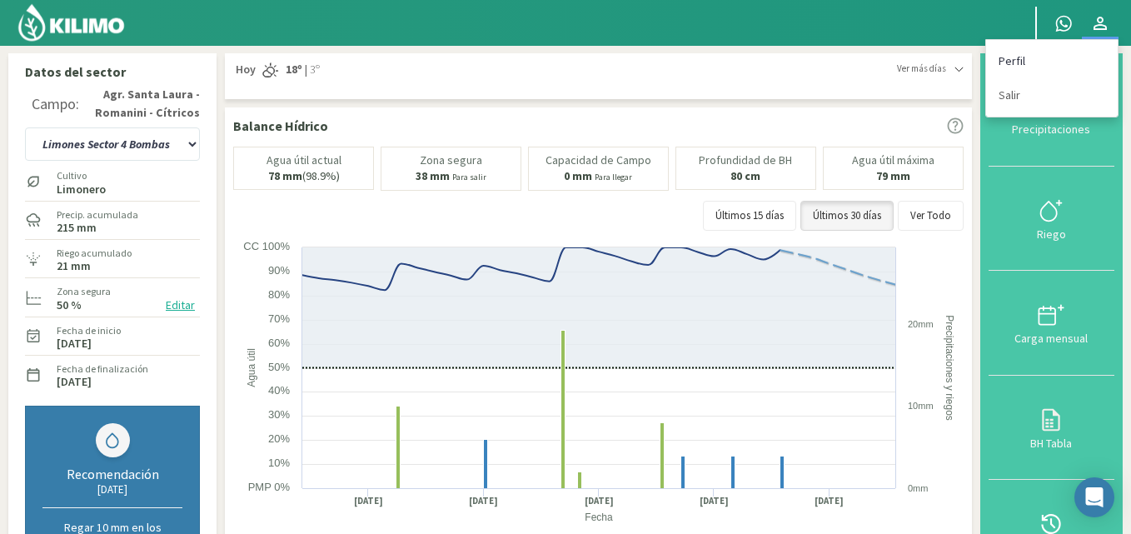
click at [1012, 57] on link "Perfil" at bounding box center [1052, 61] width 132 height 34
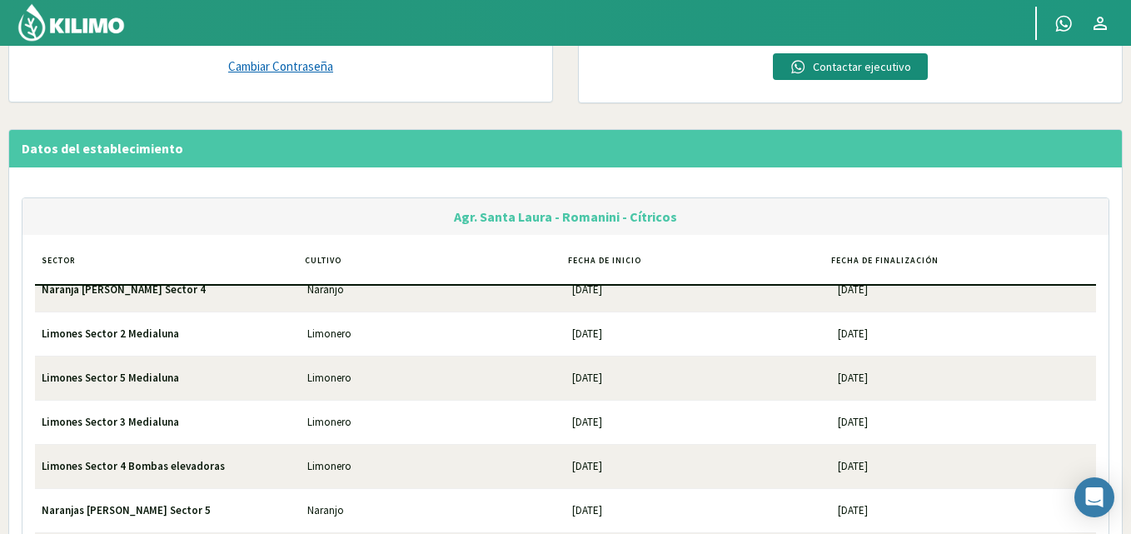
scroll to position [750, 0]
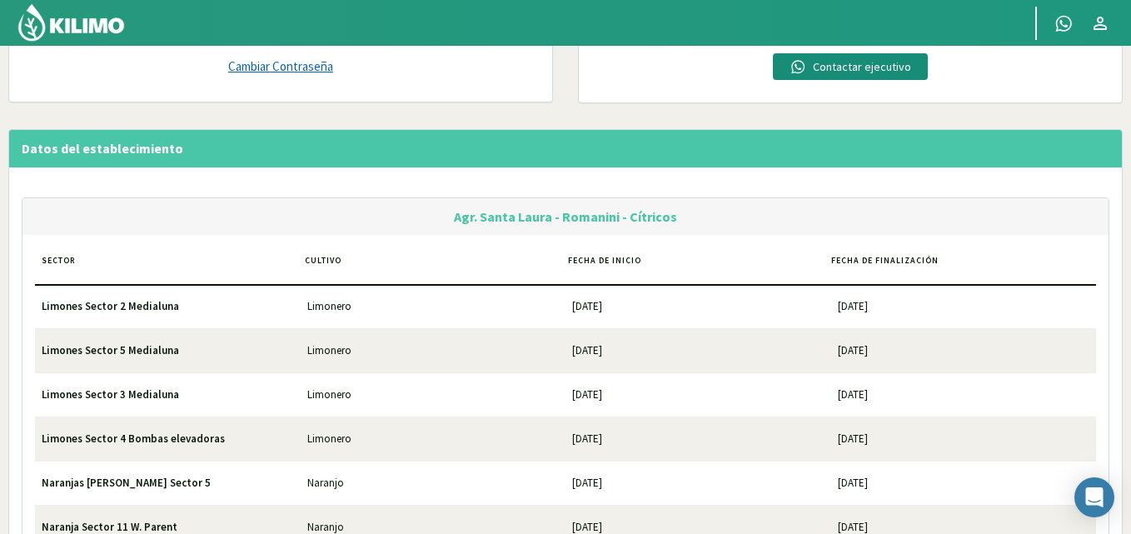
click at [177, 443] on span "Limones Sector 4 Bombas elevadoras" at bounding box center [133, 439] width 183 height 14
drag, startPoint x: 241, startPoint y: 449, endPoint x: 247, endPoint y: 439, distance: 12.0
click at [260, 453] on td "Limones Sector 4 Bombas elevadoras" at bounding box center [168, 438] width 266 height 43
click at [330, 437] on td "Limonero" at bounding box center [434, 438] width 266 height 43
click at [611, 437] on td "[DATE]" at bounding box center [699, 438] width 266 height 43
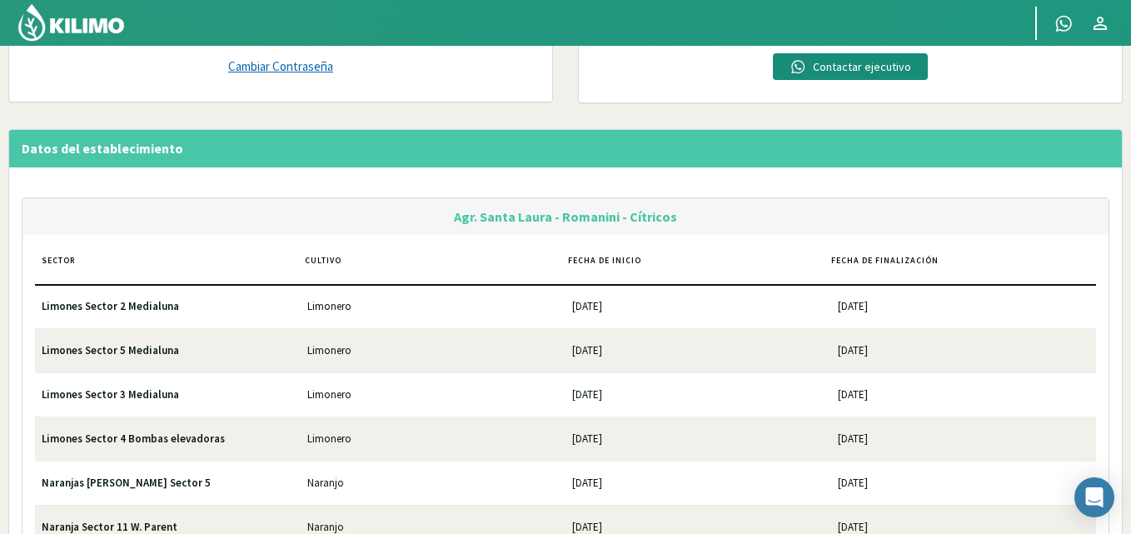
click at [870, 442] on td "[DATE]" at bounding box center [964, 438] width 266 height 43
click at [57, 441] on span "Limones Sector 4 Bombas elevadoras" at bounding box center [133, 439] width 183 height 14
click at [95, 439] on span "Limones Sector 4 Bombas elevadoras" at bounding box center [133, 439] width 183 height 14
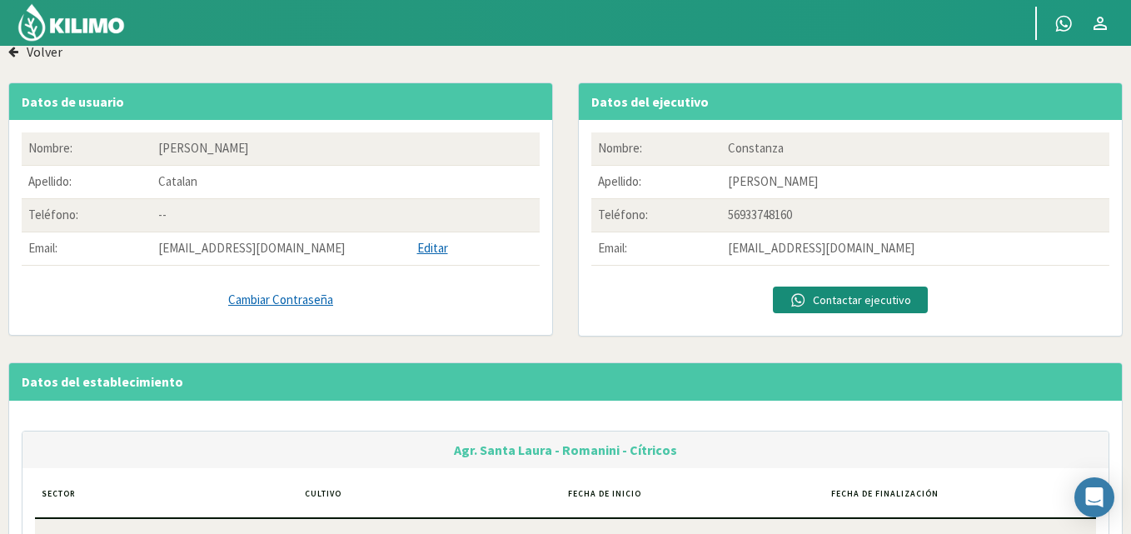
scroll to position [0, 0]
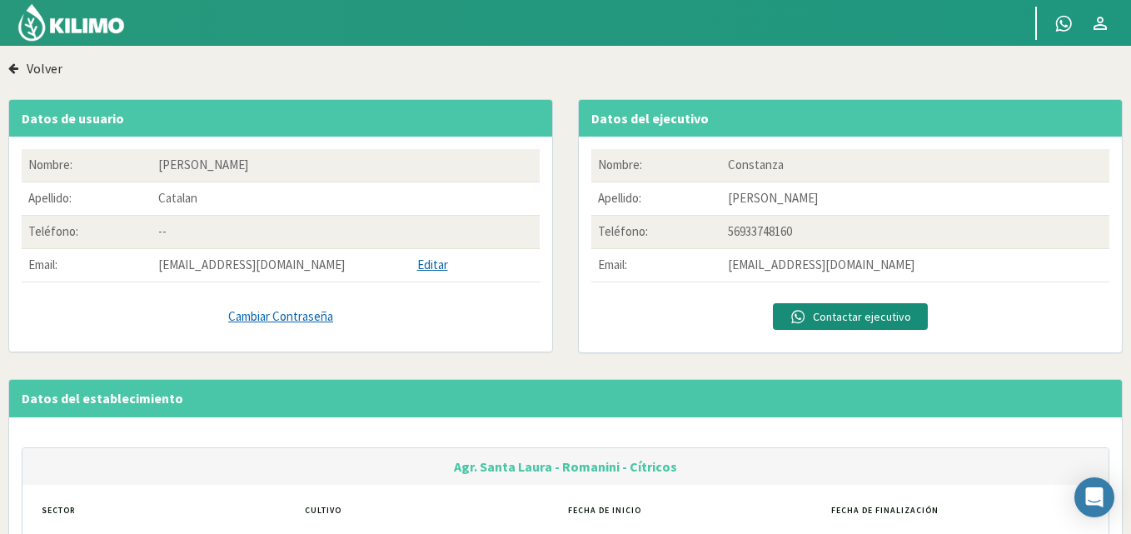
click at [157, 237] on tr "Teléfono: --" at bounding box center [281, 232] width 518 height 33
click at [39, 66] on label "Volver" at bounding box center [45, 68] width 36 height 17
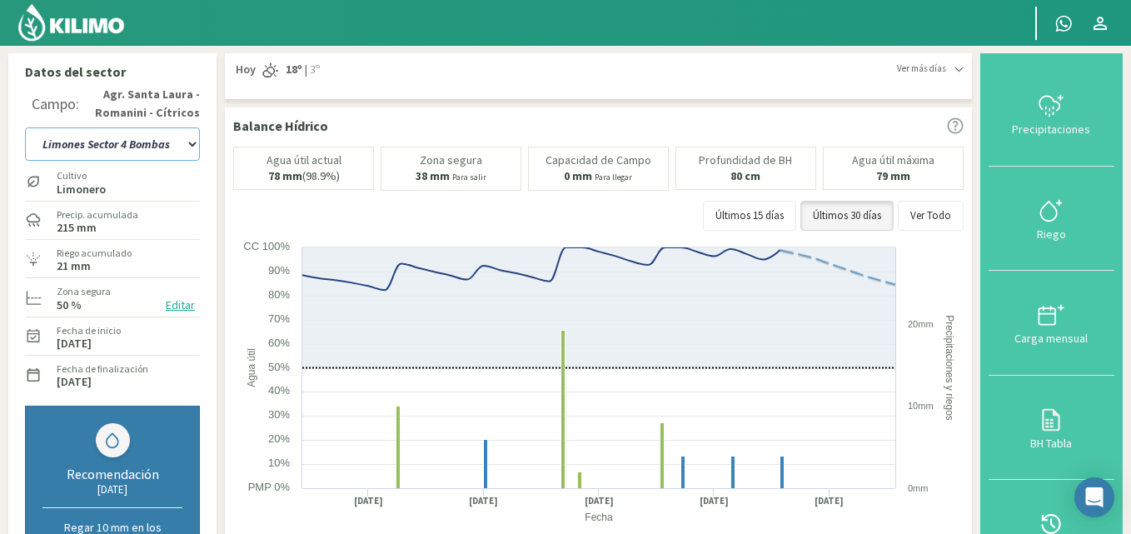
click at [187, 139] on select "12 A-B 14 -A Naranja [US_STATE] Parent [DEMOGRAPHIC_DATA] -[GEOGRAPHIC_DATA] La…" at bounding box center [112, 143] width 175 height 33
click at [25, 127] on select "12 A-B 14 -A Naranja [US_STATE] Parent [DEMOGRAPHIC_DATA] -[GEOGRAPHIC_DATA] La…" at bounding box center [112, 143] width 175 height 33
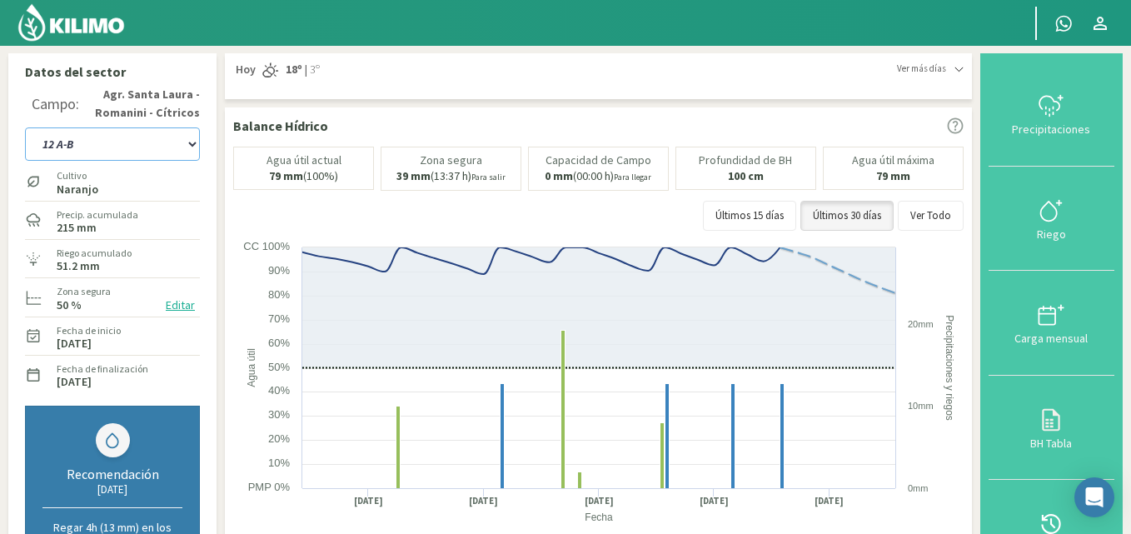
click at [195, 142] on select "12 A-B 14 -A Naranja [US_STATE] Parent [DEMOGRAPHIC_DATA] -[GEOGRAPHIC_DATA] La…" at bounding box center [112, 143] width 175 height 33
click at [25, 127] on select "12 A-B 14 -A Naranja [US_STATE] Parent [DEMOGRAPHIC_DATA] -[GEOGRAPHIC_DATA] La…" at bounding box center [112, 143] width 175 height 33
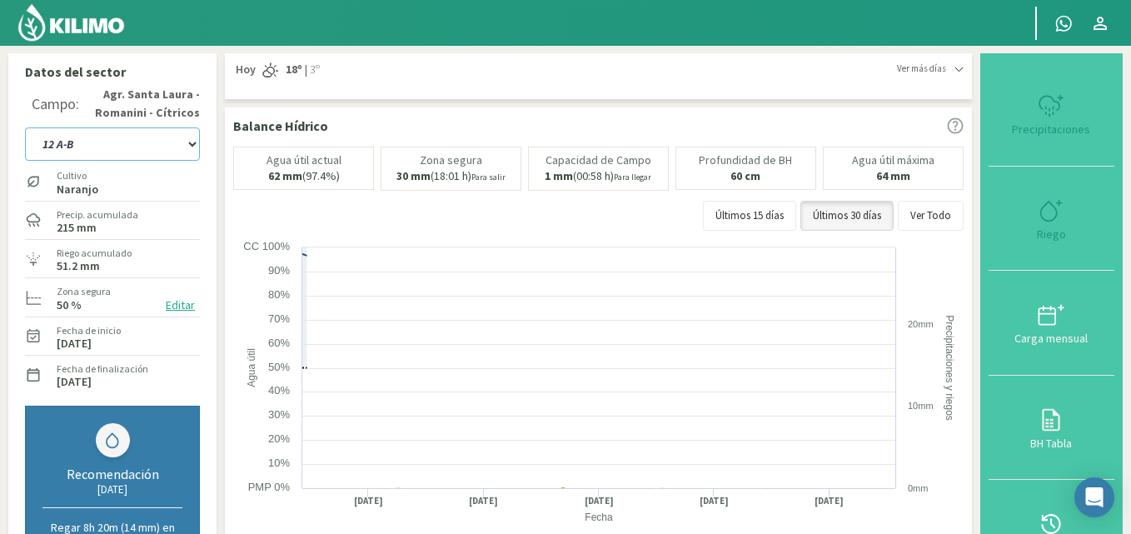
select select "67: Object"
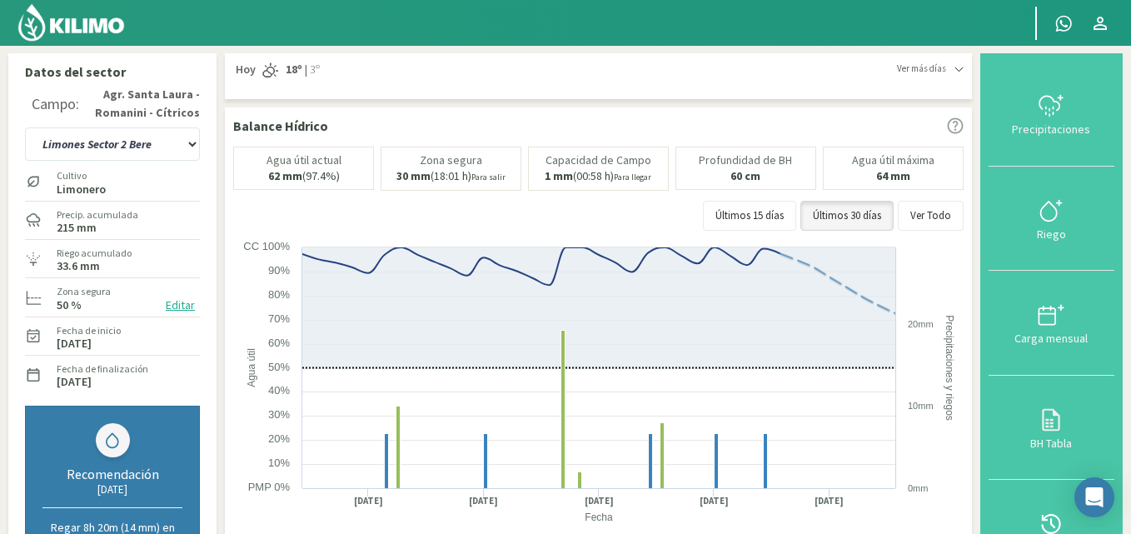
click at [63, 20] on img at bounding box center [71, 22] width 109 height 40
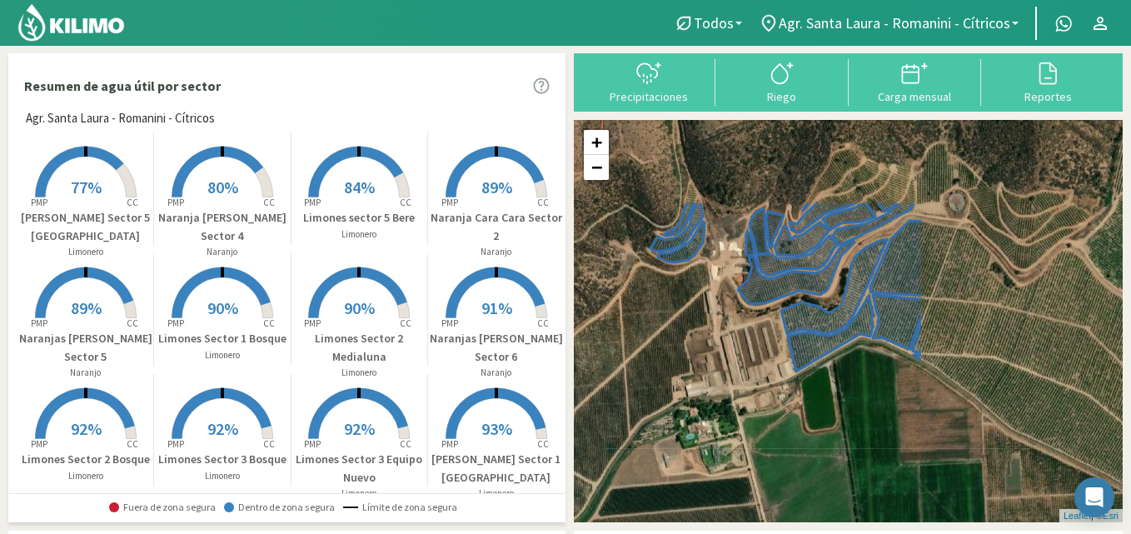
drag, startPoint x: 912, startPoint y: 301, endPoint x: 649, endPoint y: 421, distance: 289.3
click at [649, 423] on div "+ − Leaflet | © Esri" at bounding box center [848, 321] width 549 height 402
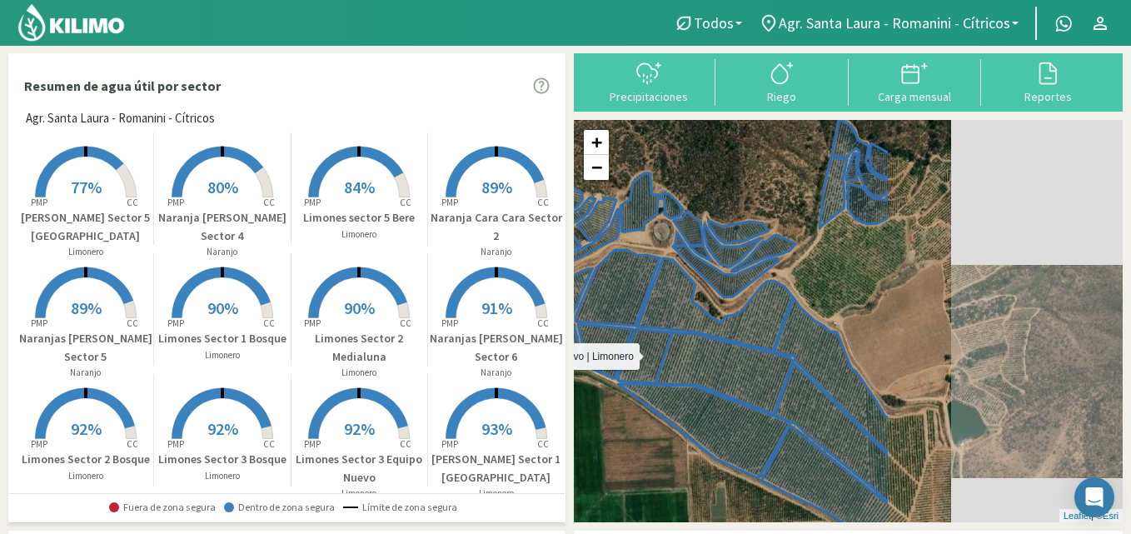
drag, startPoint x: 956, startPoint y: 322, endPoint x: 648, endPoint y: 347, distance: 308.4
click at [648, 350] on icon at bounding box center [582, 362] width 179 height 77
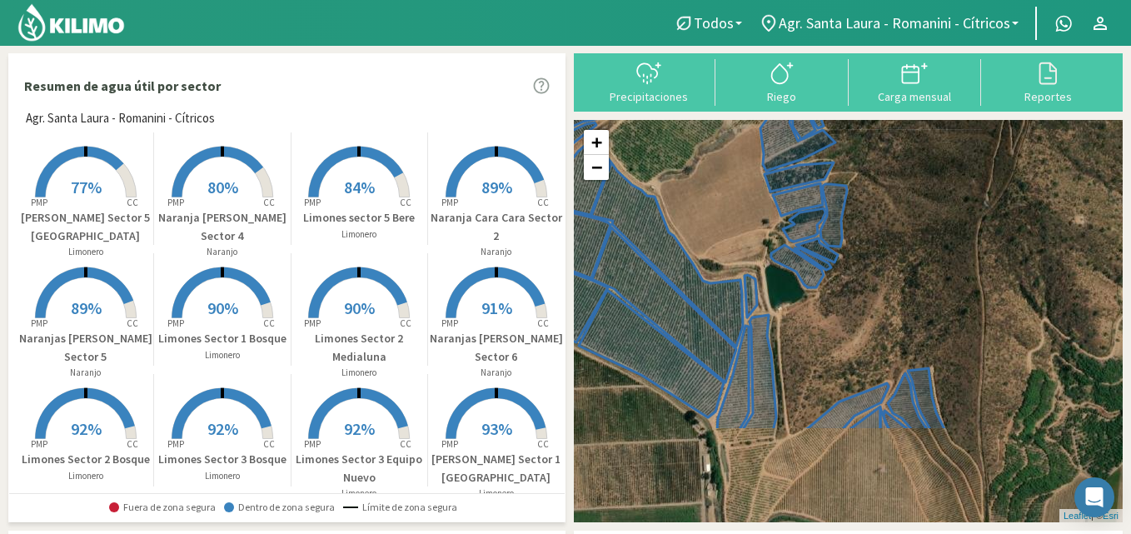
drag, startPoint x: 1044, startPoint y: 314, endPoint x: 872, endPoint y: 180, distance: 217.8
click at [872, 180] on div "+ − Leaflet | © Esri" at bounding box center [848, 321] width 549 height 402
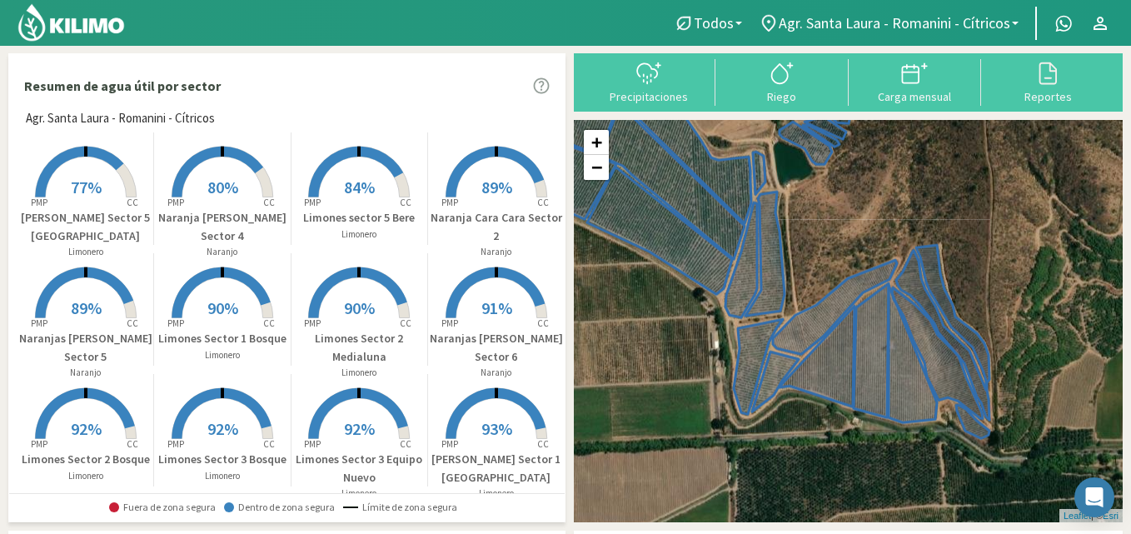
drag, startPoint x: 862, startPoint y: 342, endPoint x: 870, endPoint y: 197, distance: 145.2
click at [870, 197] on div "+ − Leaflet | © Esri" at bounding box center [848, 321] width 549 height 402
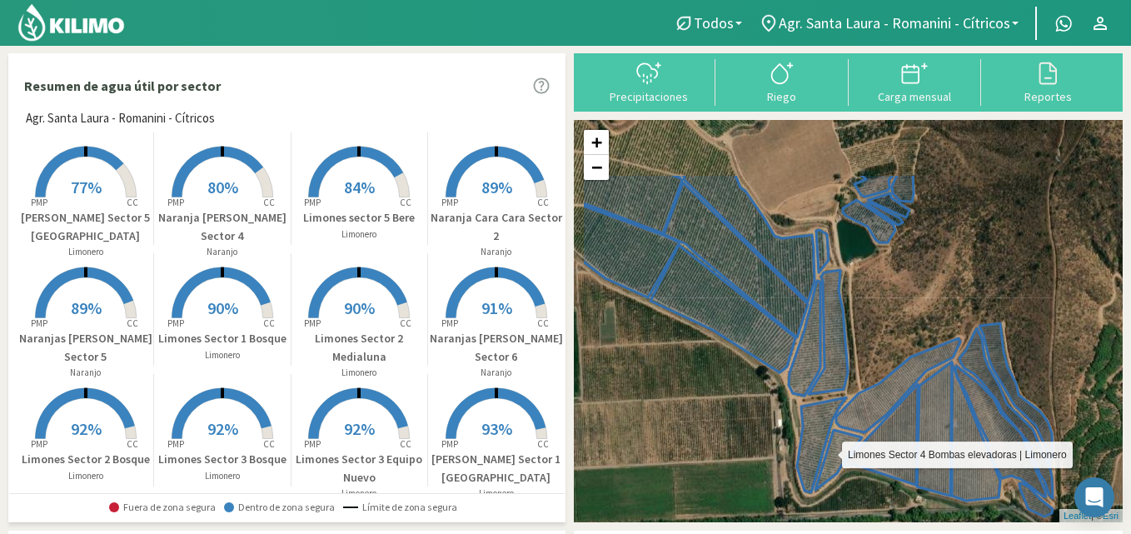
drag, startPoint x: 761, startPoint y: 263, endPoint x: 828, endPoint y: 366, distance: 122.2
click at [828, 366] on icon at bounding box center [825, 381] width 73 height 222
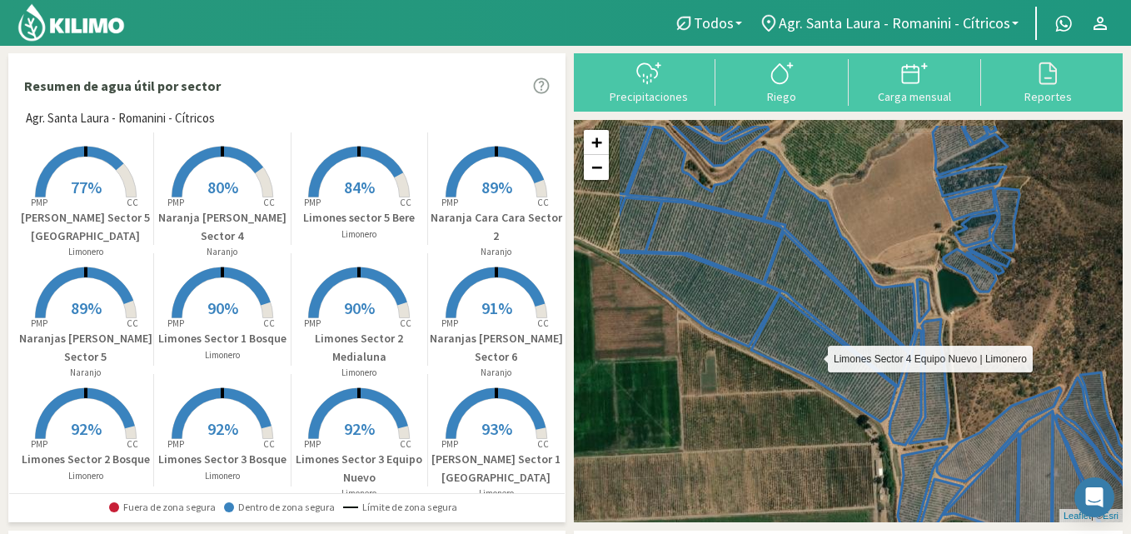
drag, startPoint x: 741, startPoint y: 305, endPoint x: 852, endPoint y: 352, distance: 120.6
click at [854, 357] on icon at bounding box center [823, 357] width 145 height 127
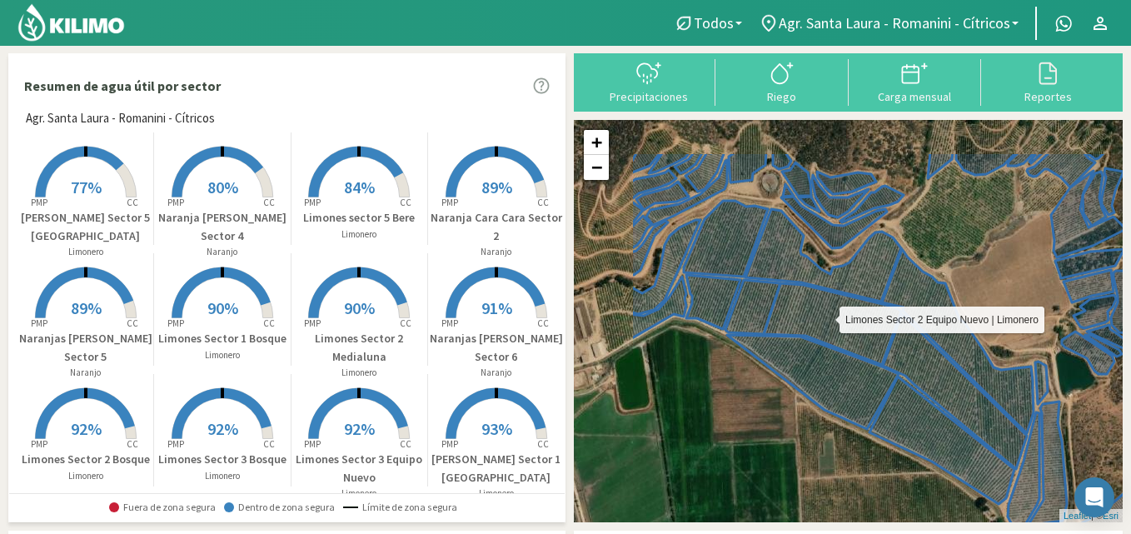
drag, startPoint x: 736, startPoint y: 265, endPoint x: 893, endPoint y: 344, distance: 176.2
click at [893, 346] on icon at bounding box center [832, 324] width 137 height 82
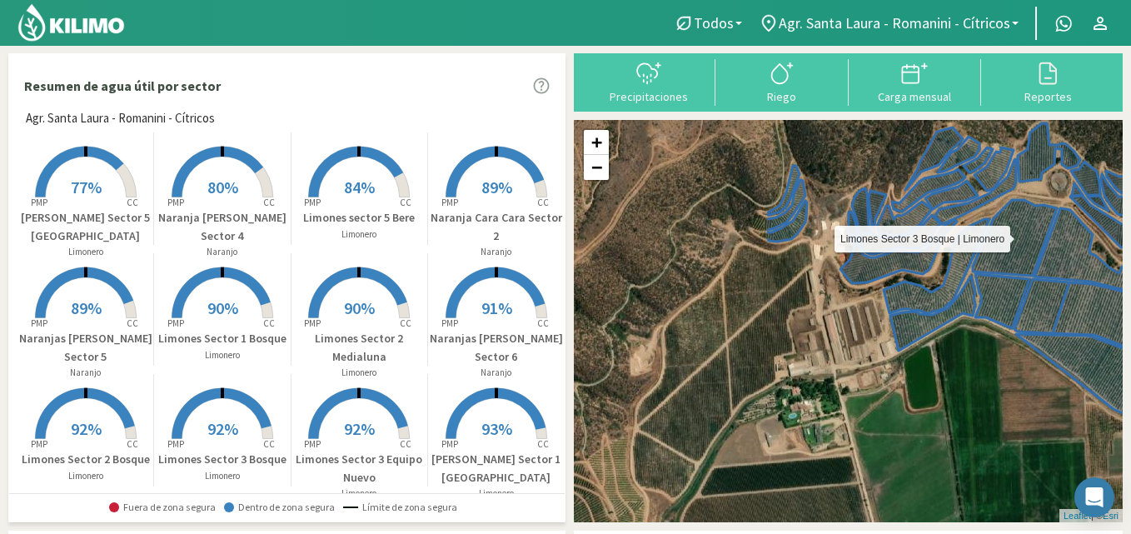
drag, startPoint x: 682, startPoint y: 313, endPoint x: 936, endPoint y: 310, distance: 255.0
click at [936, 310] on icon at bounding box center [970, 256] width 173 height 113
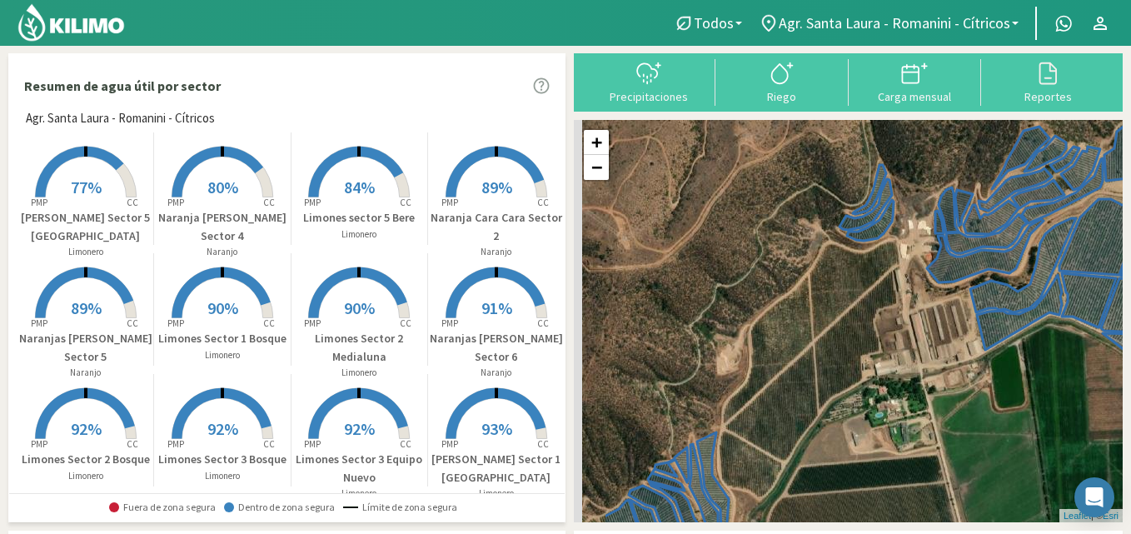
drag, startPoint x: 752, startPoint y: 272, endPoint x: 863, endPoint y: 264, distance: 111.1
click at [863, 265] on div "+ − Leaflet | © Esri" at bounding box center [848, 321] width 549 height 402
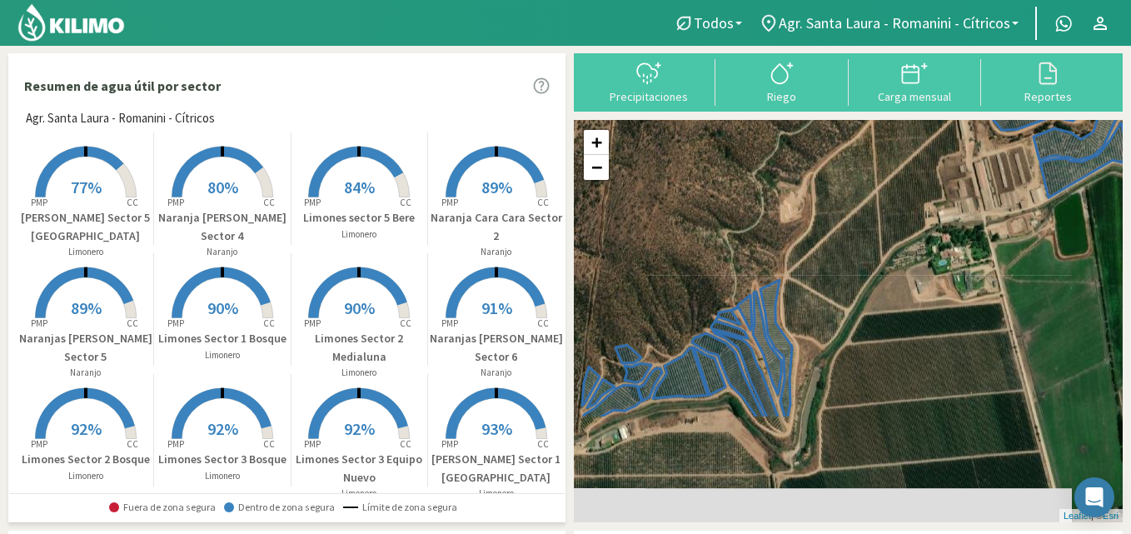
drag, startPoint x: 756, startPoint y: 340, endPoint x: 791, endPoint y: 211, distance: 134.0
click at [796, 188] on div "+ − Leaflet | © Esri" at bounding box center [848, 321] width 549 height 402
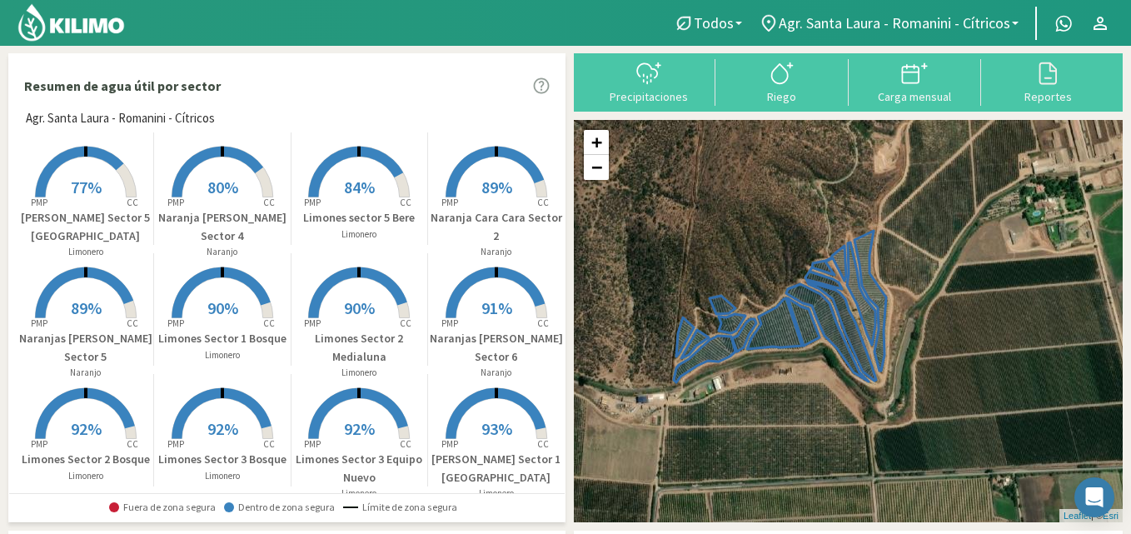
drag, startPoint x: 697, startPoint y: 327, endPoint x: 780, endPoint y: 294, distance: 89.4
click at [780, 294] on div "+ − Leaflet | © Esri" at bounding box center [848, 321] width 549 height 402
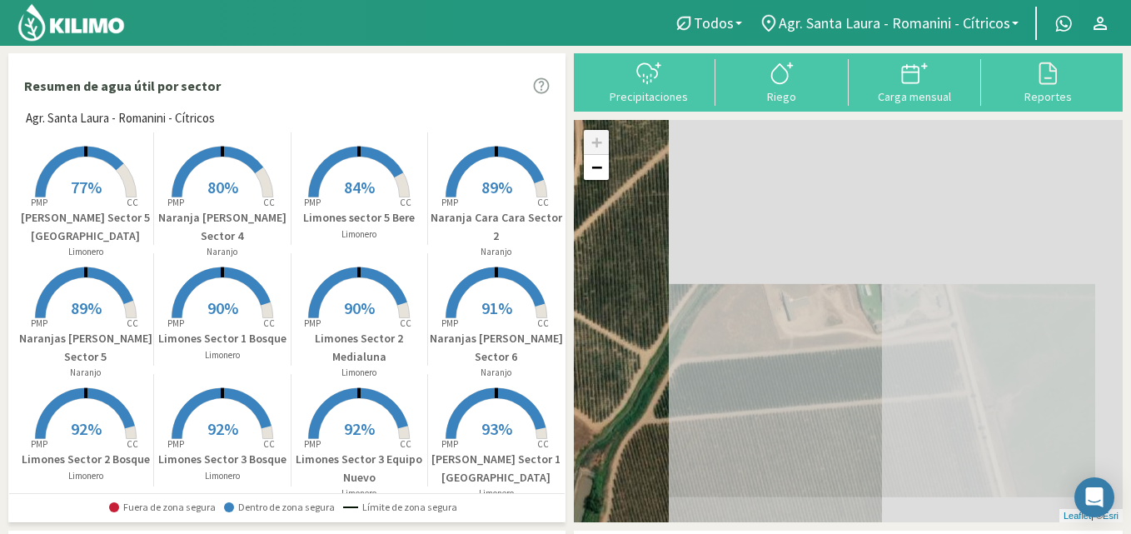
drag, startPoint x: 1037, startPoint y: 266, endPoint x: 526, endPoint y: 417, distance: 533.3
click at [526, 417] on div "Resumen de agua útil por sector Agr. Santa [PERSON_NAME] - [PERSON_NAME] - Cítr…" at bounding box center [565, 502] width 1115 height 898
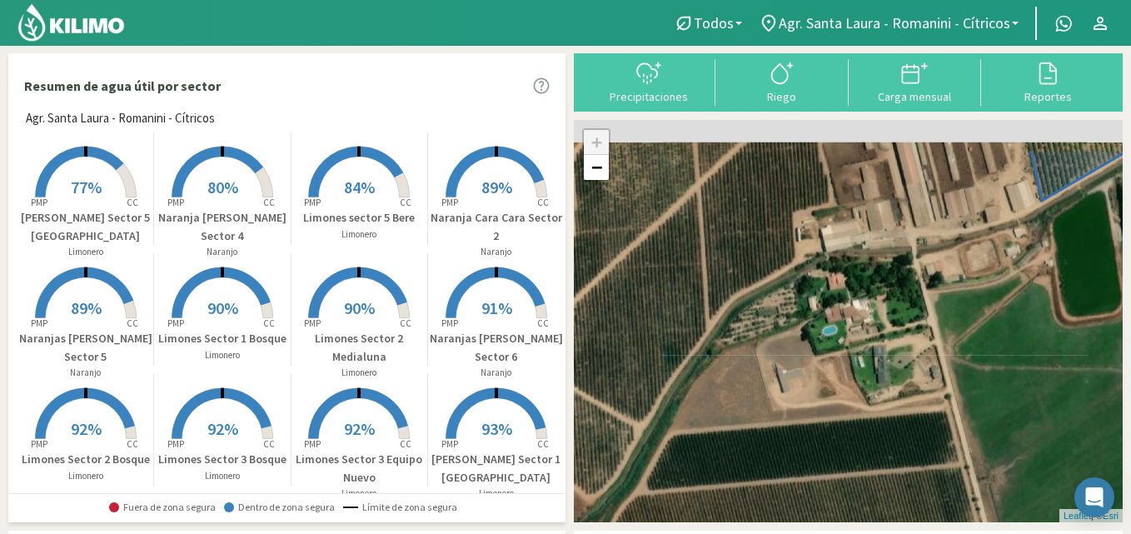
drag, startPoint x: 823, startPoint y: 322, endPoint x: 820, endPoint y: 344, distance: 21.9
click at [820, 344] on div "+ − Leaflet | © Esri" at bounding box center [848, 321] width 549 height 402
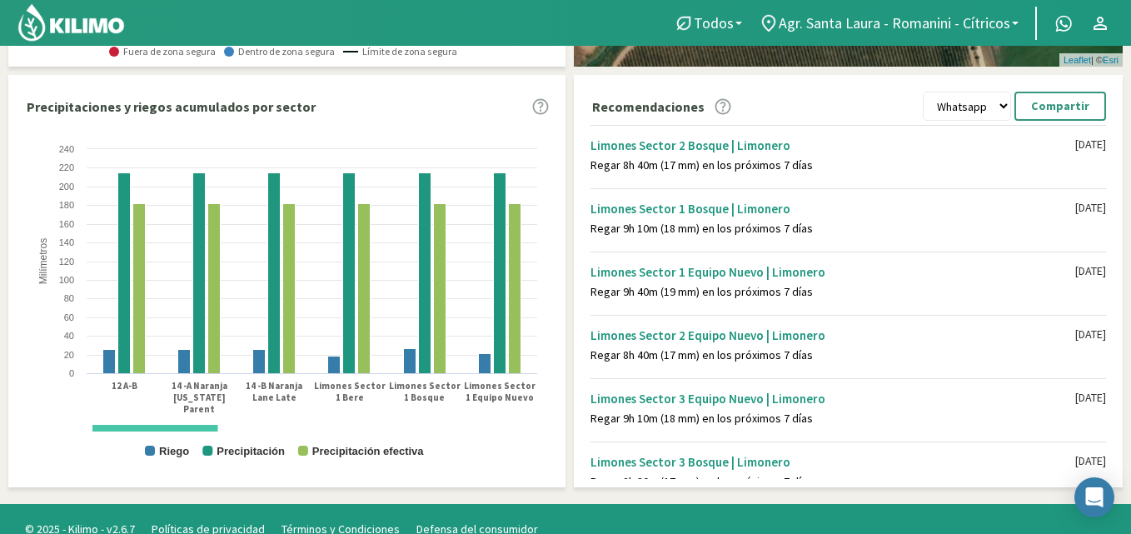
scroll to position [476, 0]
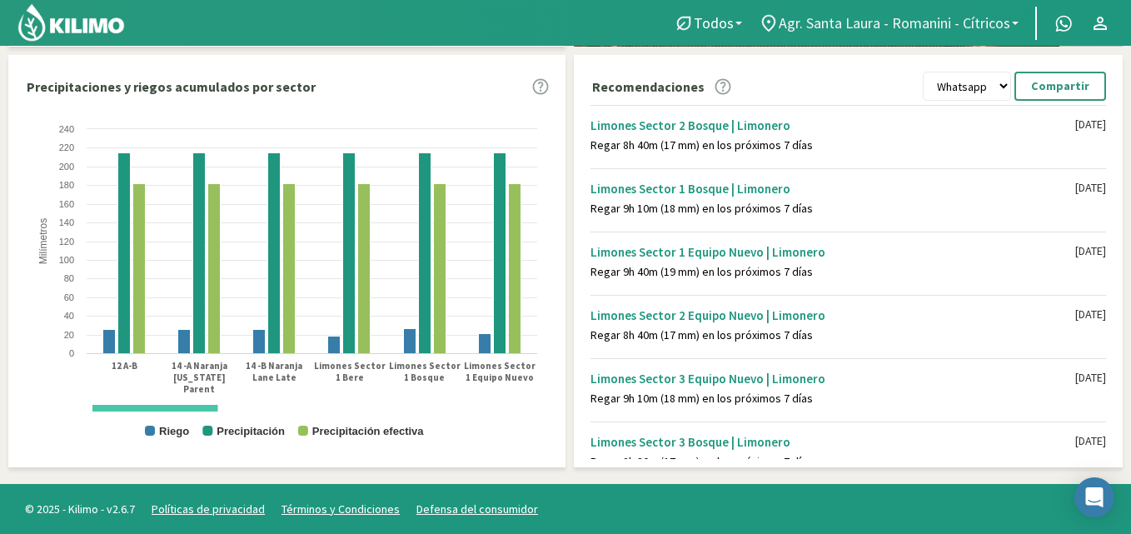
click at [1016, 22] on b at bounding box center [1015, 23] width 7 height 3
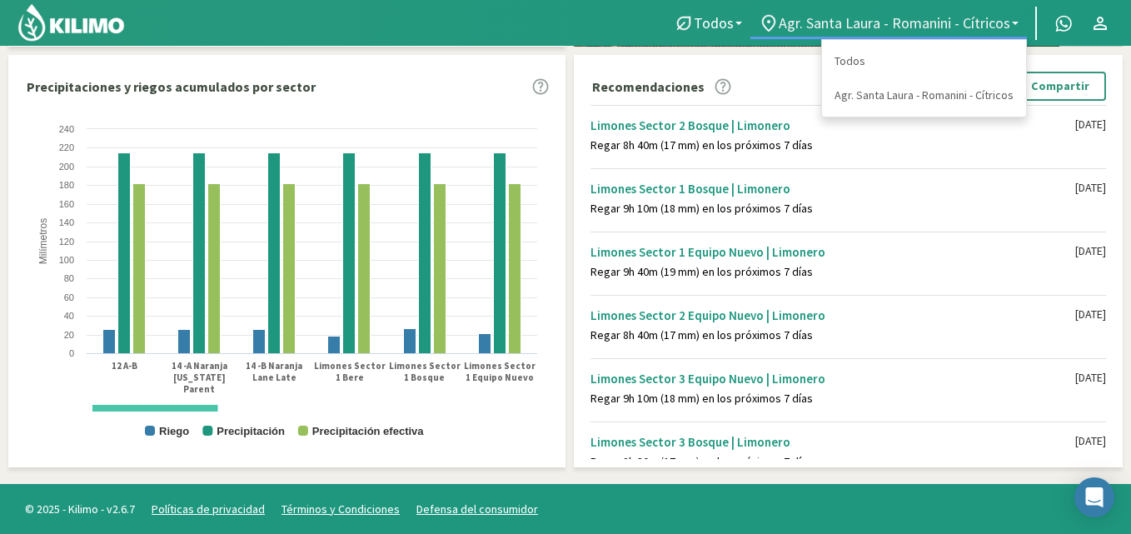
click at [1012, 19] on link "Agr. Santa Laura - Romanini - Cítricos" at bounding box center [889, 23] width 277 height 32
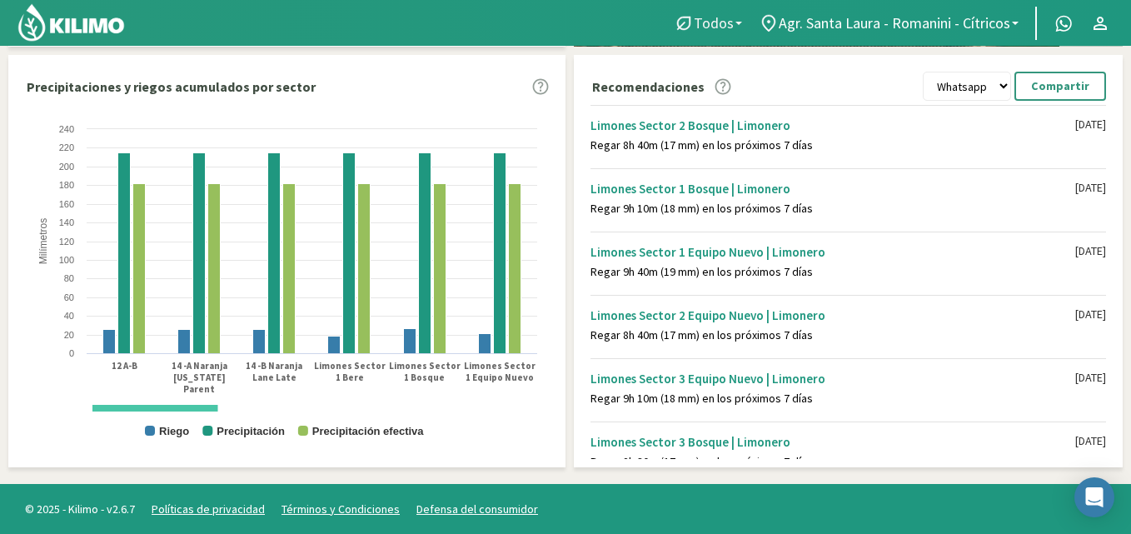
click at [741, 20] on link "Todos" at bounding box center [708, 23] width 85 height 32
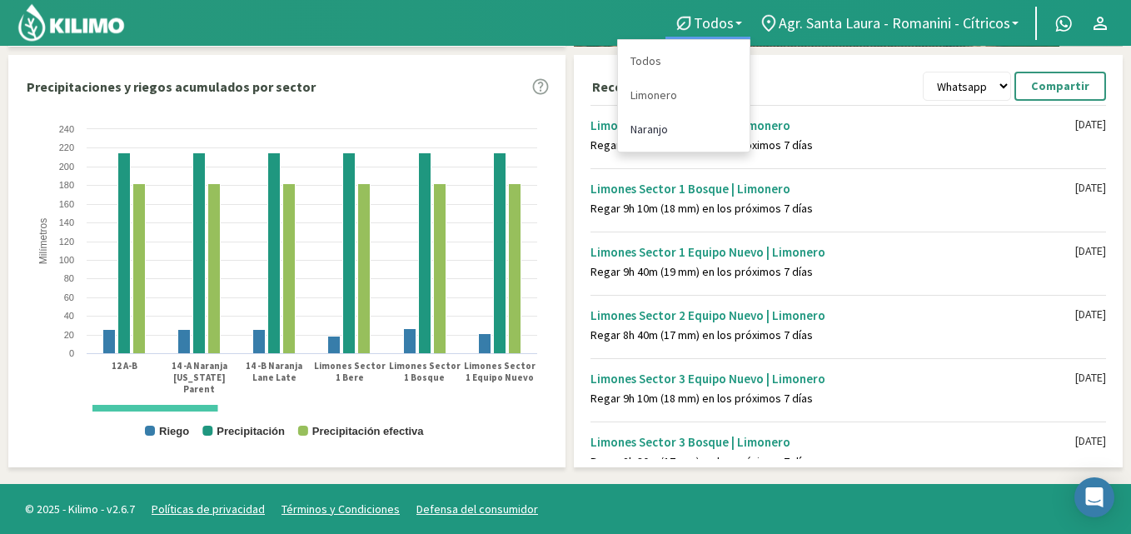
click at [658, 128] on link "Naranjo" at bounding box center [684, 129] width 132 height 34
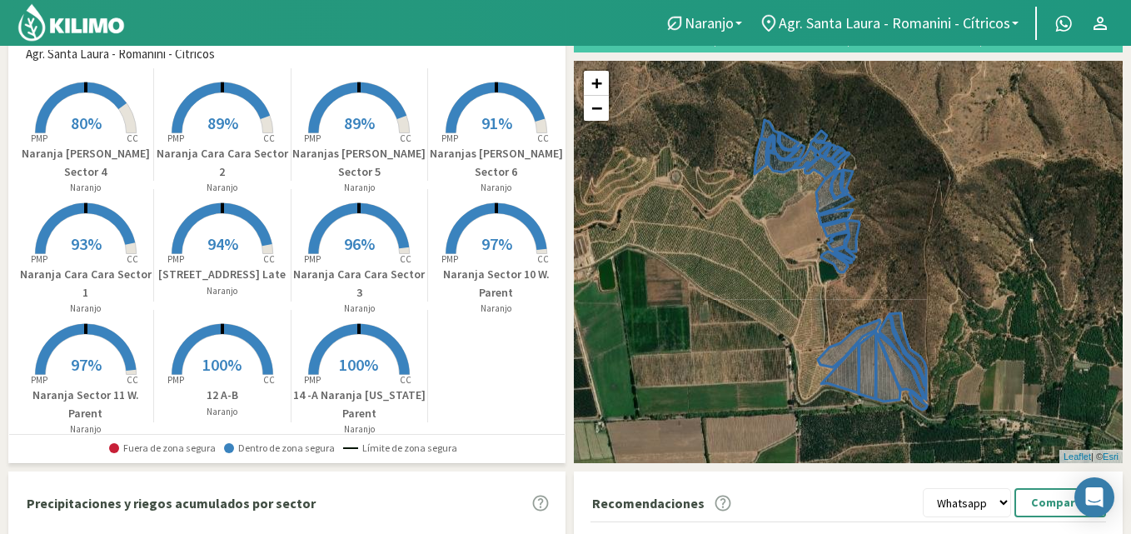
scroll to position [0, 0]
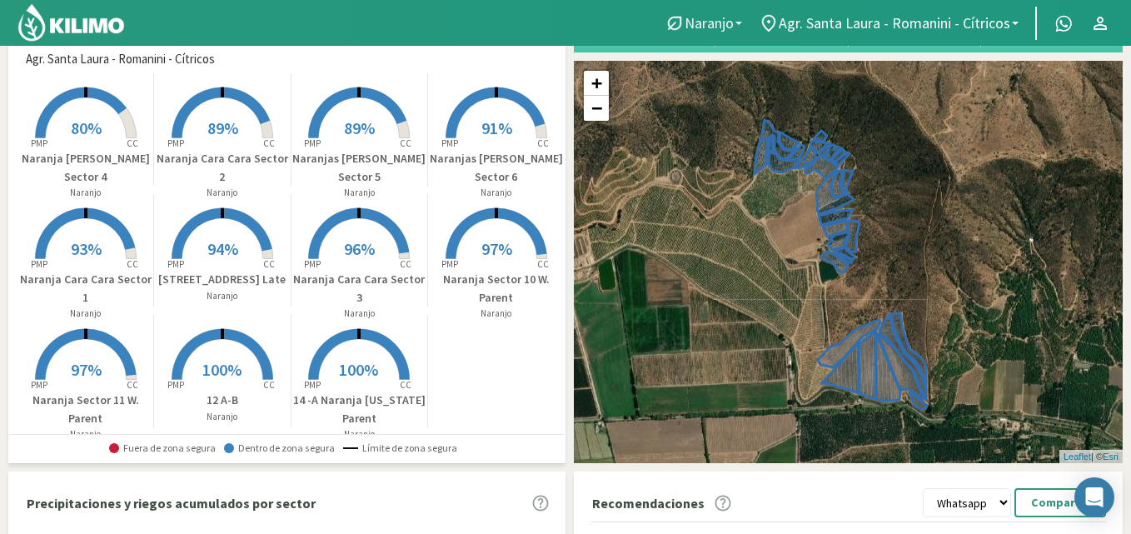
click at [737, 22] on b at bounding box center [739, 23] width 7 height 3
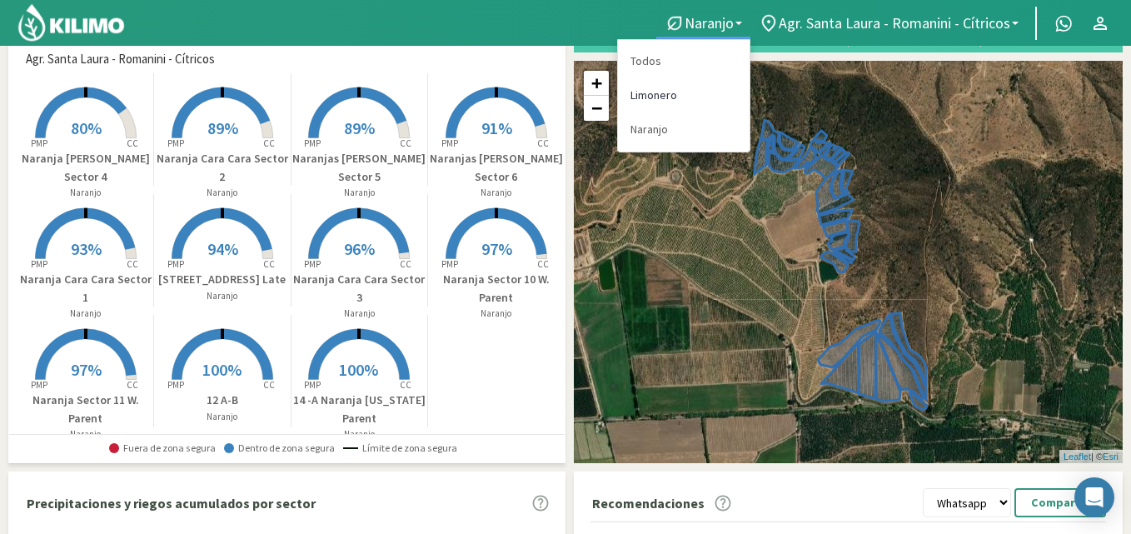
click at [649, 90] on link "Limonero" at bounding box center [684, 95] width 132 height 34
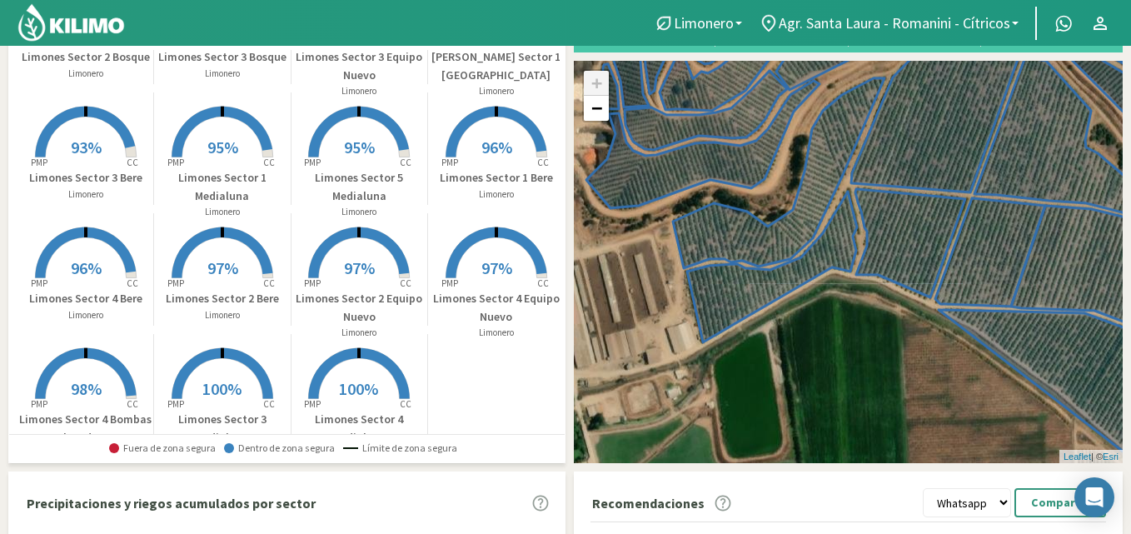
scroll to position [256, 0]
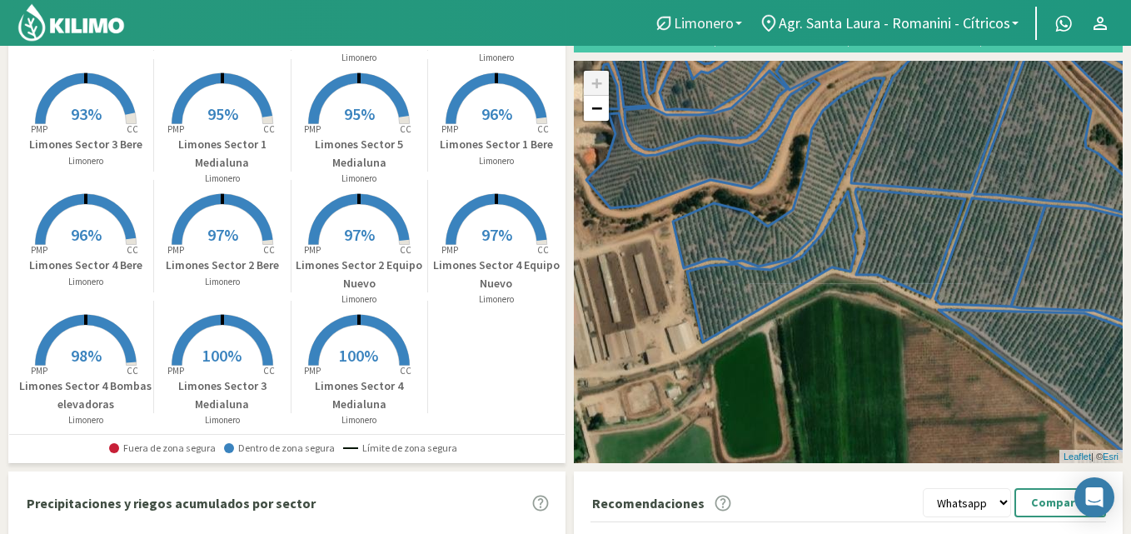
click at [740, 20] on link "Limonero" at bounding box center [698, 23] width 105 height 32
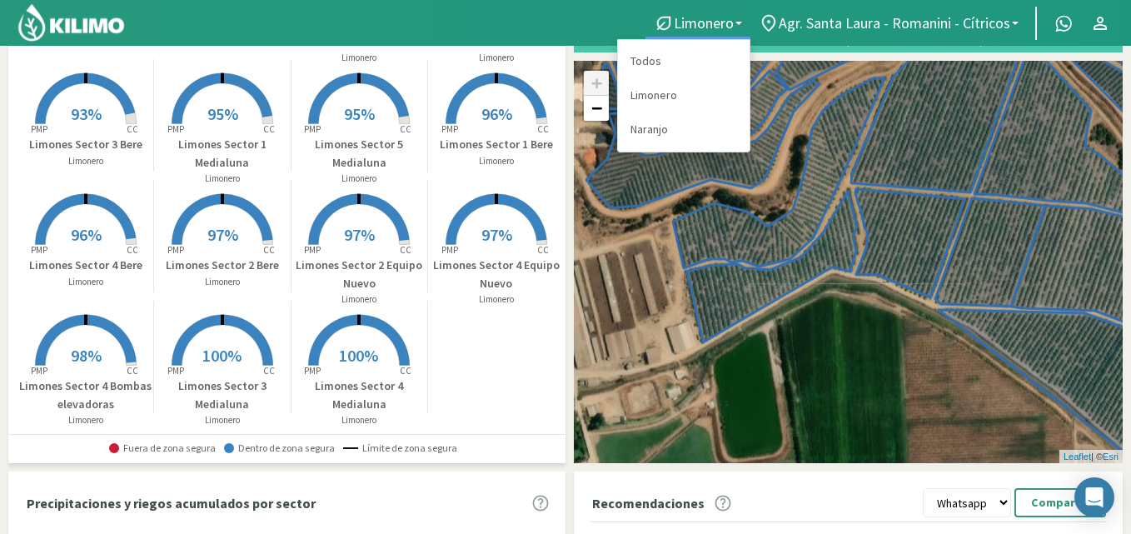
drag, startPoint x: 649, startPoint y: 53, endPoint x: 635, endPoint y: 57, distance: 14.8
click at [648, 53] on link "Todos" at bounding box center [684, 61] width 132 height 34
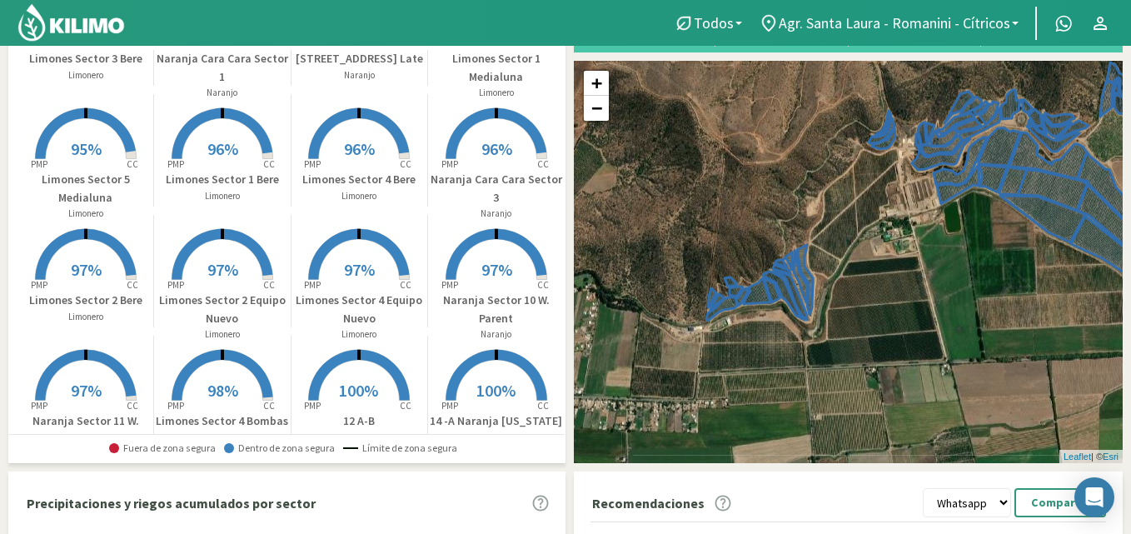
scroll to position [500, 0]
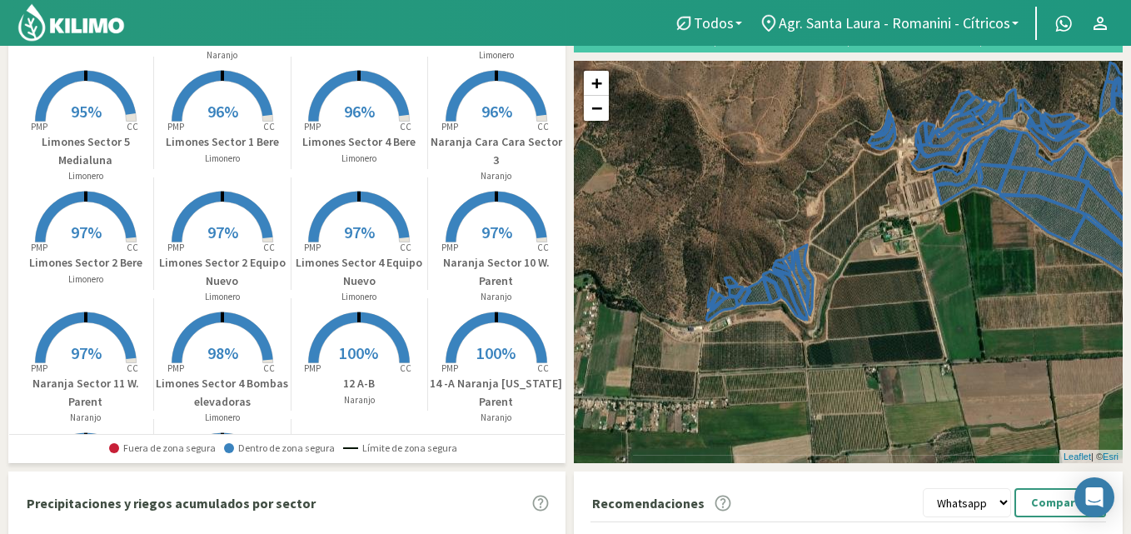
click at [224, 388] on p "Limones Sector 4 Bombas elevadoras" at bounding box center [222, 393] width 136 height 36
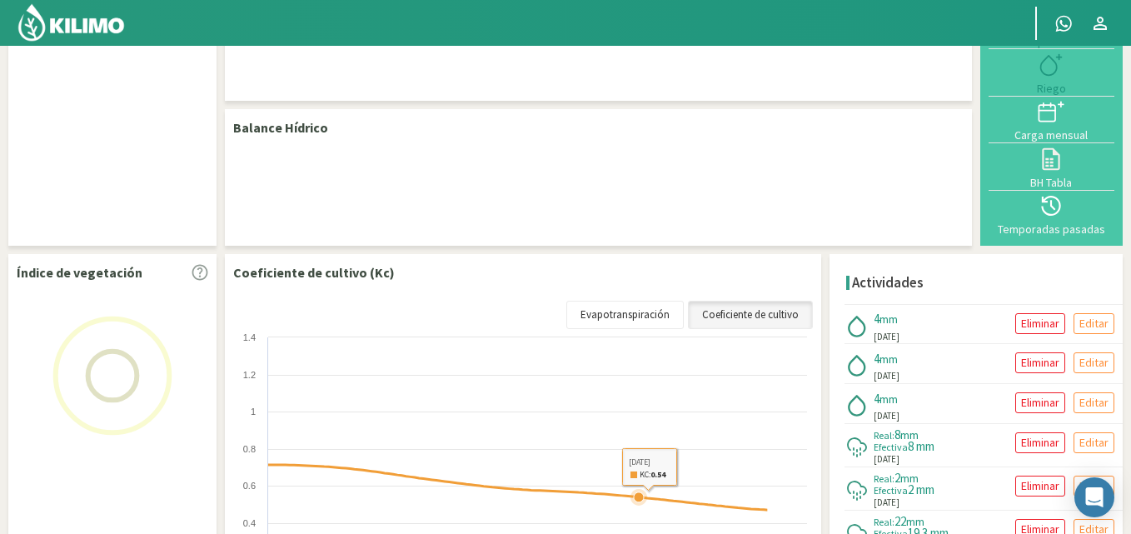
select select "16: Object"
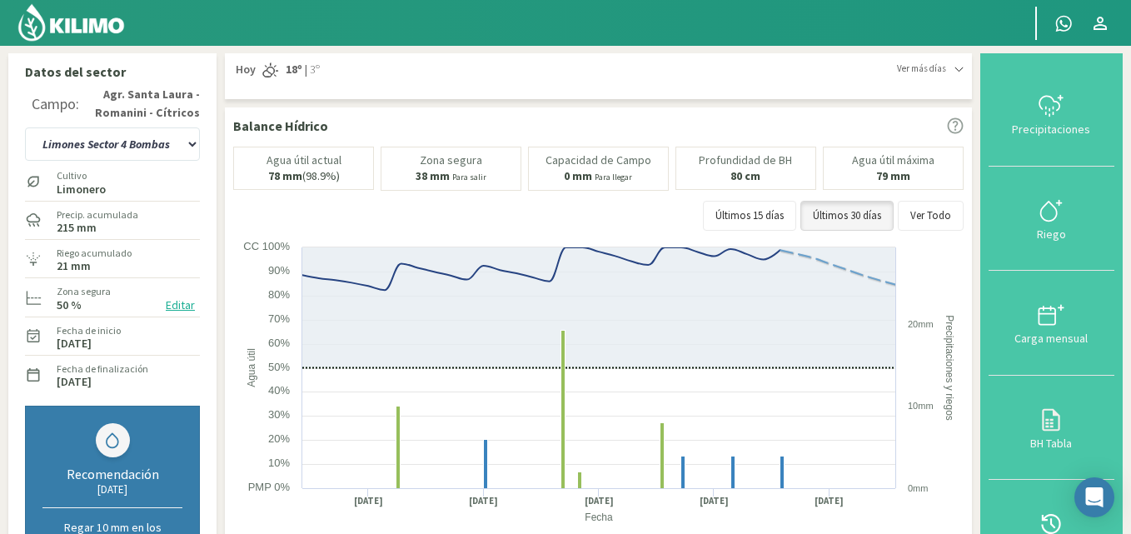
click at [182, 302] on button "Editar" at bounding box center [180, 305] width 39 height 19
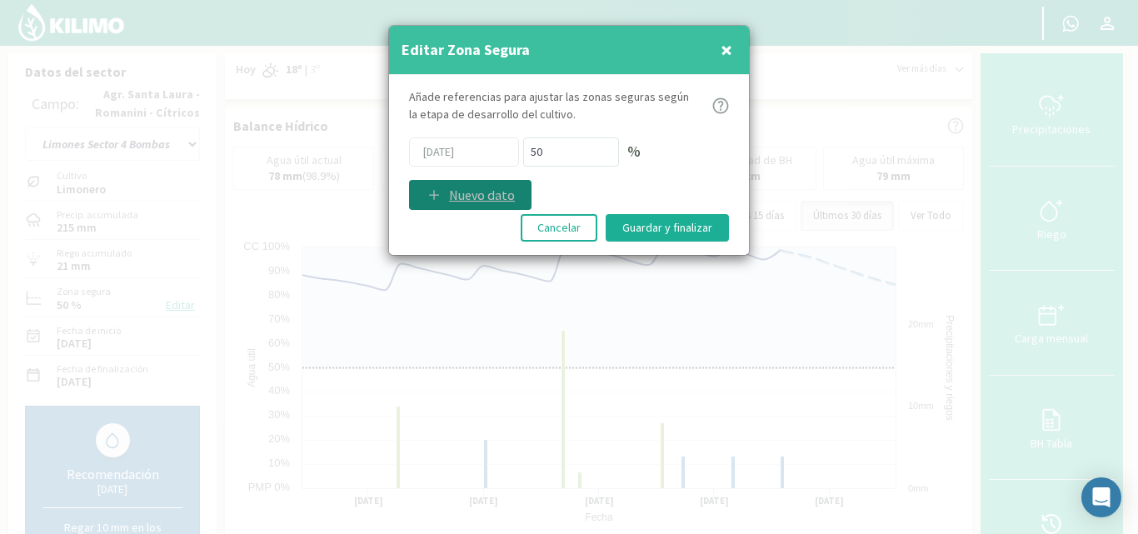
click at [454, 192] on p "Nuevo dato" at bounding box center [482, 195] width 66 height 20
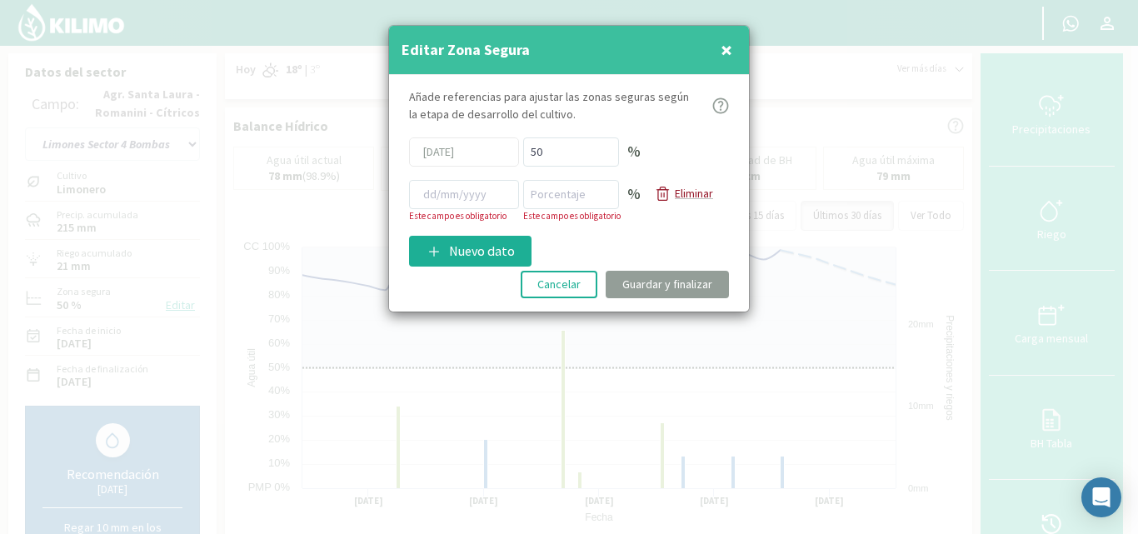
click at [704, 191] on p "Eliminar" at bounding box center [694, 193] width 38 height 17
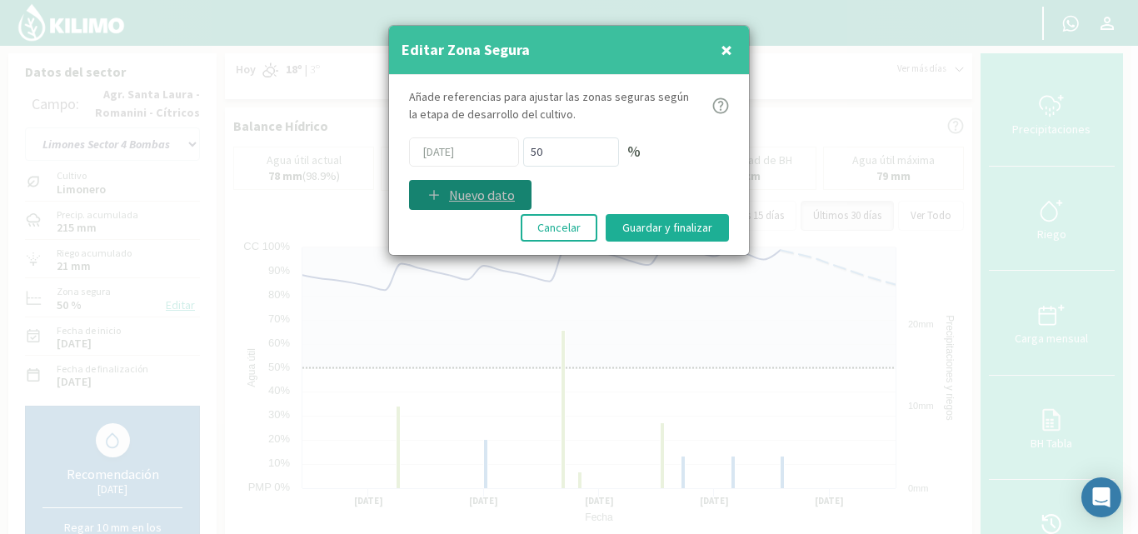
click at [462, 191] on p "Nuevo dato" at bounding box center [482, 195] width 66 height 20
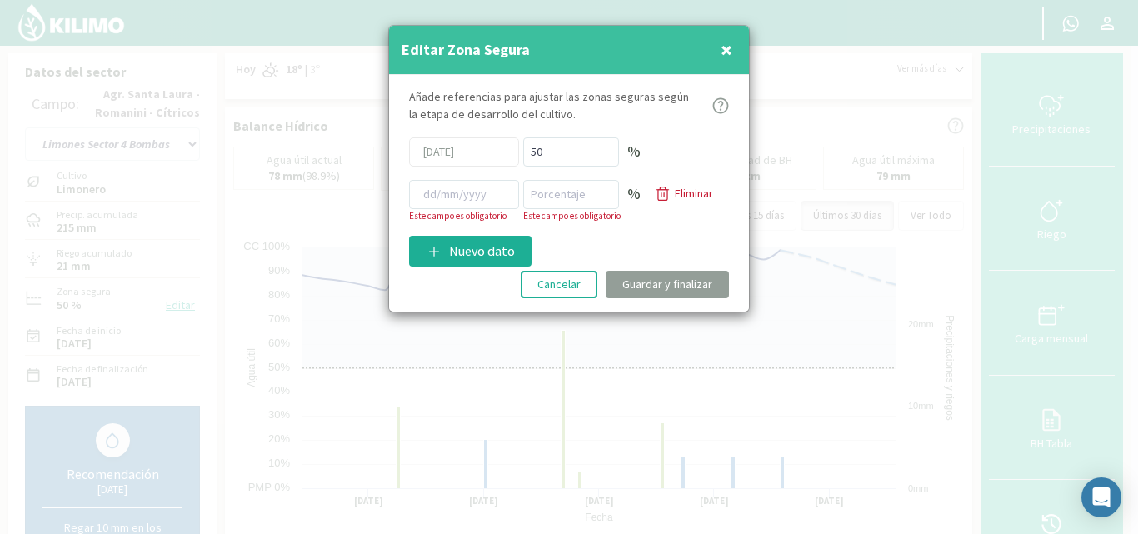
click at [723, 46] on span "×" at bounding box center [727, 49] width 12 height 27
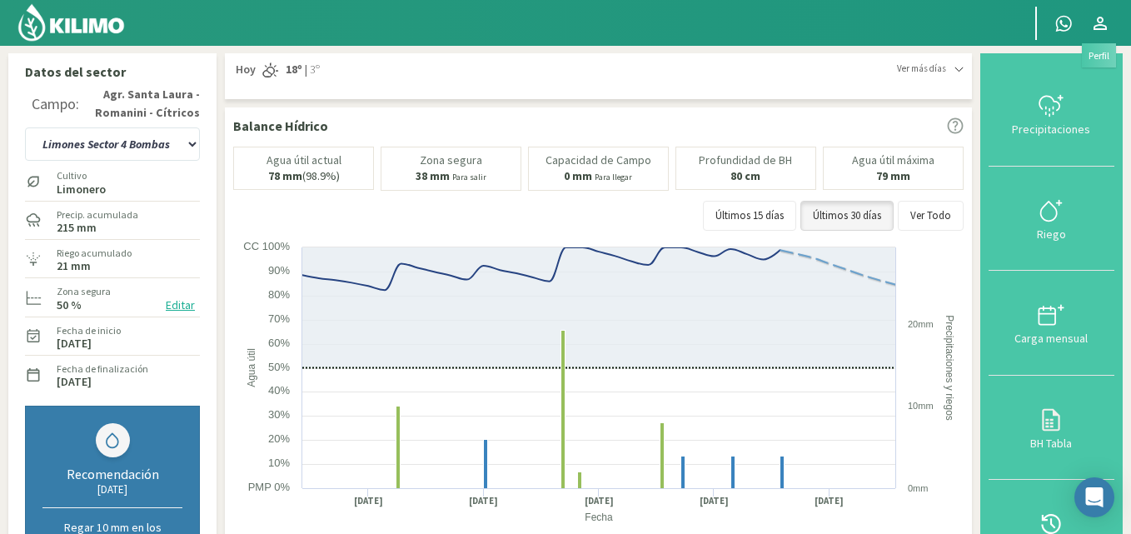
click at [1098, 23] on icon at bounding box center [1101, 23] width 20 height 20
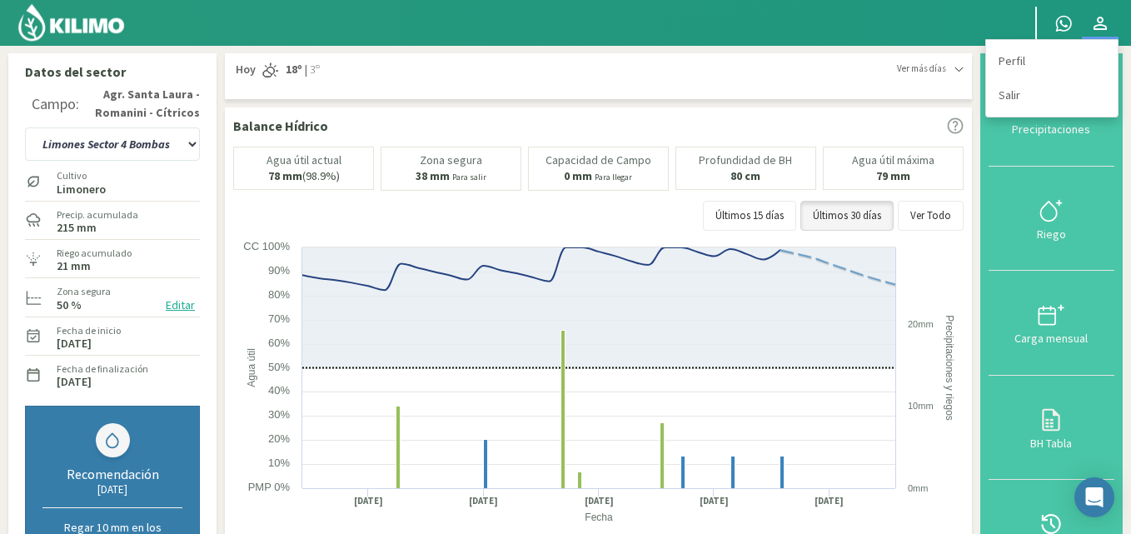
click at [1102, 21] on icon at bounding box center [1101, 23] width 20 height 20
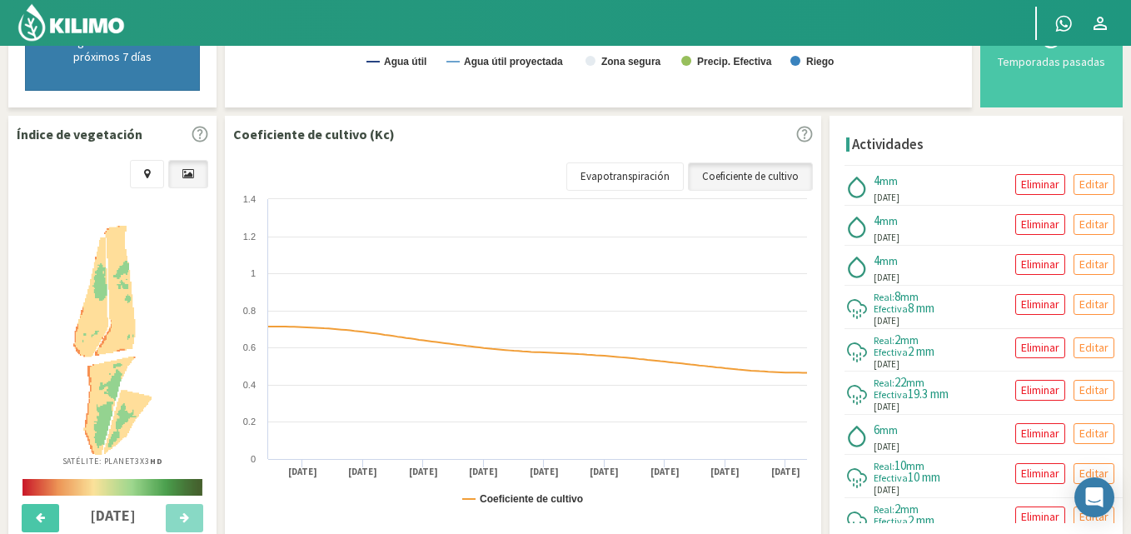
scroll to position [500, 0]
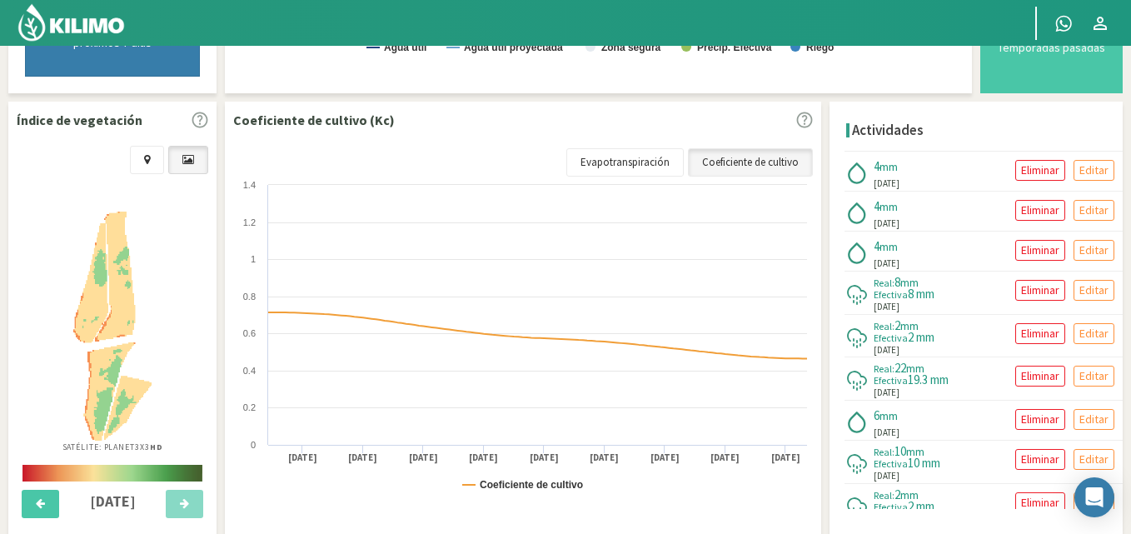
click at [187, 157] on icon at bounding box center [188, 159] width 12 height 11
click at [144, 158] on icon at bounding box center [147, 159] width 6 height 11
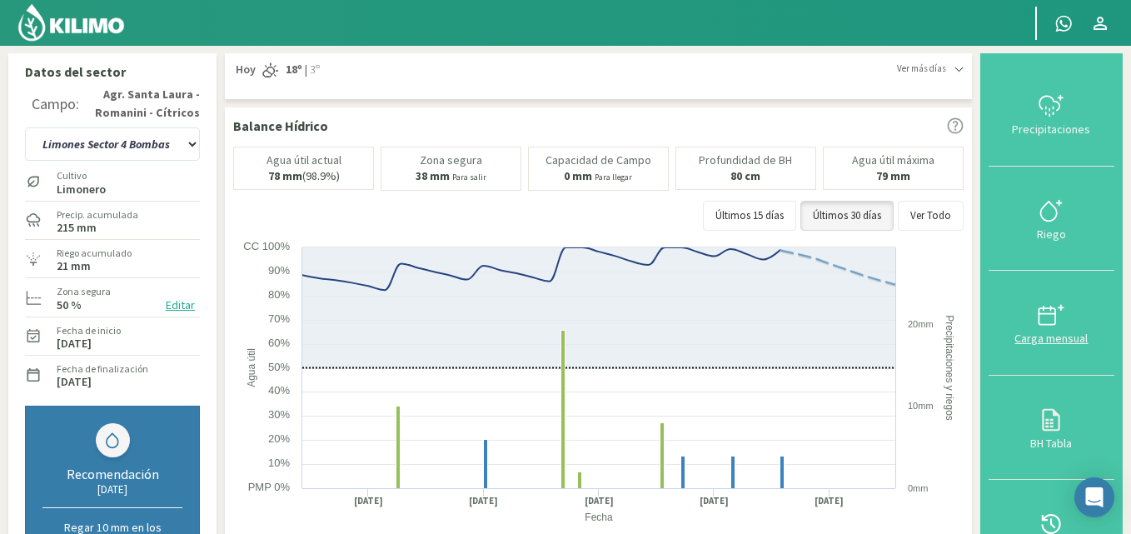
scroll to position [83, 0]
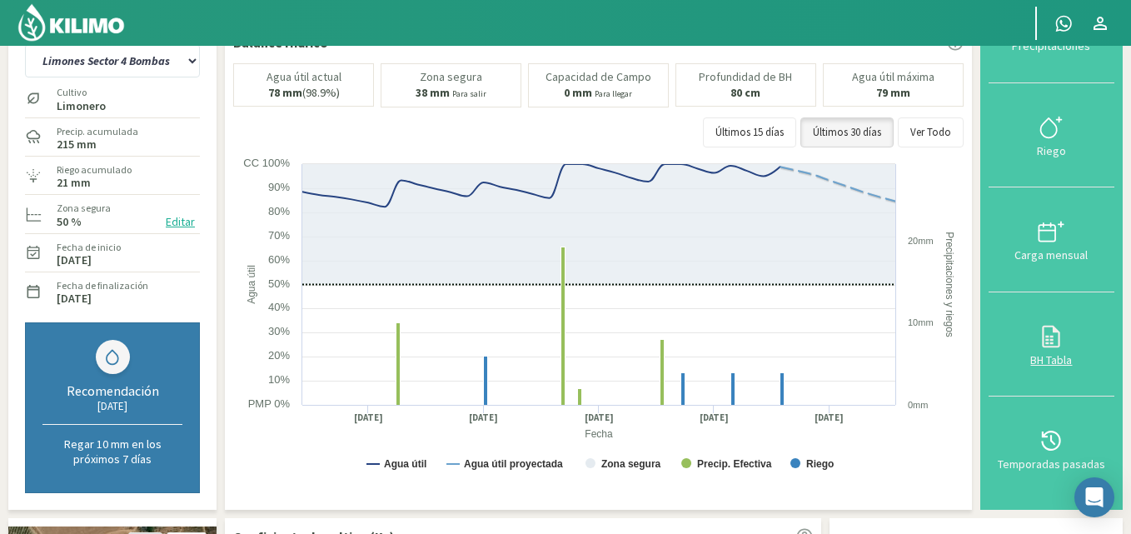
click at [1052, 343] on icon at bounding box center [1051, 336] width 27 height 27
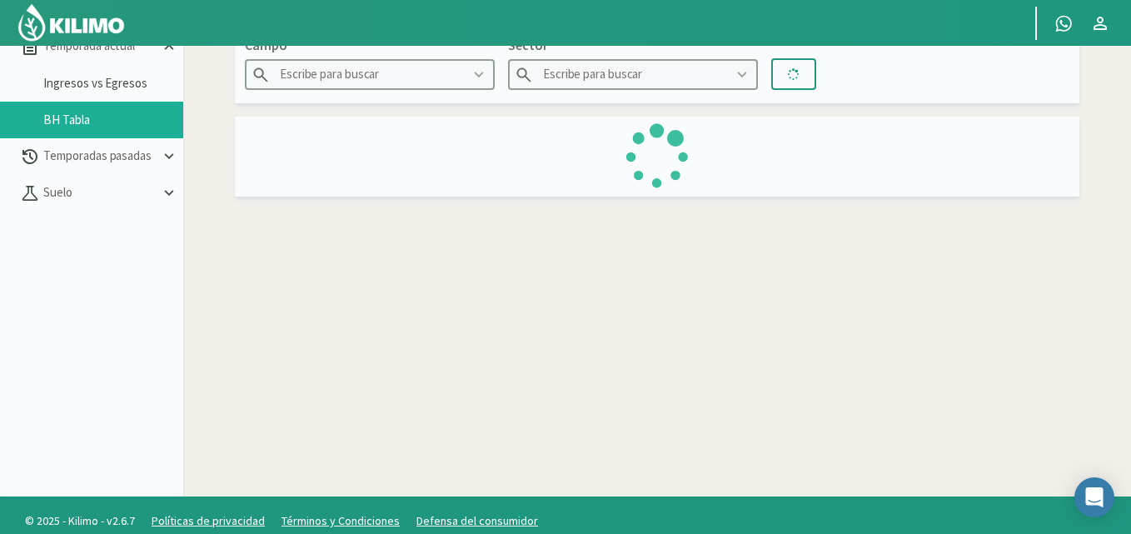
type input "Agr. Santa Laura - Romanini - Cítricos"
type input "Limones Sector 4 Bombas elevadoras"
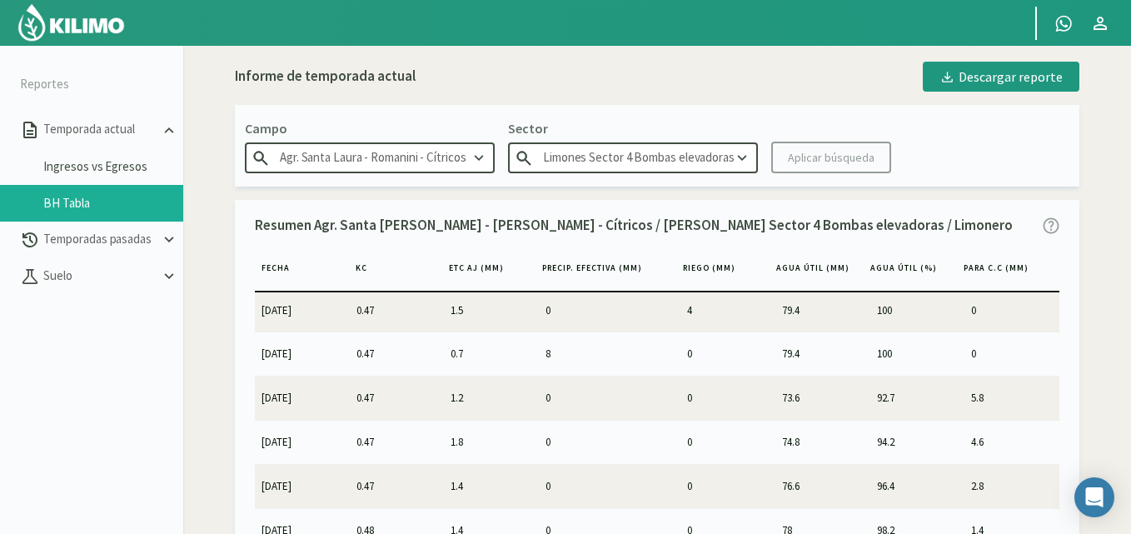
scroll to position [333, 0]
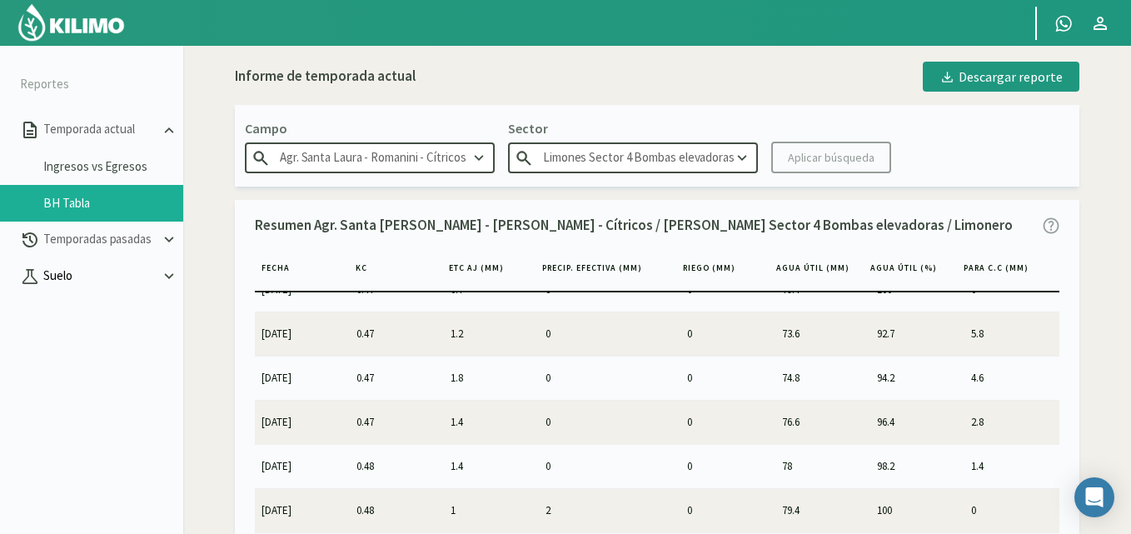
click at [168, 275] on icon at bounding box center [169, 276] width 18 height 18
click at [165, 273] on icon at bounding box center [169, 276] width 18 height 18
click at [166, 127] on icon at bounding box center [169, 130] width 18 height 18
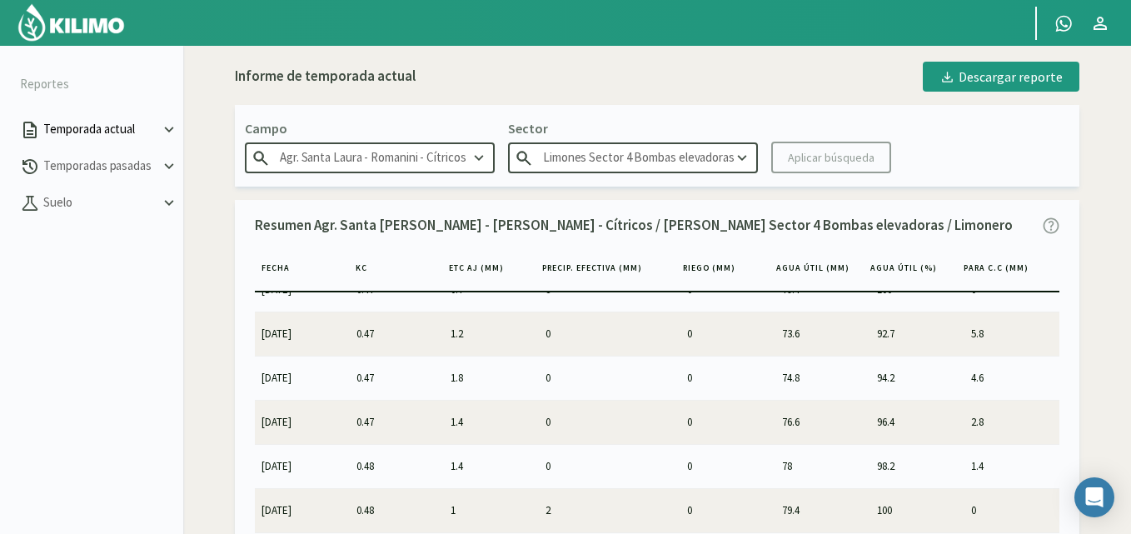
click at [164, 129] on icon at bounding box center [169, 130] width 18 height 18
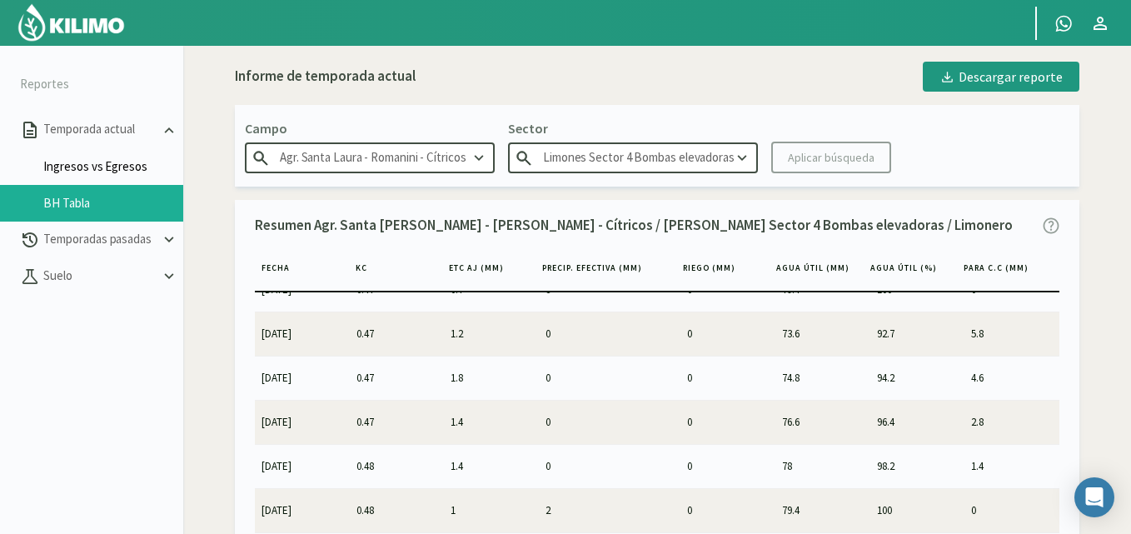
click at [132, 162] on link "Ingresos vs Egresos" at bounding box center [113, 166] width 140 height 15
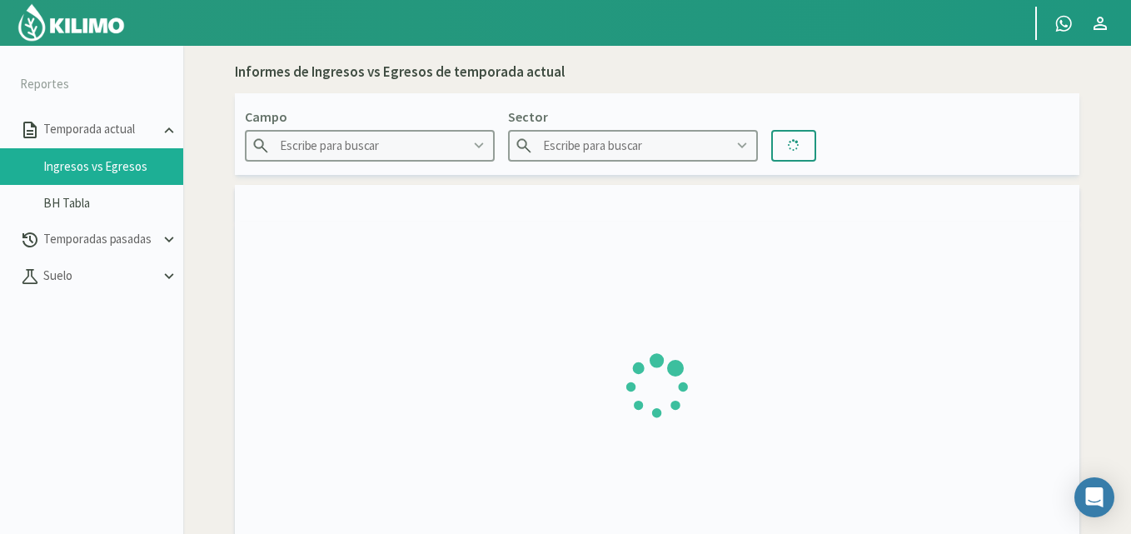
type input "Agr. Santa Laura - Romanini - Cítricos"
type input "12 A-B"
type input "[DATE] - [DATE]"
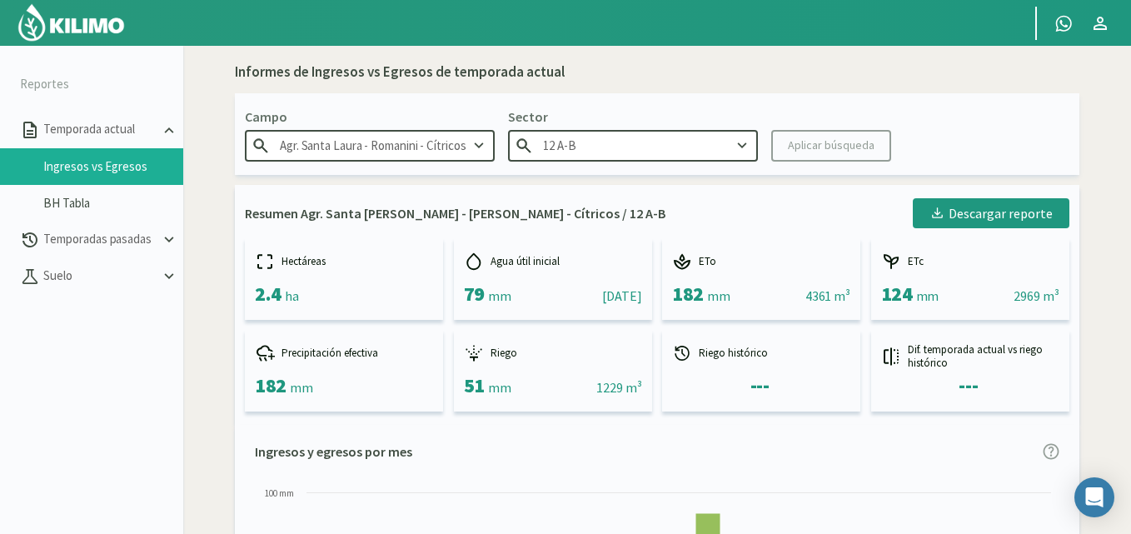
click at [738, 143] on icon at bounding box center [742, 146] width 18 height 18
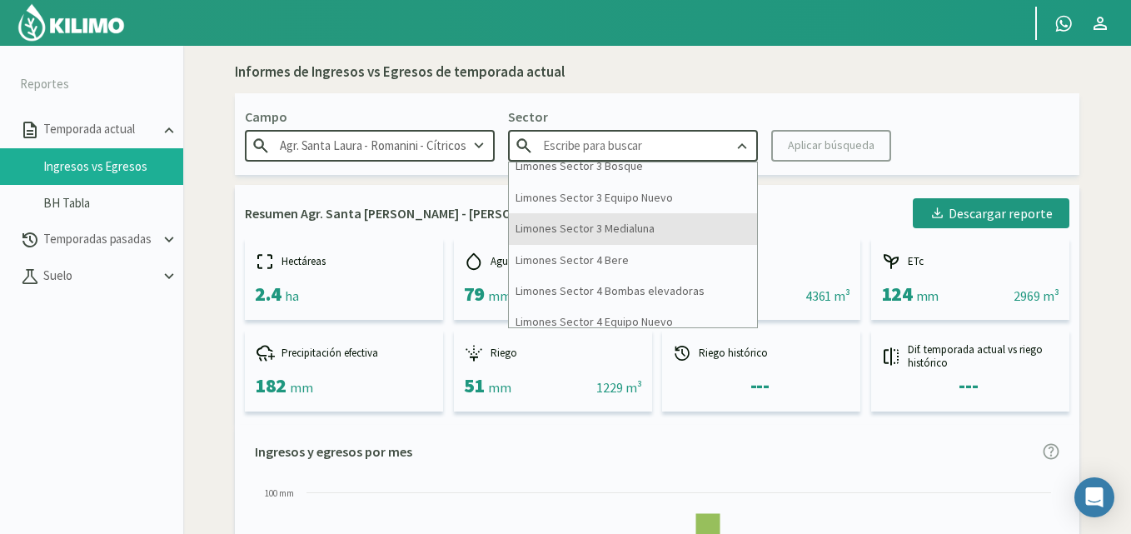
scroll to position [417, 0]
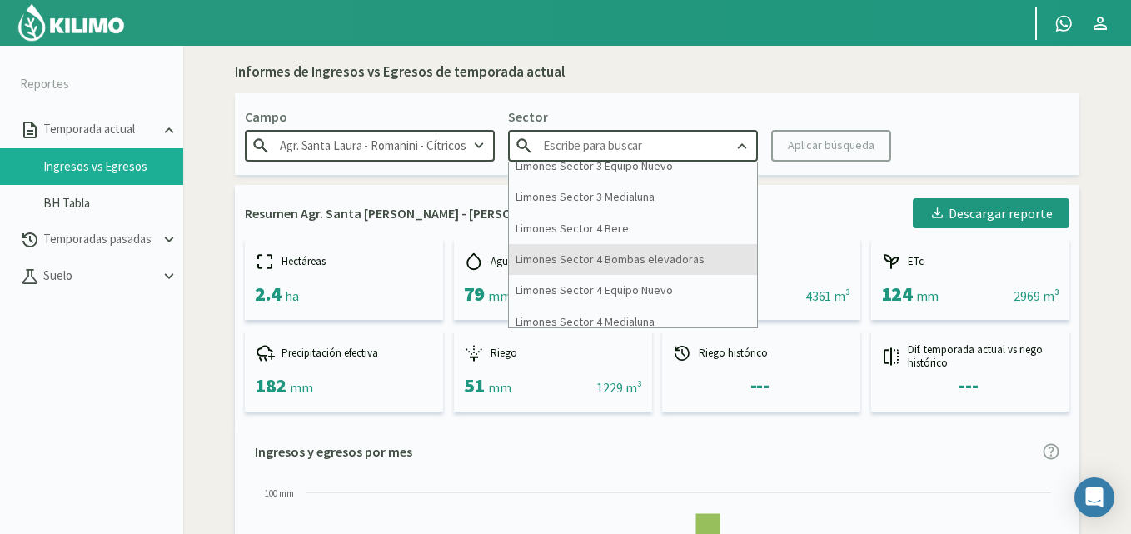
click at [657, 257] on div "Limones Sector 4 Bombas elevadoras" at bounding box center [633, 259] width 248 height 31
type input "Limones Sector 4 Bombas elevadoras"
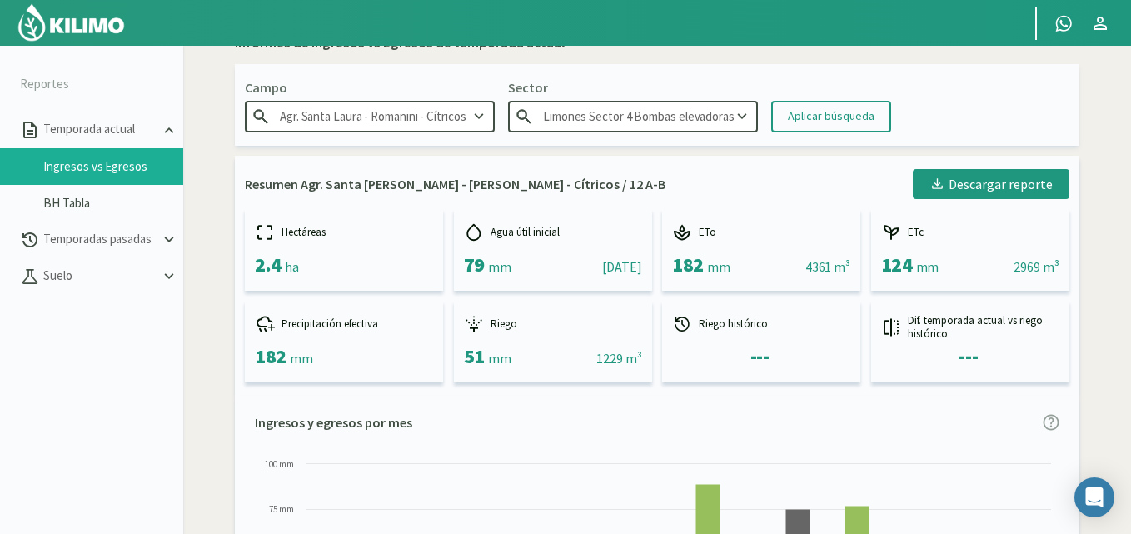
scroll to position [0, 0]
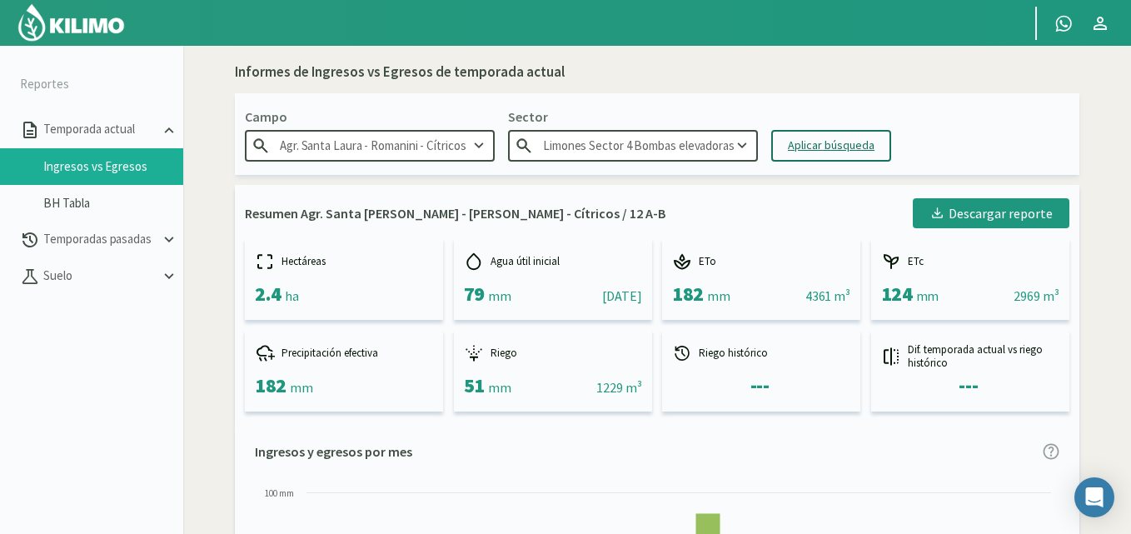
click at [853, 140] on div "Aplicar búsqueda" at bounding box center [831, 145] width 87 height 17
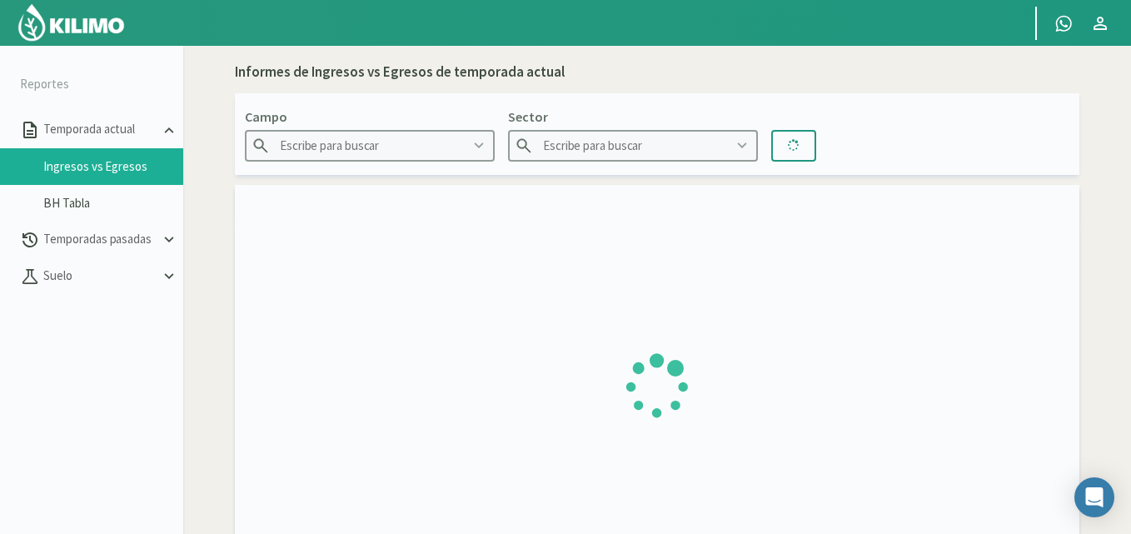
type input "Agr. Santa Laura - Romanini - Cítricos"
type input "Limones Sector 4 Bombas elevadoras"
type input "[DATE] - [DATE]"
